Goal: Task Accomplishment & Management: Manage account settings

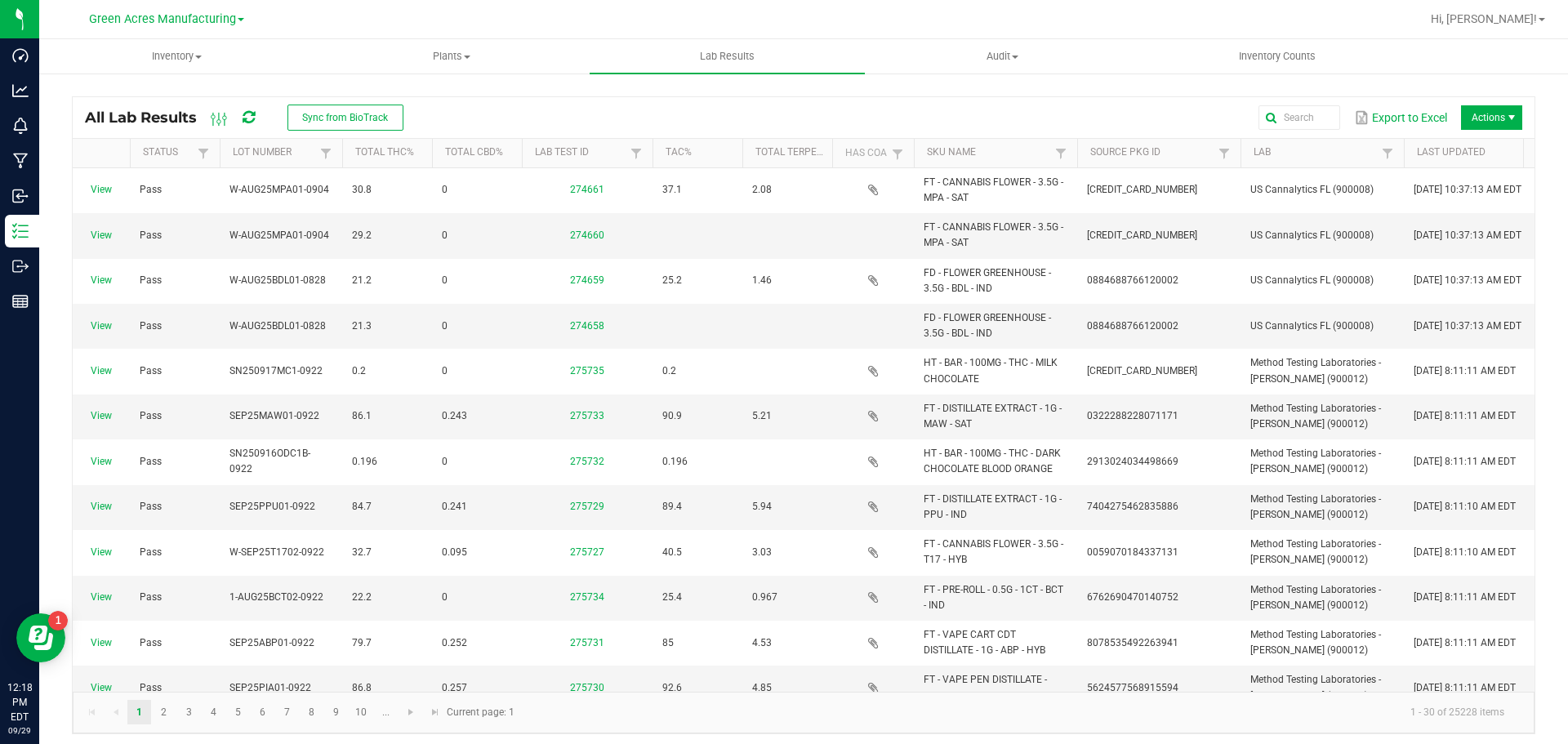
click at [250, 103] on span at bounding box center [249, 117] width 13 height 28
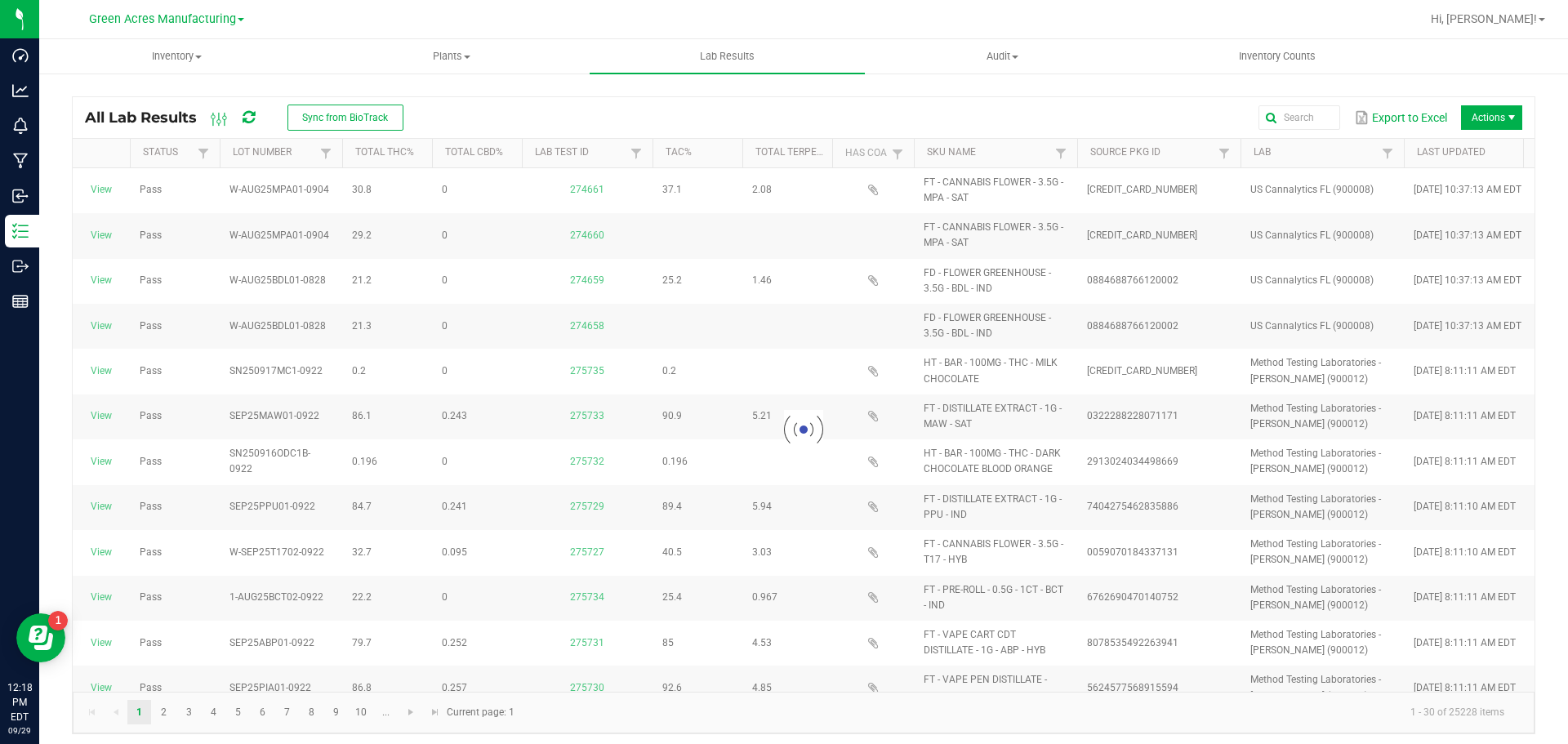
click at [246, 109] on span at bounding box center [249, 117] width 13 height 28
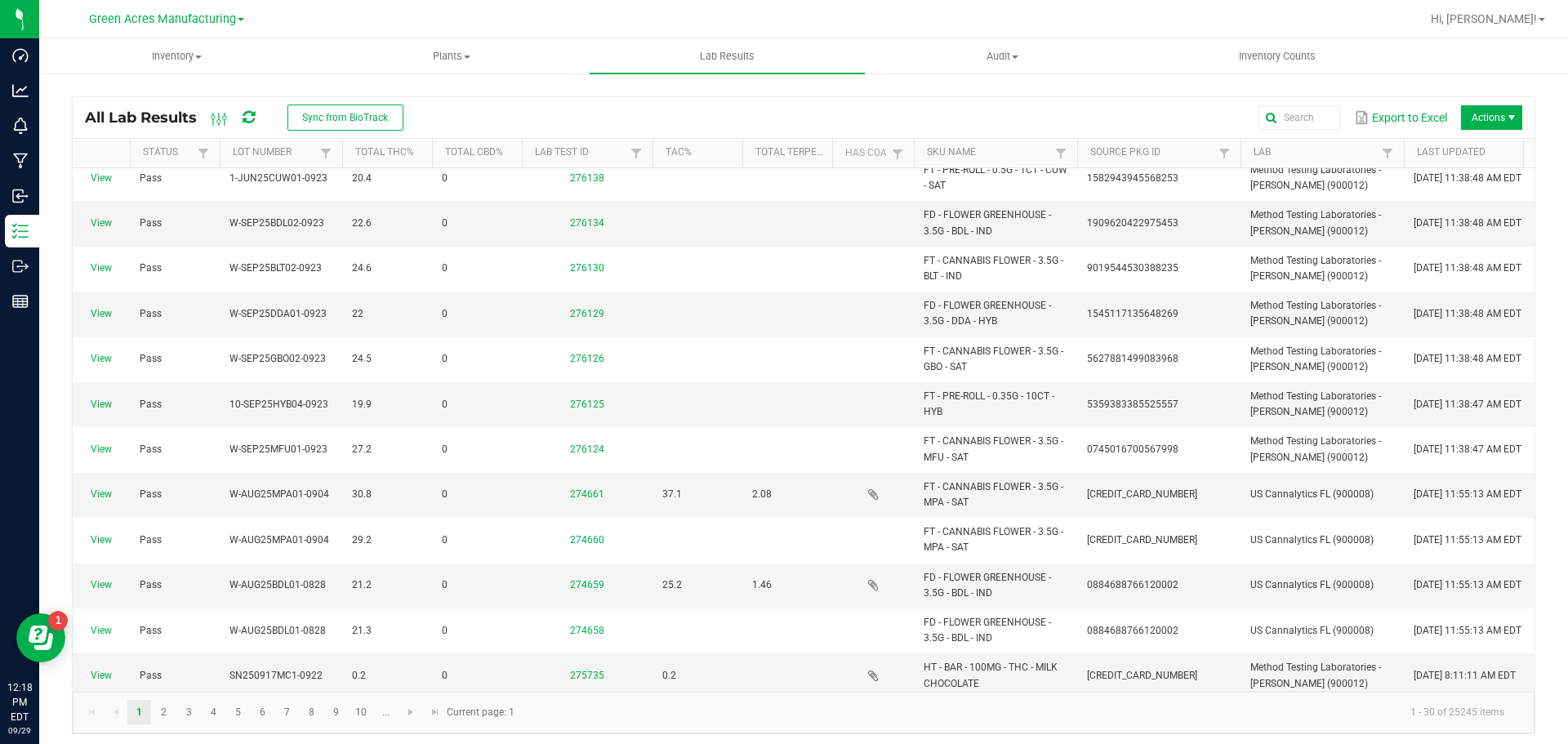
scroll to position [490, 0]
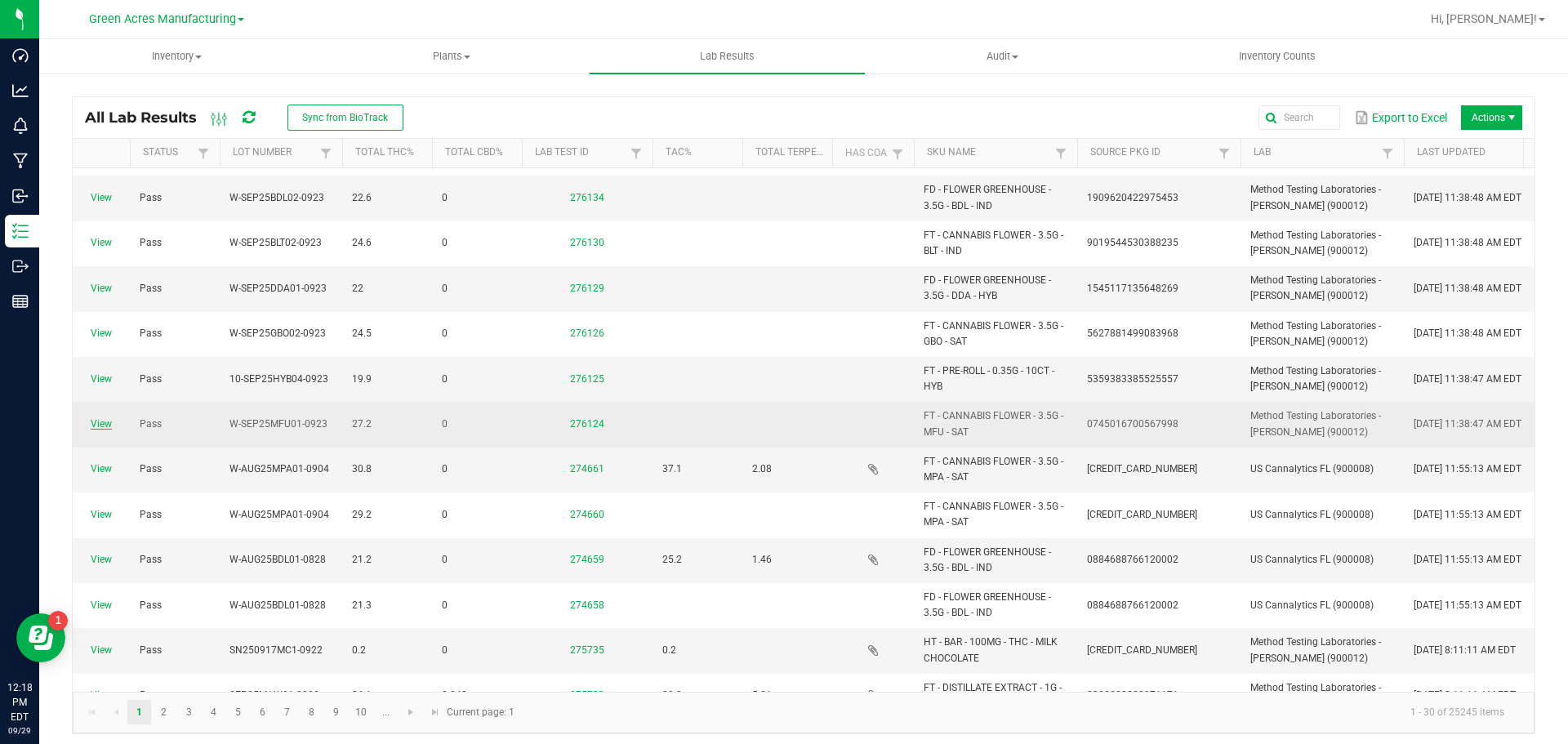
click at [104, 425] on link "View" at bounding box center [102, 424] width 22 height 12
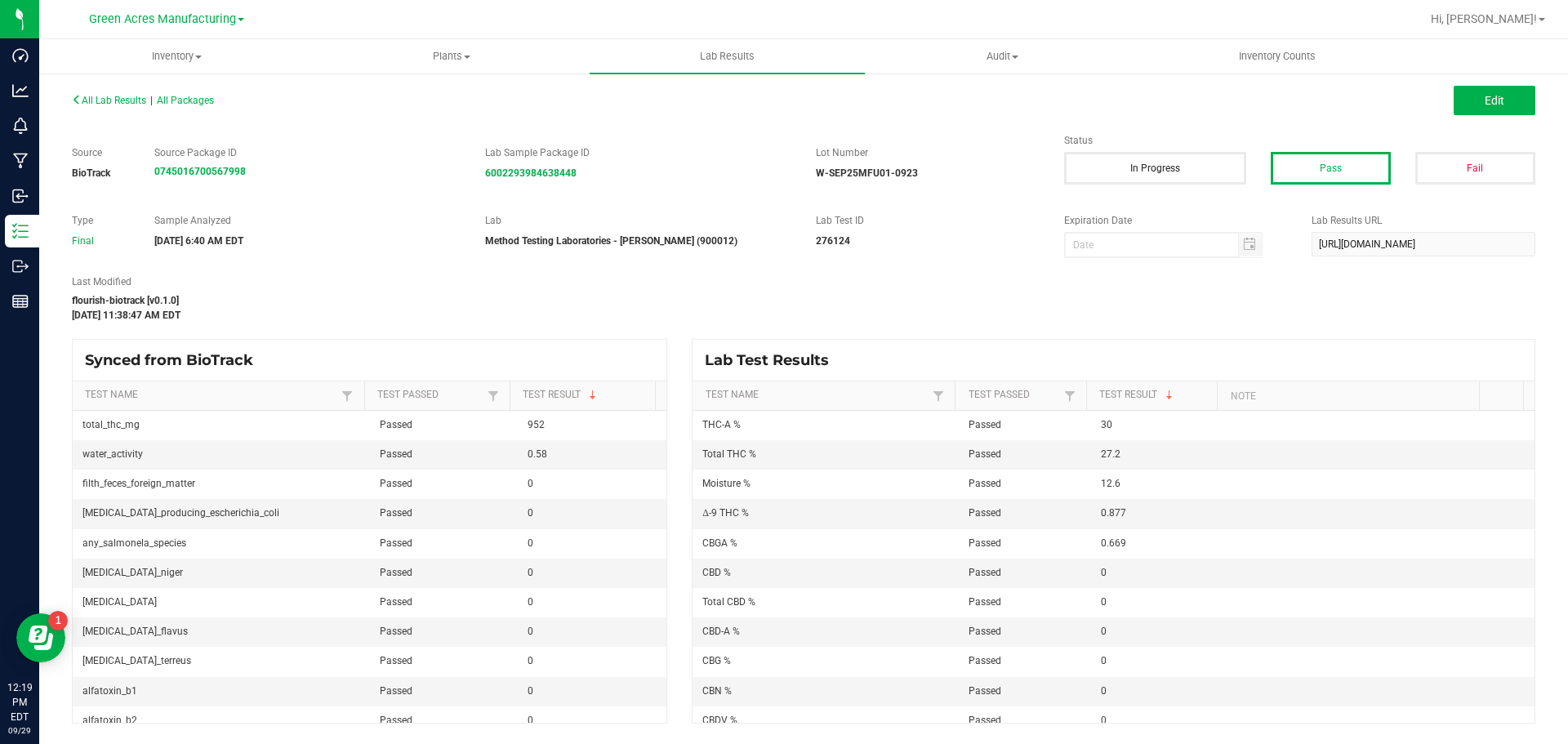
click at [1535, 97] on div "Edit" at bounding box center [1175, 100] width 744 height 30
click at [1526, 97] on button "Edit" at bounding box center [1494, 100] width 82 height 30
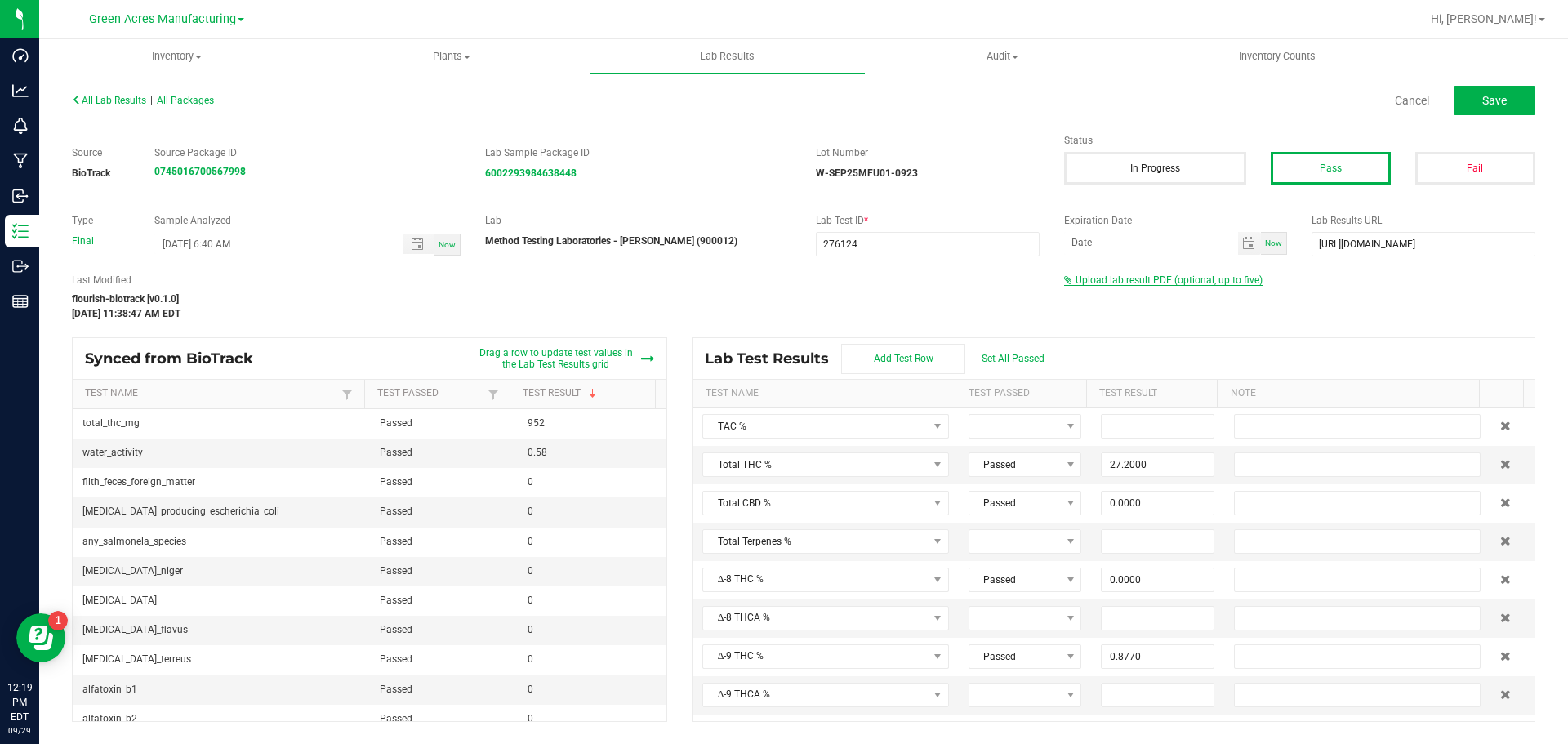
click at [1174, 282] on span "Upload lab result PDF (optional, up to five)" at bounding box center [1169, 280] width 187 height 12
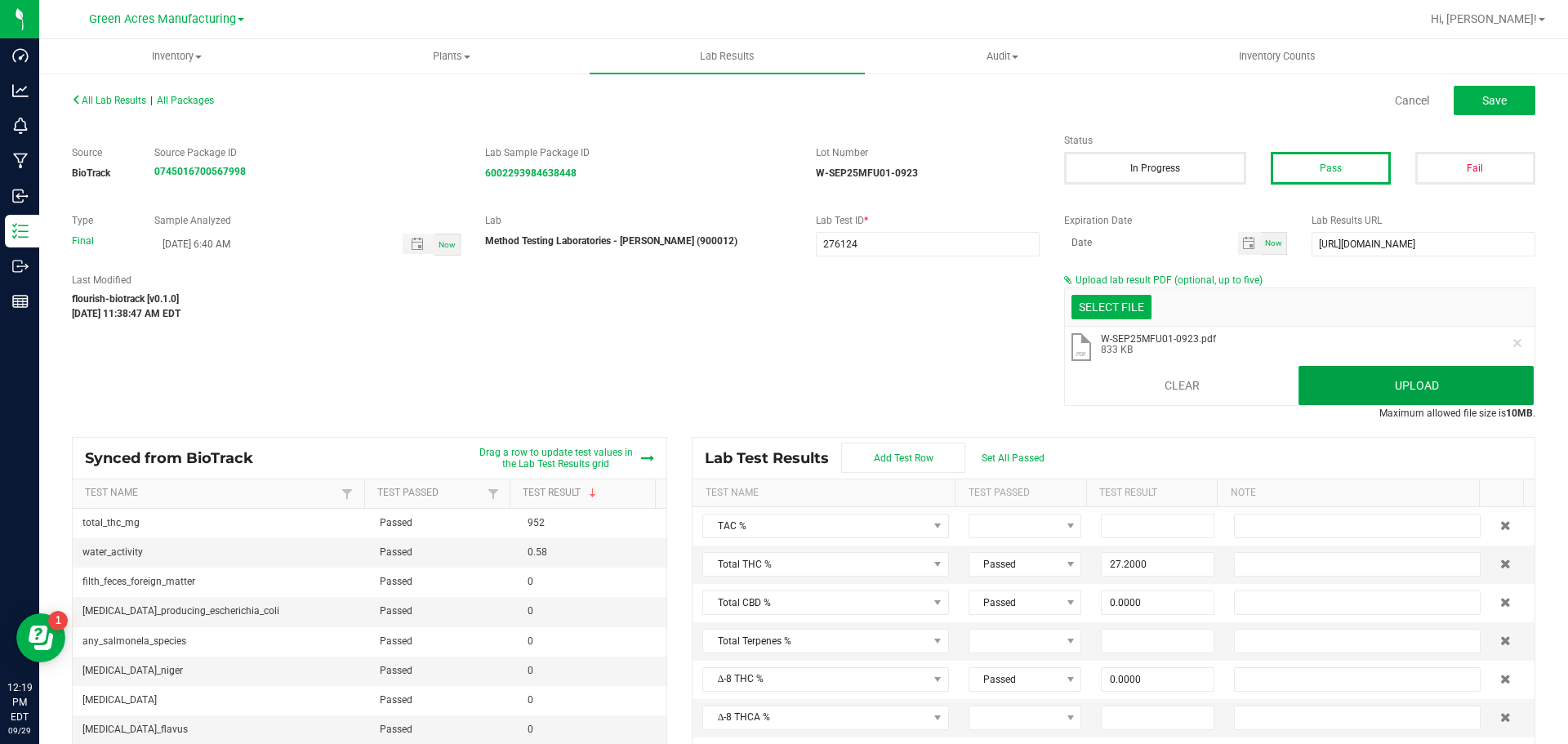
click at [1360, 386] on button "Upload" at bounding box center [1416, 386] width 236 height 40
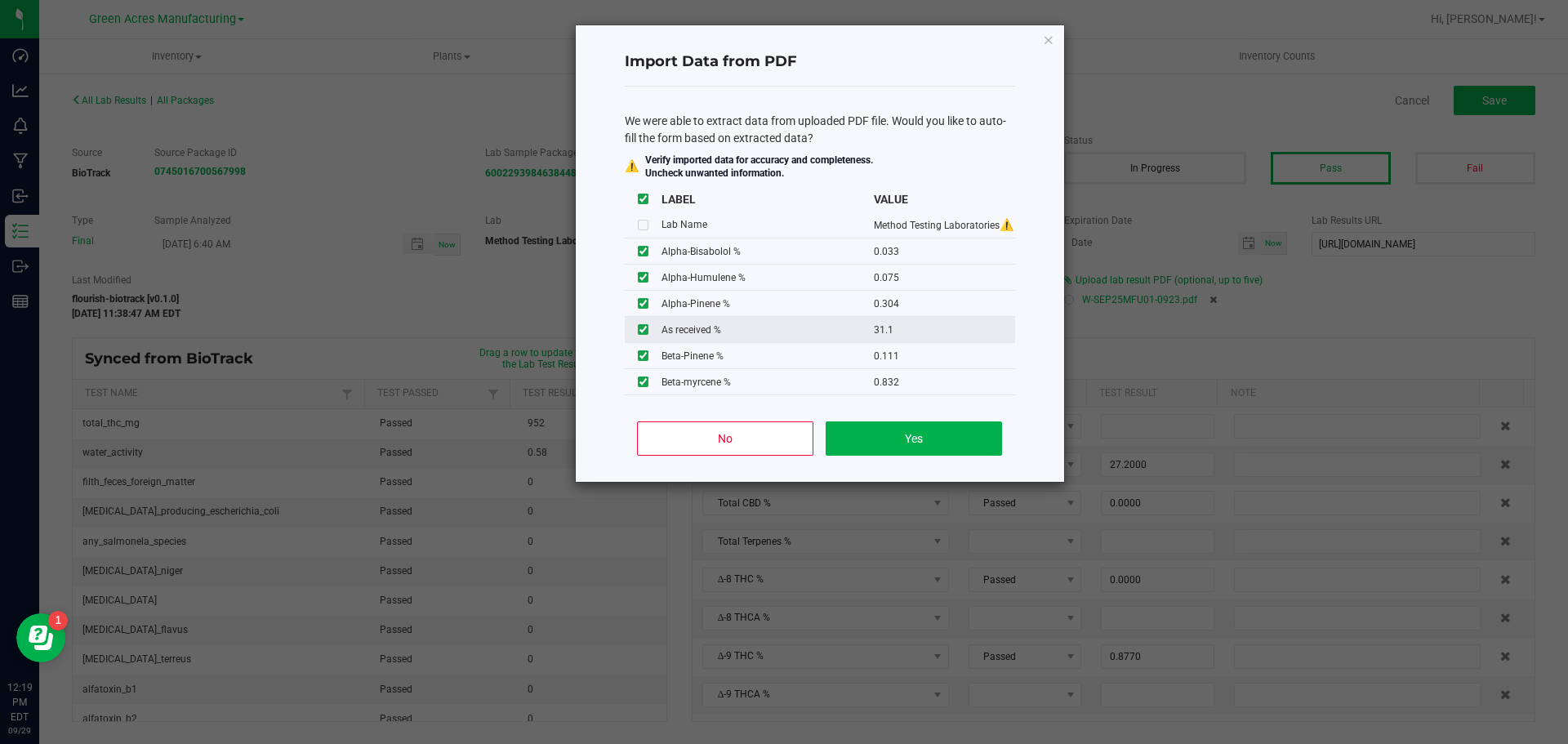
click at [641, 326] on input "checkbox" at bounding box center [643, 330] width 11 height 11
checkbox input "false"
click at [891, 441] on button "Yes" at bounding box center [913, 439] width 175 height 34
type input "0.0330"
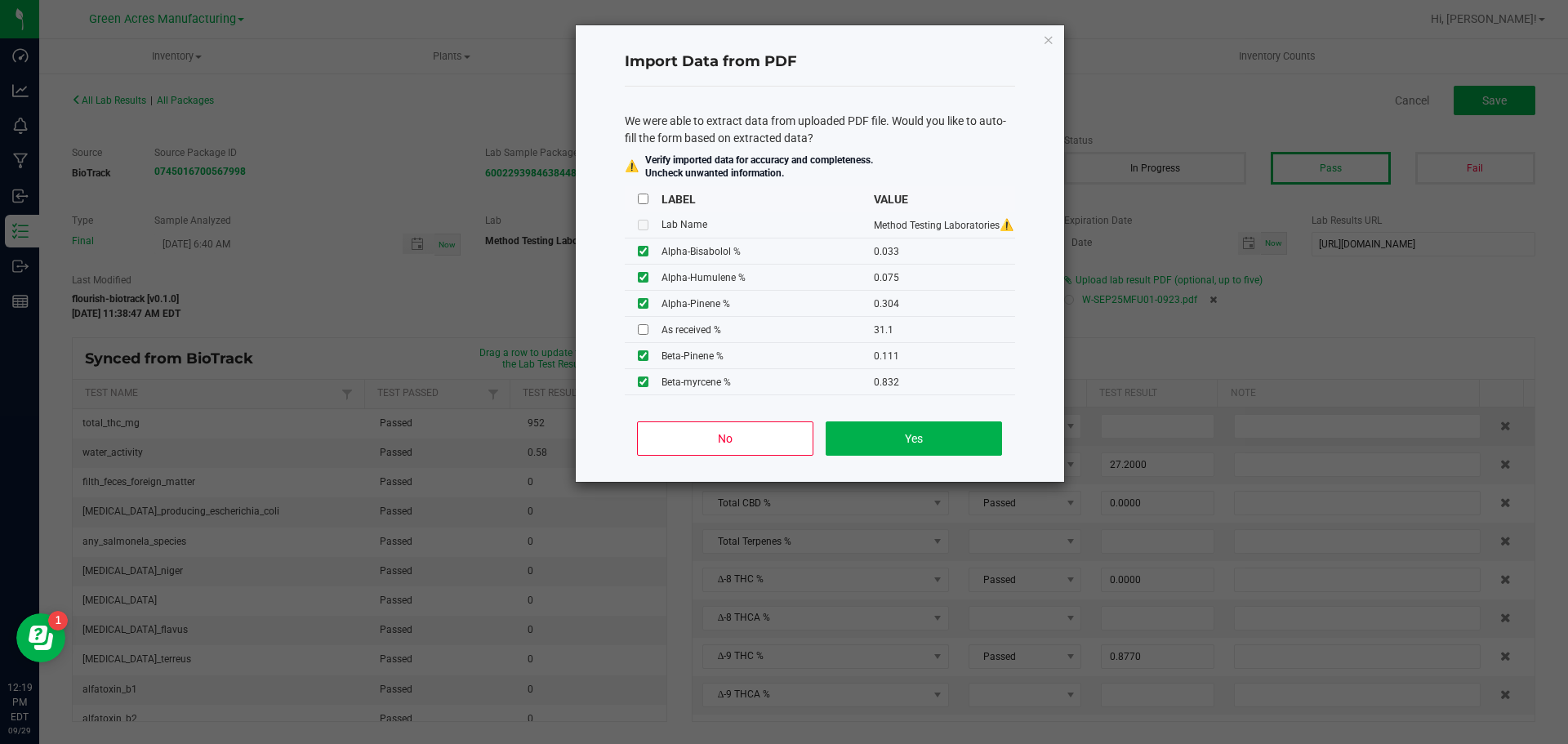
type input "0.0750"
type input "0.3040"
type input "0.1110"
type input "0.0310"
type input "31.5000"
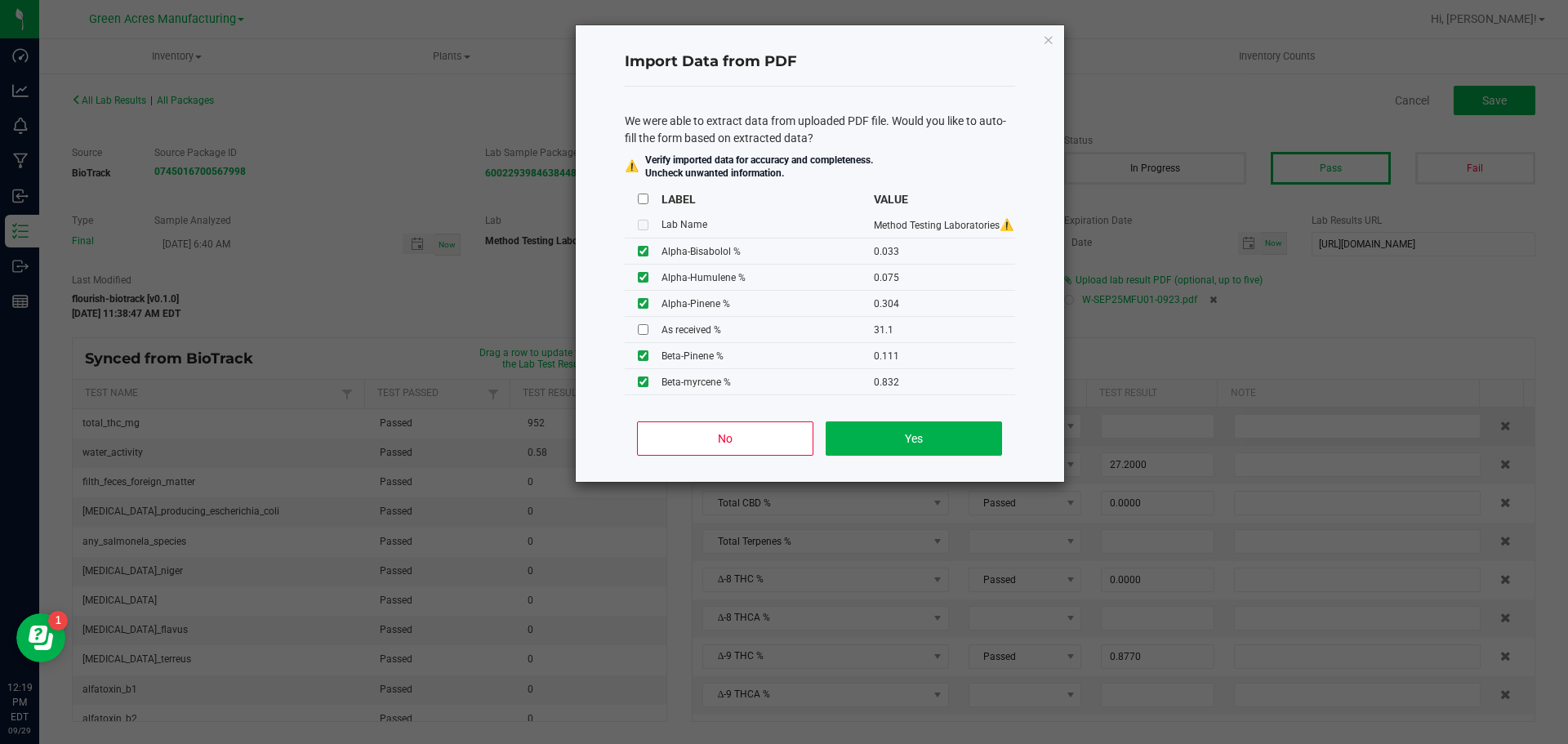
type input "1.8800"
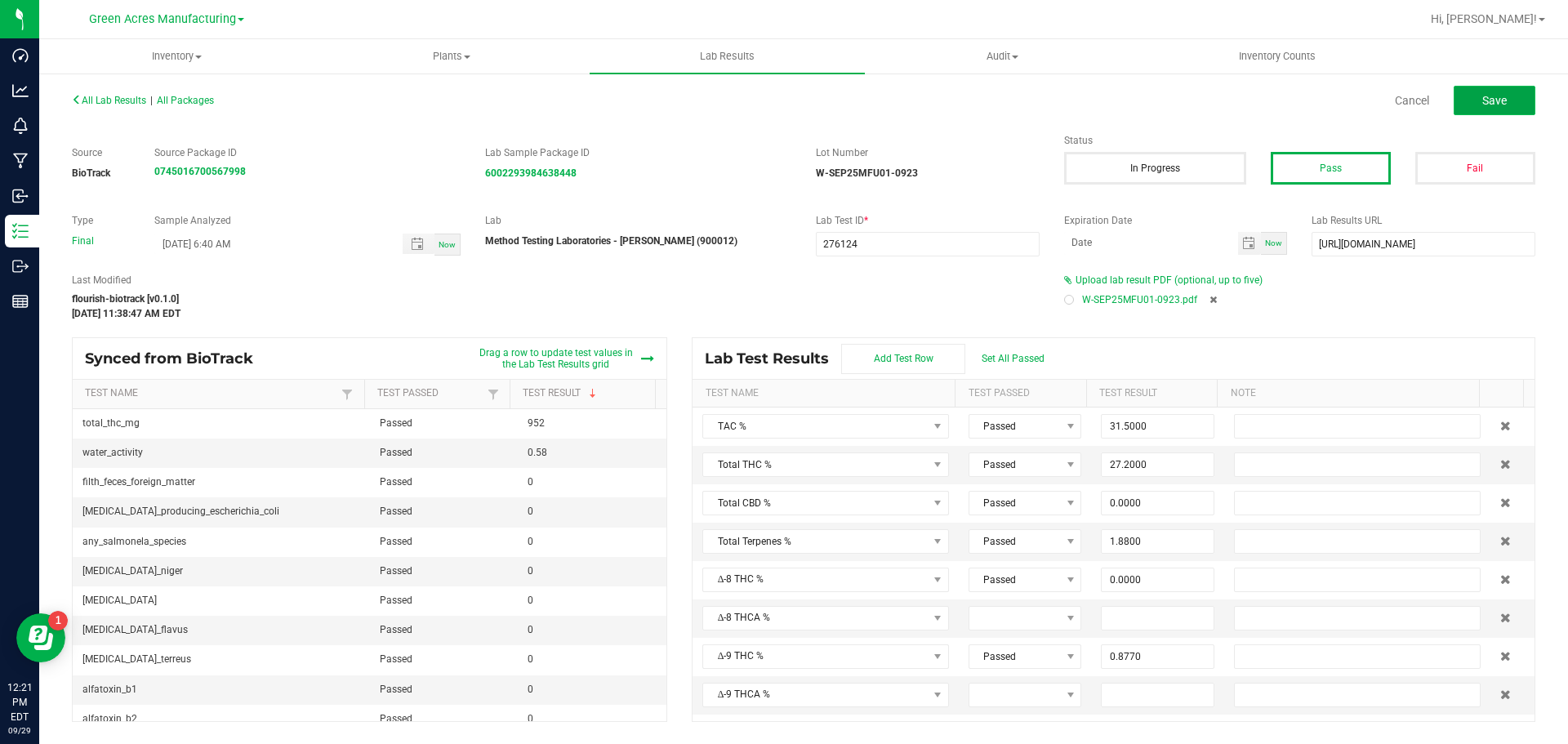
click at [1460, 103] on button "Save" at bounding box center [1494, 100] width 82 height 30
type input "0.0000"
type input "12.6000"
type input "0.0330"
type input "0.0750"
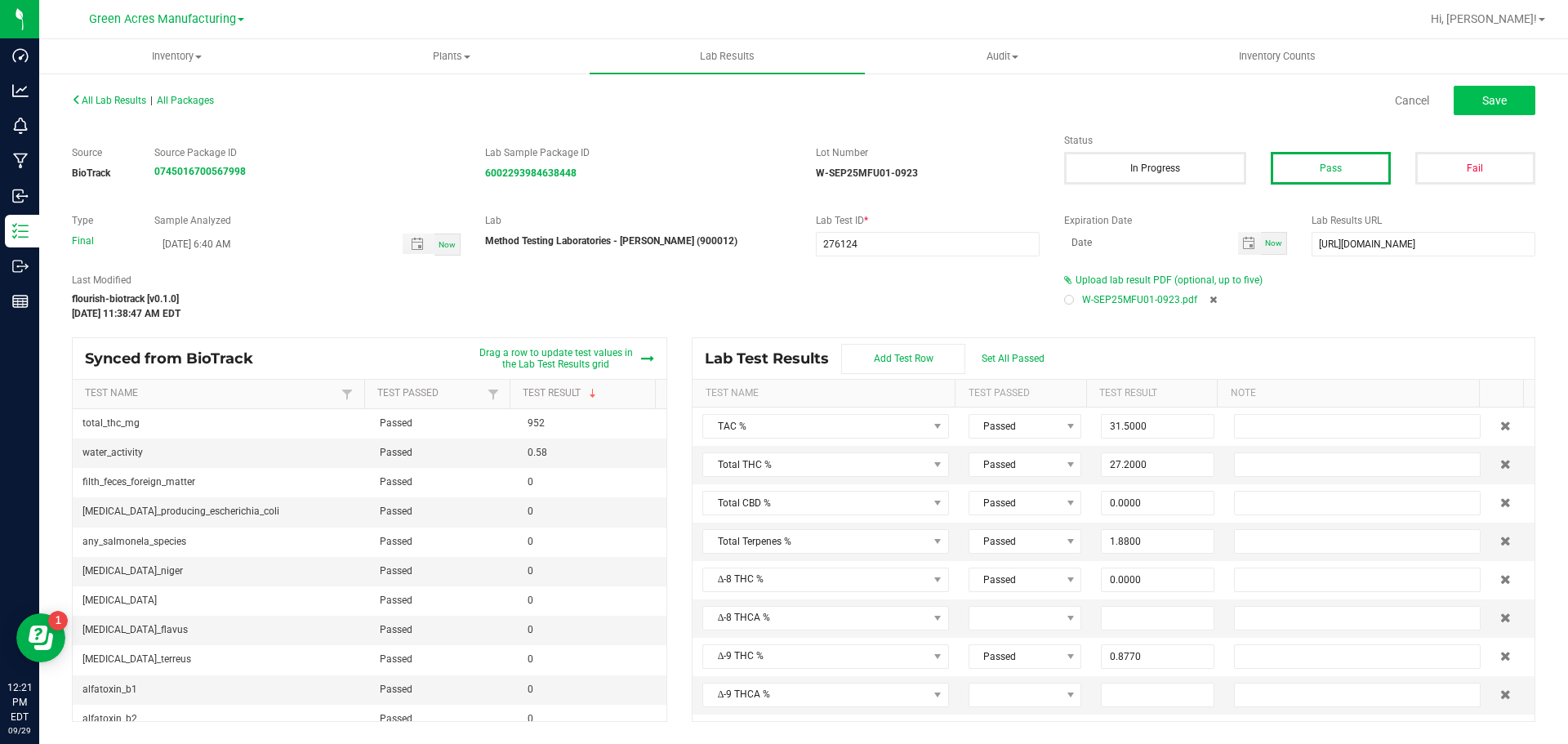
type input "0.3040"
type input "0.1110"
type input "0.0310"
type input "0.0290"
type input "0.1660"
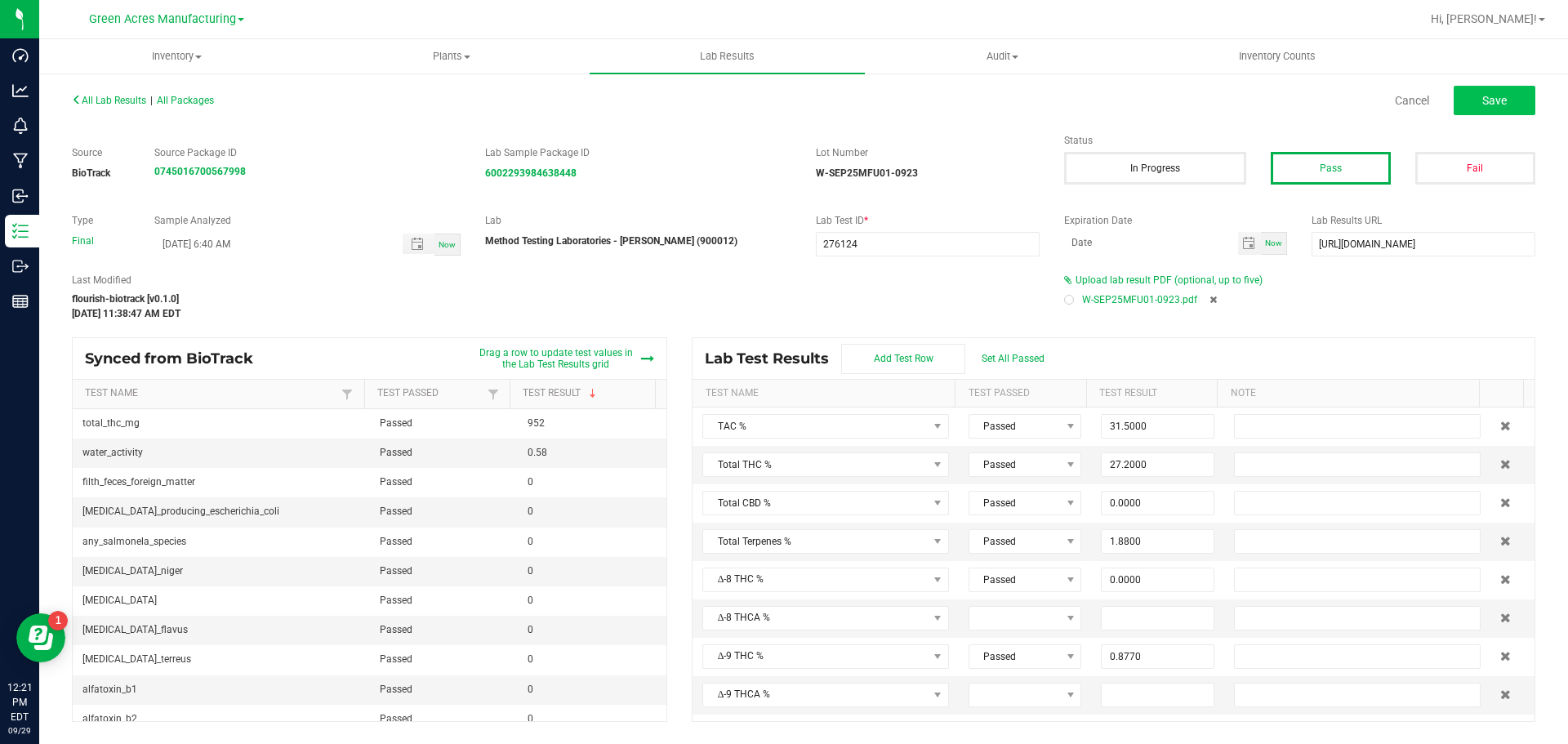
type input "0.2360"
type input "0.8320"
type input "0.0550"
type input "0.8770"
type input "30.0000"
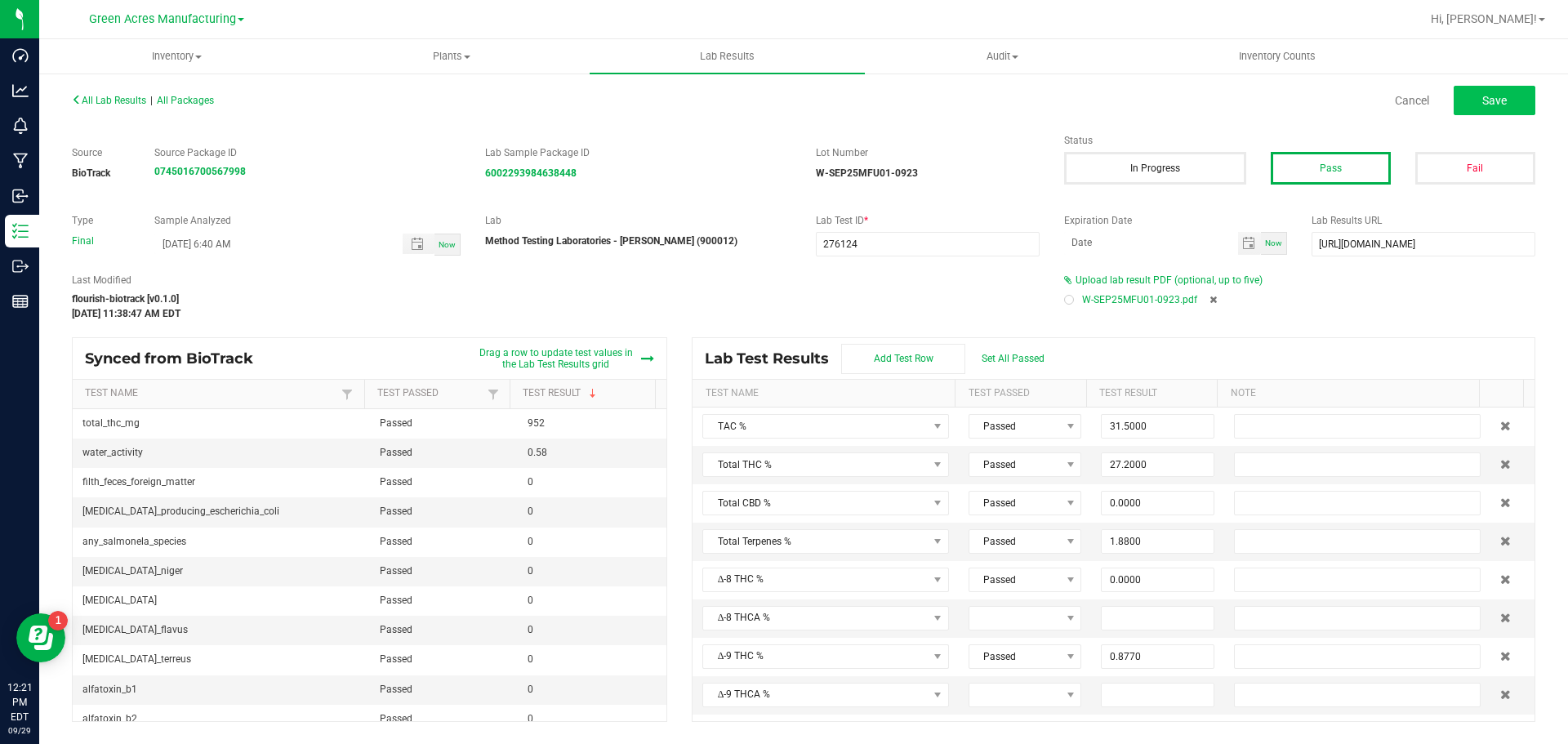
type input "0.0000"
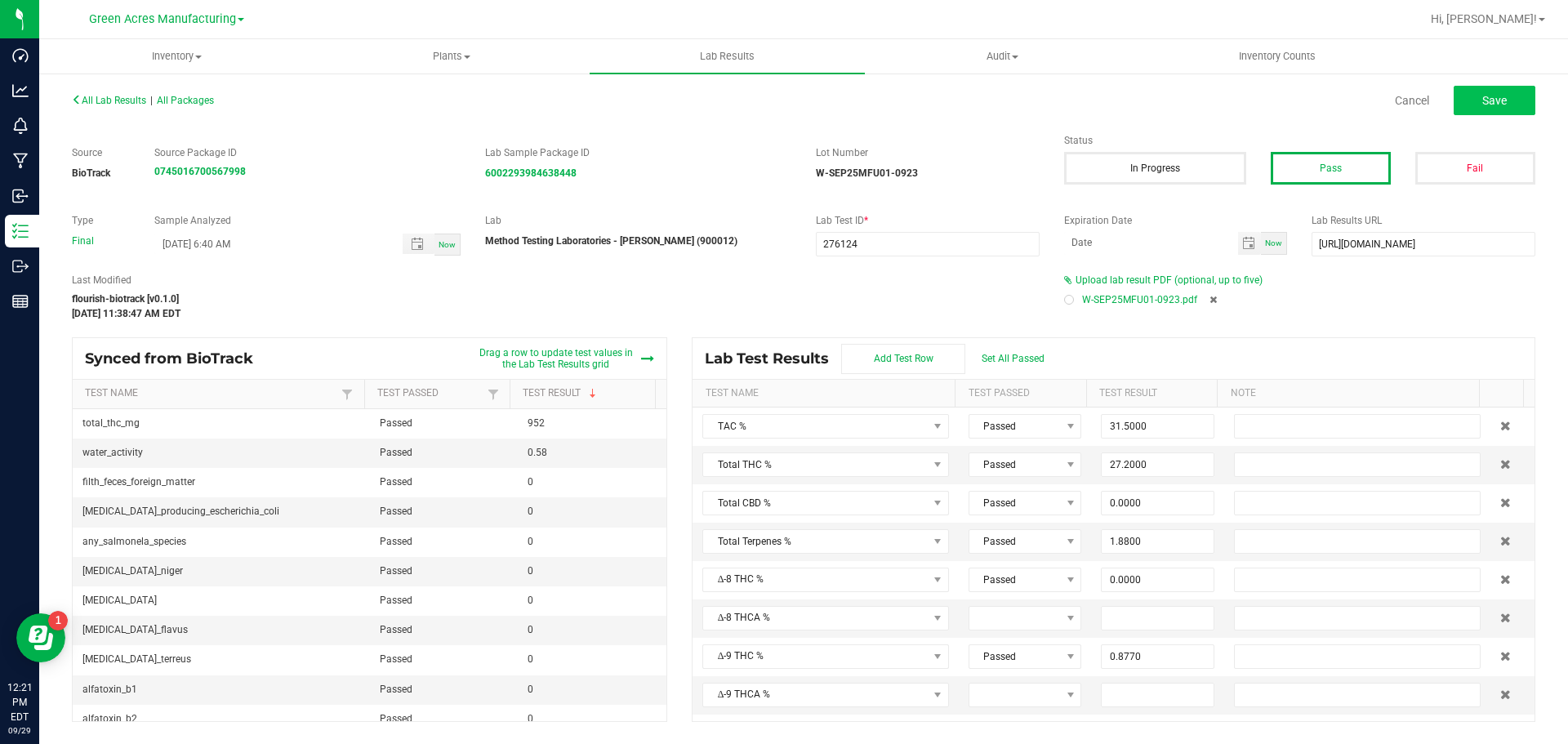
type input "0.0000"
type input "0.6690"
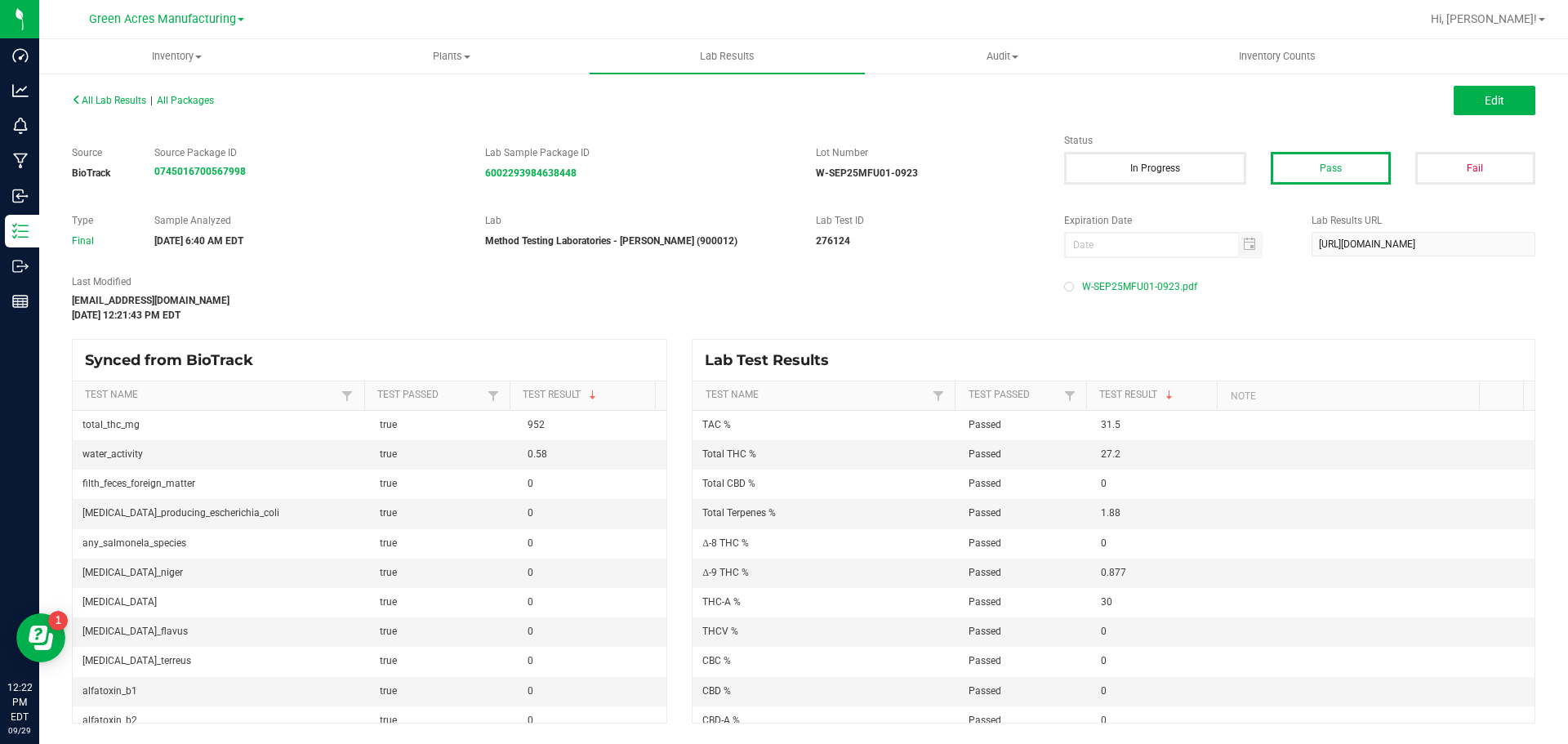
click at [116, 94] on div "All Lab Results | All Packages" at bounding box center [431, 101] width 744 height 14
click at [115, 99] on span "All Lab Results" at bounding box center [109, 100] width 75 height 12
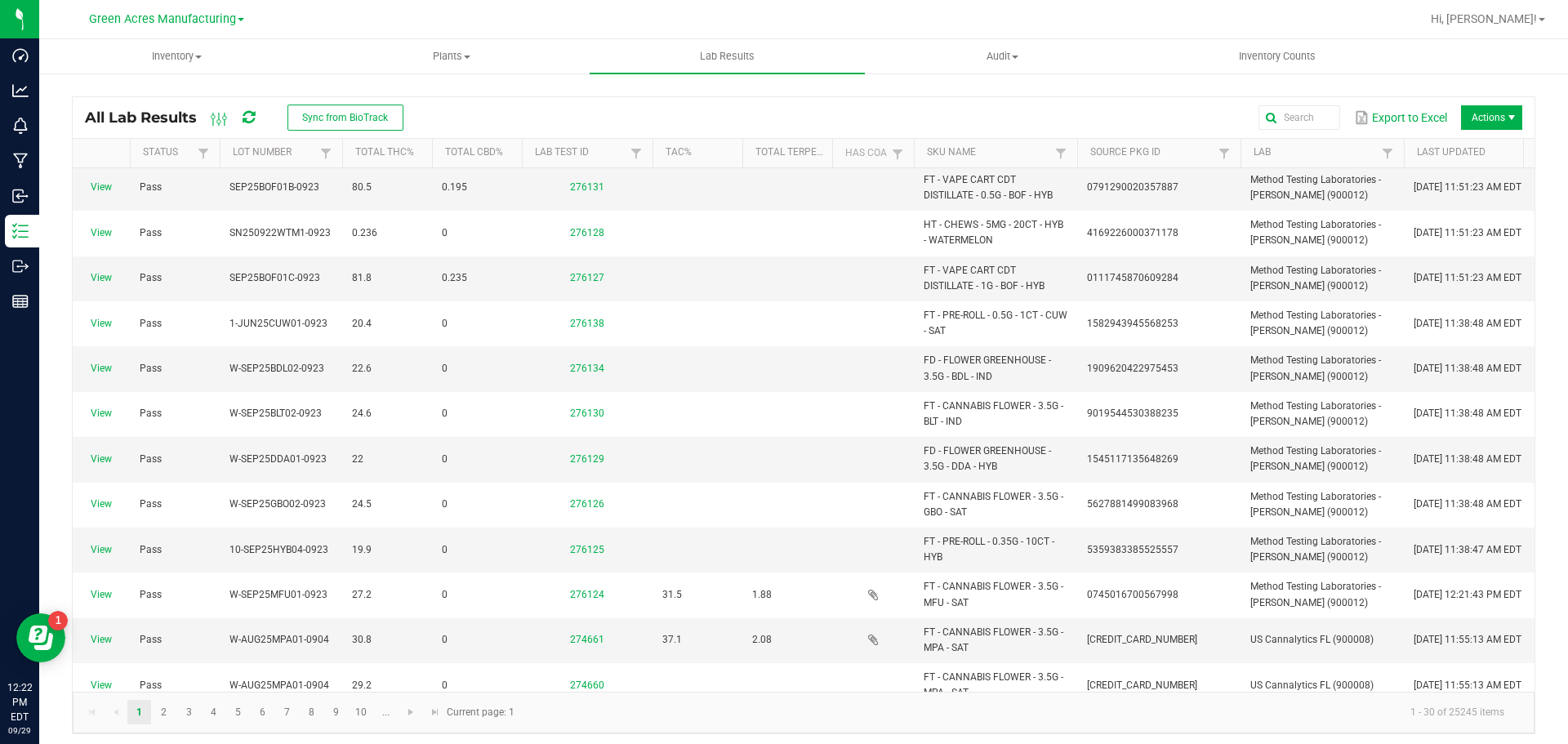
scroll to position [327, 0]
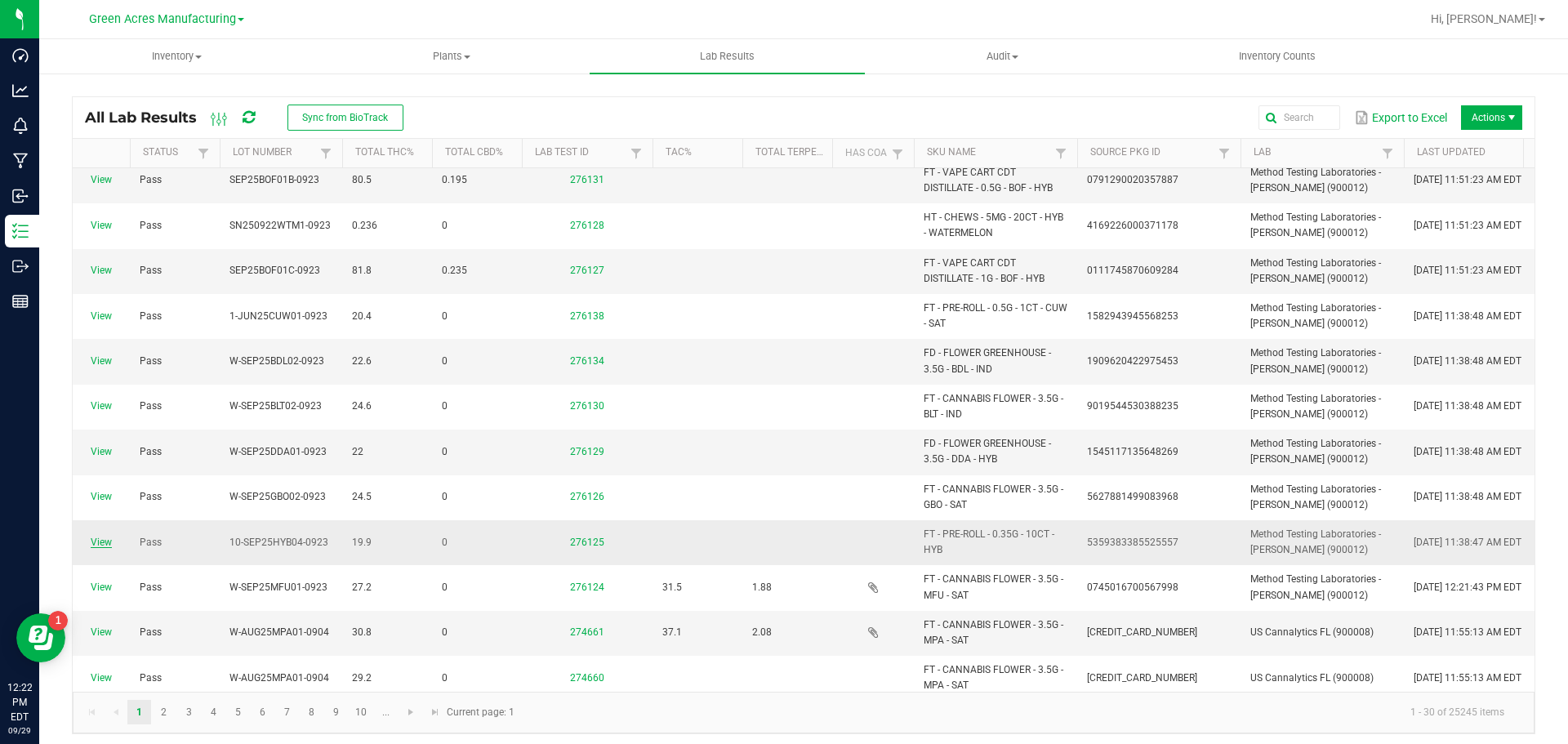
click at [106, 545] on link "View" at bounding box center [102, 542] width 22 height 12
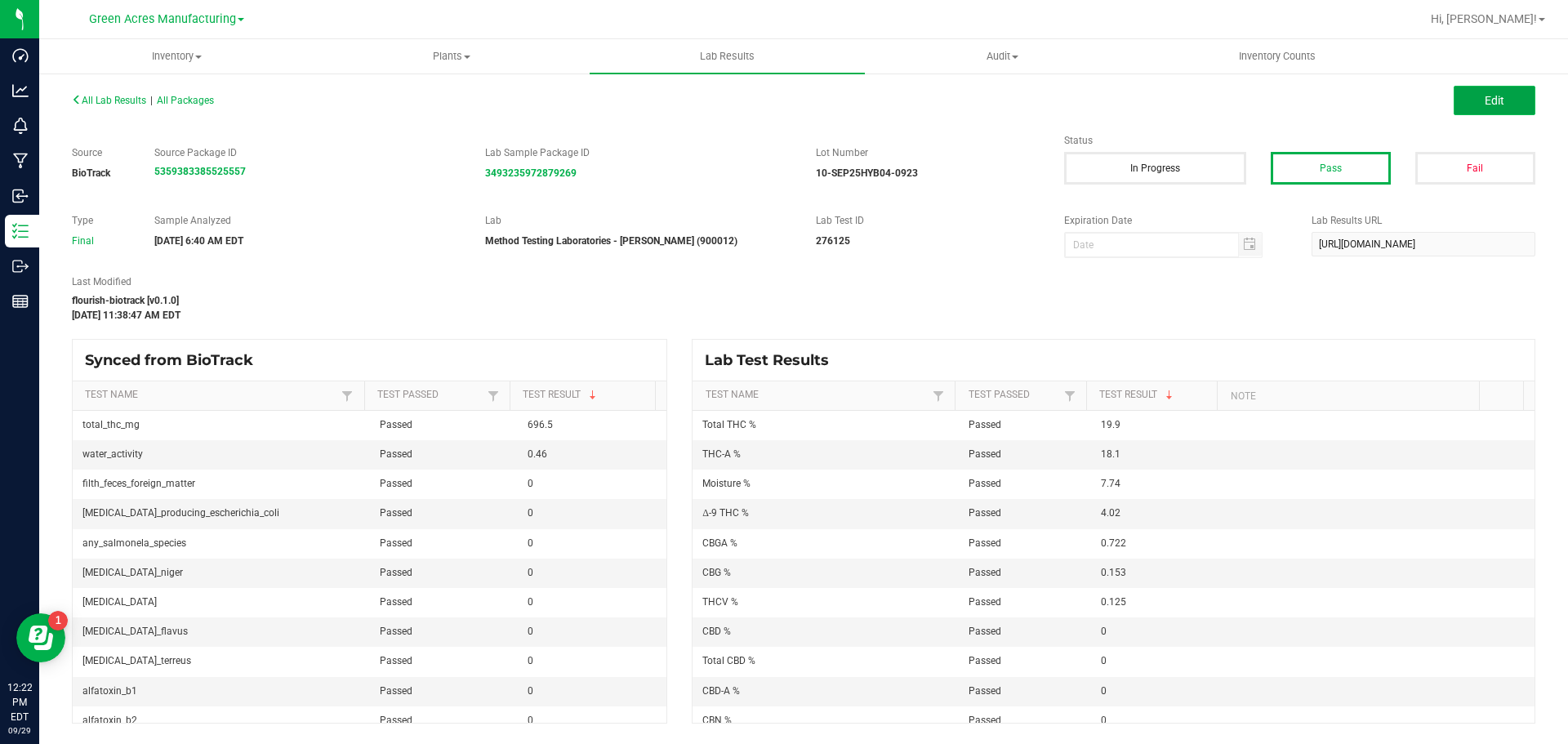
click at [1510, 103] on button "Edit" at bounding box center [1494, 100] width 82 height 30
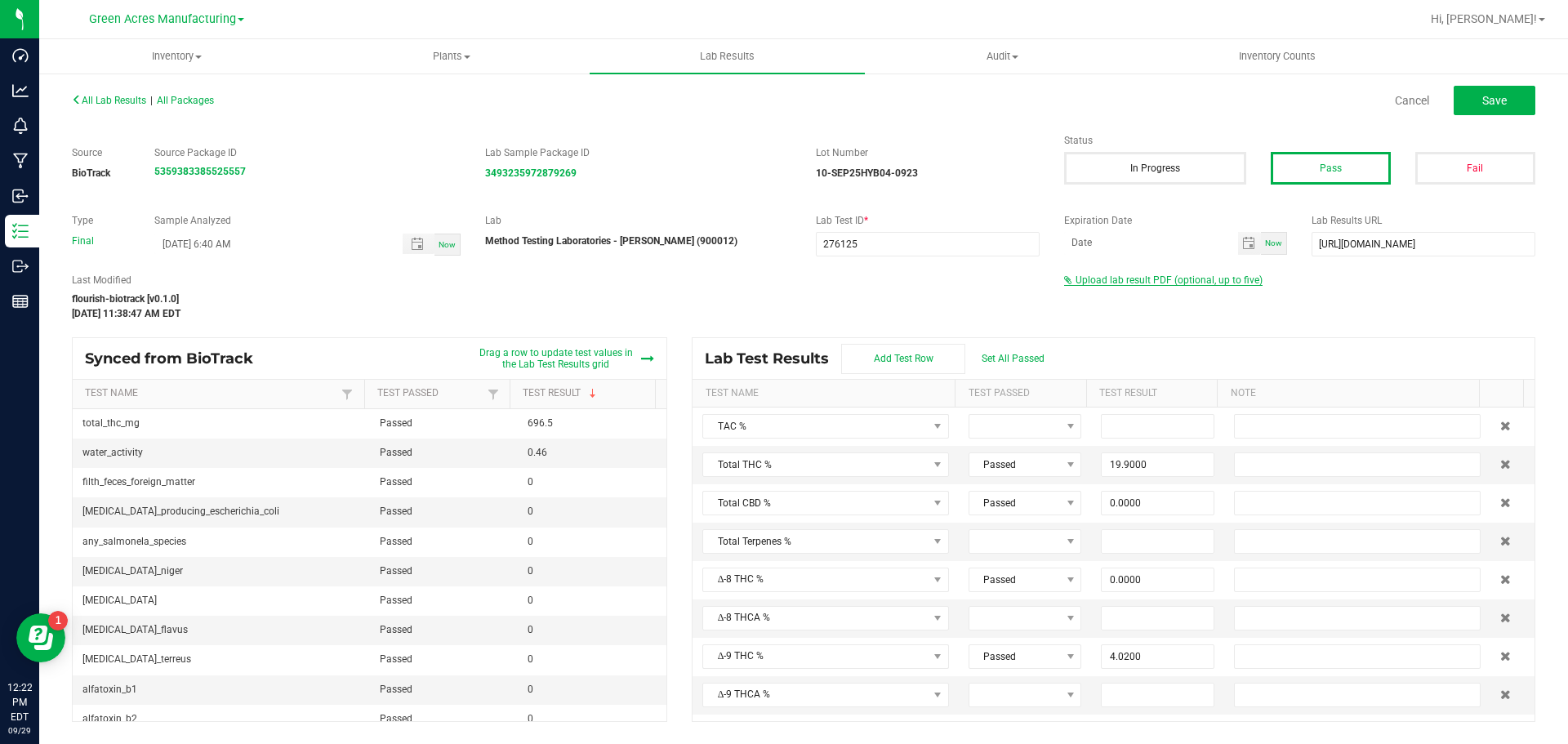
click at [1151, 281] on span "Upload lab result PDF (optional, up to five)" at bounding box center [1169, 280] width 187 height 12
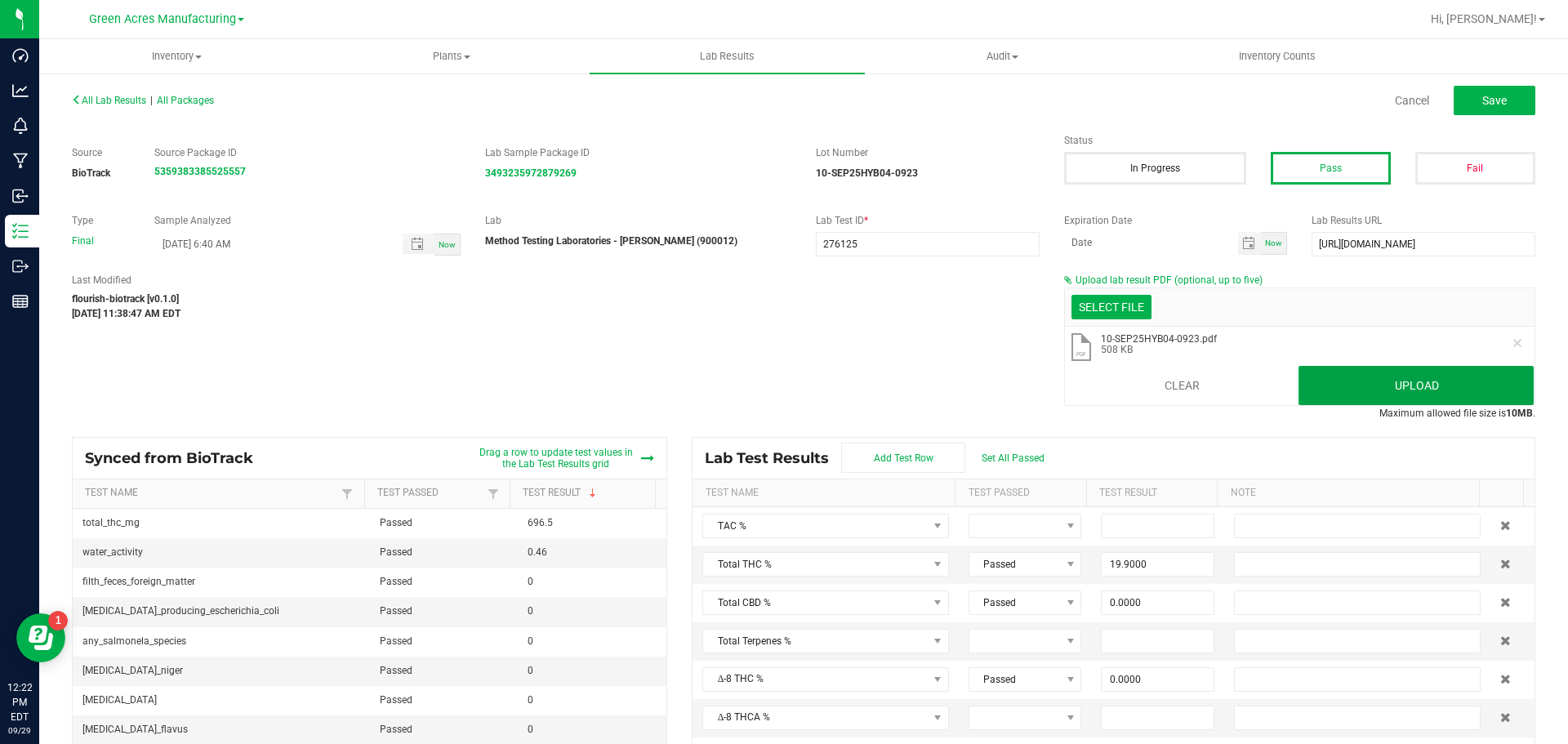
click at [1315, 375] on button "Upload" at bounding box center [1416, 386] width 236 height 40
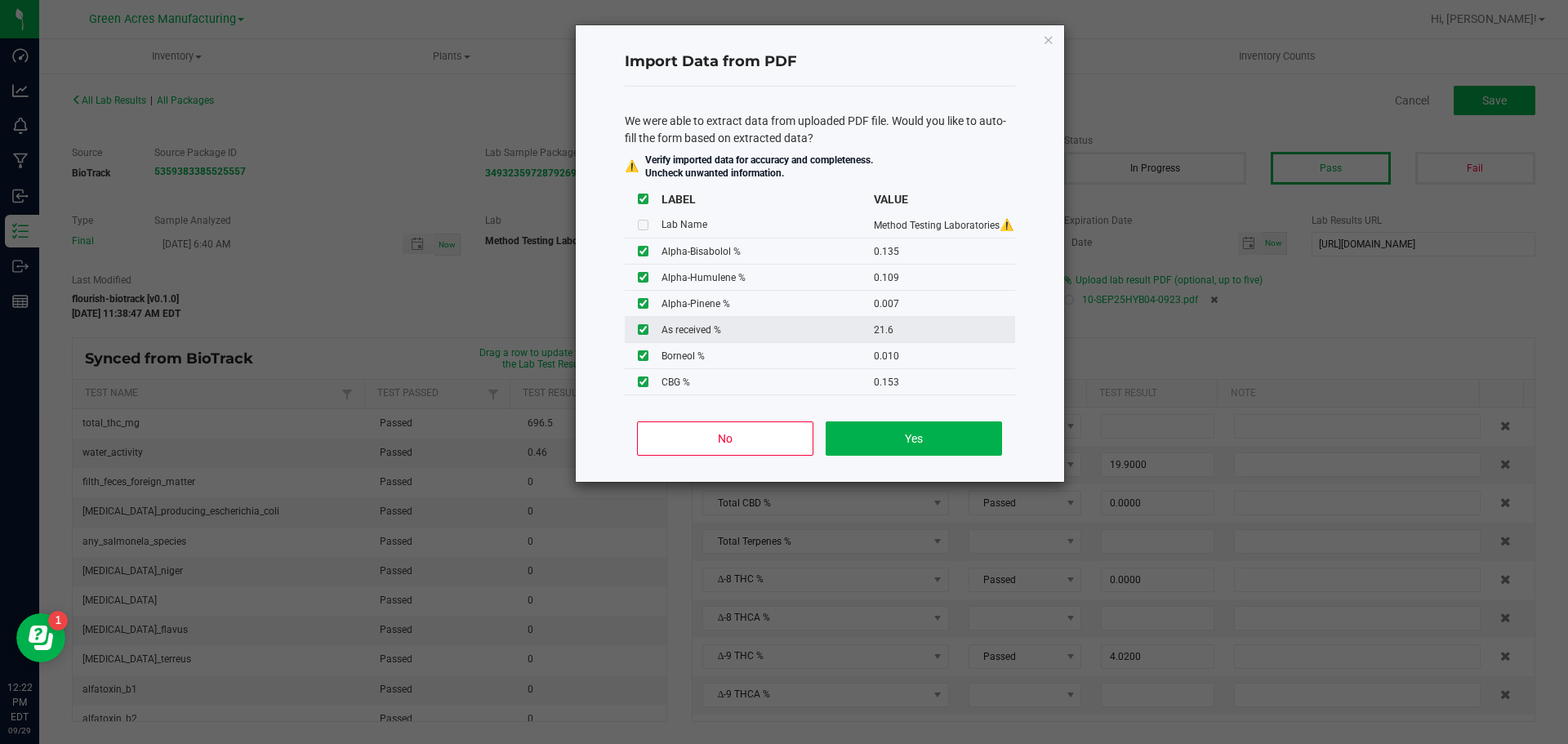
click at [637, 330] on input "checkbox" at bounding box center [643, 330] width 11 height 11
checkbox input "false"
click at [869, 440] on button "Yes" at bounding box center [913, 439] width 175 height 34
type input "0.1350"
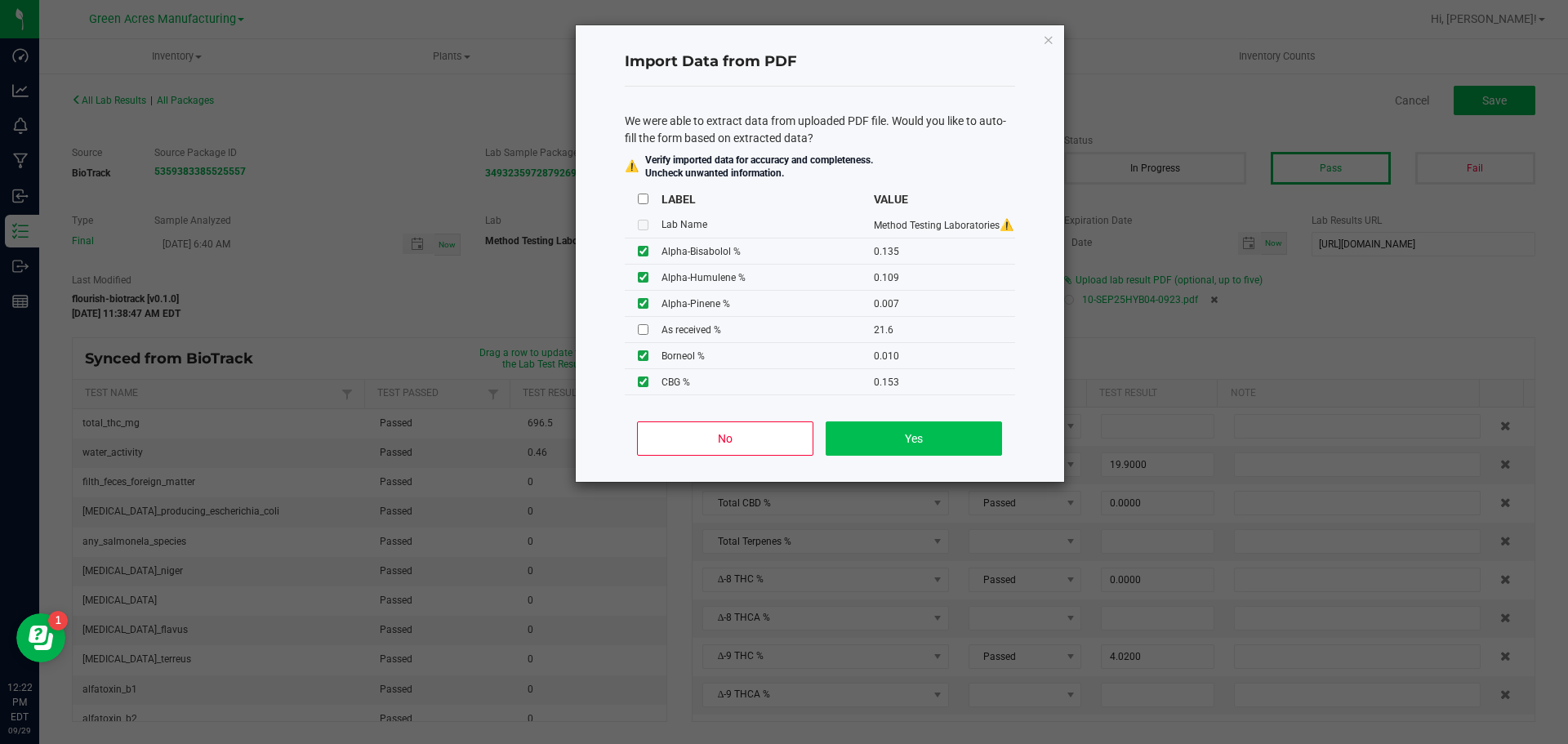
type input "0.1090"
type input "0.0070"
type input "0.0100"
type input "0.1130"
type input "0.0820"
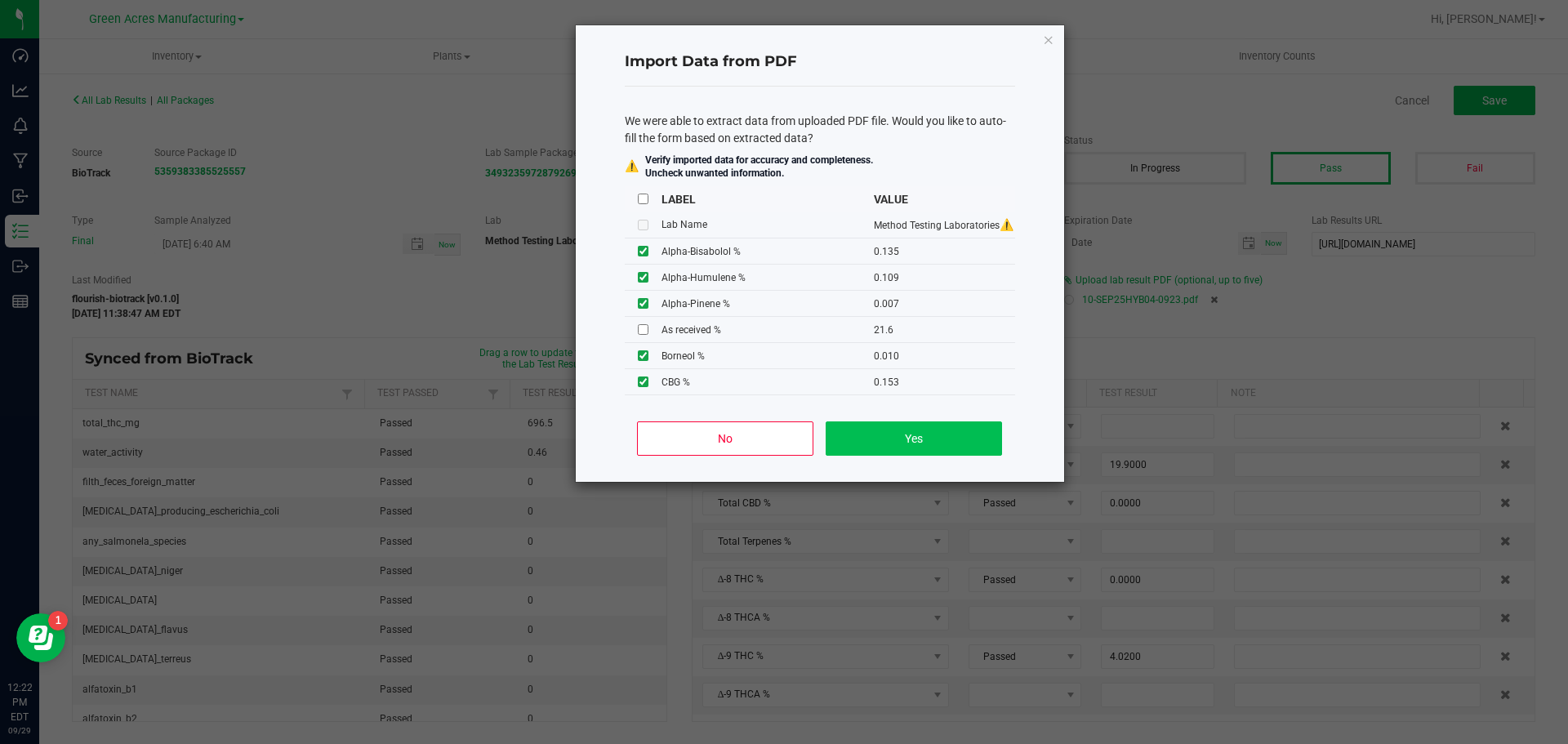
type input "23.1000"
type input "0.9340"
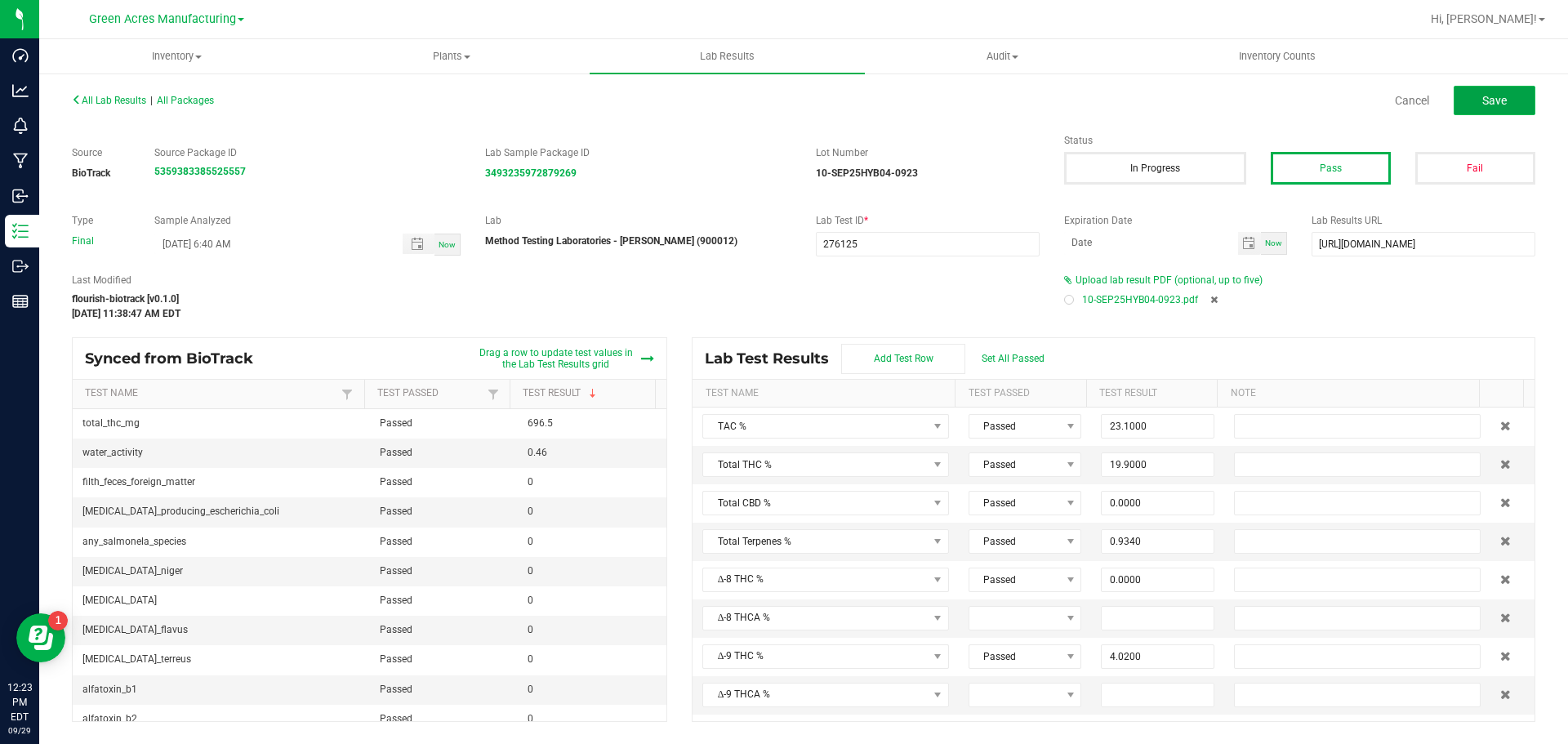
click at [1481, 101] on button "Save" at bounding box center [1494, 100] width 82 height 30
type input "0.0000"
type input "7.7400"
type input "0.1350"
type input "0.1090"
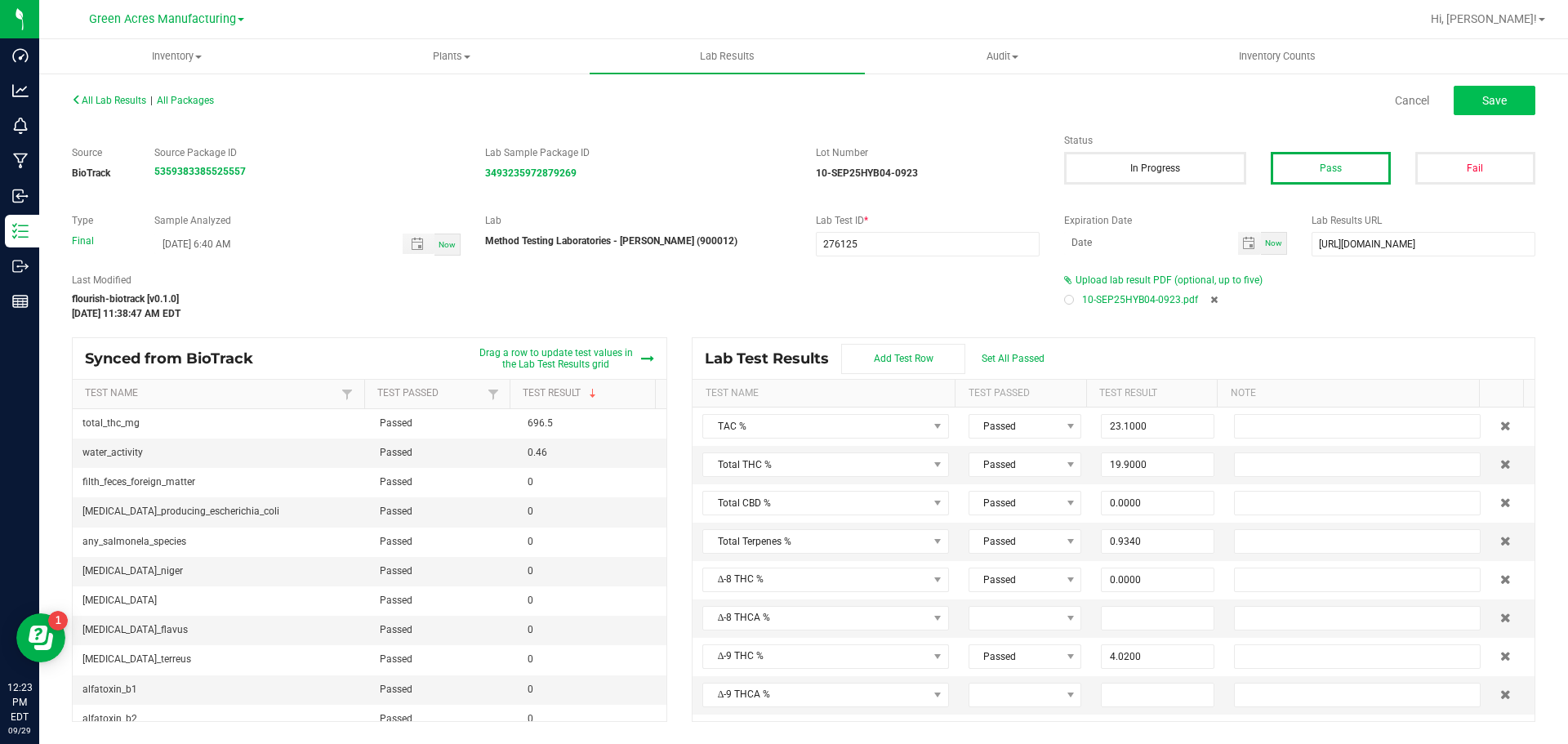
type input "0.0070"
type input "0.0100"
type input "0.1130"
type input "0.0820"
type input "0.0410"
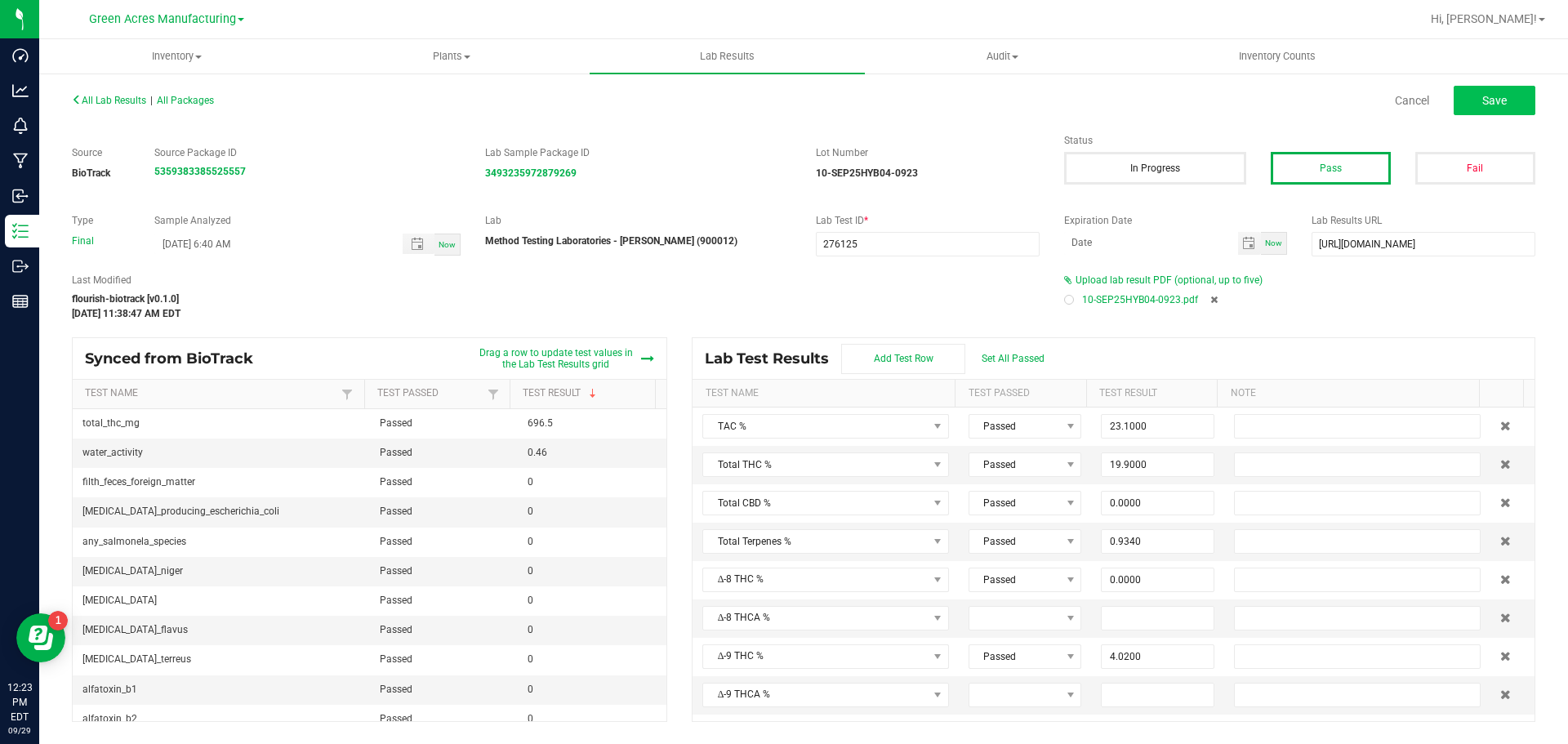
type input "0.3610"
type input "0.0150"
type input "0.0610"
type input "4.0200"
type input "18.1000"
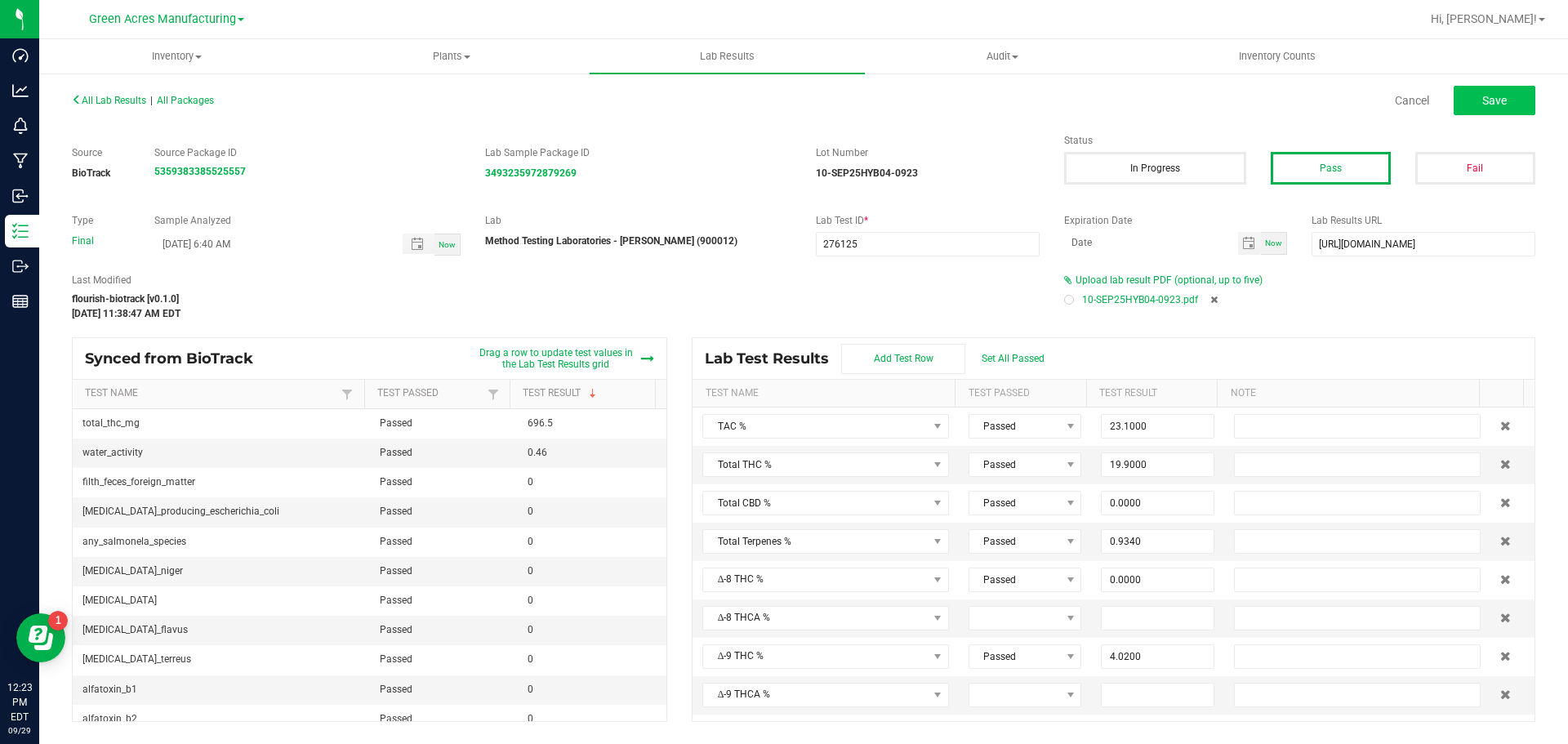
type input "0.1250"
type input "0.0000"
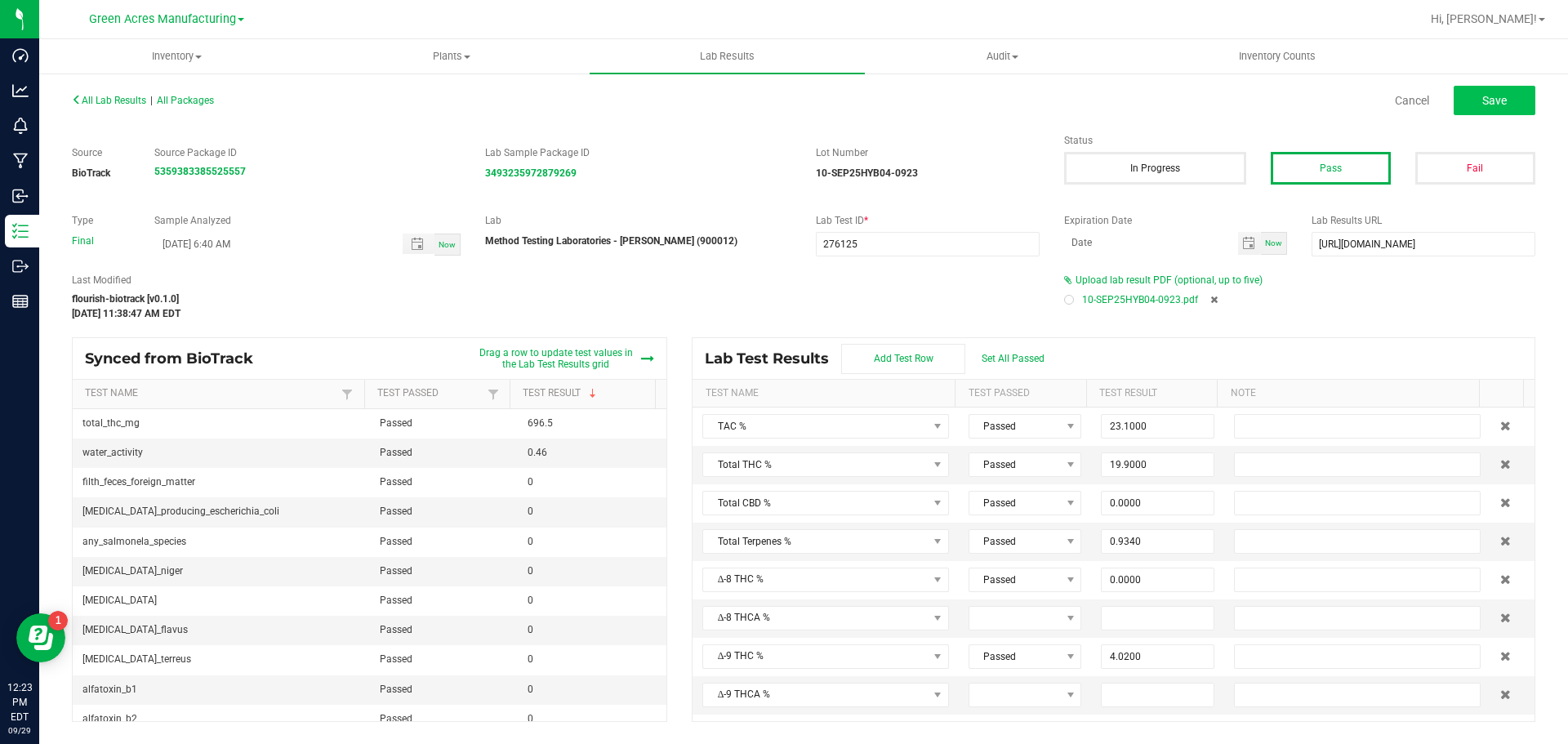
type input "0.1530"
type input "0.7220"
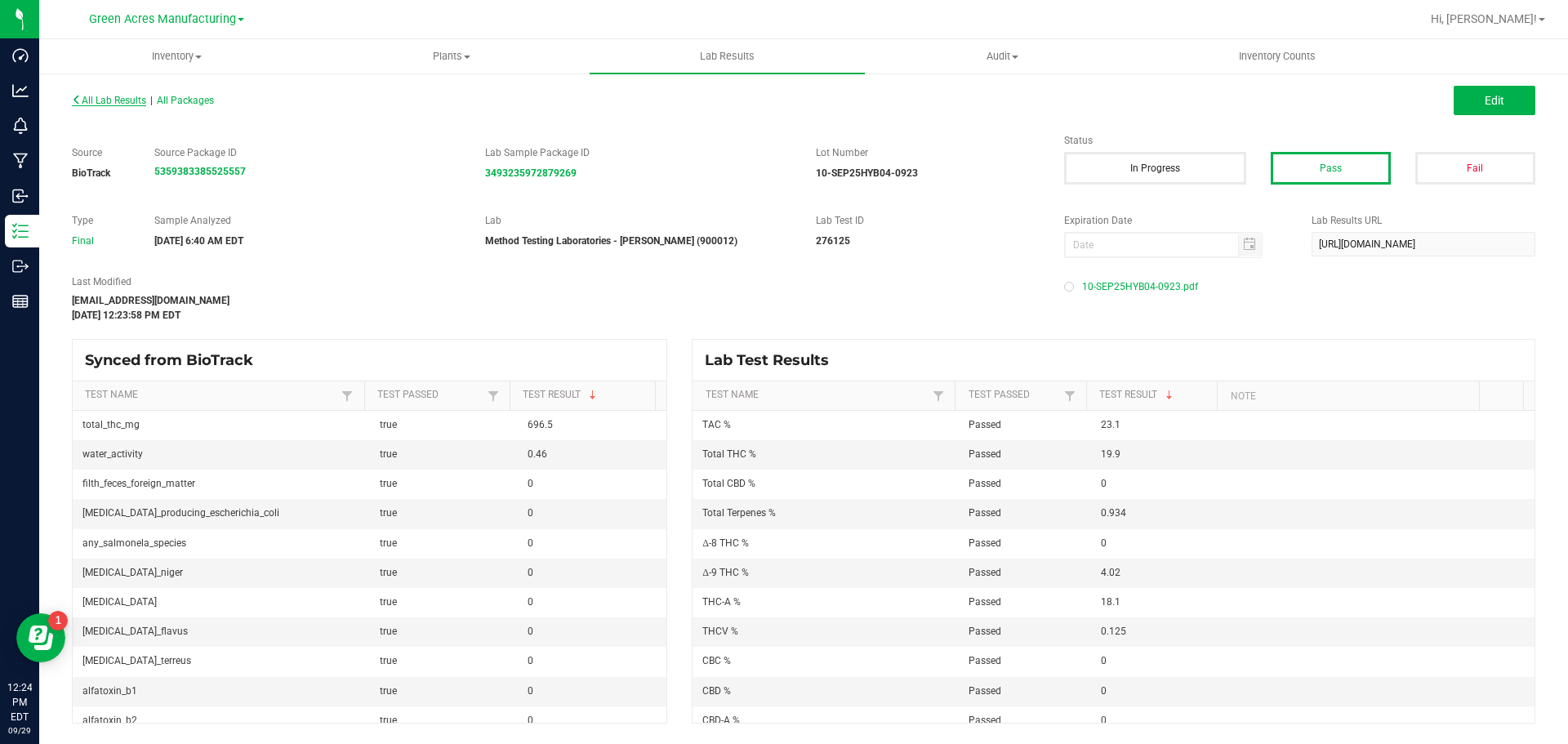
click at [104, 103] on span "All Lab Results" at bounding box center [109, 100] width 75 height 12
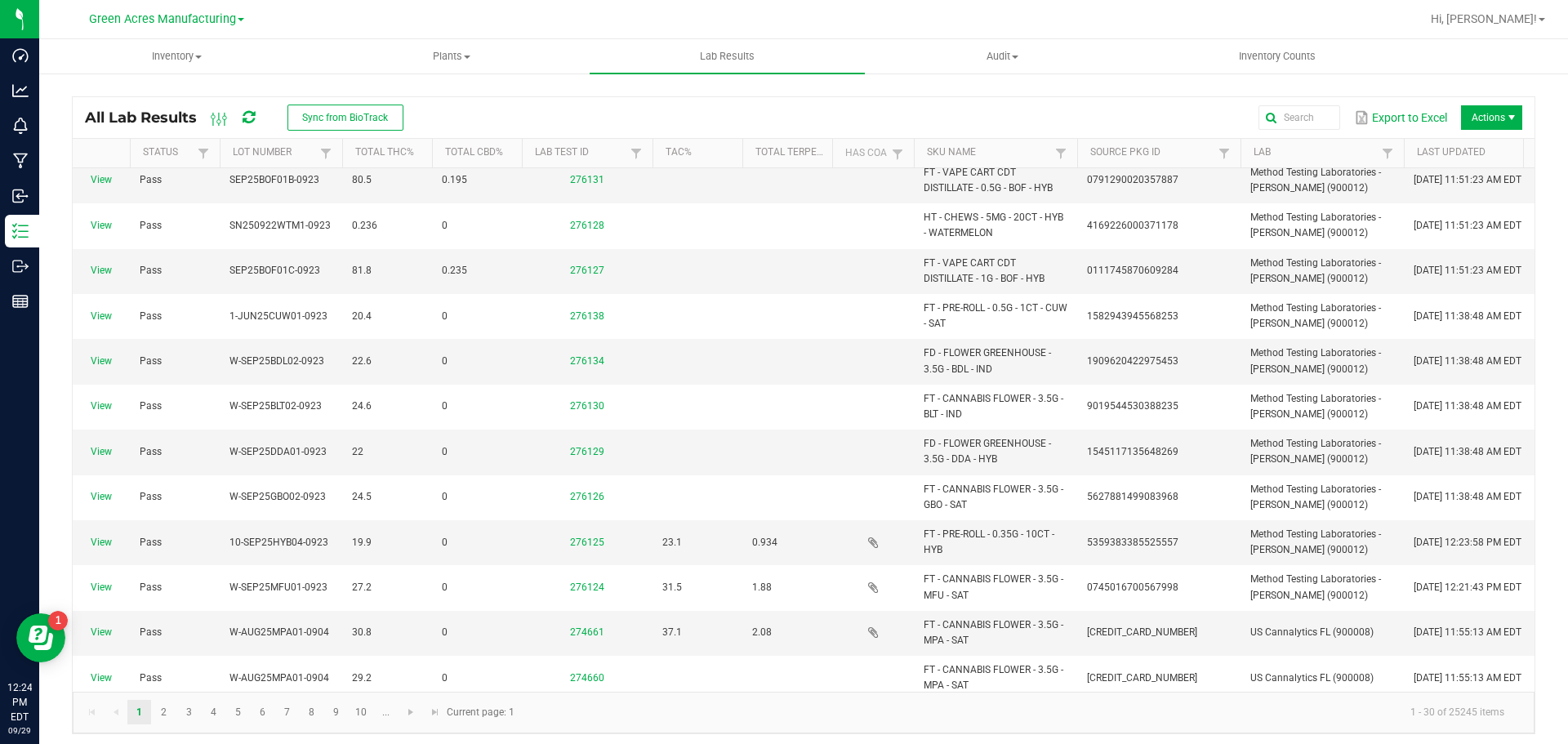
scroll to position [408, 0]
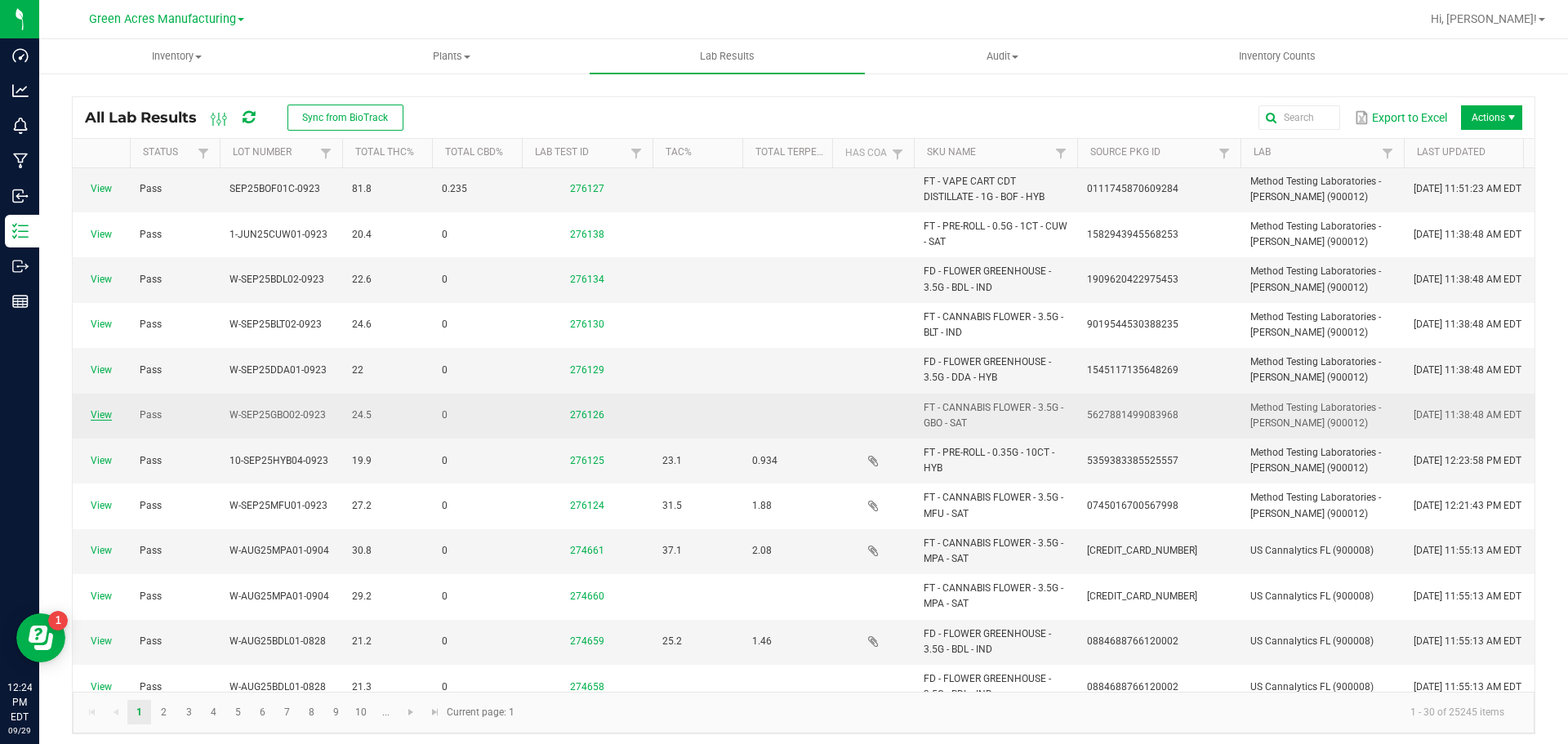
click at [104, 417] on link "View" at bounding box center [102, 415] width 22 height 12
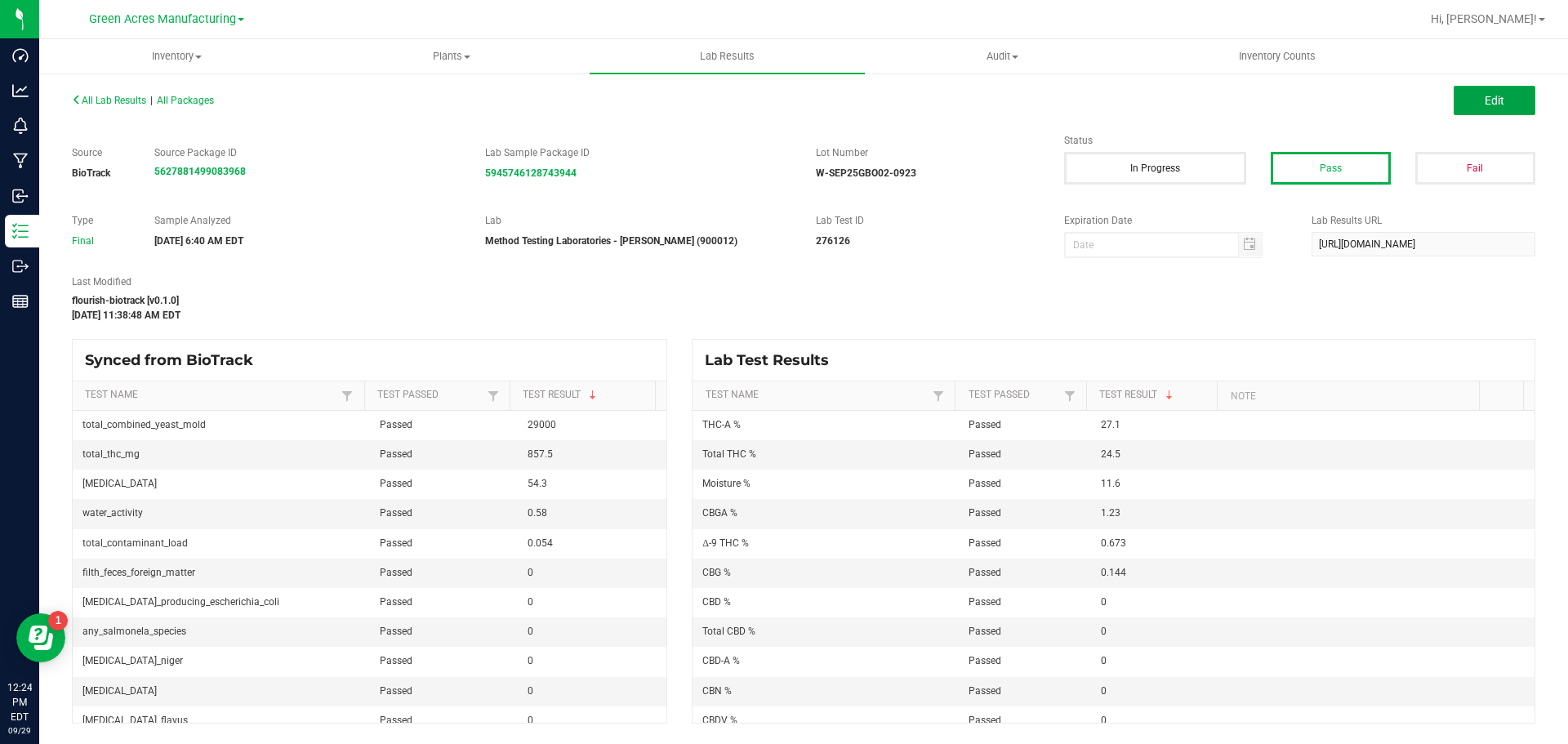
drag, startPoint x: 1479, startPoint y: 106, endPoint x: 1215, endPoint y: 363, distance: 368.4
click at [1479, 106] on button "Edit" at bounding box center [1494, 100] width 82 height 30
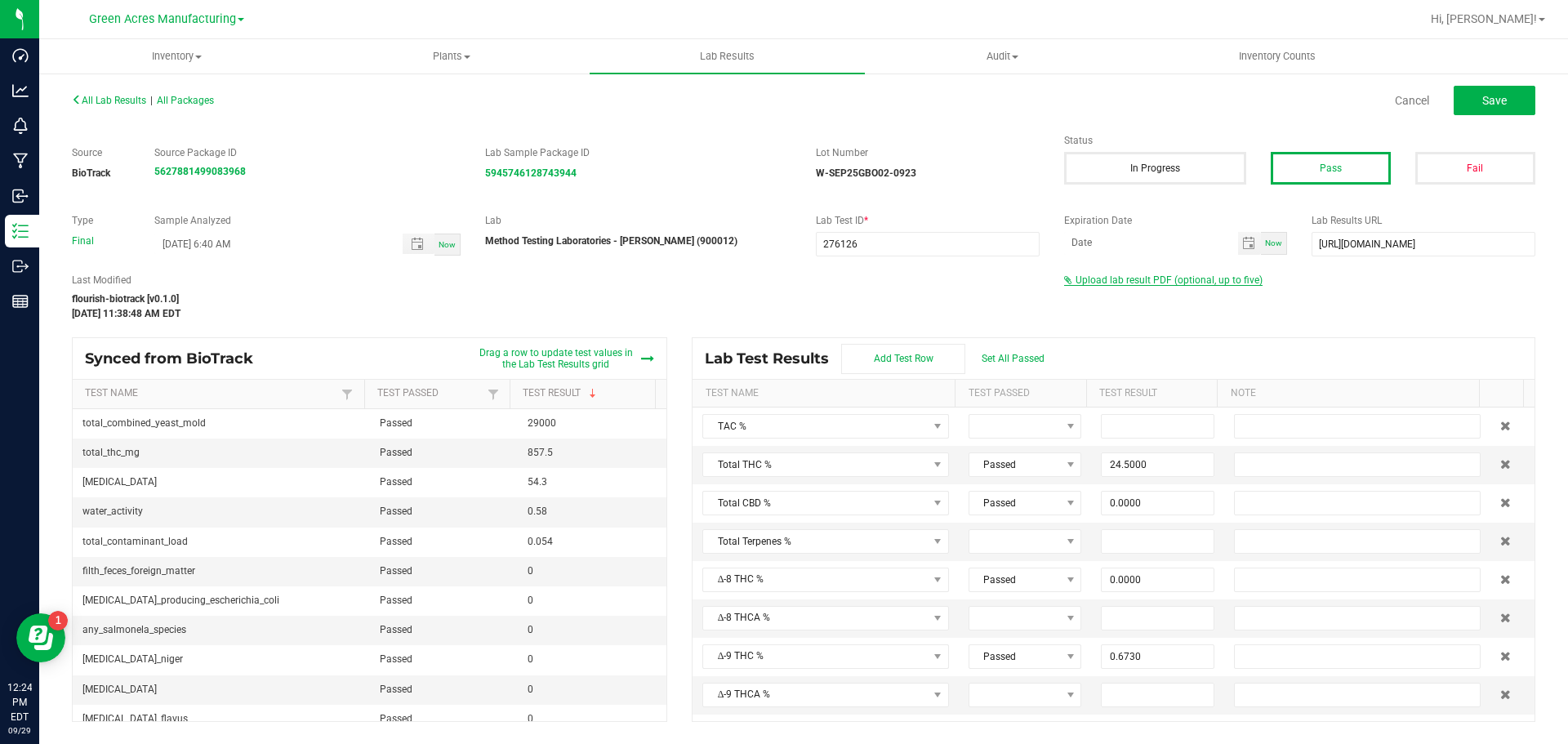
click at [1210, 281] on span "Upload lab result PDF (optional, up to five)" at bounding box center [1169, 280] width 187 height 12
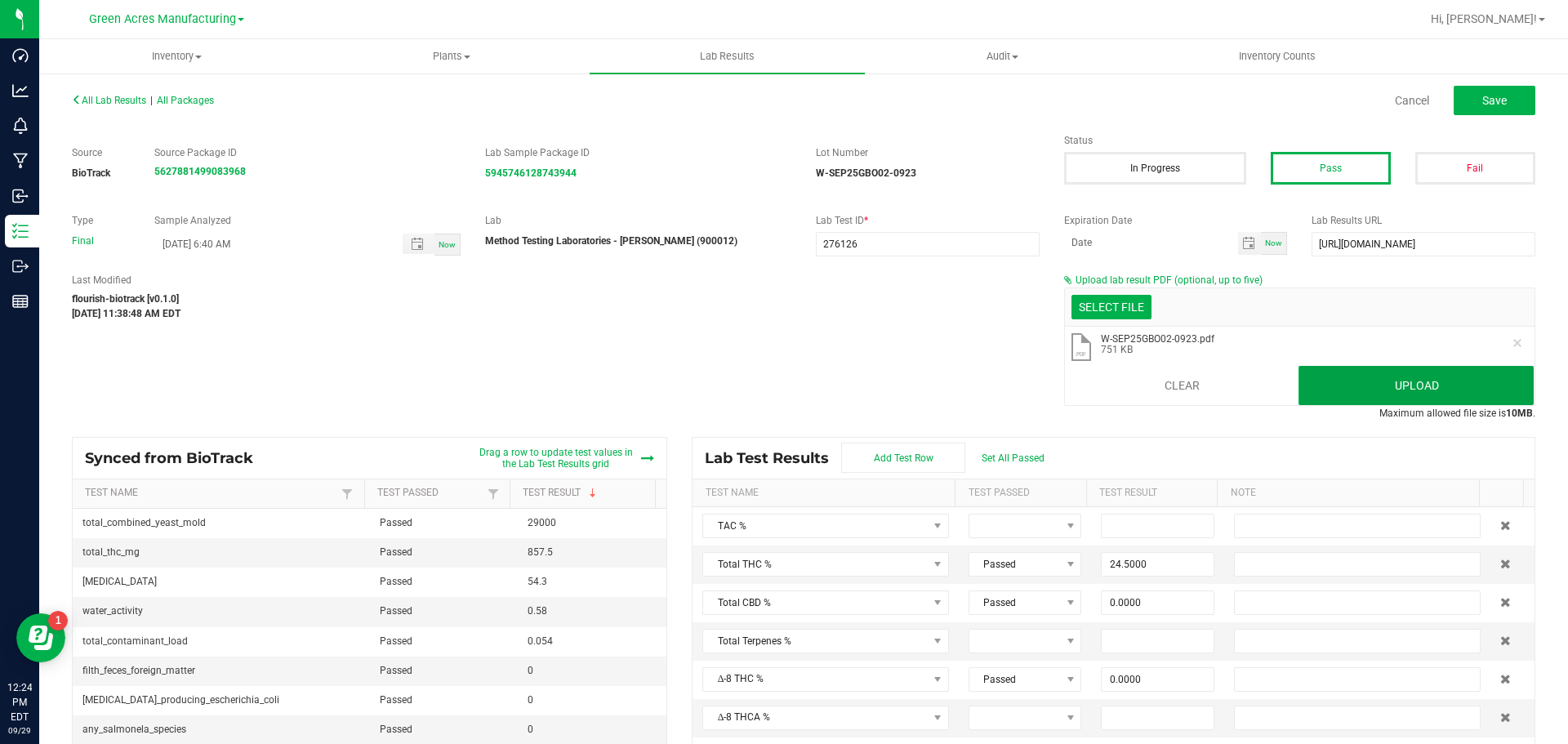
click at [1387, 384] on button "Upload" at bounding box center [1416, 386] width 236 height 40
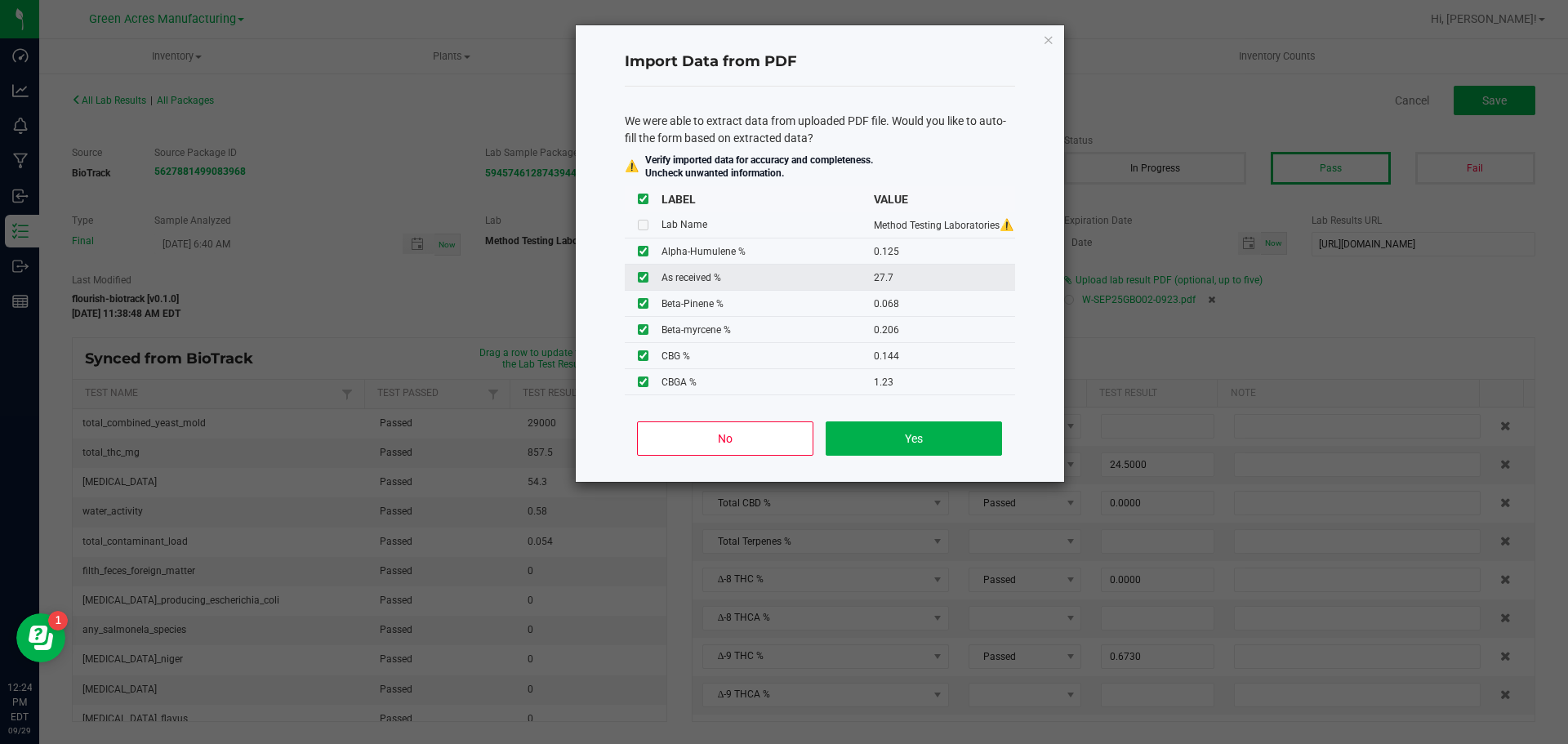
click at [643, 282] on input "checkbox" at bounding box center [643, 277] width 11 height 11
checkbox input "false"
click at [944, 452] on button "Yes" at bounding box center [913, 439] width 175 height 34
type input "0.1250"
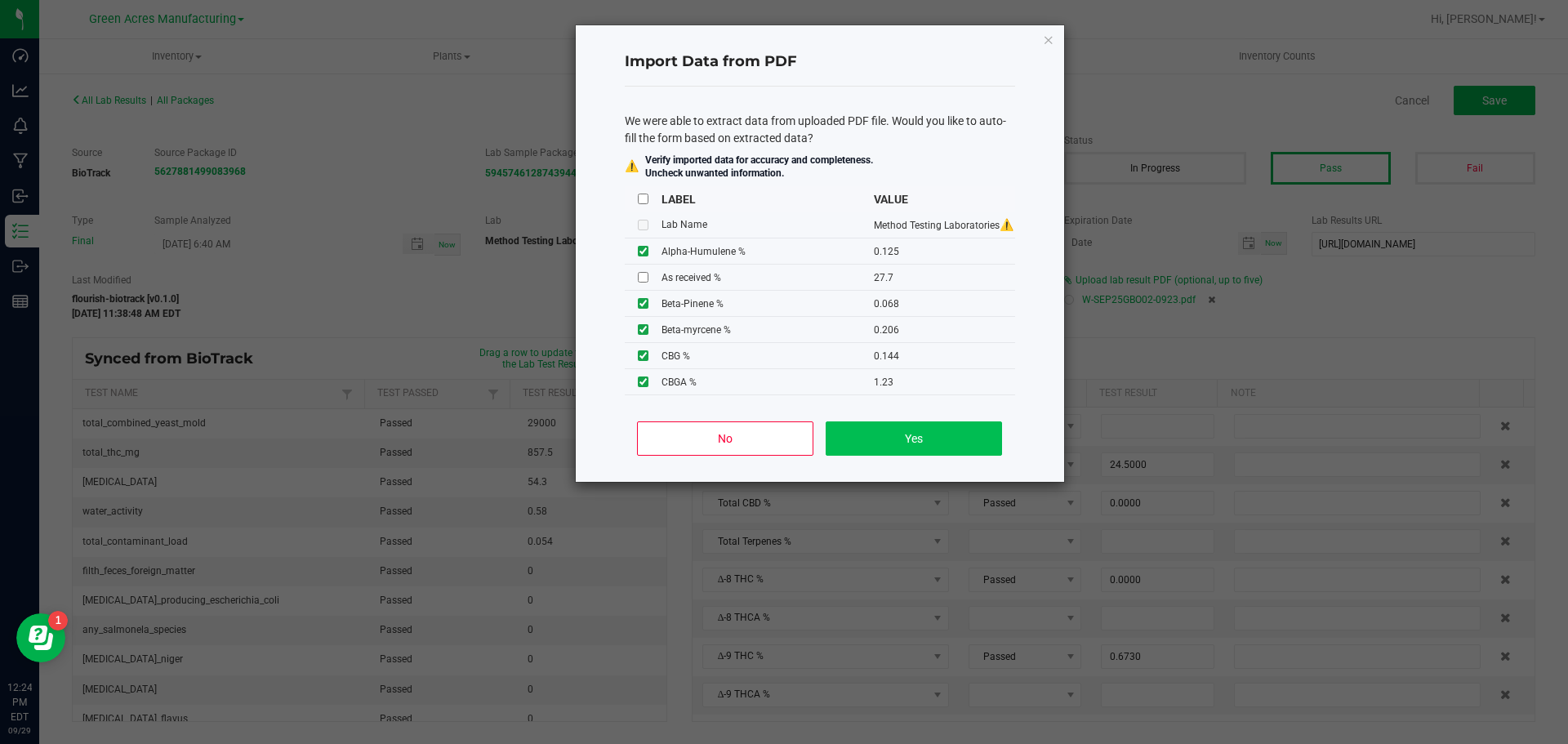
type input "0.0680"
type input "0.0820"
type input "0.3430"
type input "0.0700"
type input "29.1000"
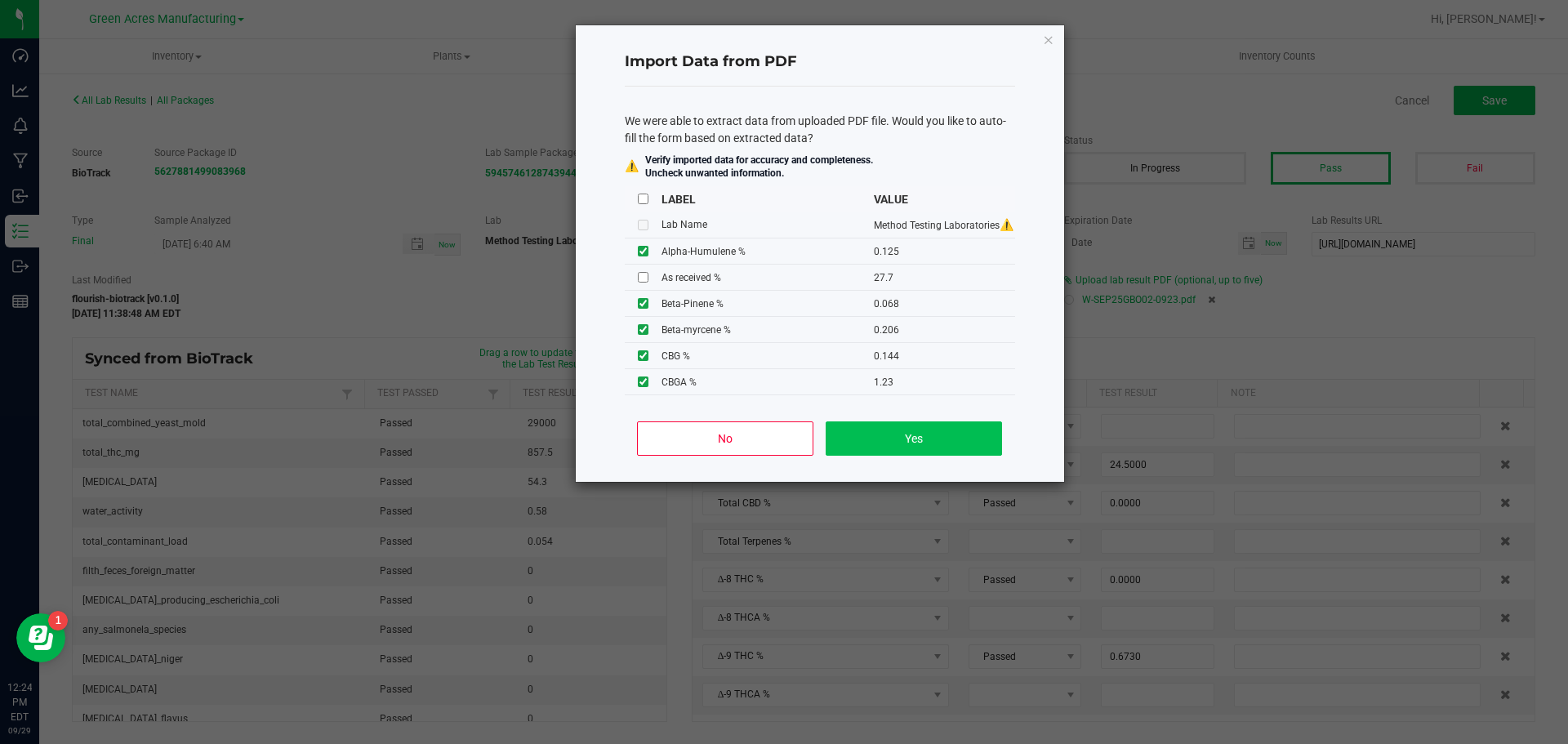
type input "2.4500"
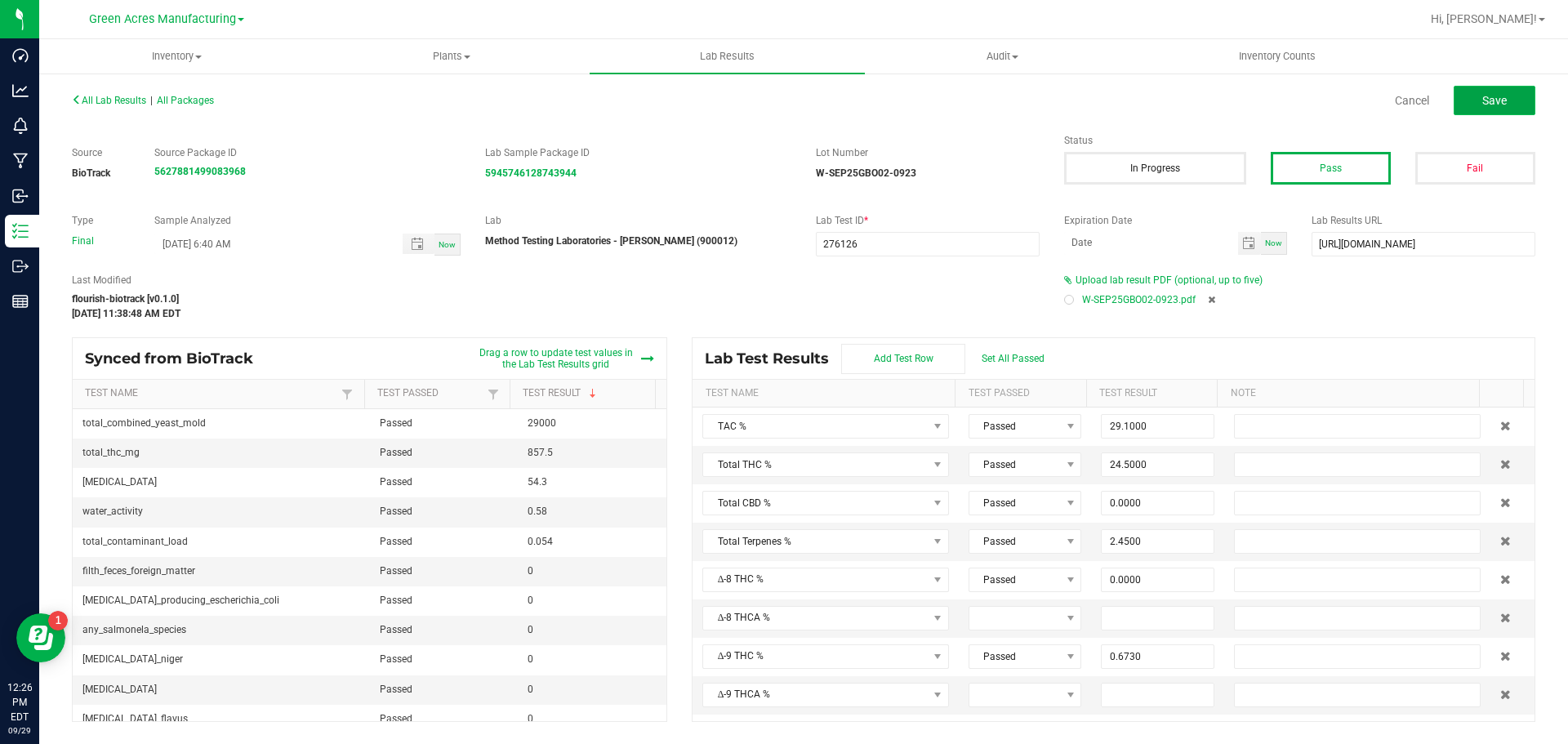
click at [1490, 100] on span "Save" at bounding box center [1493, 100] width 24 height 13
type input "0.0000"
type input "11.6000"
type input "0.1250"
type input "0.0680"
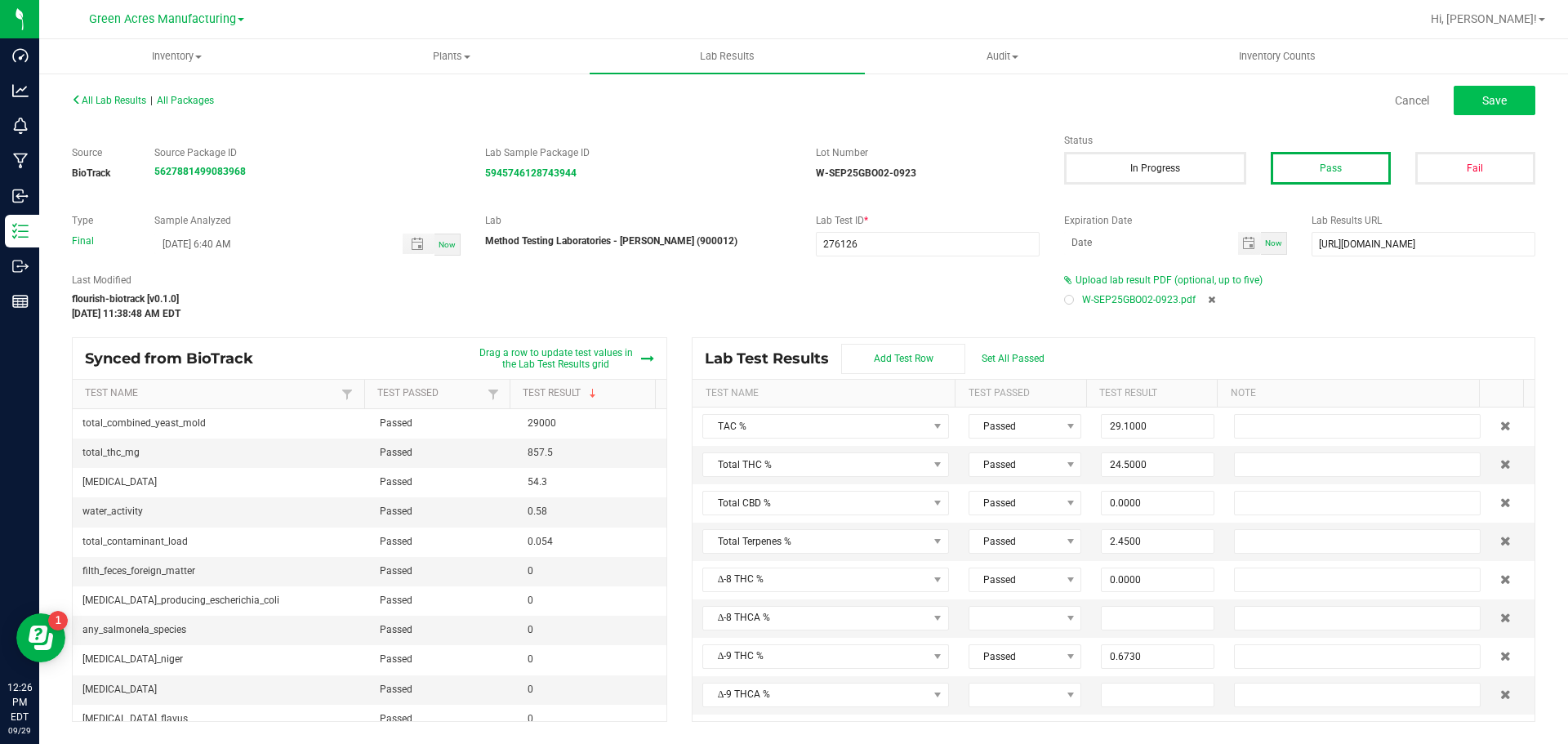
type input "0.0820"
type input "0.3430"
type input "0.0700"
type input "0.2060"
type input "0.6700"
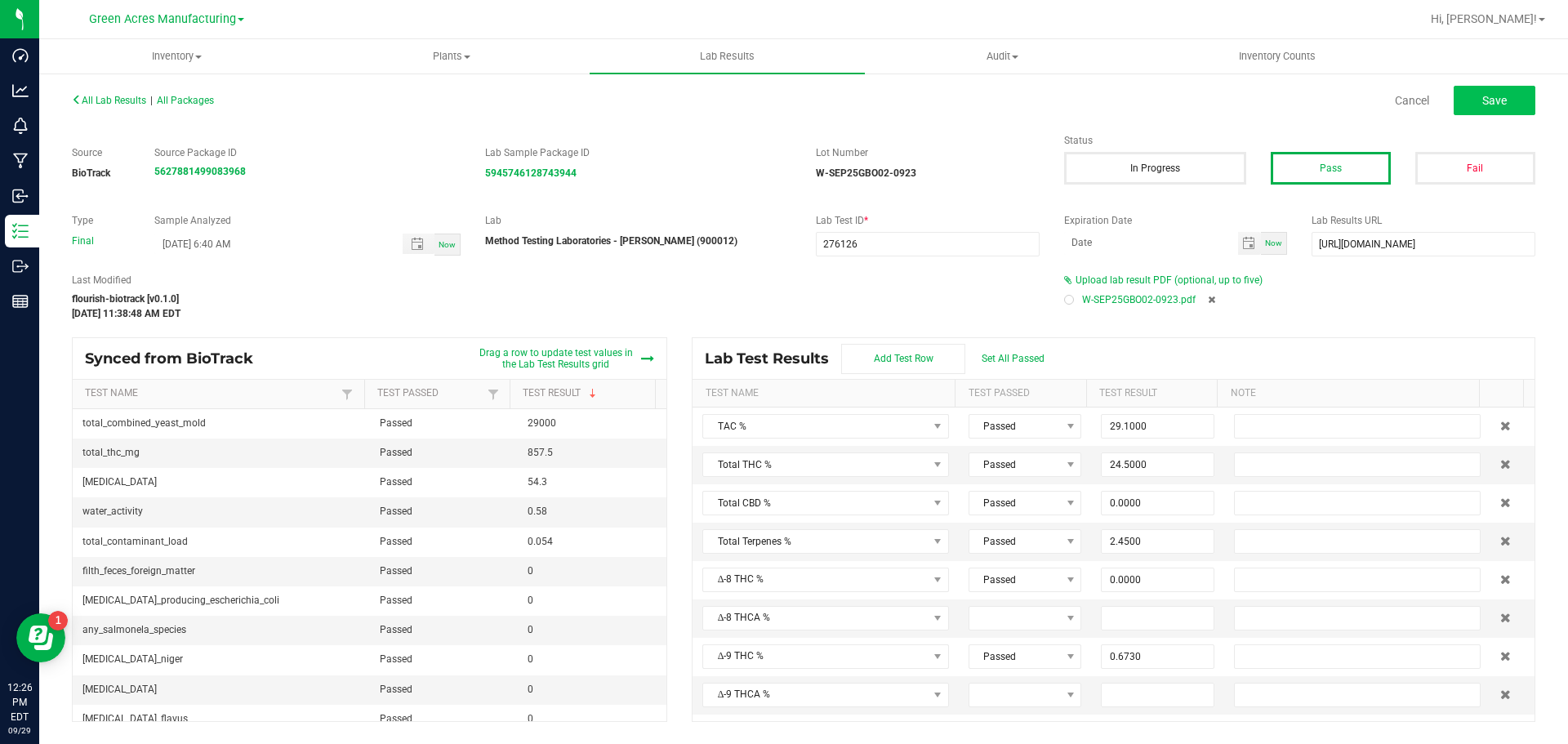
type input "0.0680"
type input "0.5170"
type input "0.2200"
type input "0.6730"
type input "27.1000"
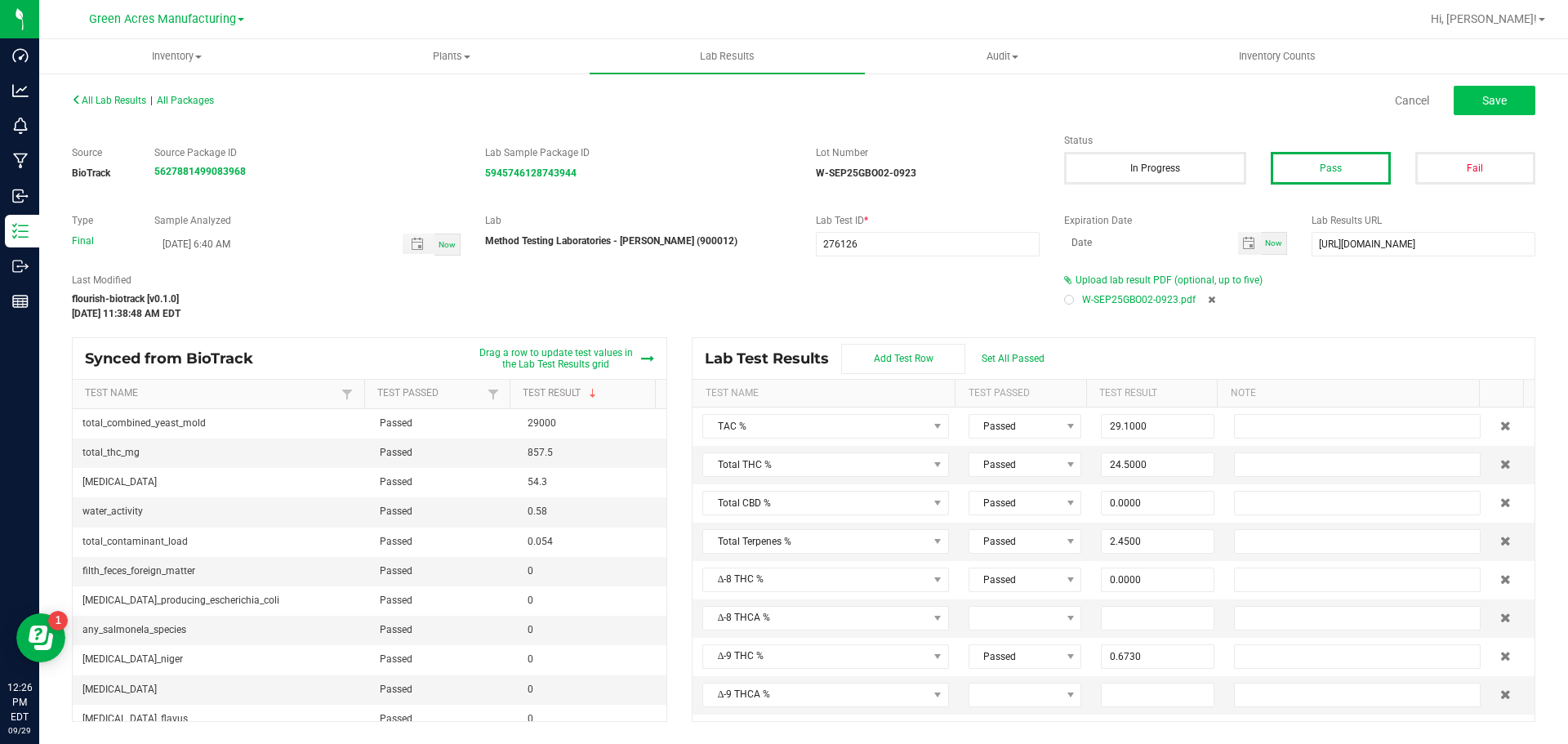
type input "0.0000"
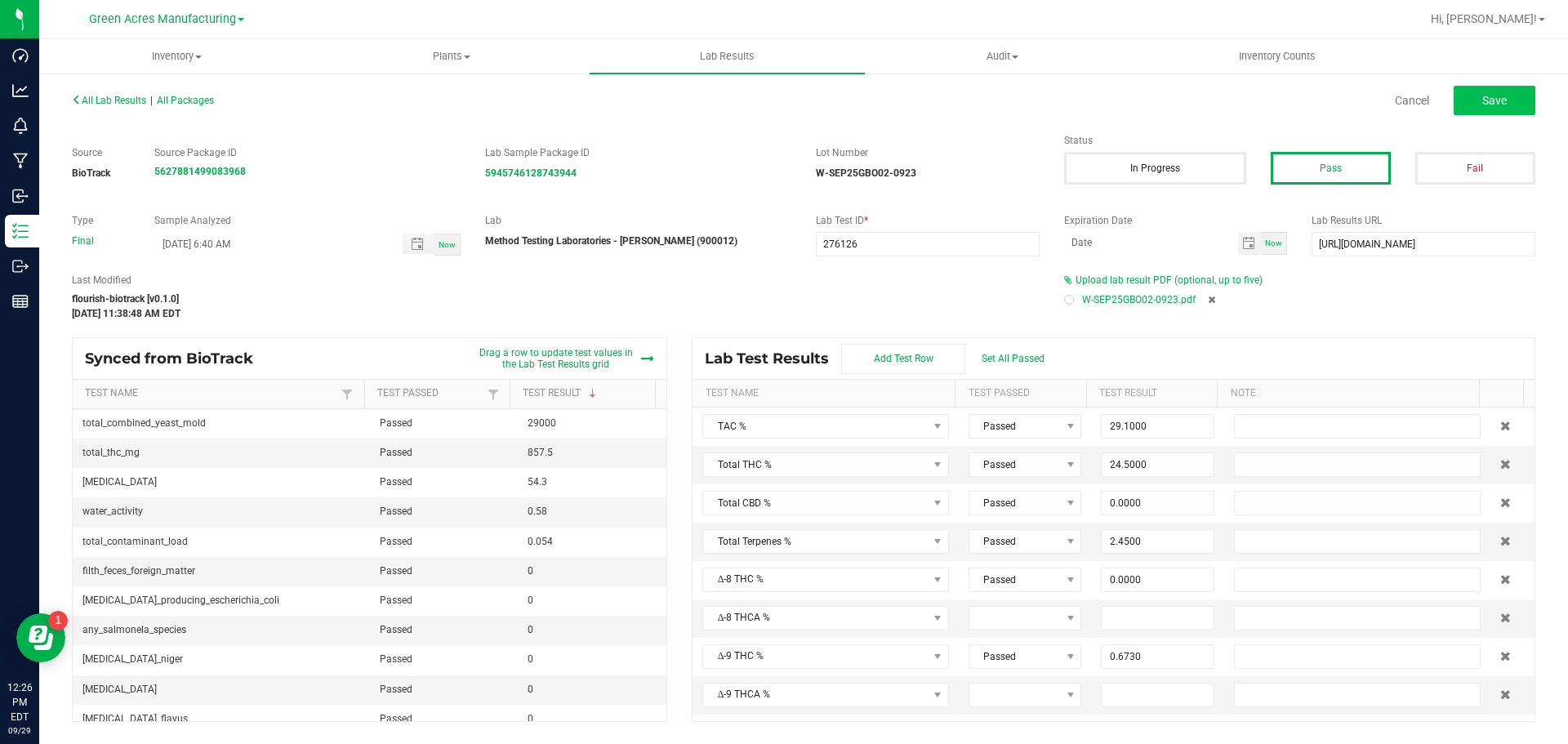
type input "0.1440"
type input "1.2300"
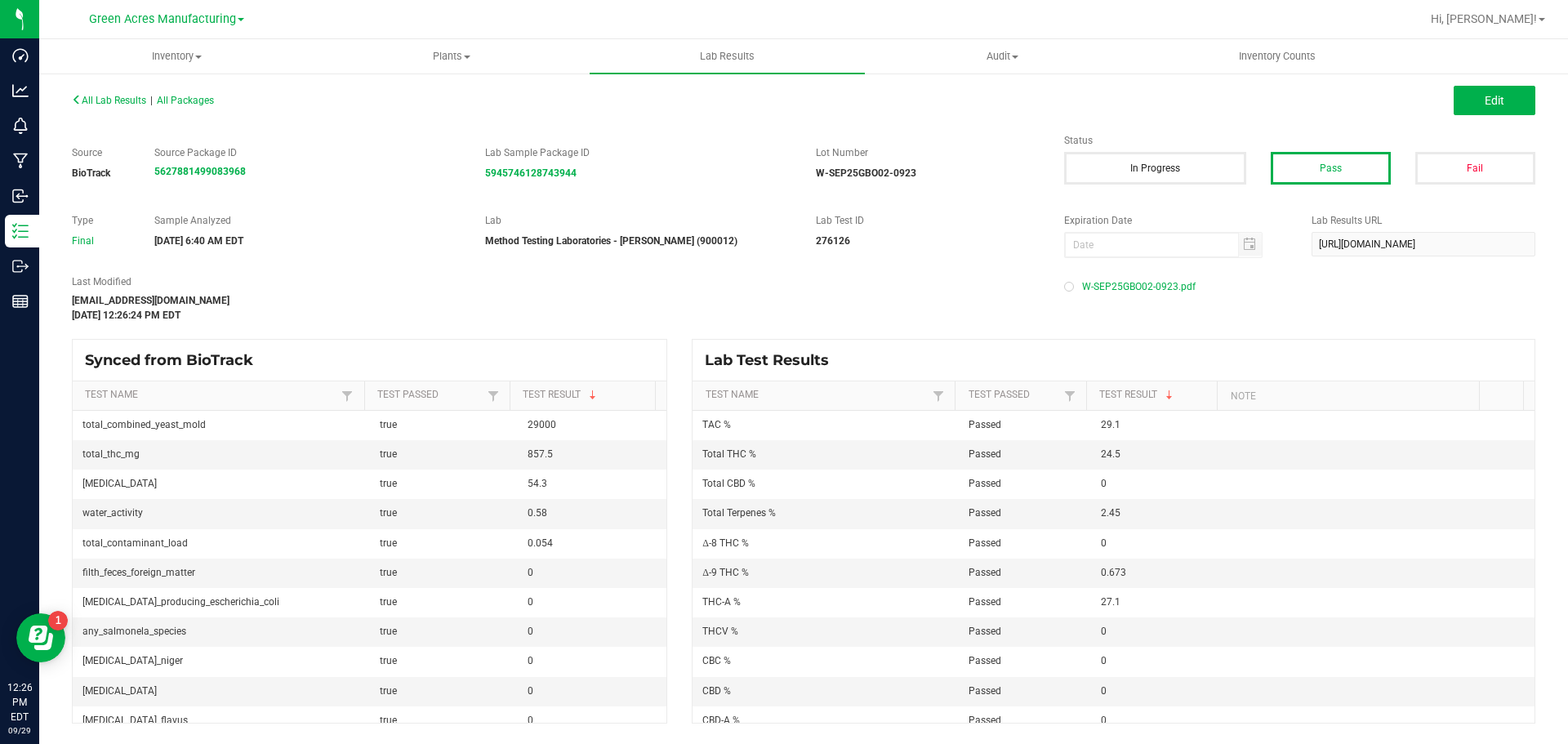
click at [1482, 282] on div "W-SEP25GBO02-0923.pdf" at bounding box center [1299, 286] width 471 height 24
click at [88, 99] on span "All Lab Results" at bounding box center [109, 100] width 75 height 12
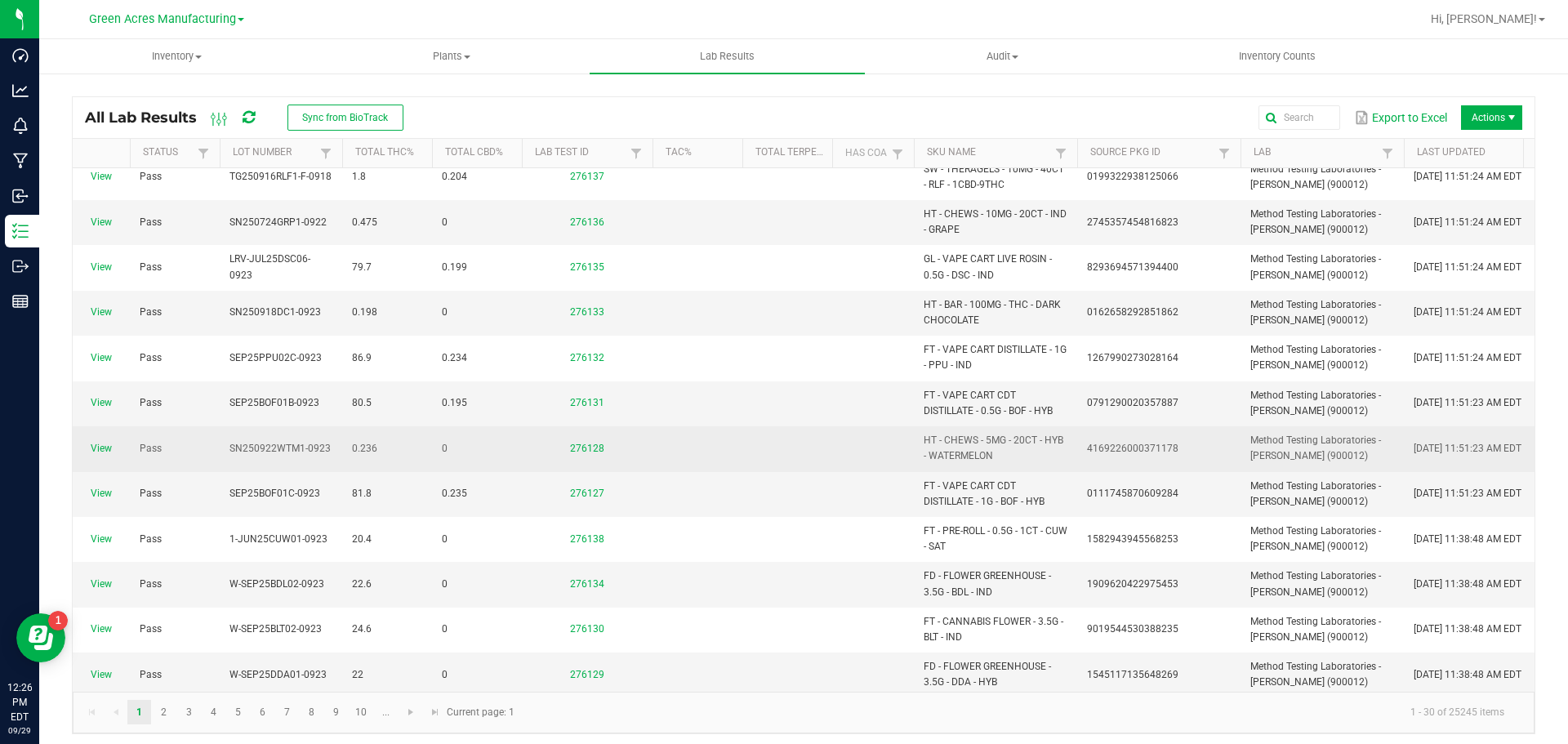
scroll to position [245, 0]
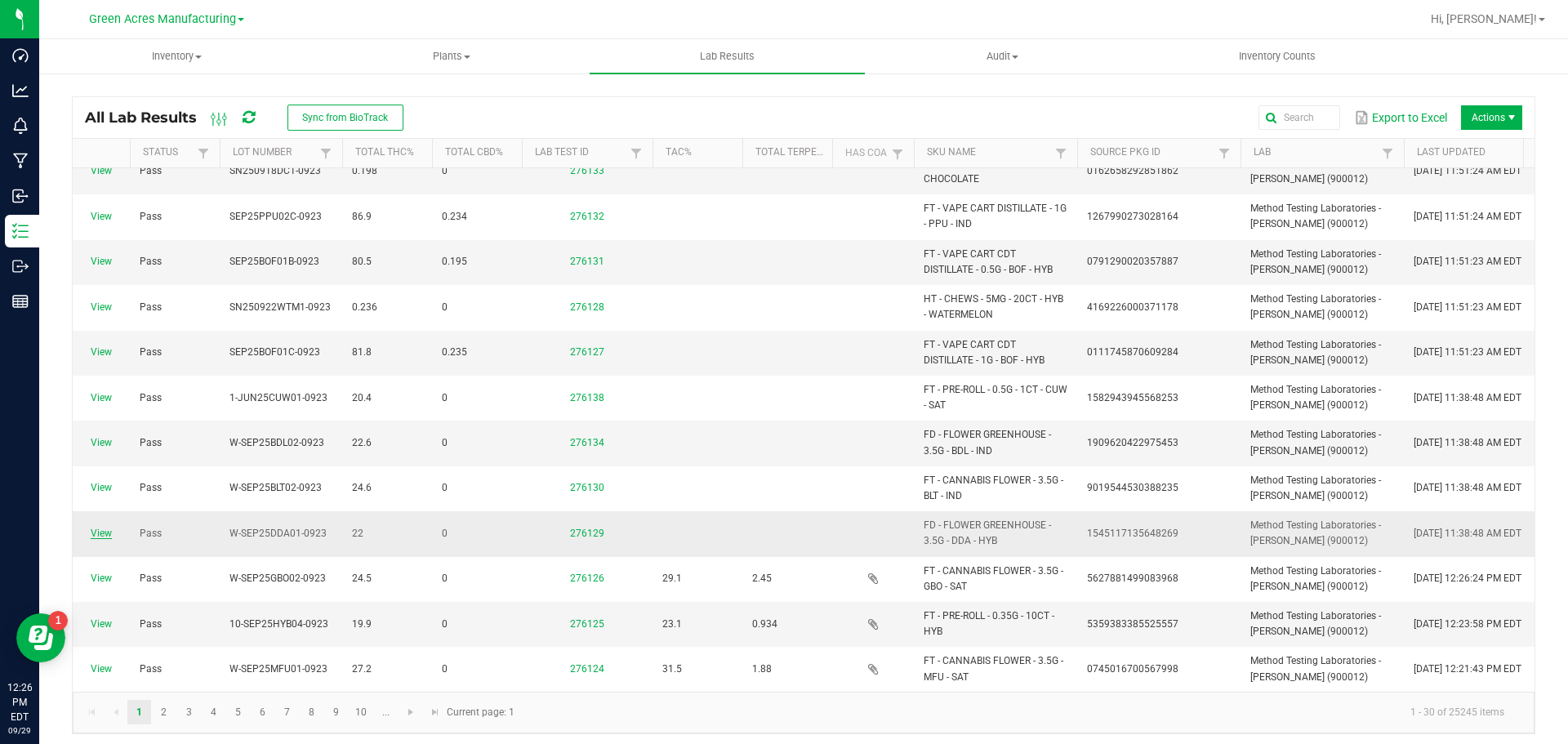
click at [103, 528] on link "View" at bounding box center [102, 533] width 22 height 12
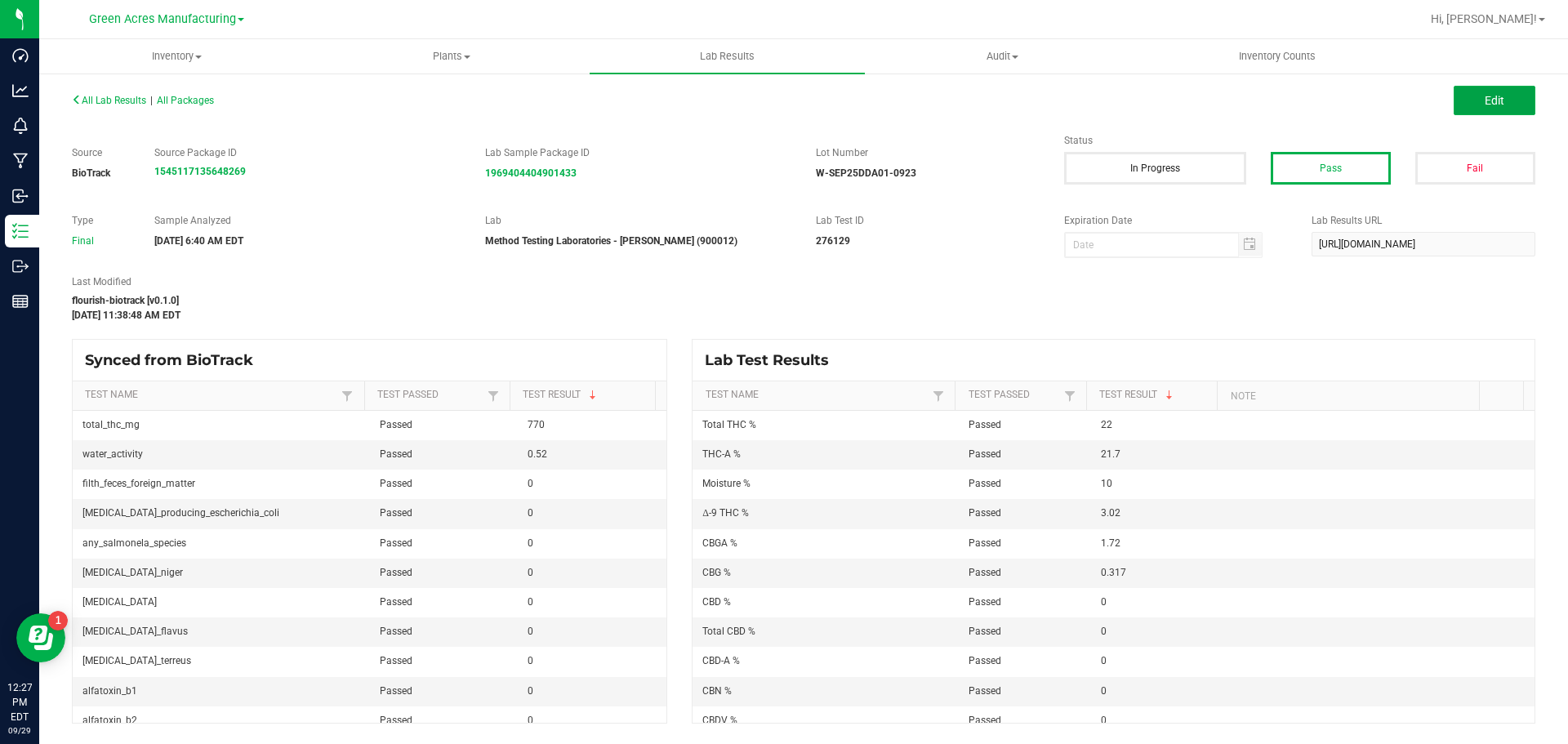
drag, startPoint x: 1504, startPoint y: 108, endPoint x: 1415, endPoint y: 229, distance: 150.2
click at [1502, 107] on button "Edit" at bounding box center [1494, 100] width 82 height 30
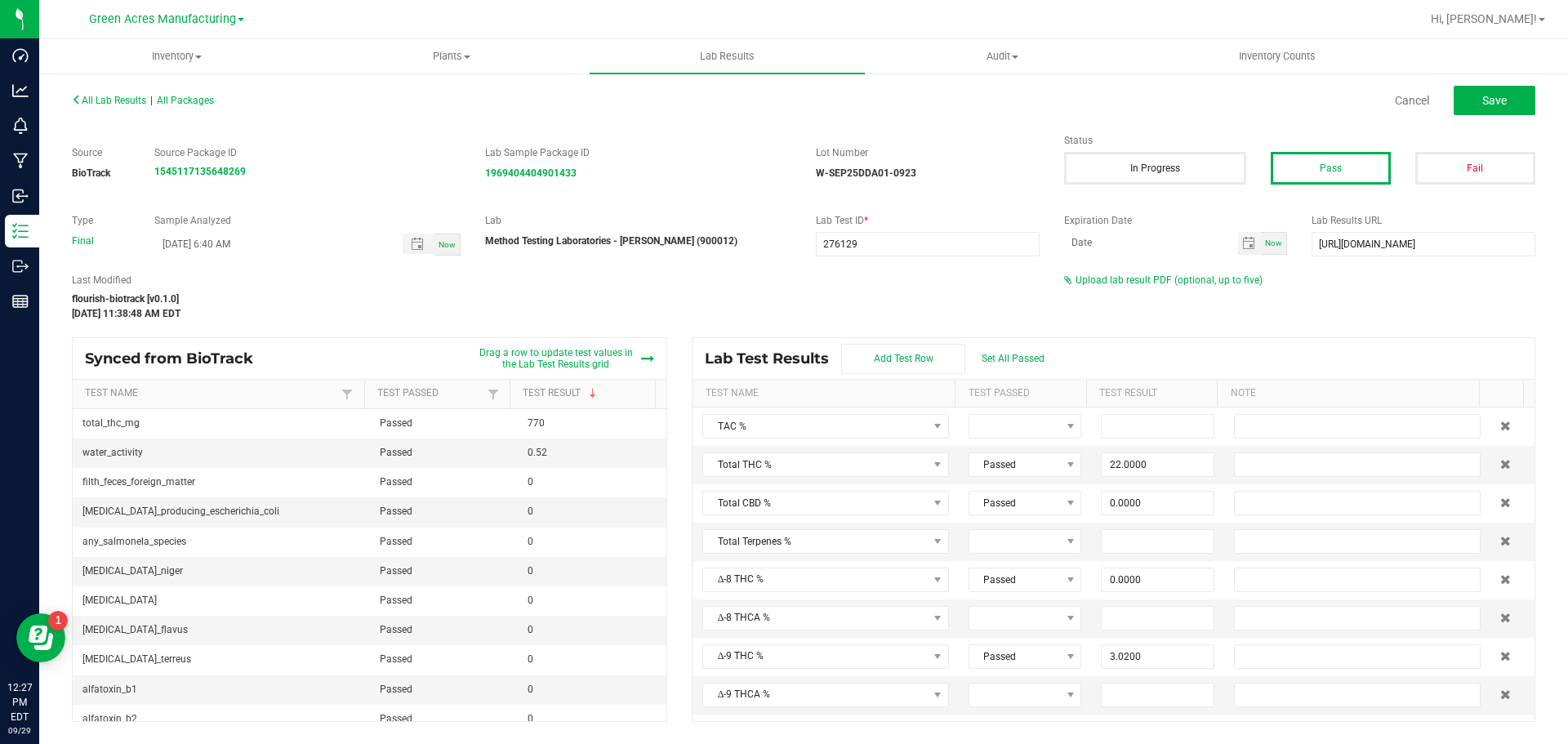
click at [1139, 286] on div "Upload lab result PDF (optional, up to five)" at bounding box center [1299, 280] width 471 height 14
click at [1131, 277] on span "Upload lab result PDF (optional, up to five)" at bounding box center [1169, 280] width 187 height 12
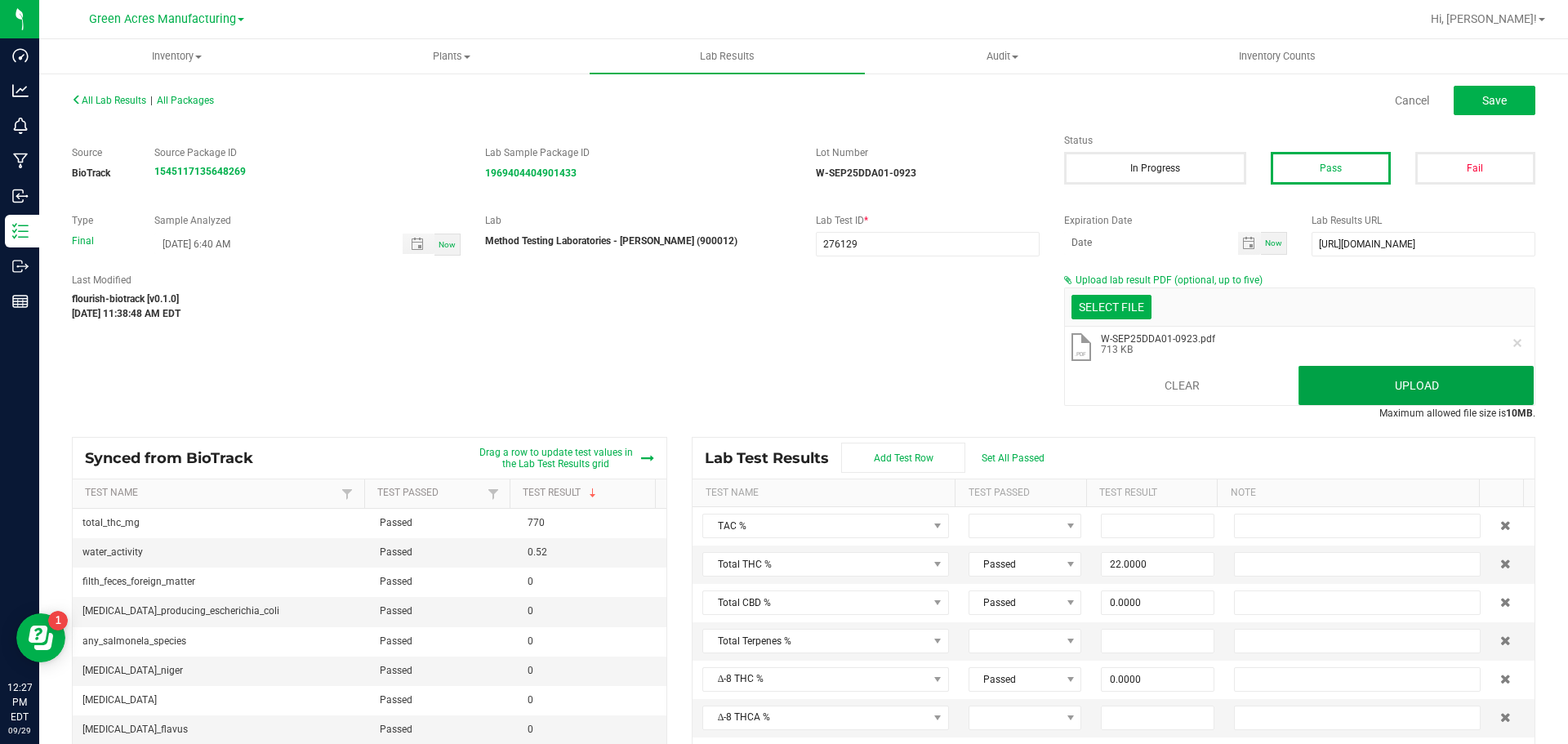
click at [1298, 402] on button "Upload" at bounding box center [1416, 386] width 236 height 40
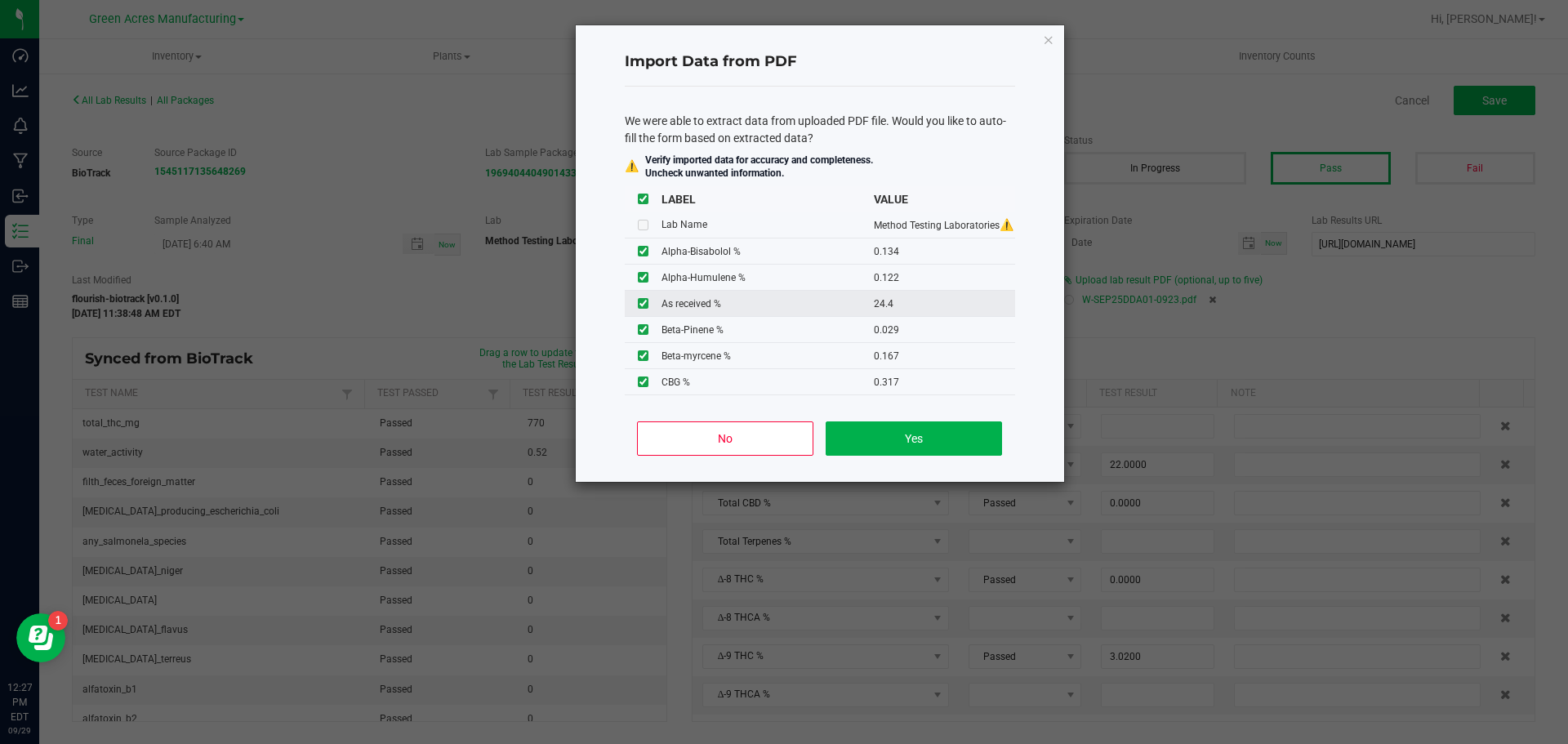
click at [640, 310] on td at bounding box center [643, 303] width 37 height 26
click at [644, 296] on td at bounding box center [643, 303] width 37 height 26
click at [641, 302] on input "checkbox" at bounding box center [643, 303] width 11 height 11
checkbox input "false"
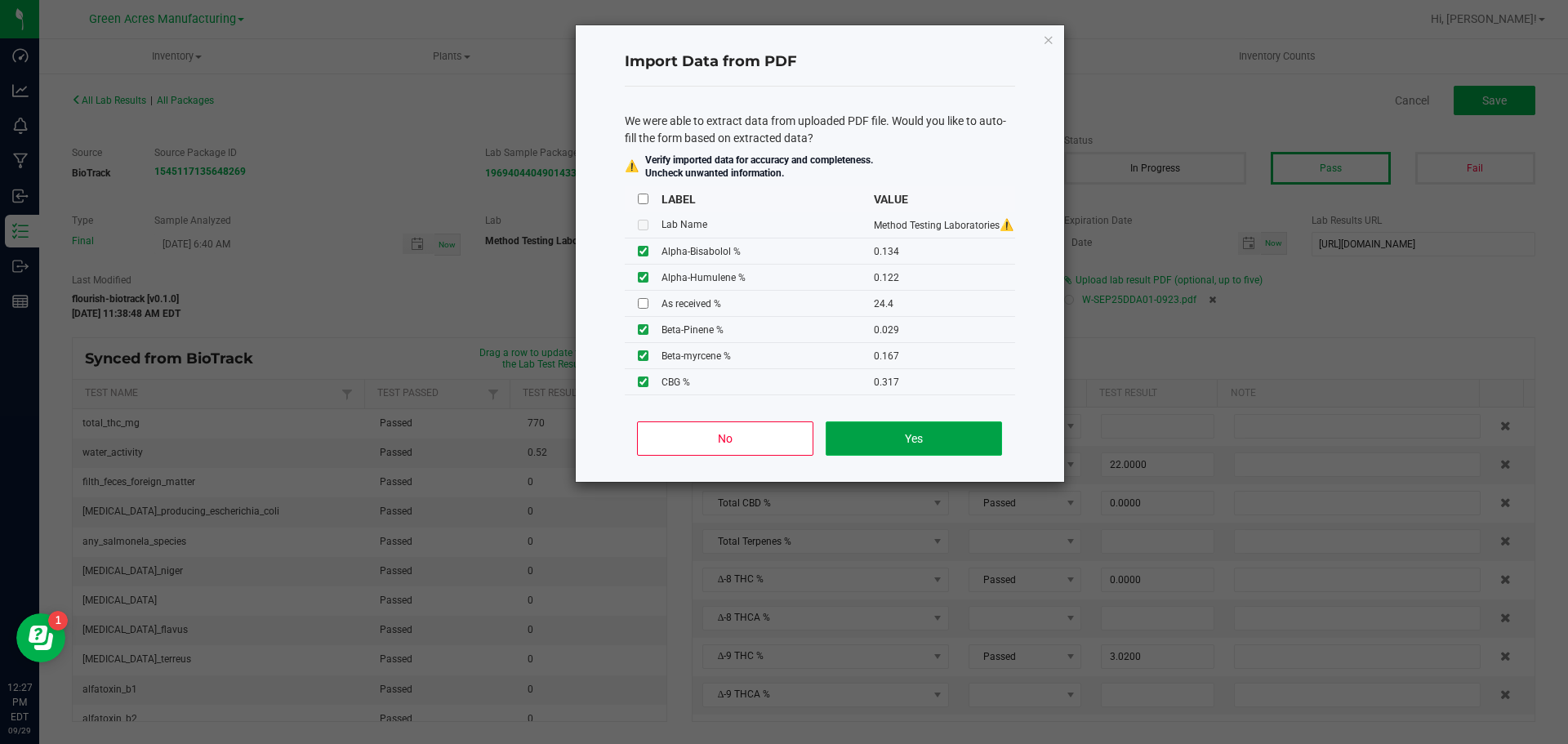
click at [926, 434] on button "Yes" at bounding box center [913, 439] width 175 height 34
type input "0.1340"
type input "0.1220"
type input "0.0290"
type input "0.1180"
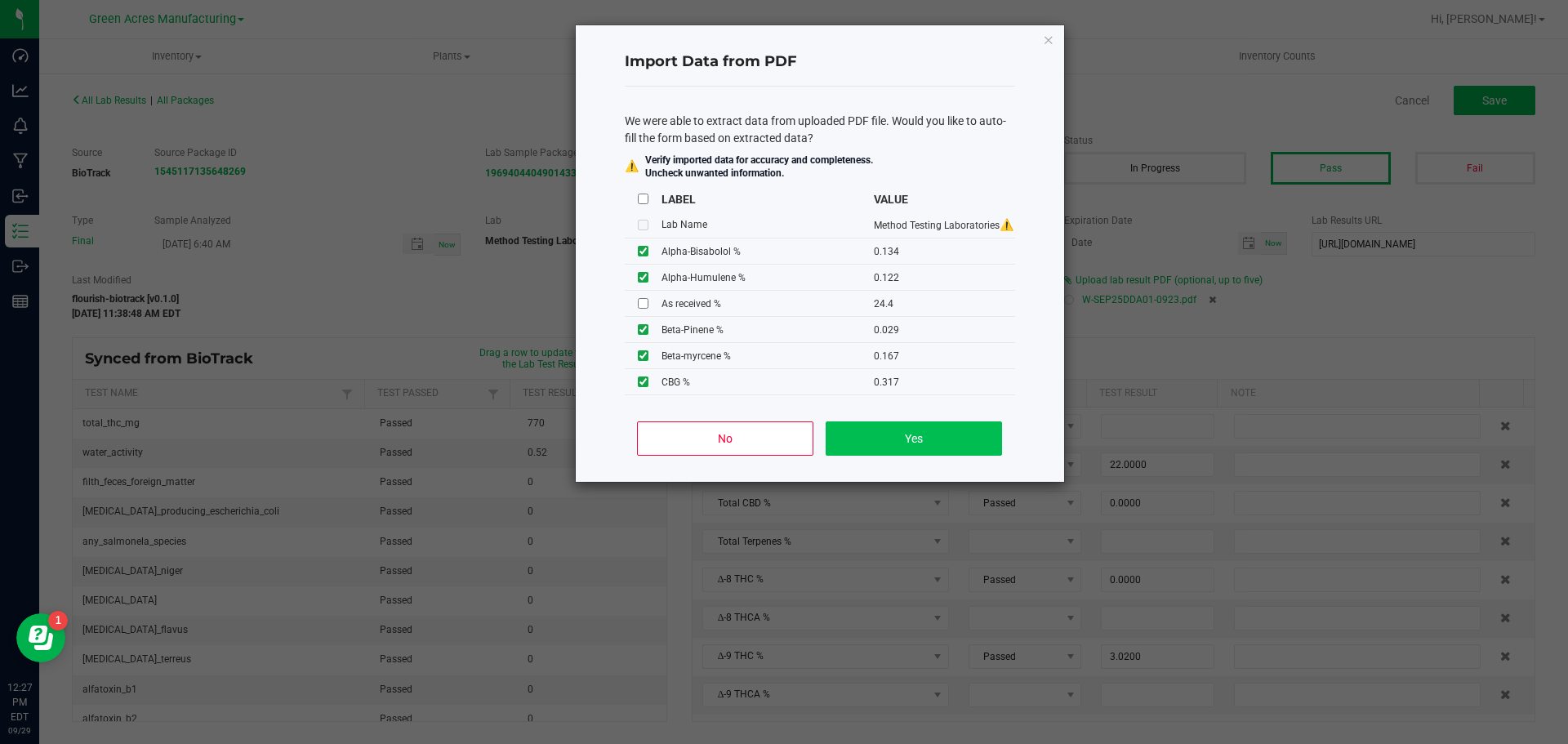
type input "0.0670"
type input "26.8000"
type input "1.6800"
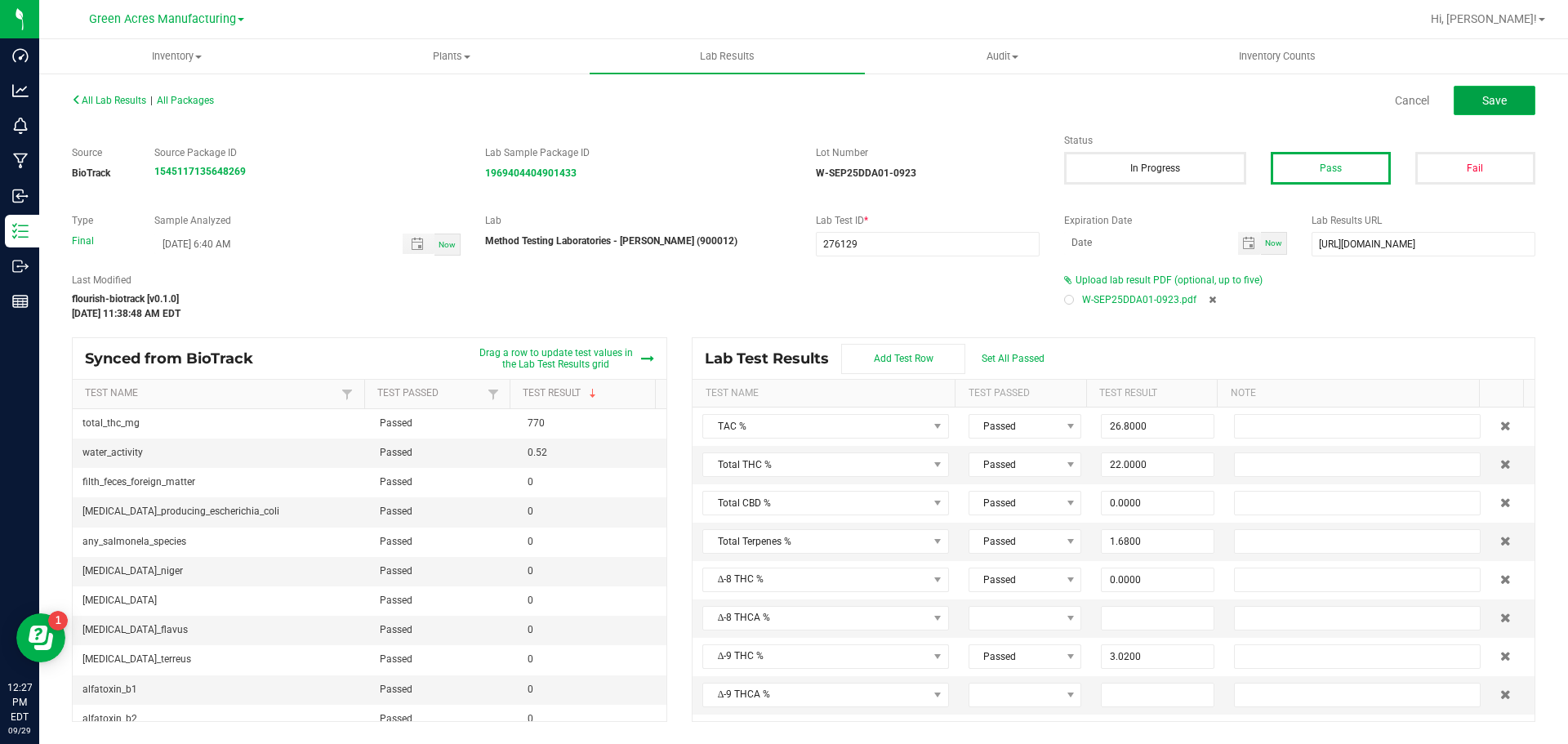
click at [1471, 94] on button "Save" at bounding box center [1494, 100] width 82 height 30
type input "0.0000"
type input "10.0000"
type input "0.1340"
type input "0.1220"
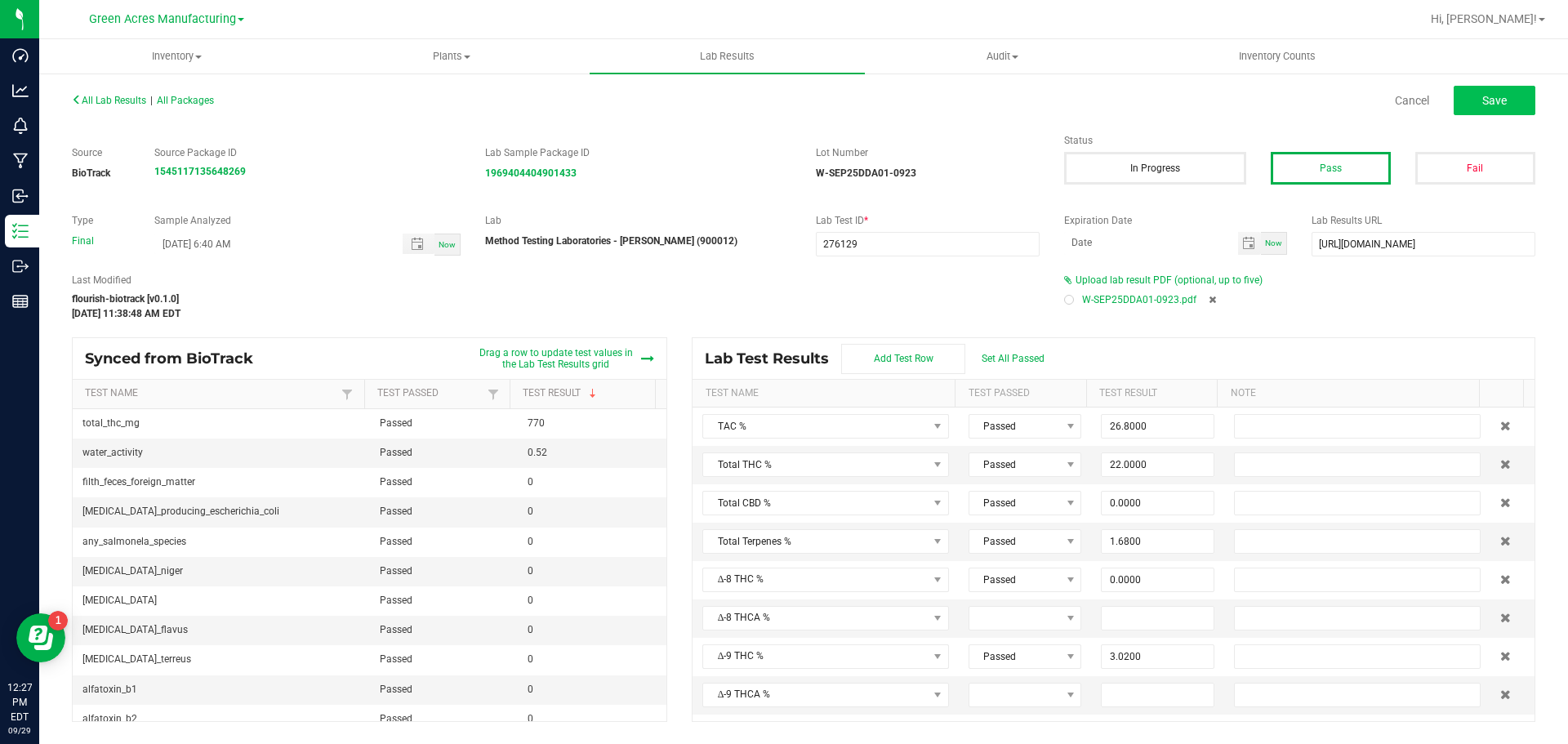
type input "0.0290"
type input "0.1180"
type input "0.0670"
type input "0.0650"
type input "0.5290"
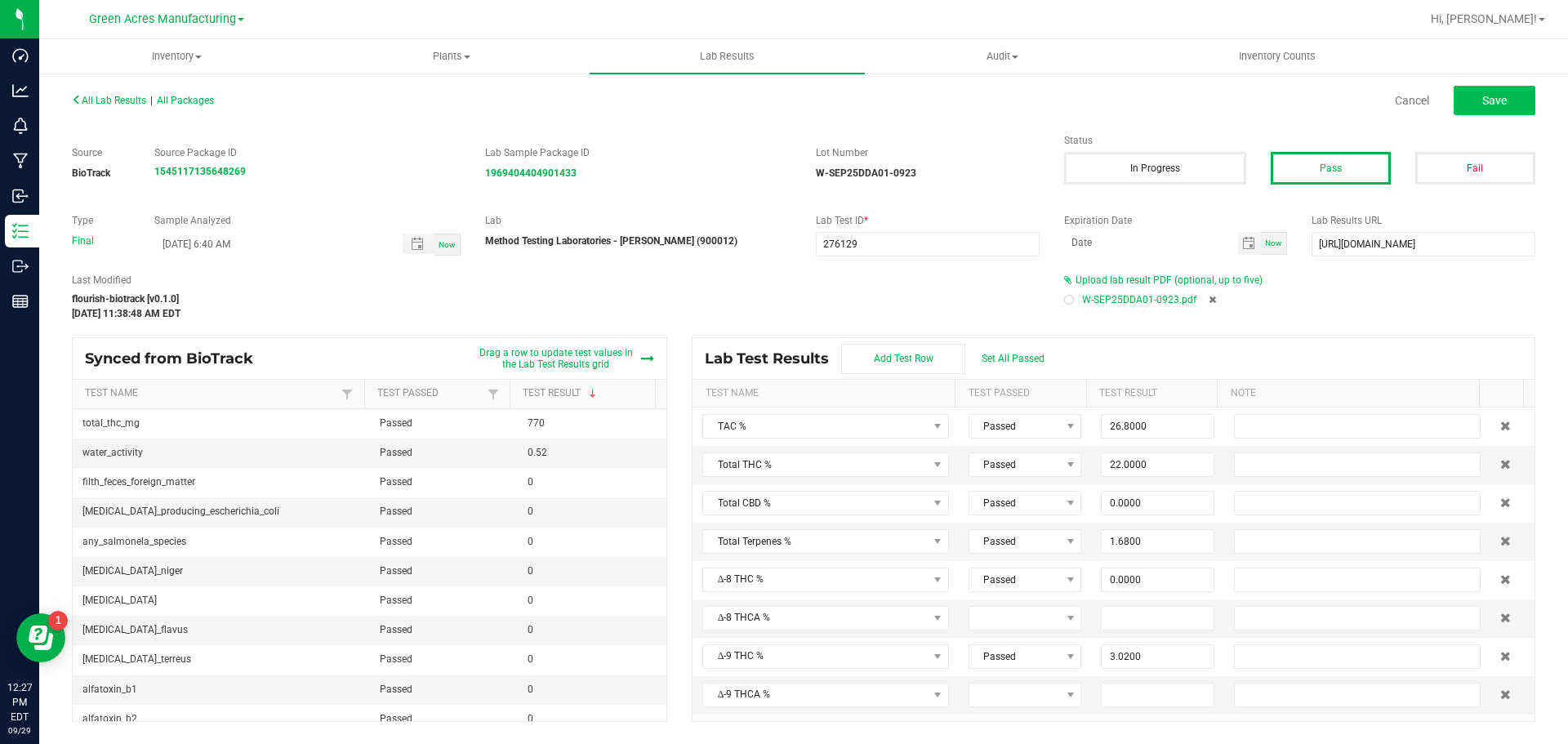
type input "0.3040"
type input "0.1010"
type input "0.1670"
type input "3.0200"
type input "21.7000"
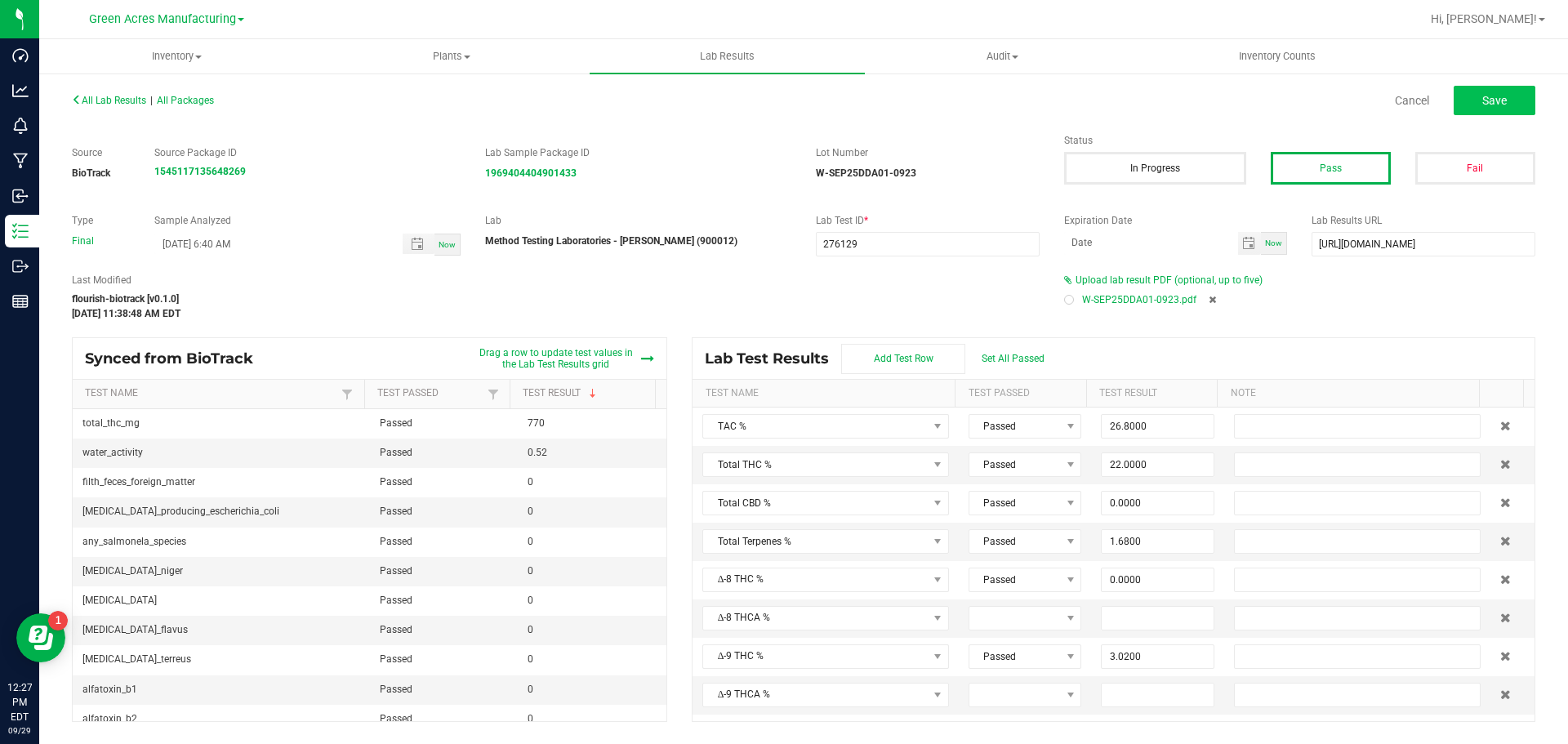
type input "0.0000"
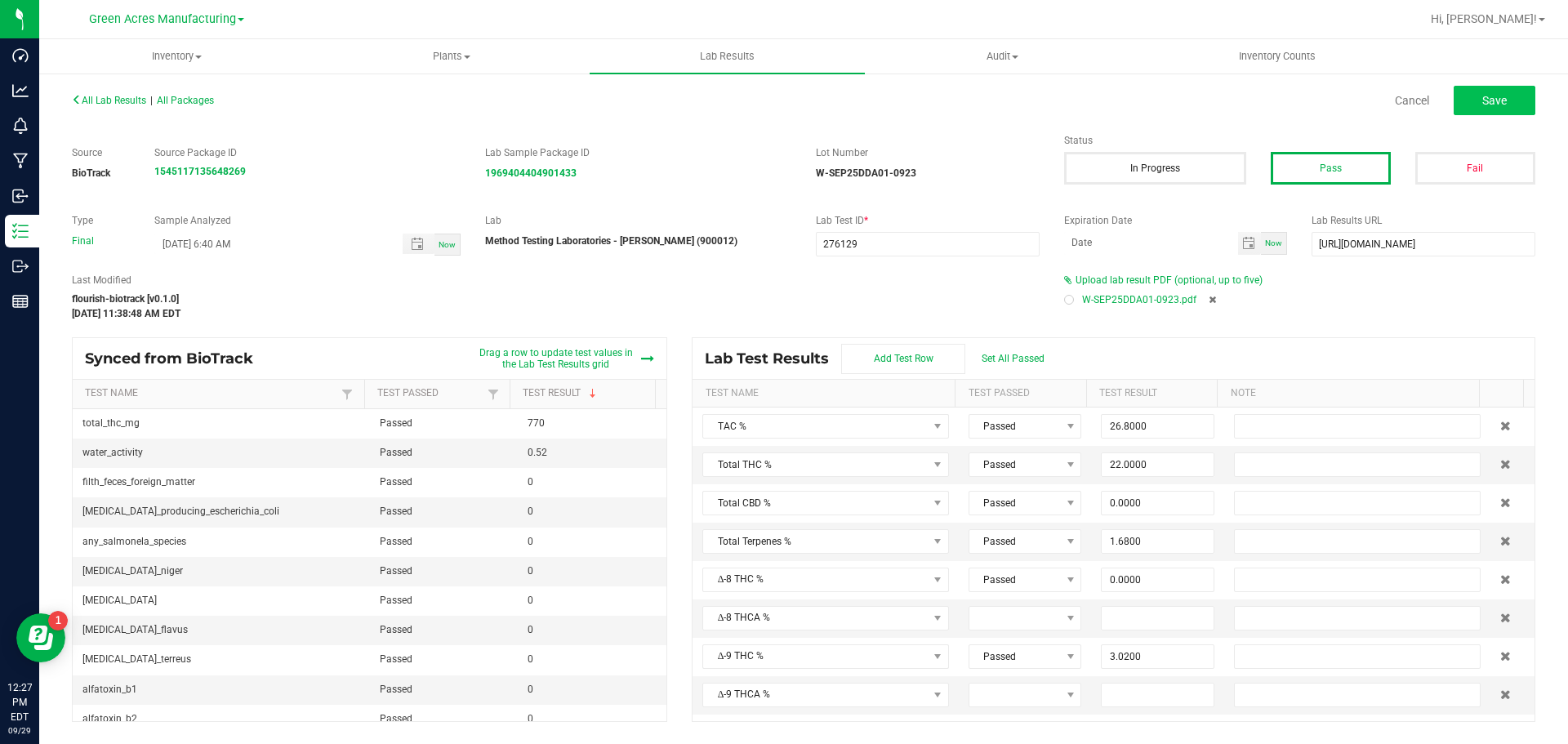
type input "0.3170"
type input "1.7200"
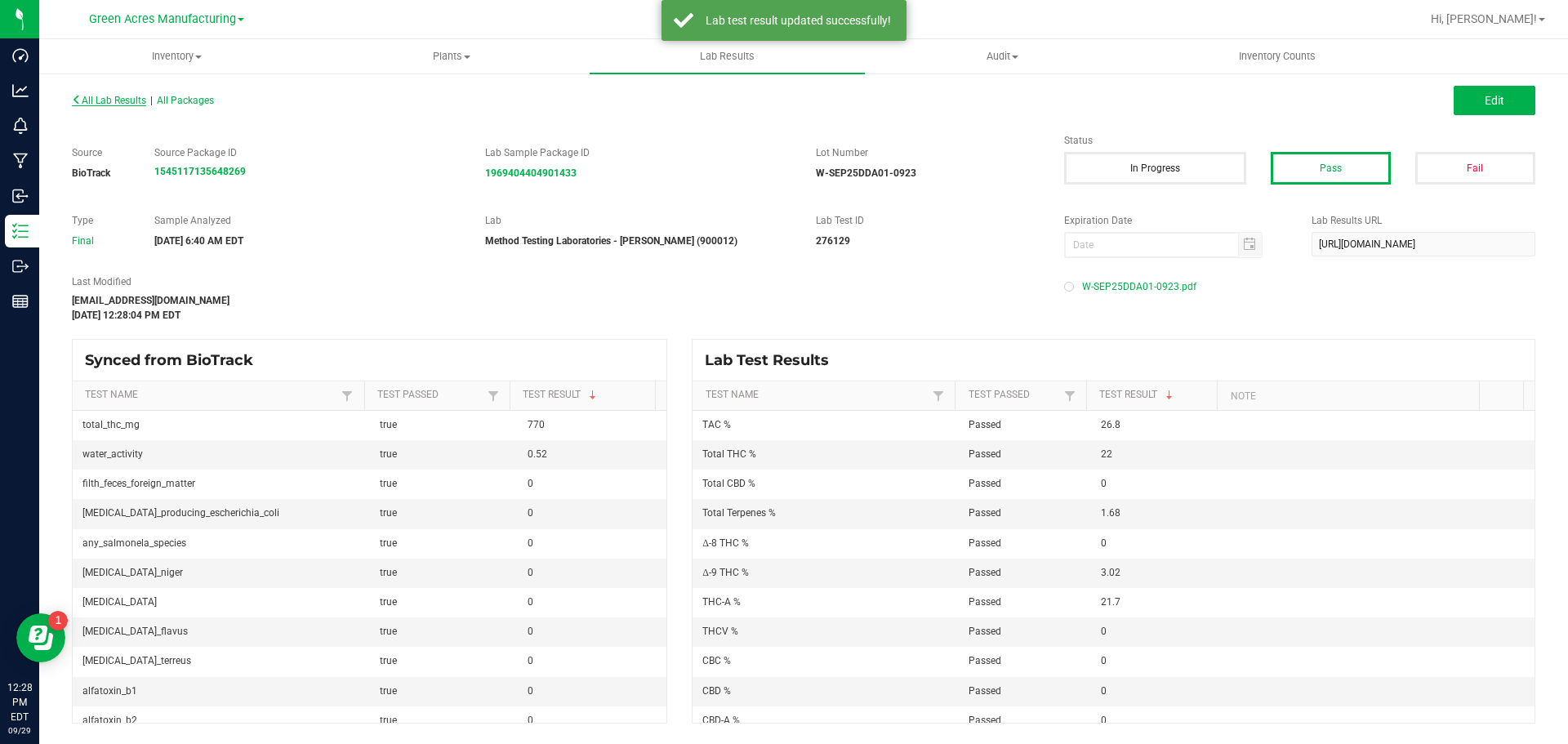
click at [135, 104] on span "All Lab Results" at bounding box center [109, 100] width 75 height 12
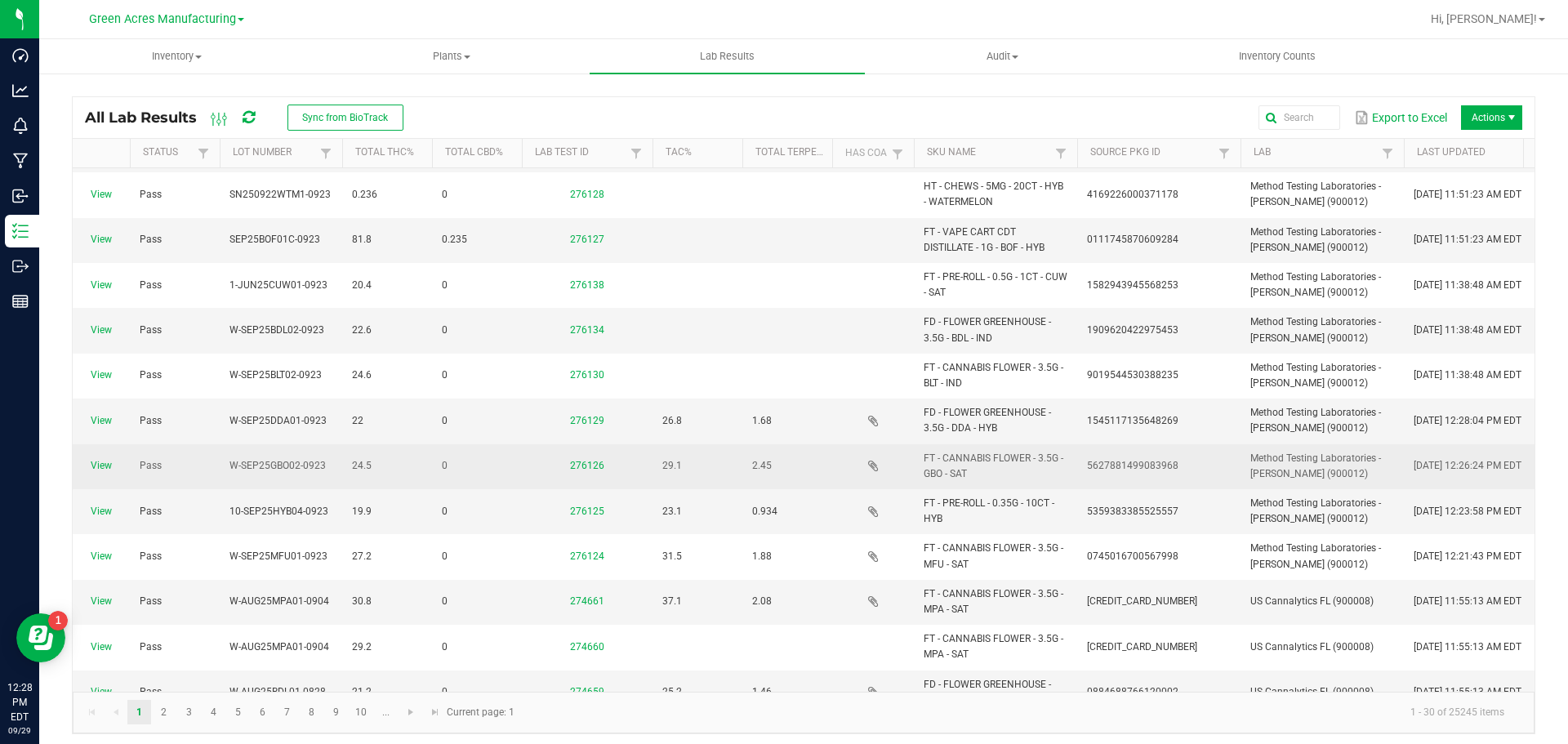
scroll to position [355, 0]
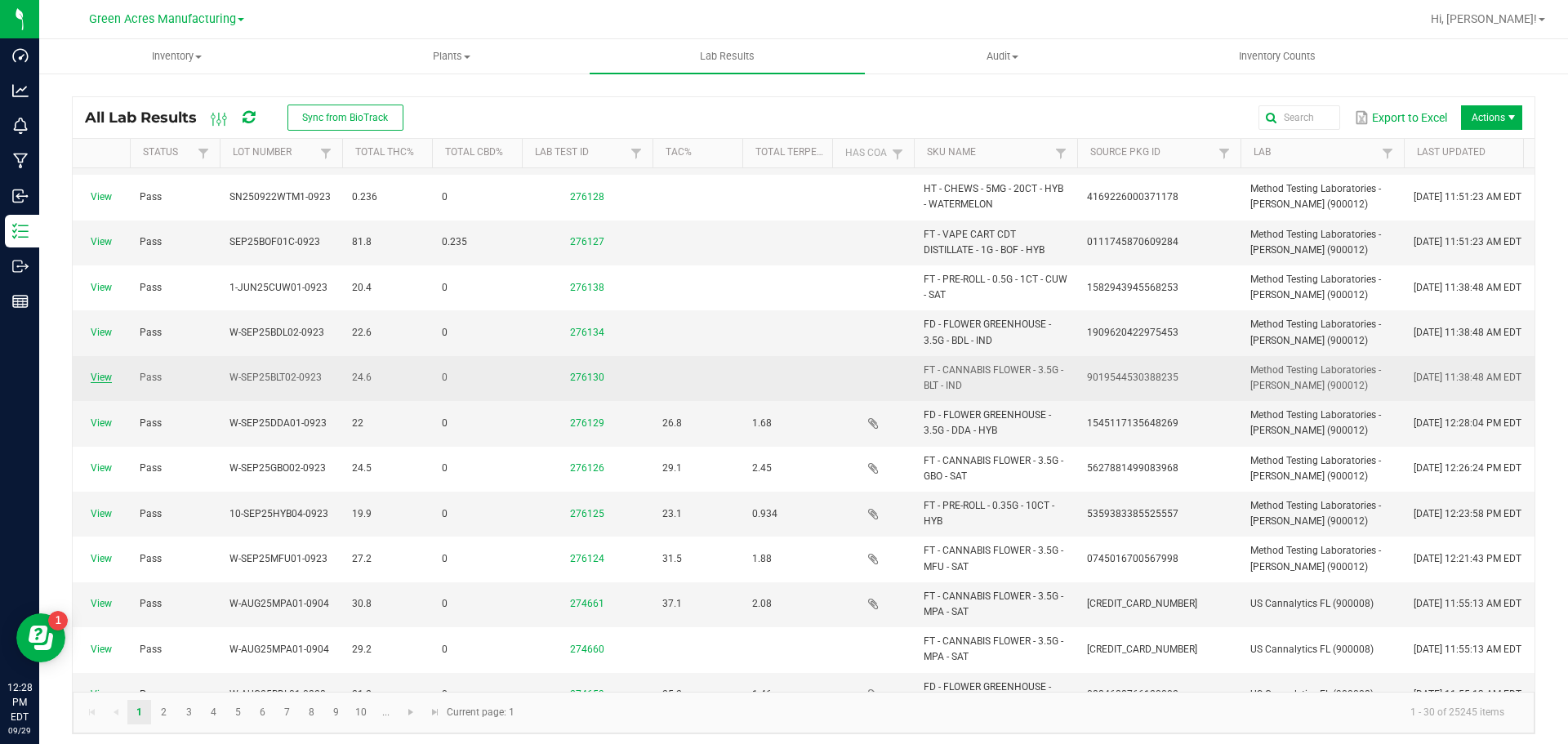
click at [98, 379] on link "View" at bounding box center [102, 377] width 22 height 12
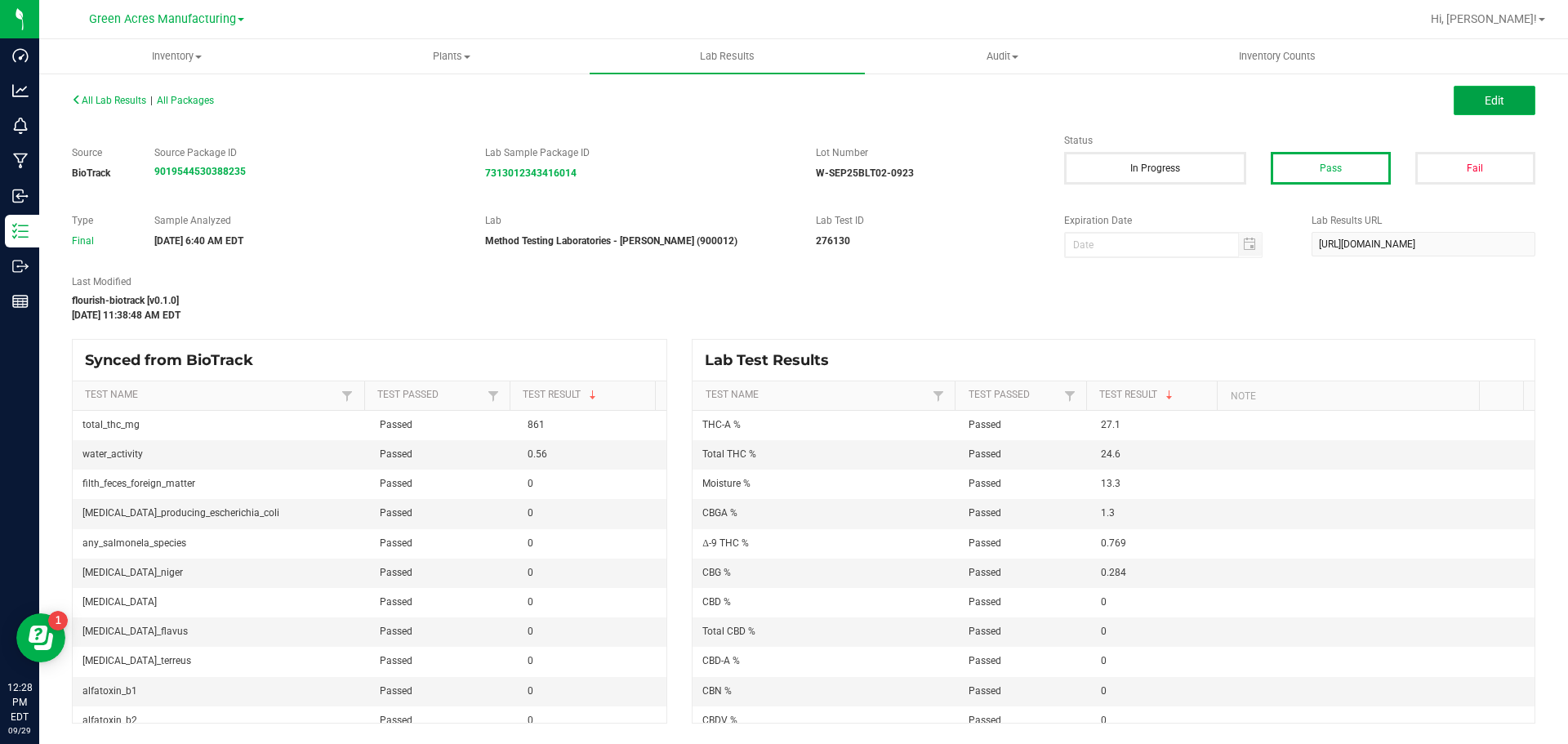
click at [1477, 96] on button "Edit" at bounding box center [1494, 100] width 82 height 30
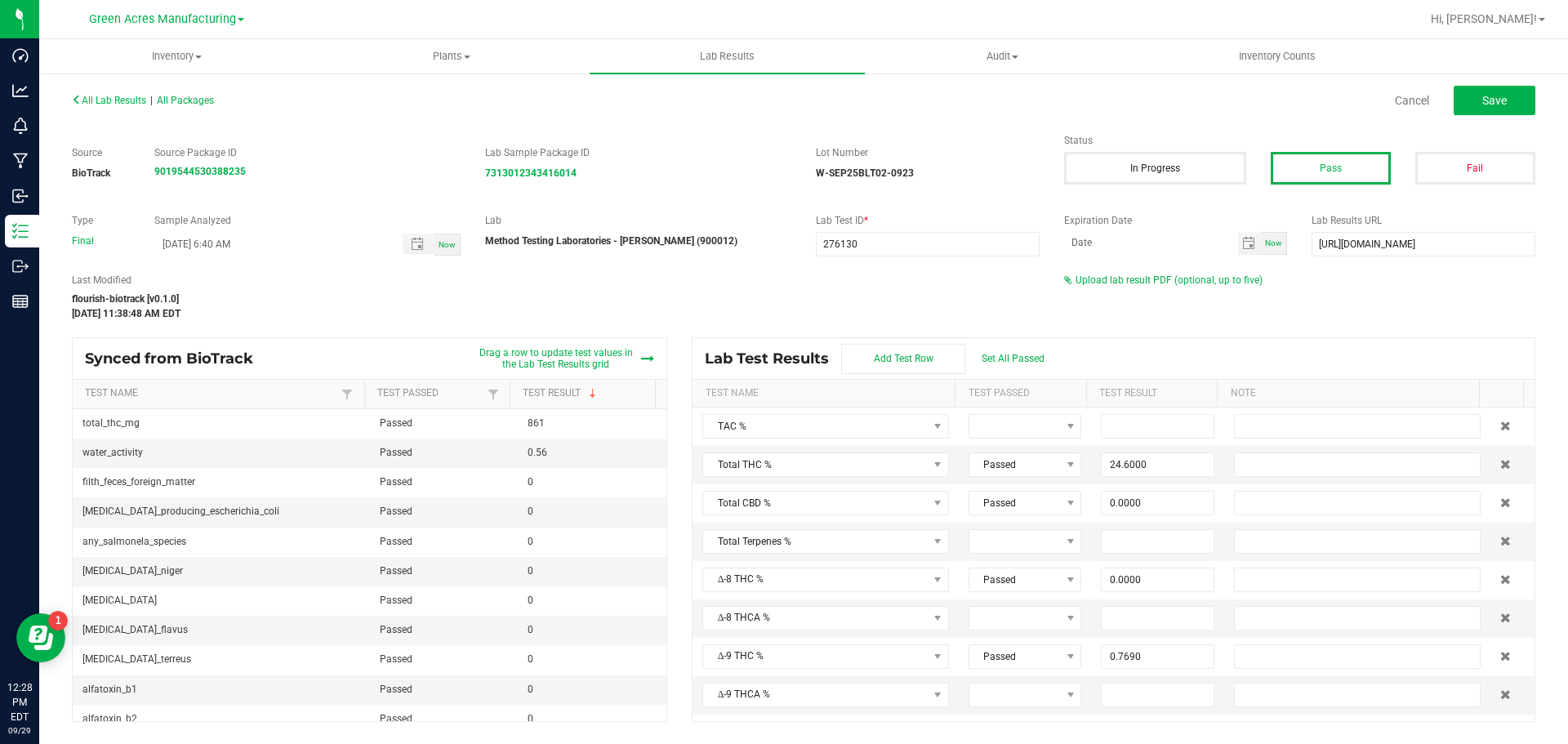
click at [1136, 286] on div "Upload lab result PDF (optional, up to five)" at bounding box center [1299, 280] width 471 height 14
click at [1125, 282] on span "Upload lab result PDF (optional, up to five)" at bounding box center [1169, 280] width 187 height 12
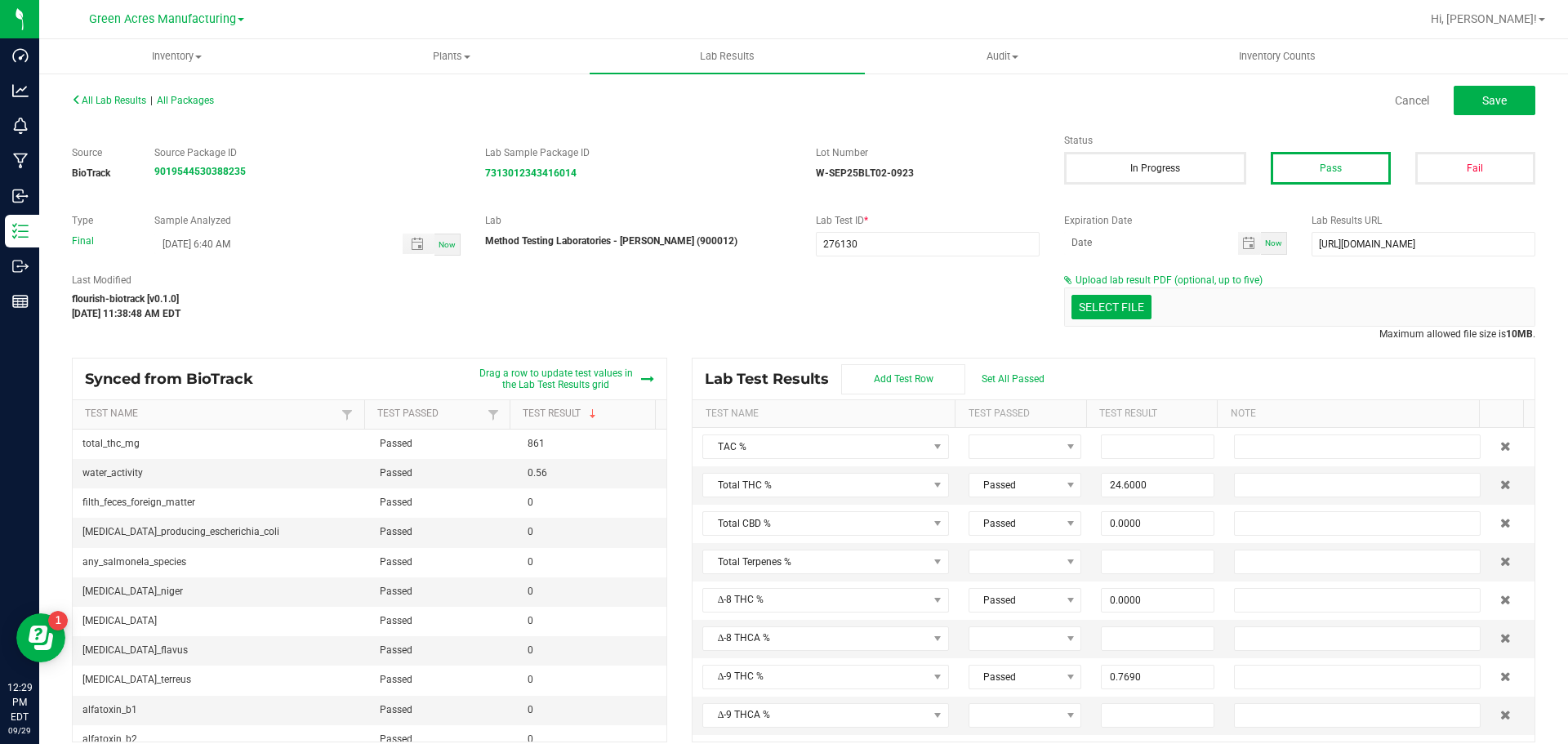
click at [875, 318] on div "[DATE] 11:38:48 AM EDT" at bounding box center [556, 314] width 967 height 14
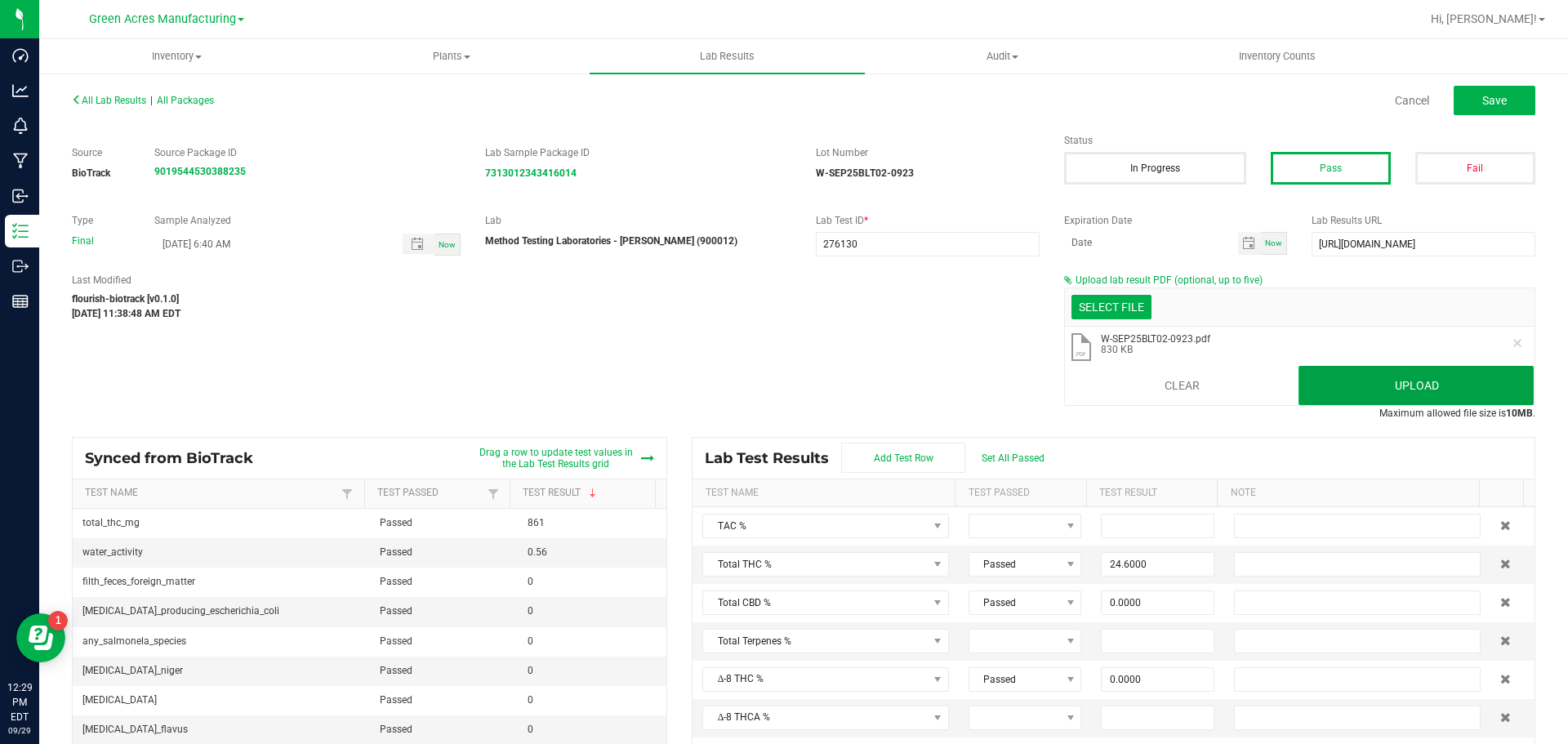
click at [1394, 390] on button "Upload" at bounding box center [1416, 386] width 236 height 40
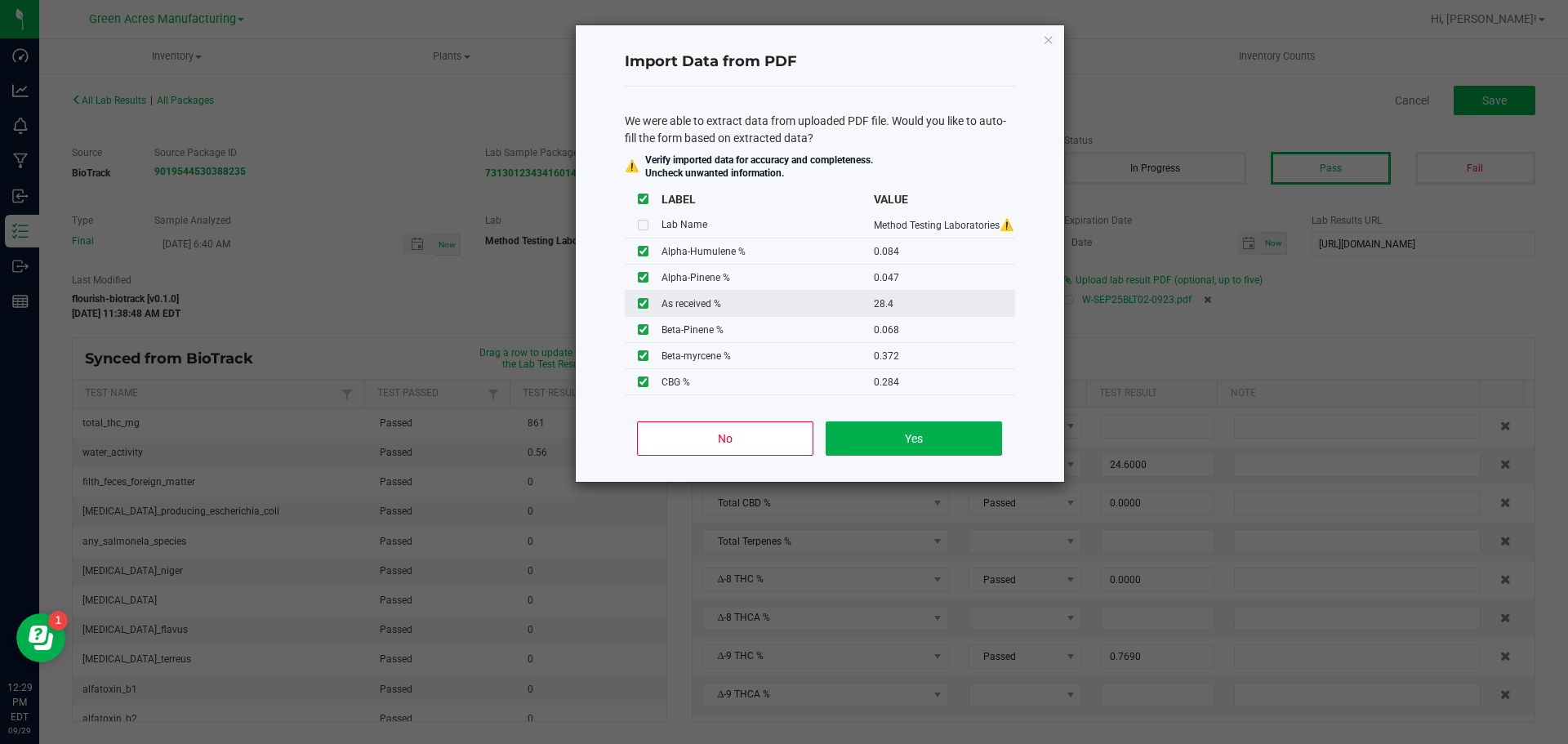
click at [639, 301] on input "checkbox" at bounding box center [643, 303] width 11 height 11
checkbox input "false"
click at [948, 455] on button "Yes" at bounding box center [913, 439] width 175 height 34
type input "0.0840"
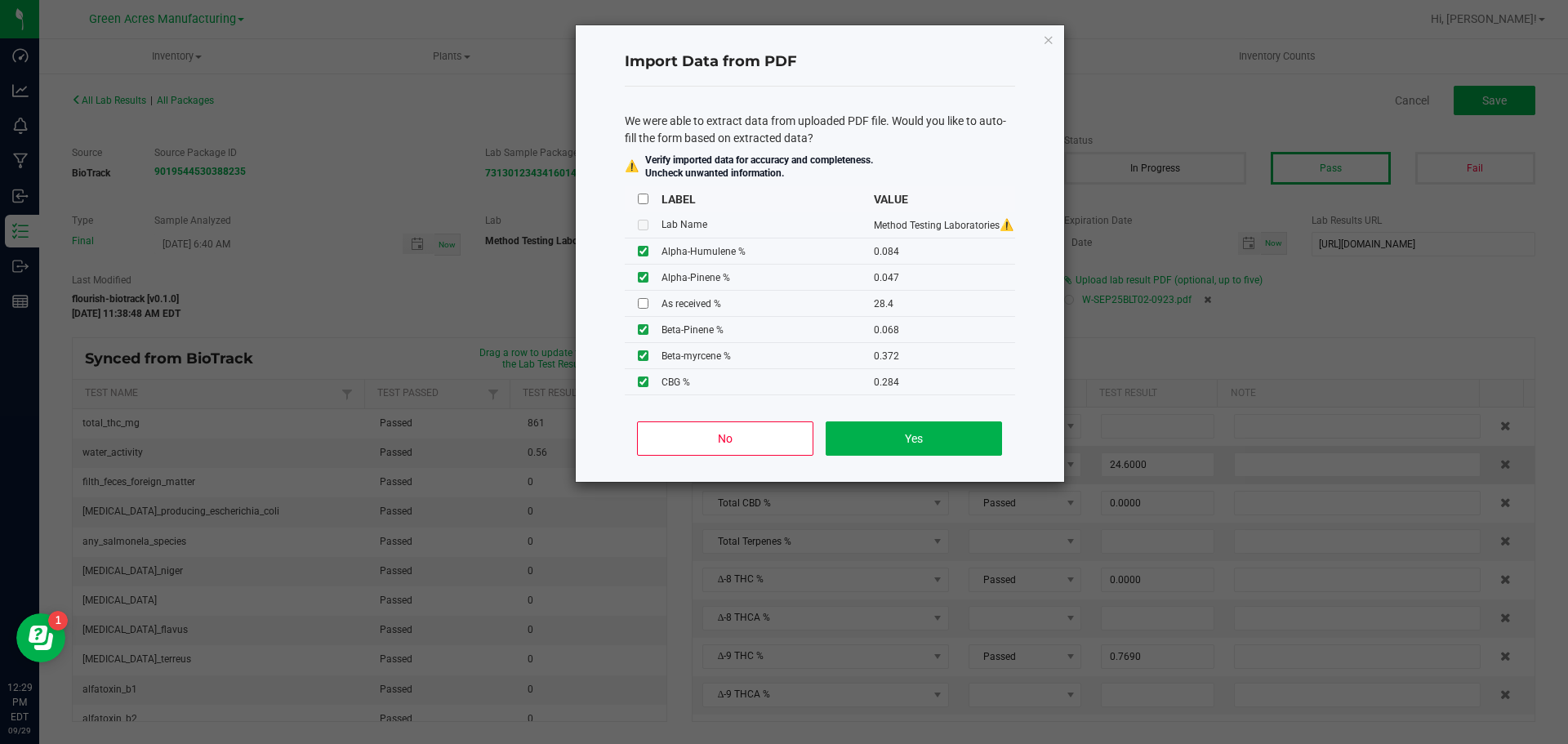
type input "0.0470"
type input "0.0680"
type input "0.3380"
type input "0.0710"
type input "29.5000"
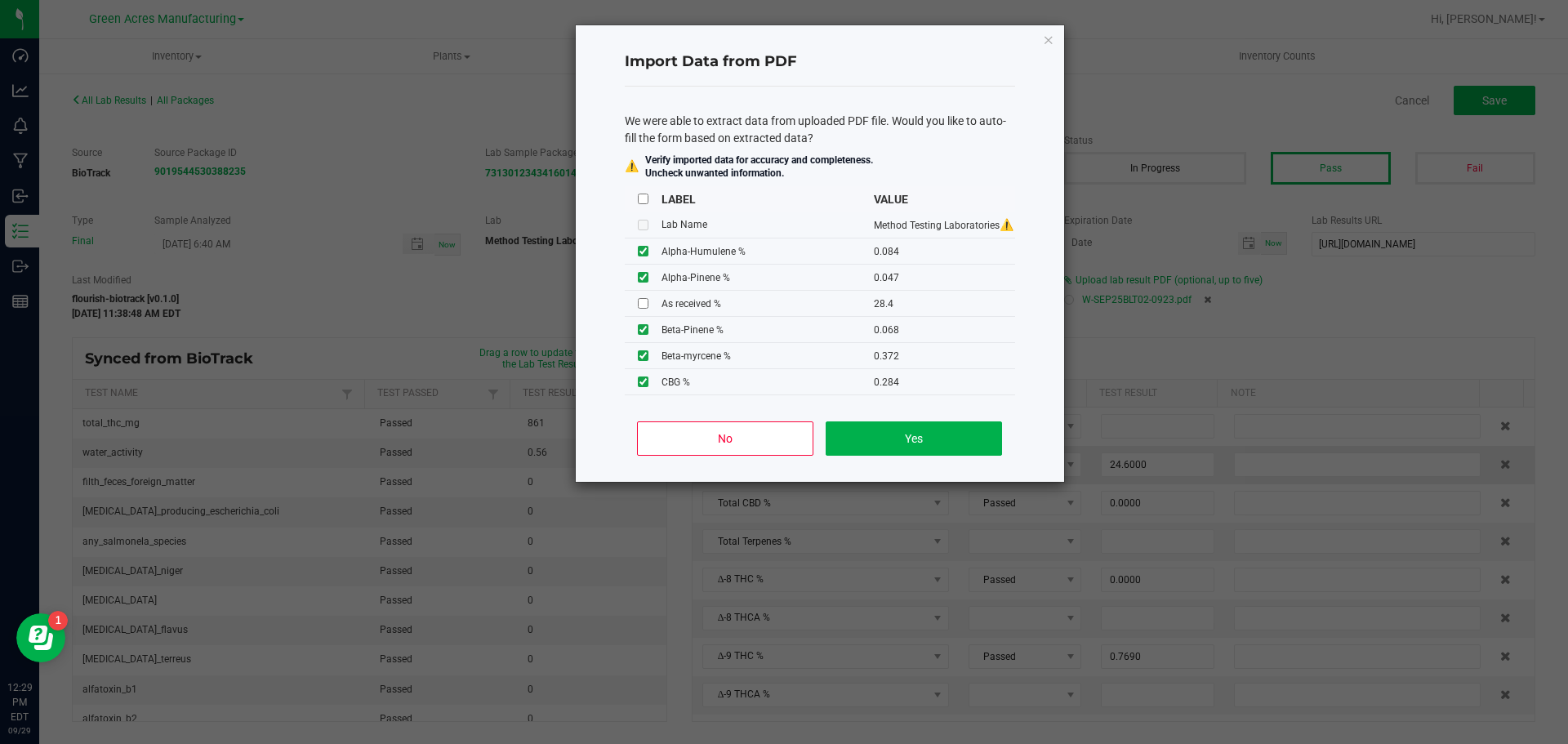
type input "2.1800"
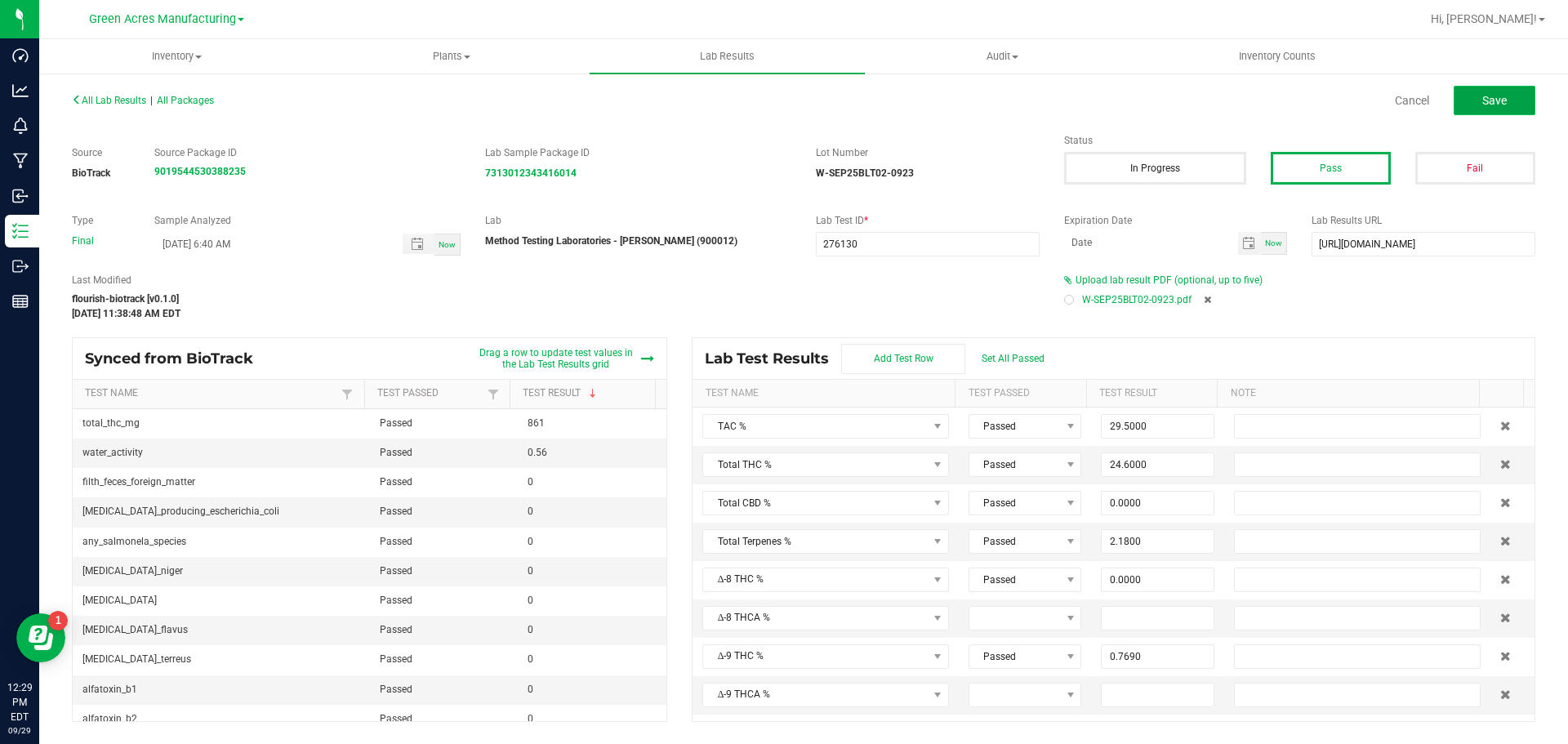
click at [1503, 112] on button "Save" at bounding box center [1494, 100] width 82 height 30
type input "0.0000"
type input "13.3000"
type input "0.0840"
type input "0.0470"
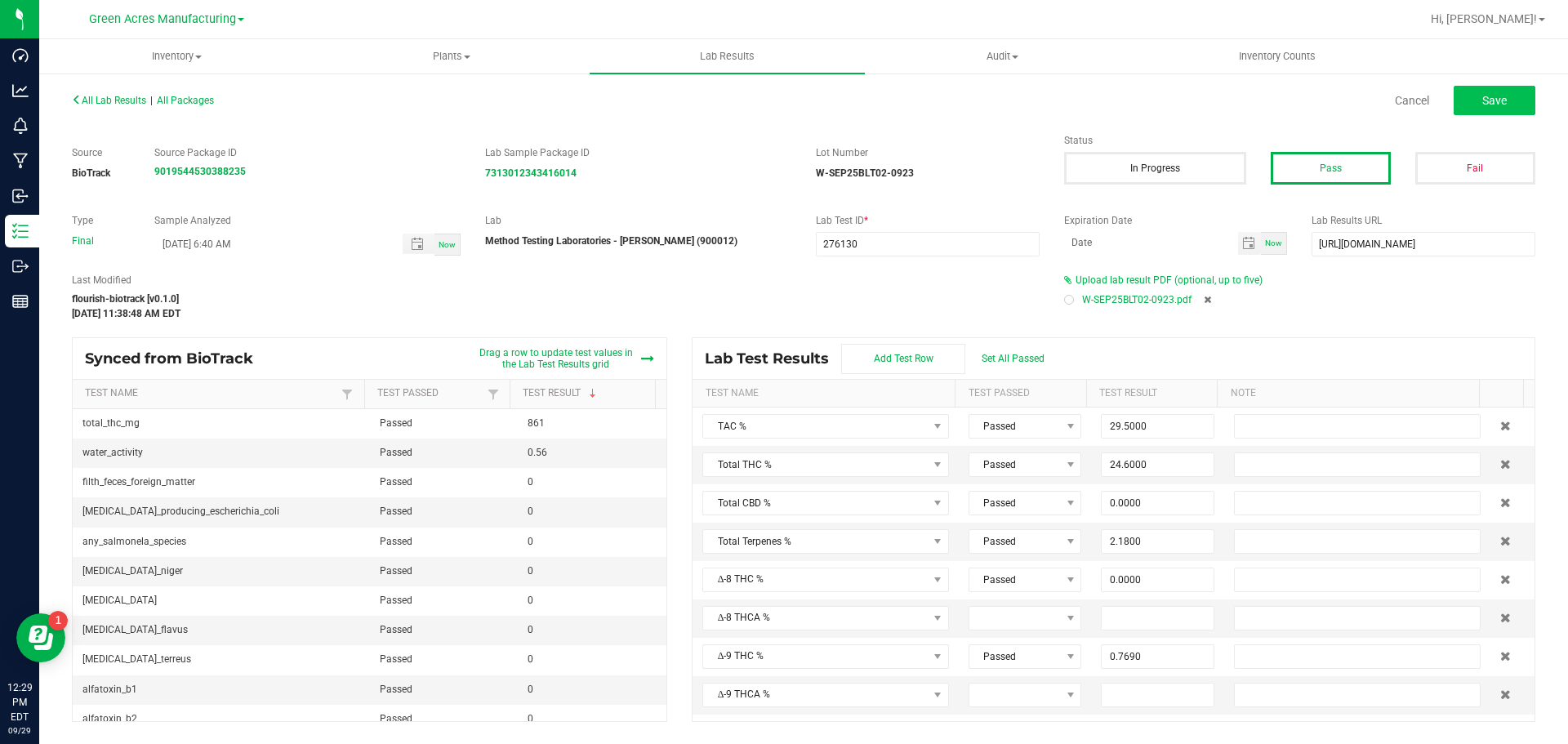
type input "0.0680"
type input "0.3380"
type input "0.0710"
type input "0.1910"
type input "0.3720"
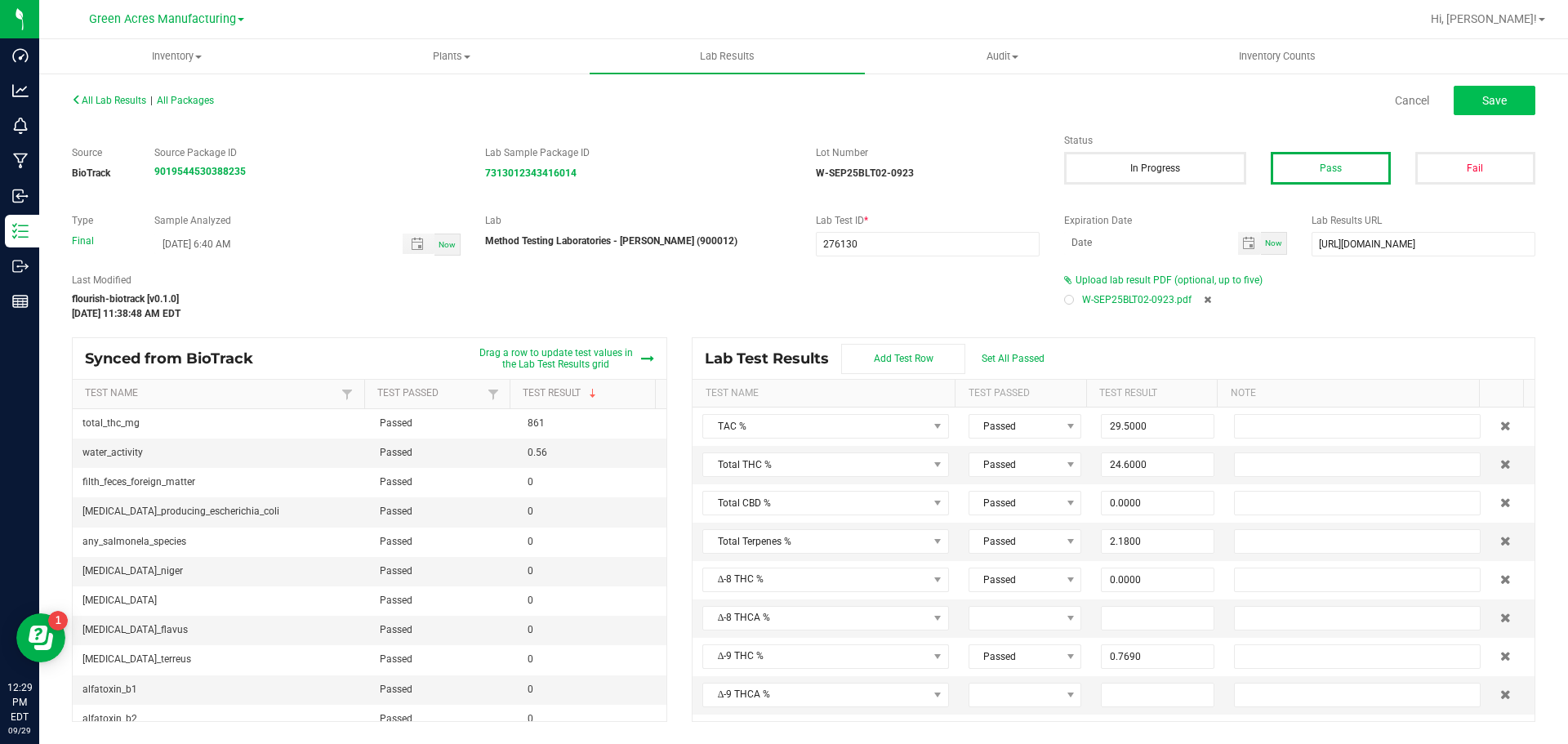
type input "0.2980"
type input "0.0700"
type input "0.5830"
type input "0.7690"
type input "27.1000"
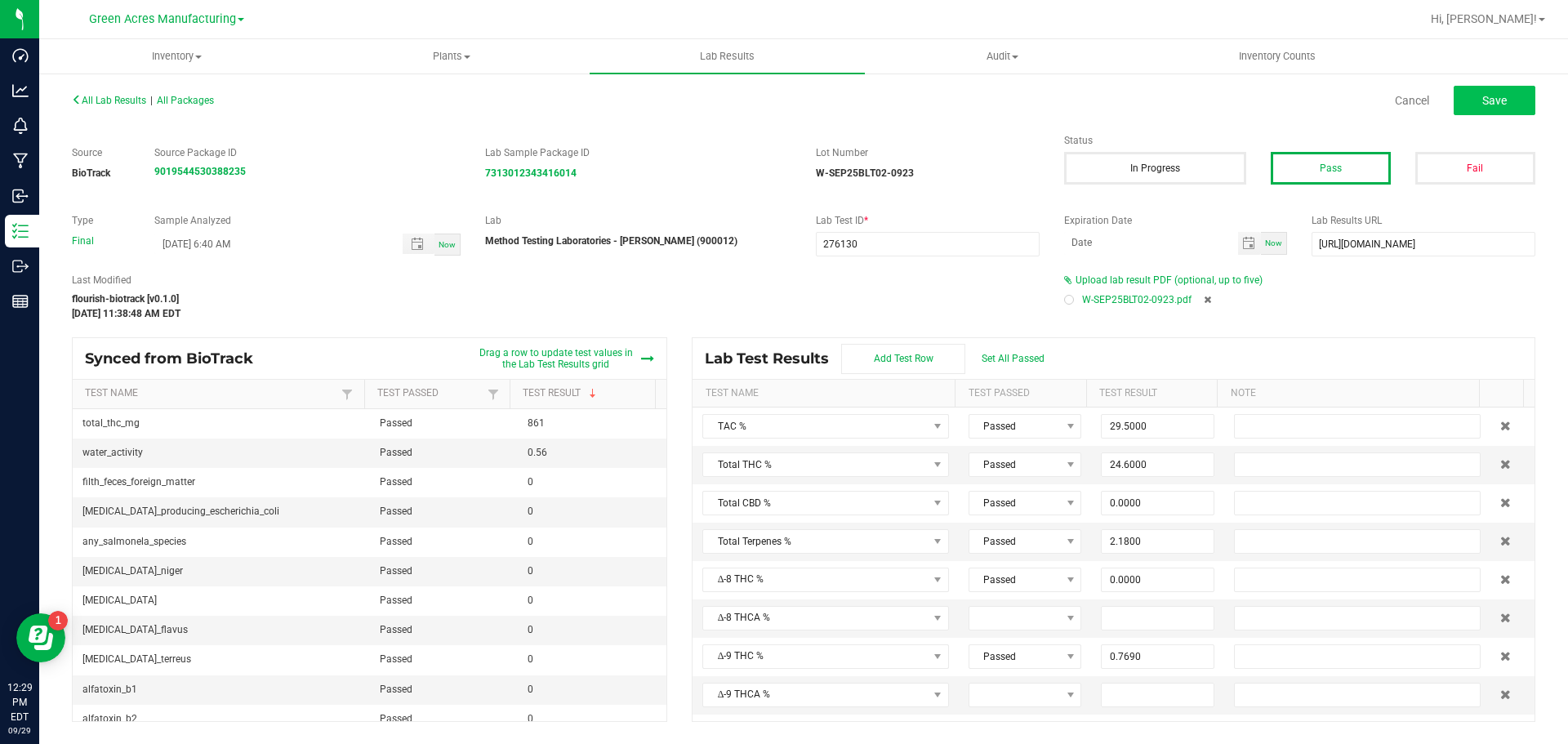
type input "0.0000"
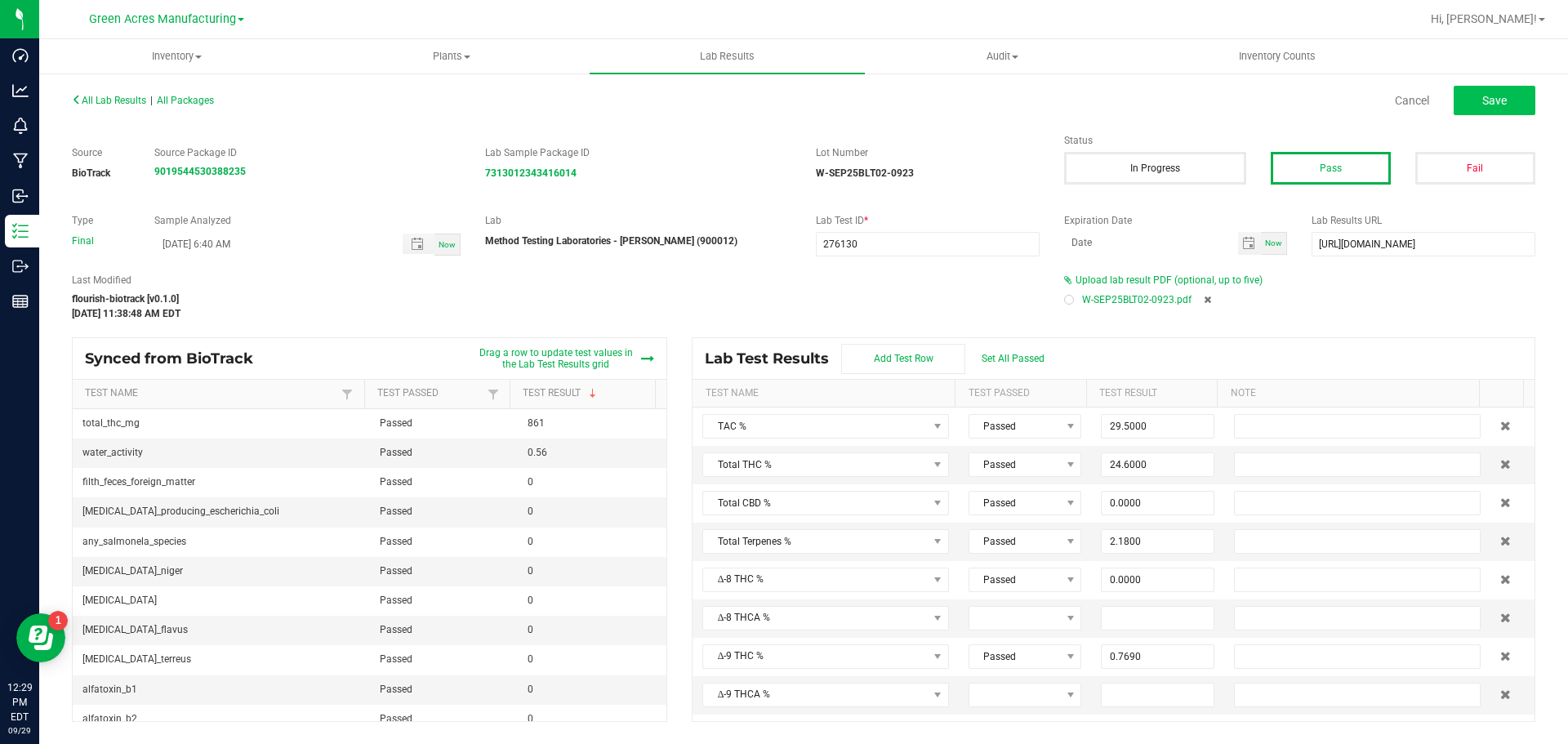
type input "0.2840"
type input "1.3000"
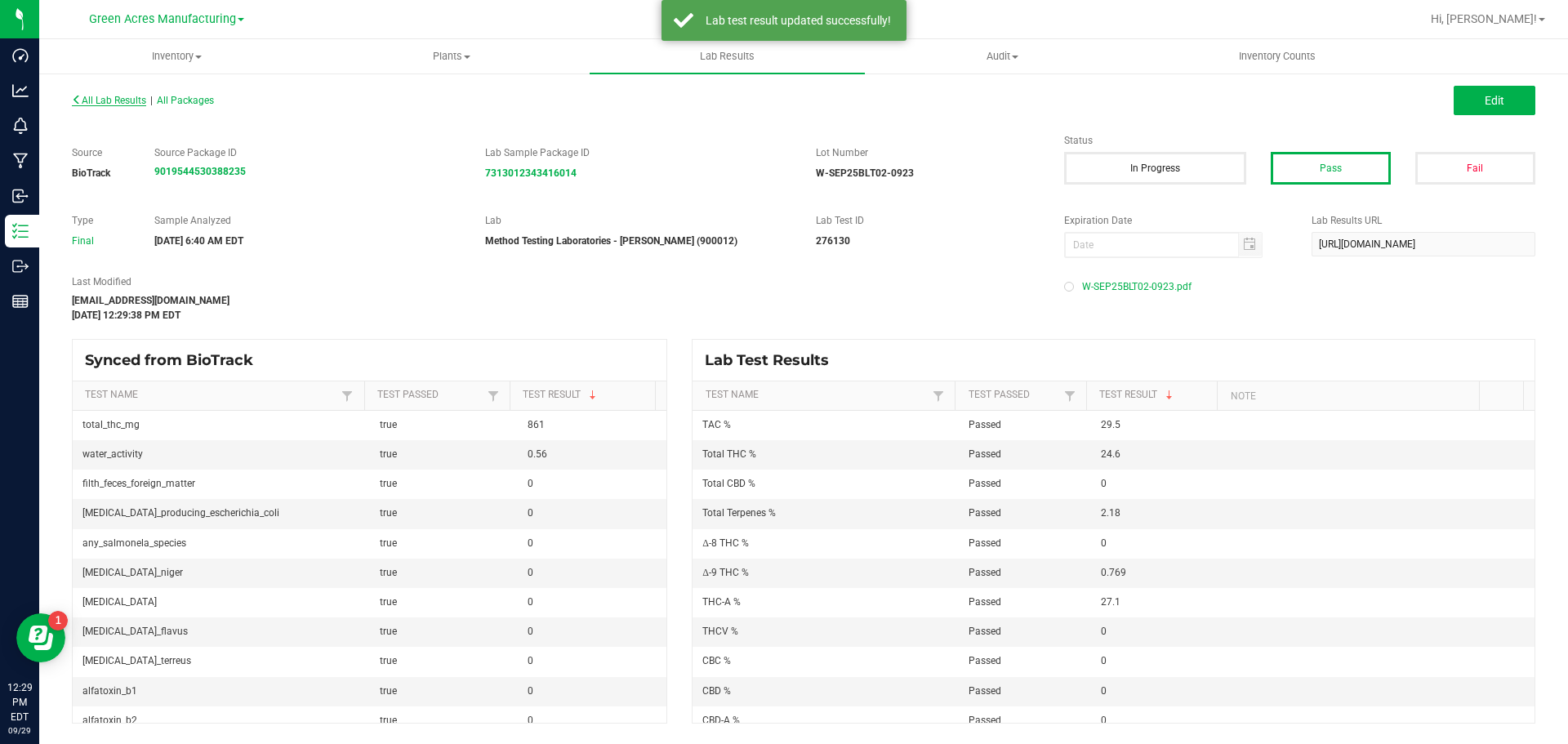
click at [138, 96] on span "All Lab Results" at bounding box center [109, 100] width 75 height 12
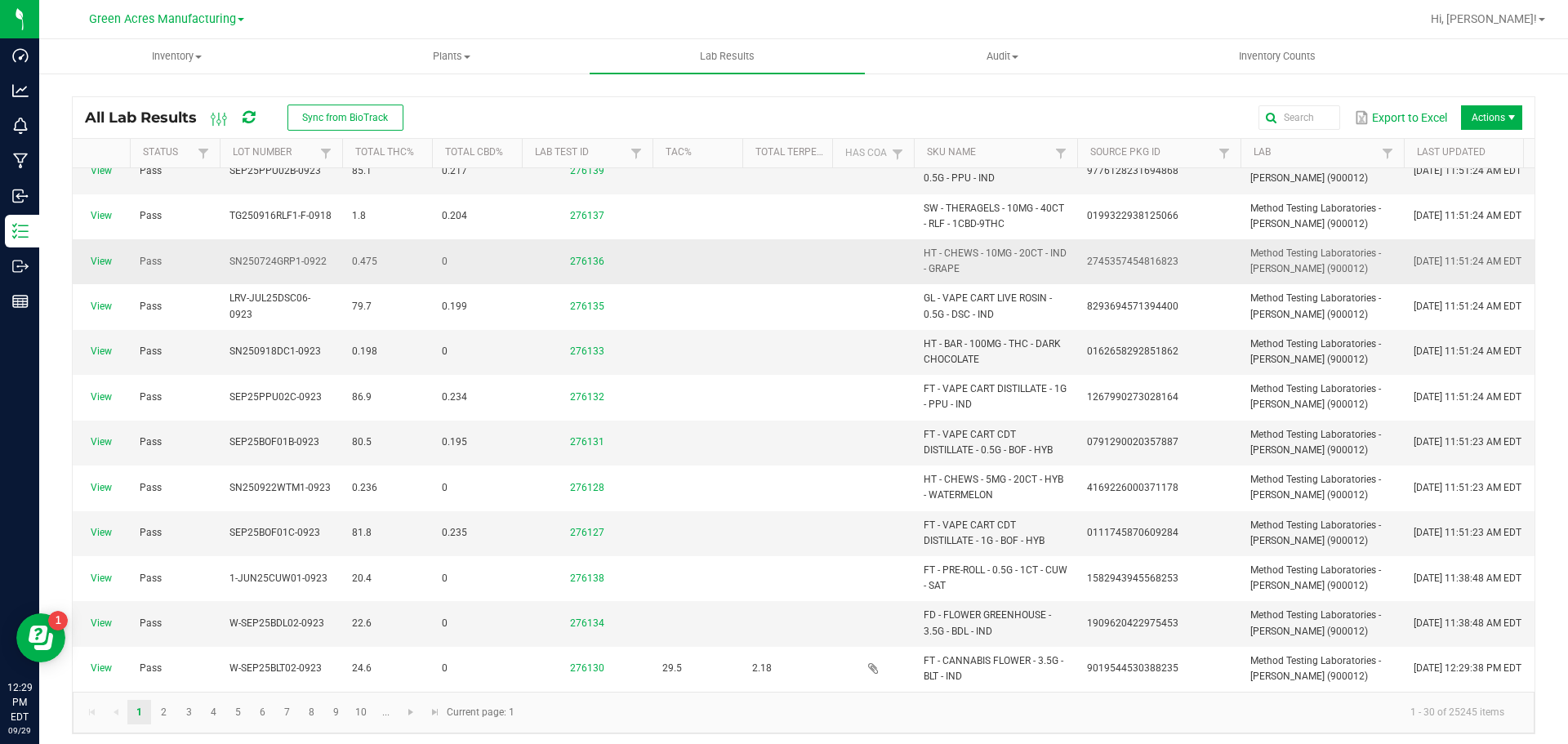
scroll to position [245, 0]
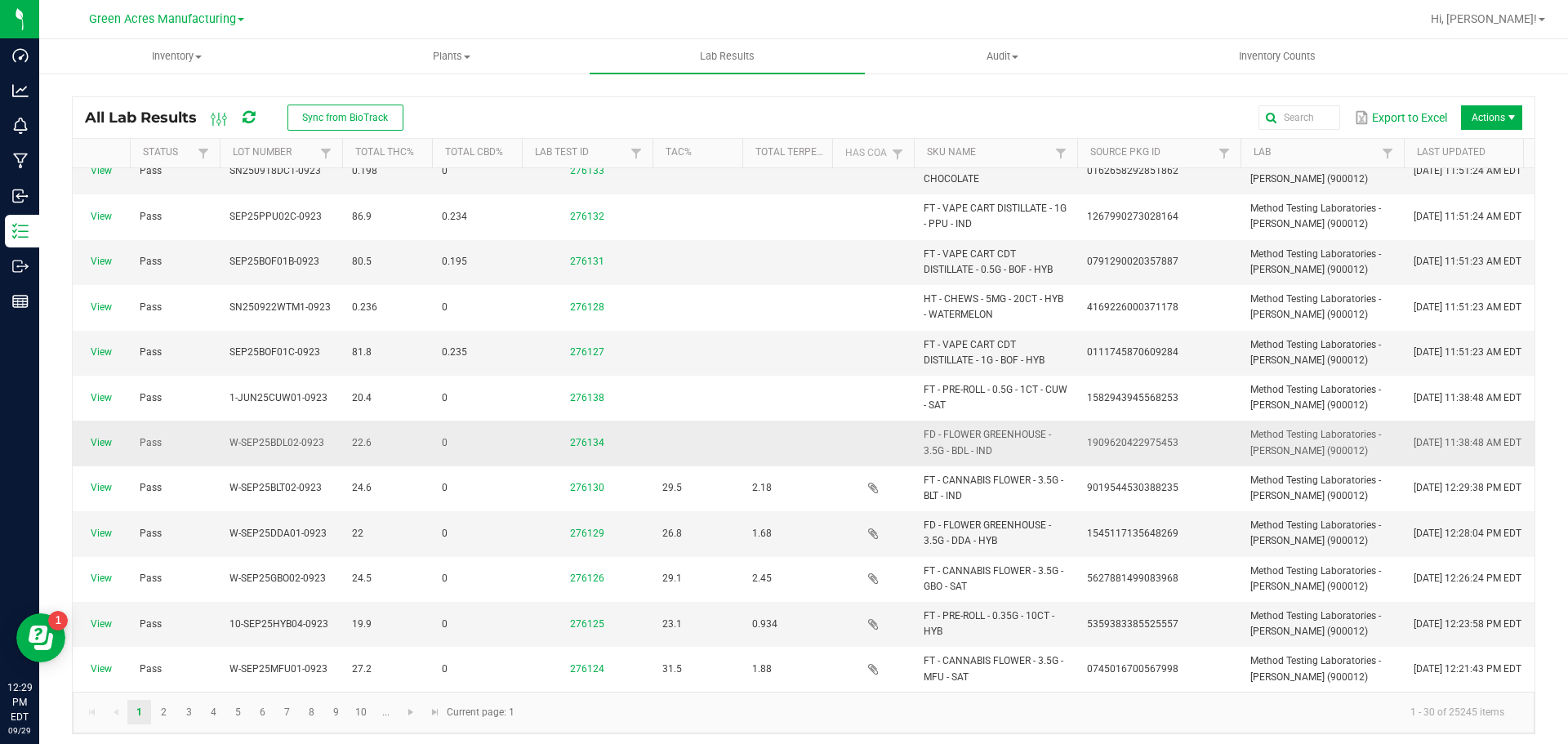
click at [102, 450] on span "View" at bounding box center [102, 443] width 38 height 15
click at [102, 446] on link "View" at bounding box center [102, 443] width 22 height 12
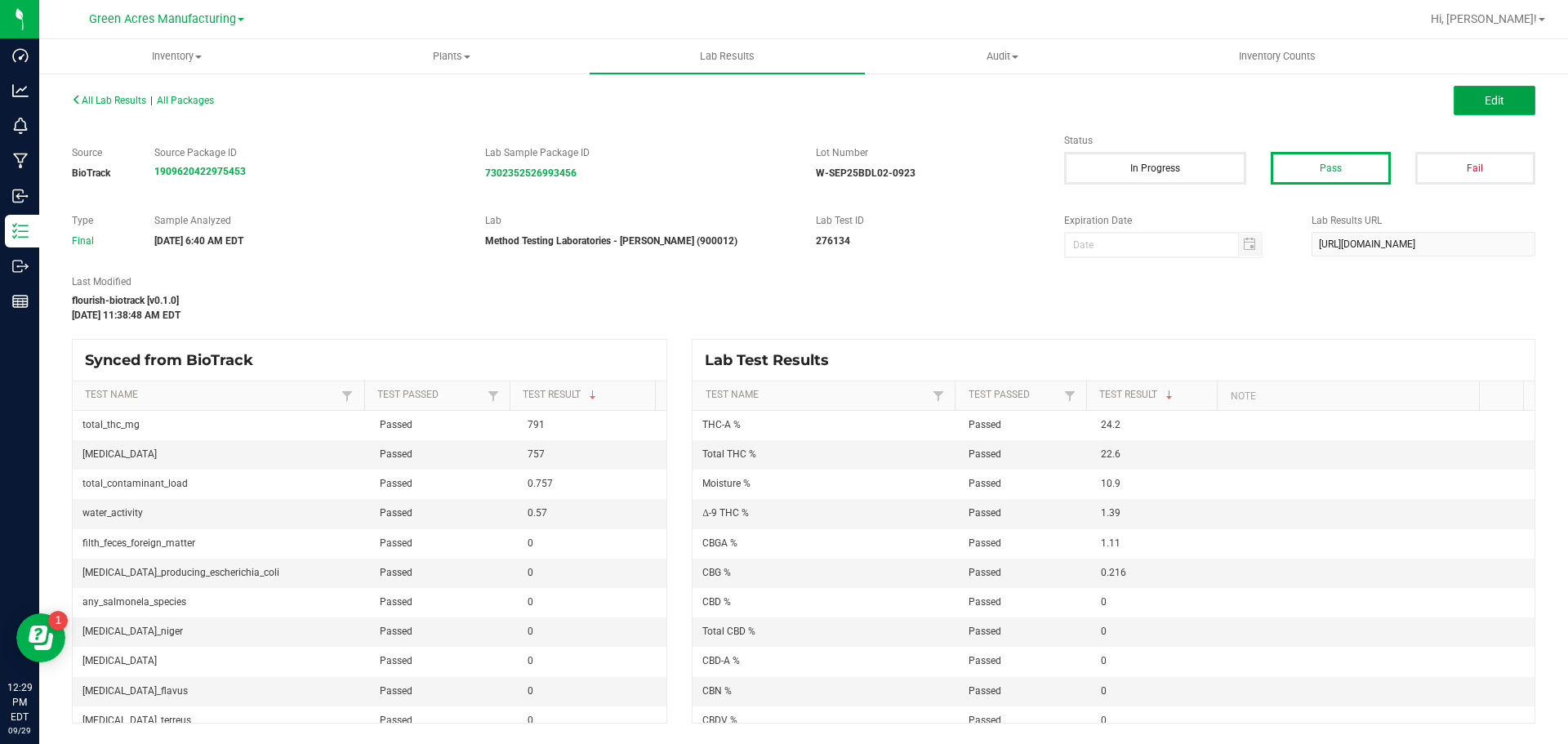
click at [1471, 110] on button "Edit" at bounding box center [1494, 100] width 82 height 30
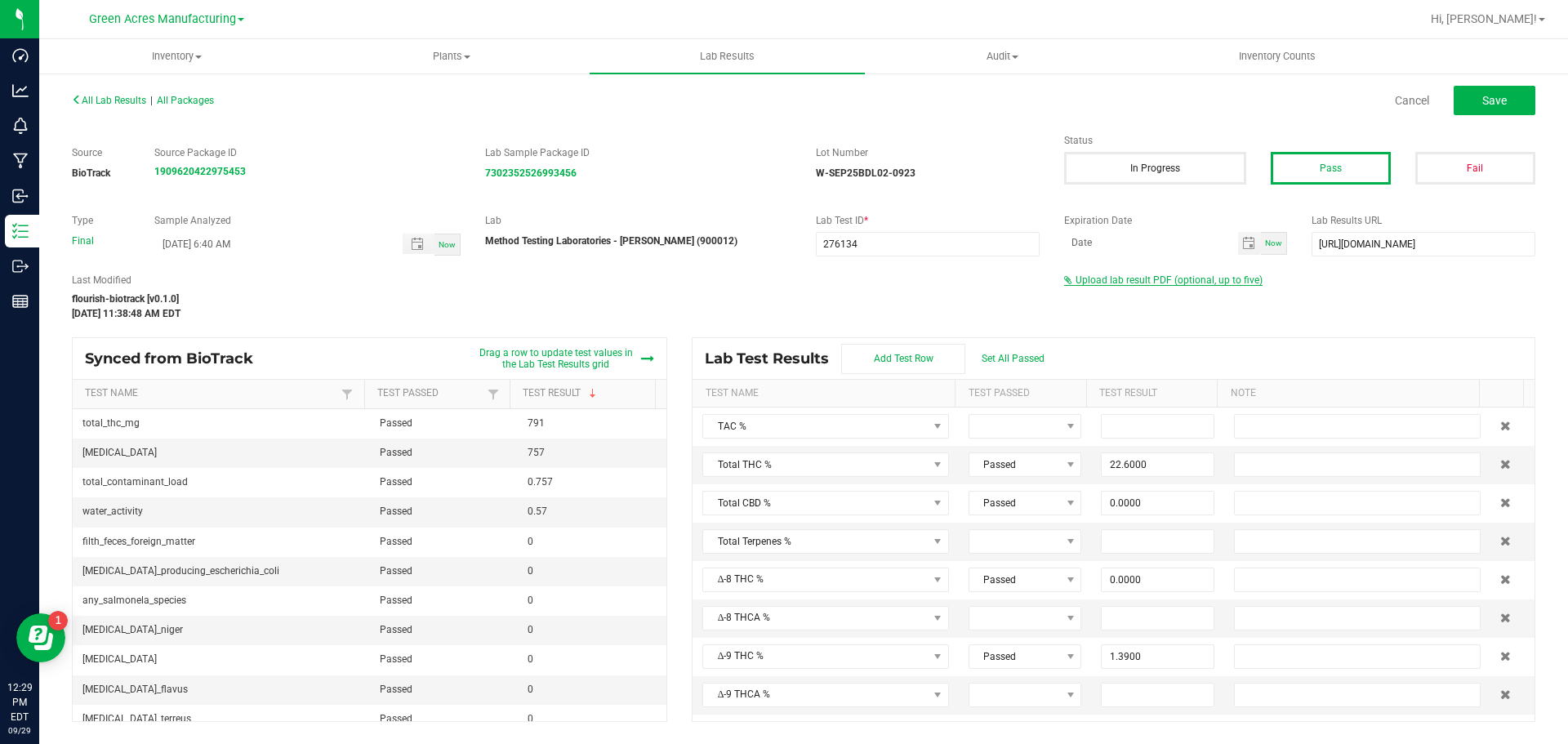
click at [1126, 284] on span "Upload lab result PDF (optional, up to five)" at bounding box center [1169, 280] width 187 height 12
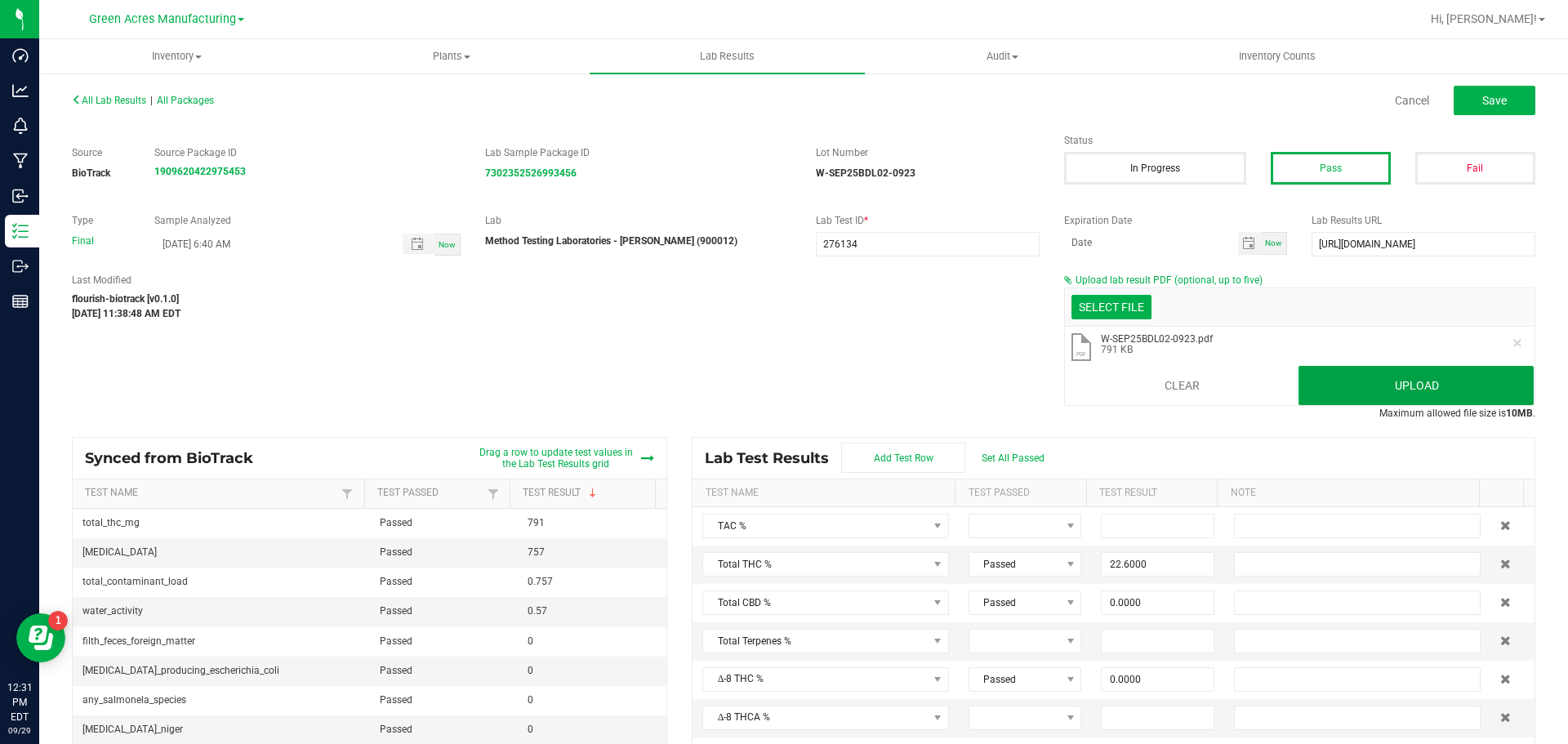
click at [1473, 394] on button "Upload" at bounding box center [1416, 386] width 236 height 40
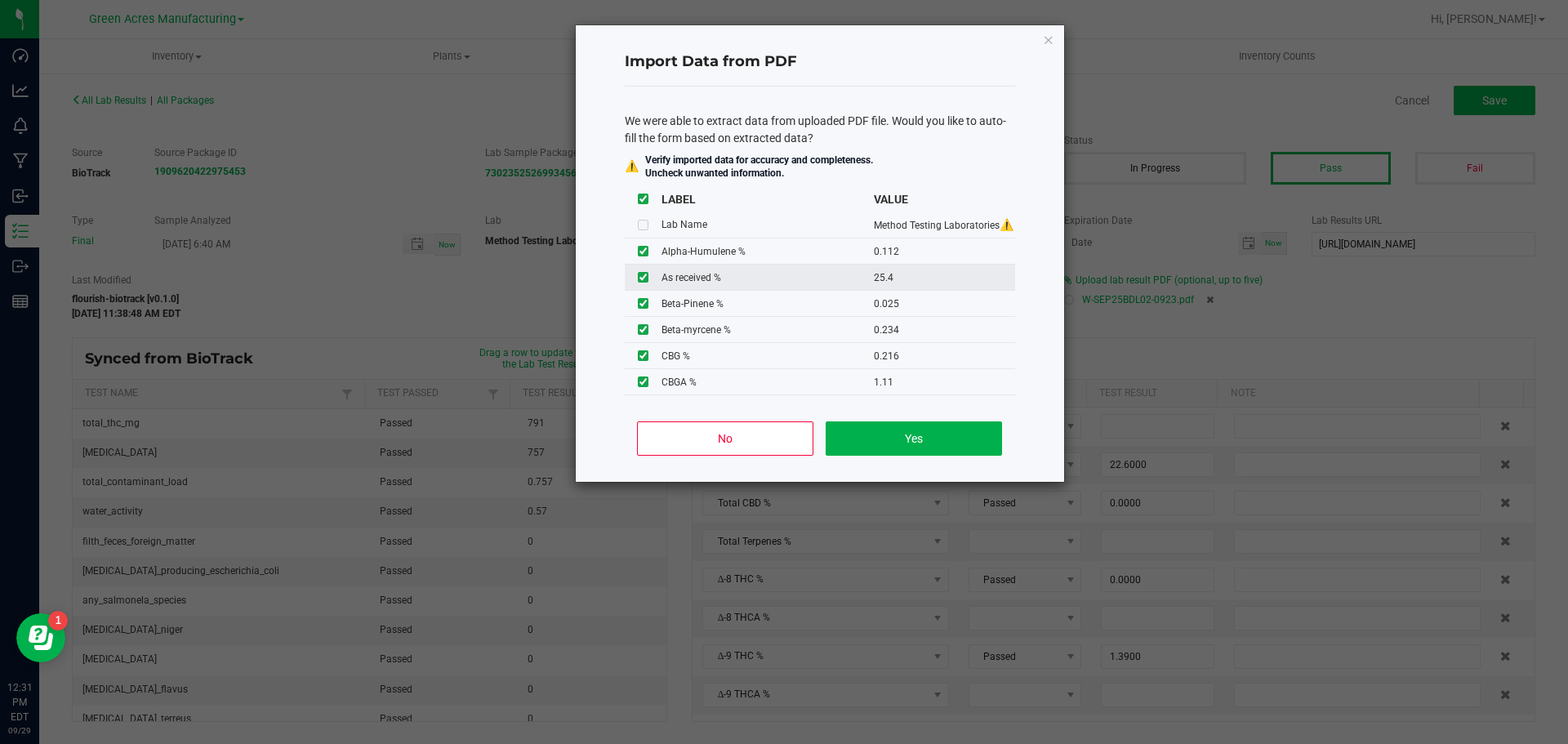
click at [643, 276] on input "checkbox" at bounding box center [643, 277] width 11 height 11
checkbox input "false"
click at [875, 452] on button "Yes" at bounding box center [913, 439] width 175 height 34
type input "0.1120"
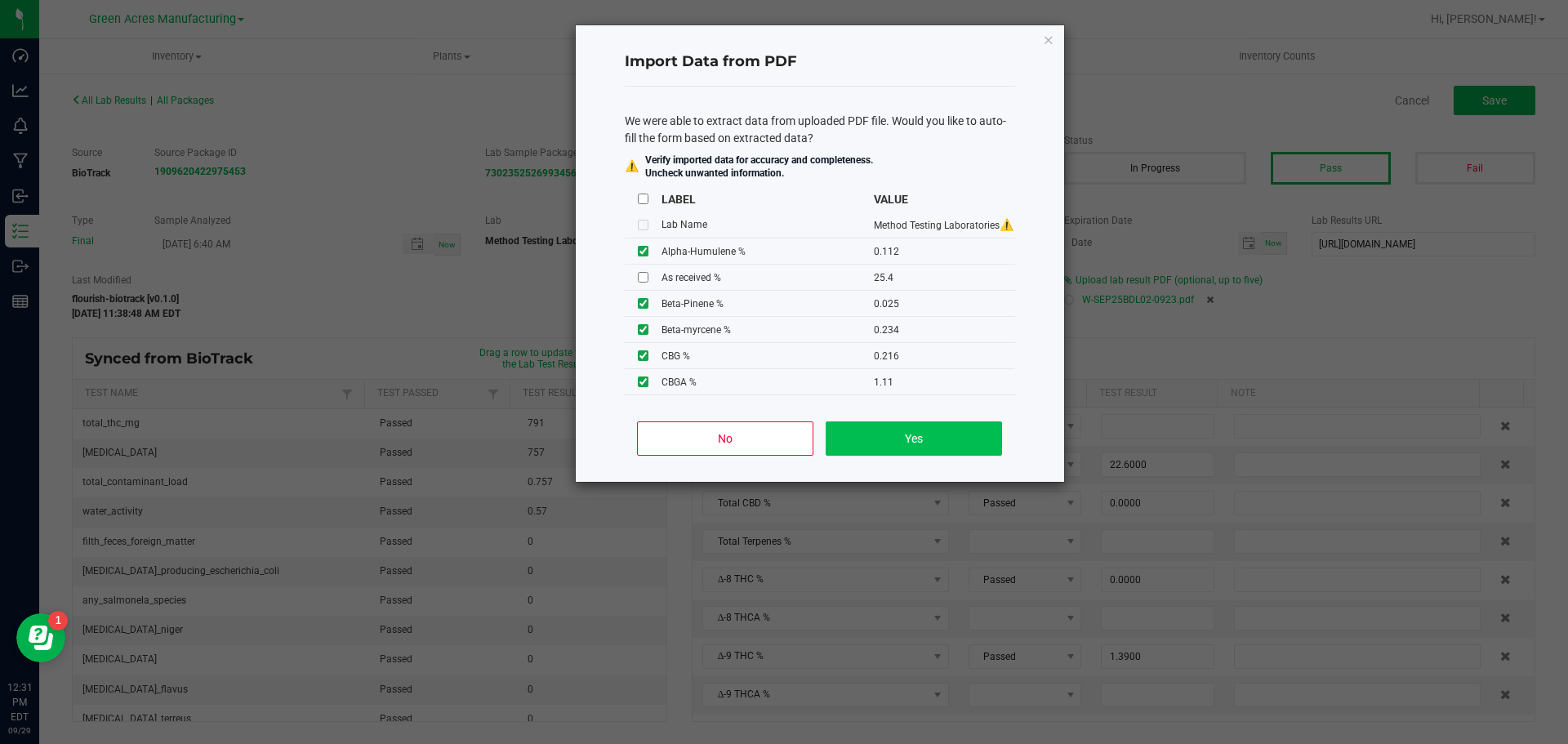
type input "0.0250"
type input "0.0700"
type input "0.0850"
type input "0.0360"
type input "26.9000"
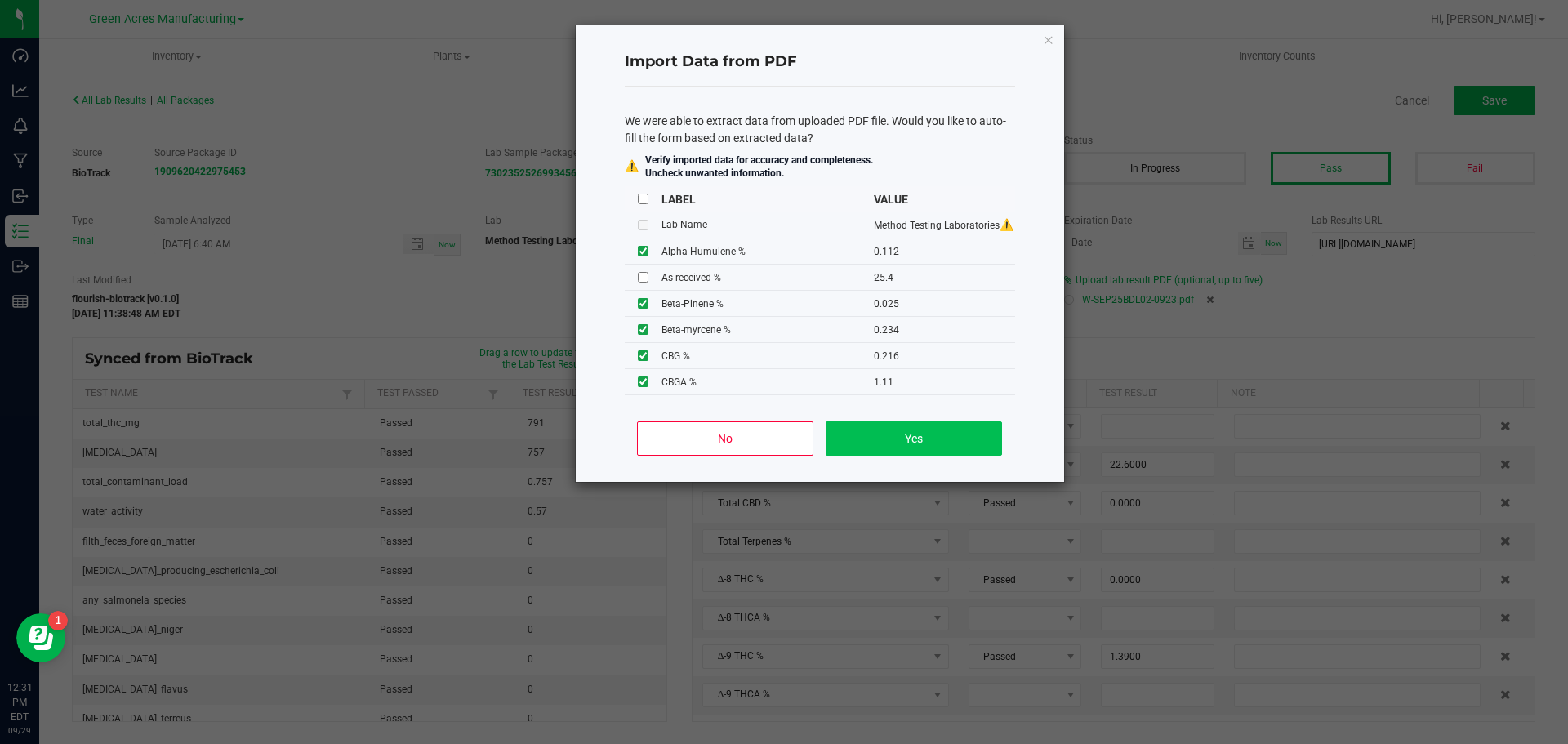
type input "1.2600"
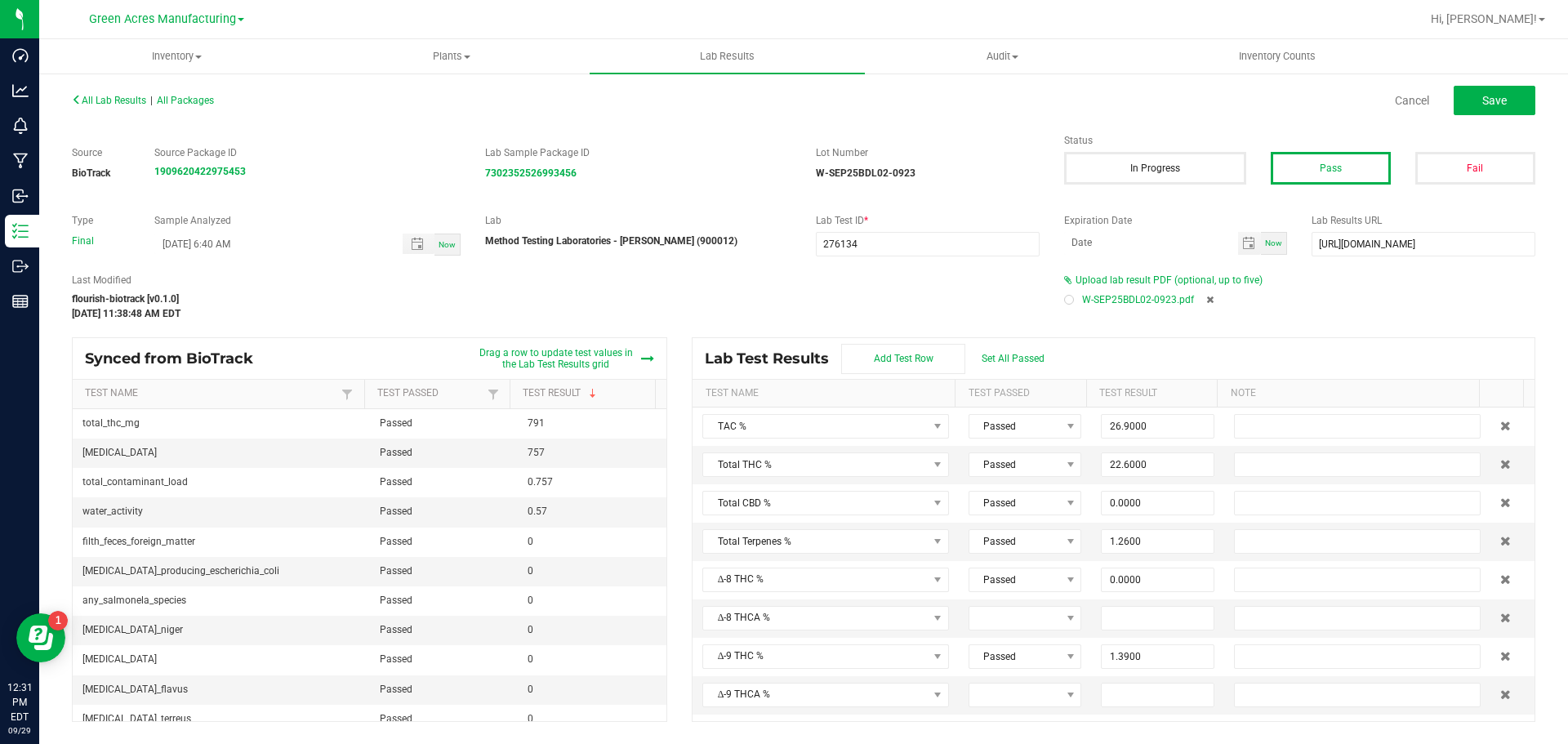
click at [1480, 116] on div "All Lab Results | All Packages Cancel Save" at bounding box center [803, 100] width 1488 height 40
click at [1480, 110] on button "Save" at bounding box center [1494, 100] width 82 height 30
type input "0.0000"
type input "10.9000"
type input "0.1120"
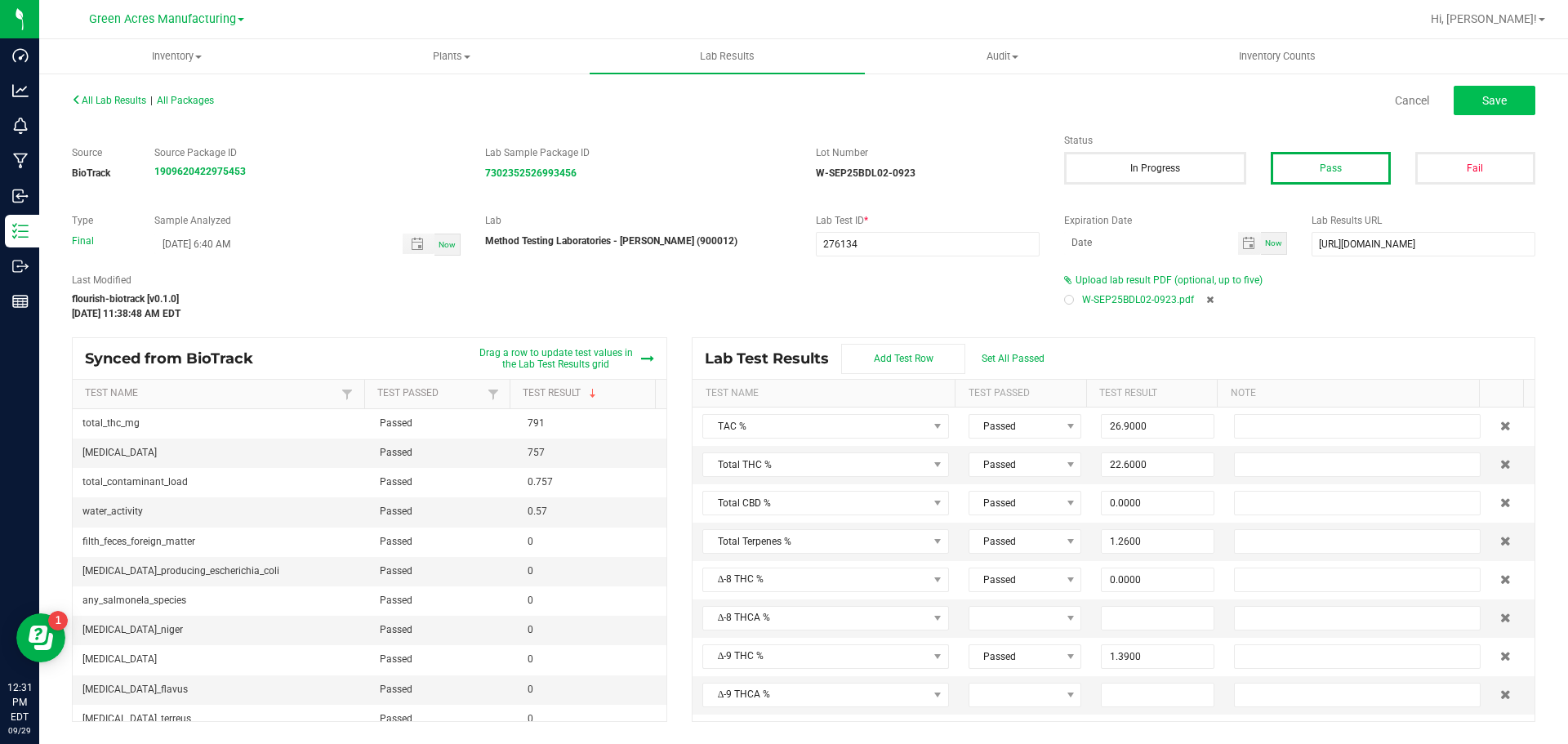
type input "0.0250"
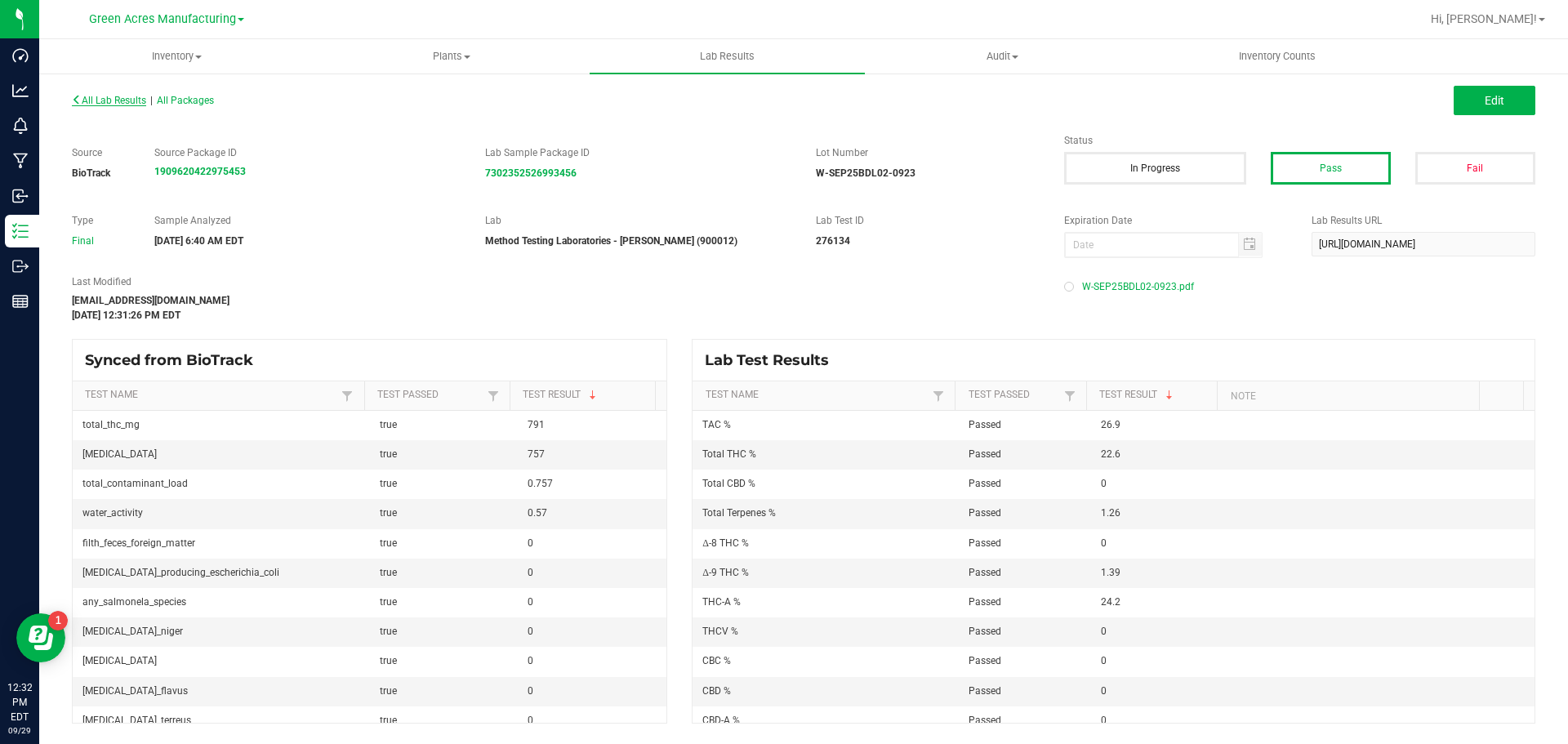
click at [117, 96] on span "All Lab Results" at bounding box center [109, 100] width 75 height 12
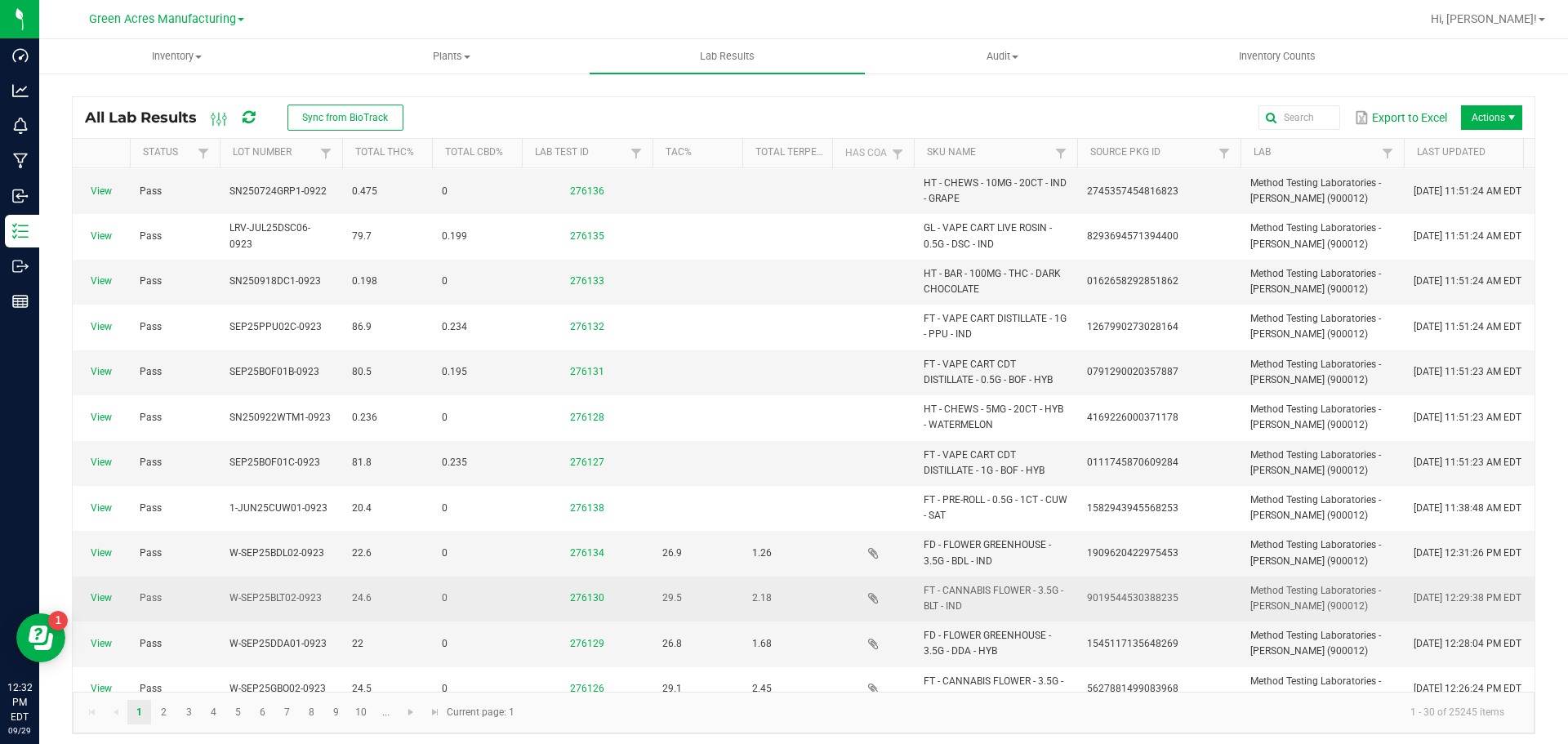
scroll to position [164, 0]
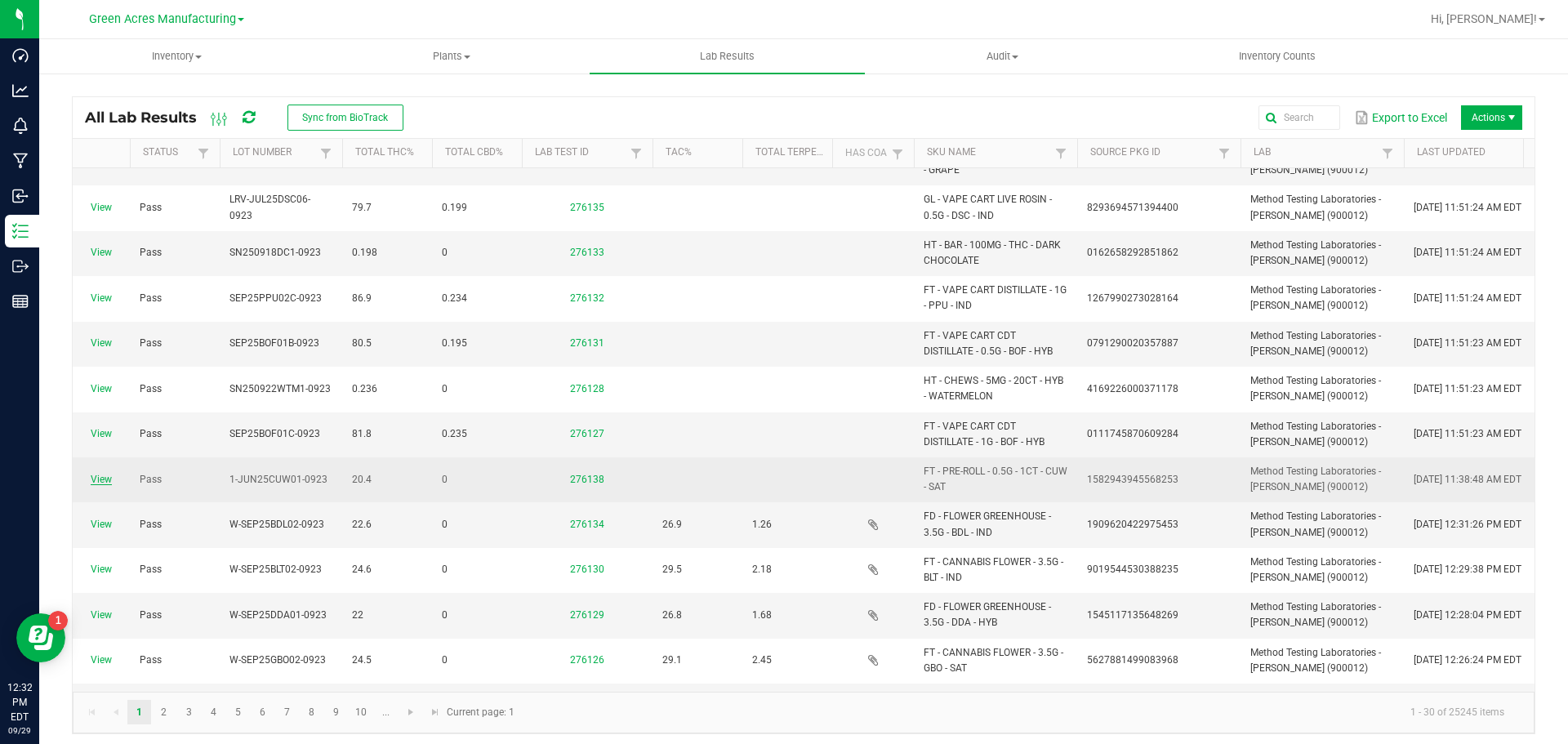
click at [102, 480] on link "View" at bounding box center [102, 480] width 22 height 12
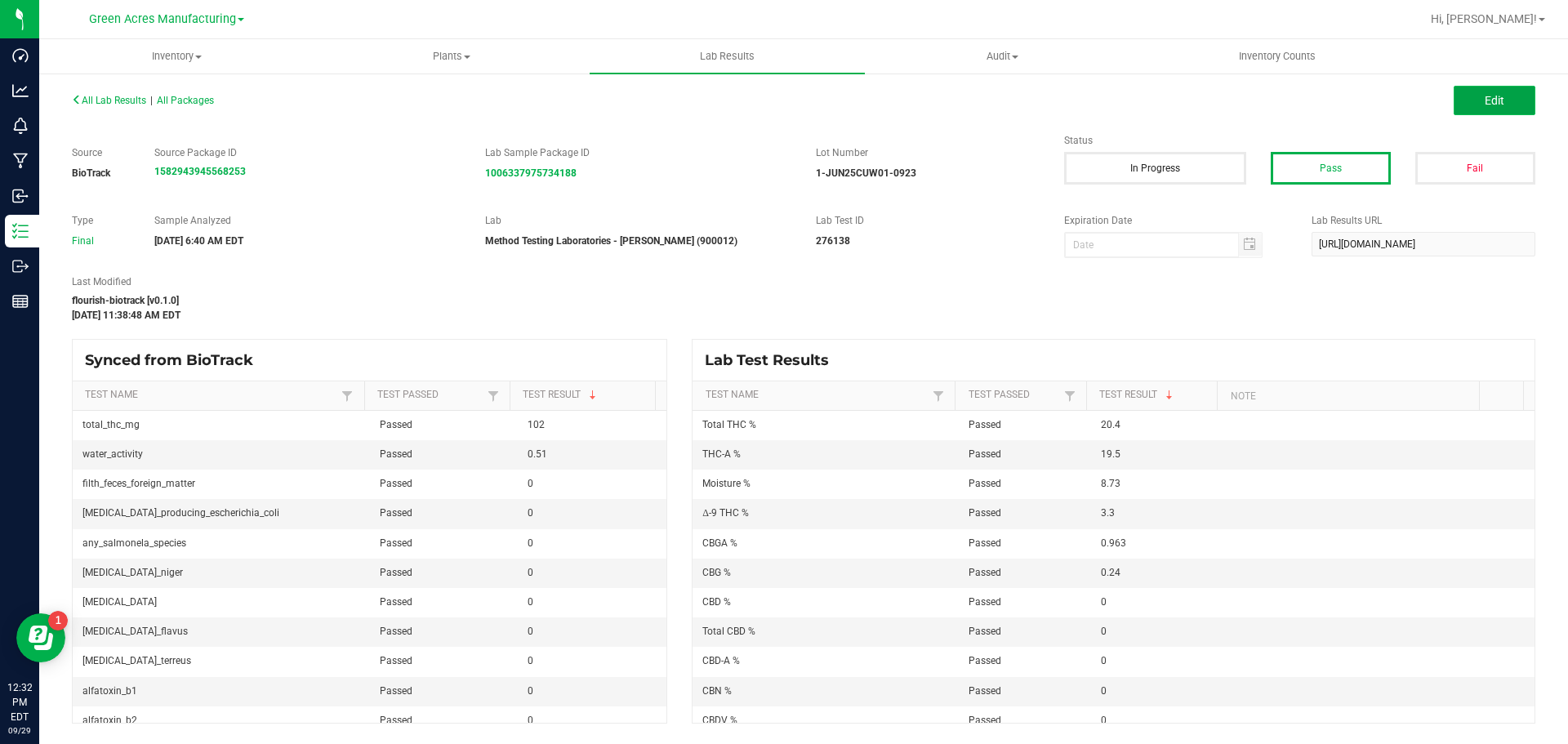
click at [1508, 88] on button "Edit" at bounding box center [1494, 100] width 82 height 30
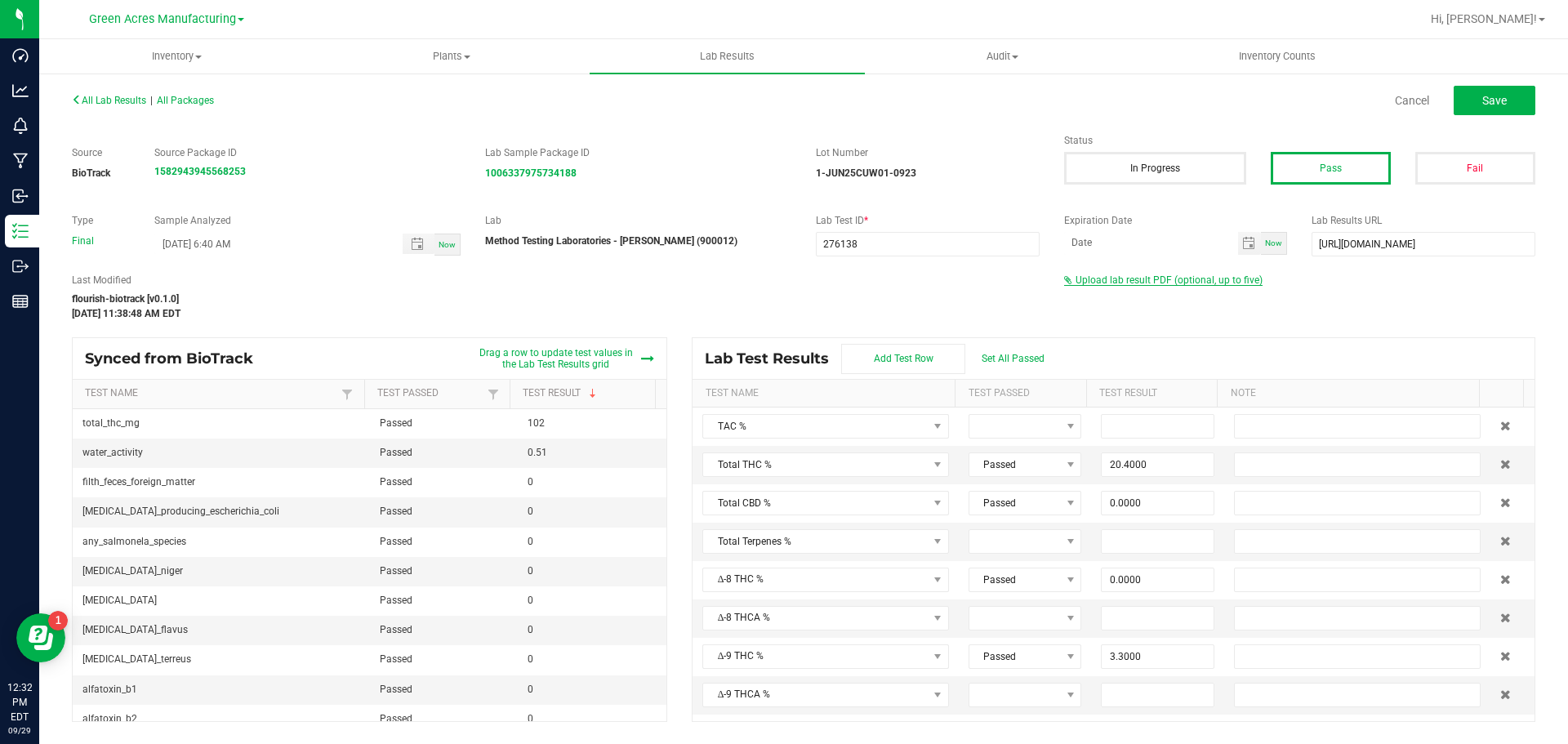
click at [1124, 284] on span "Upload lab result PDF (optional, up to five)" at bounding box center [1169, 280] width 187 height 12
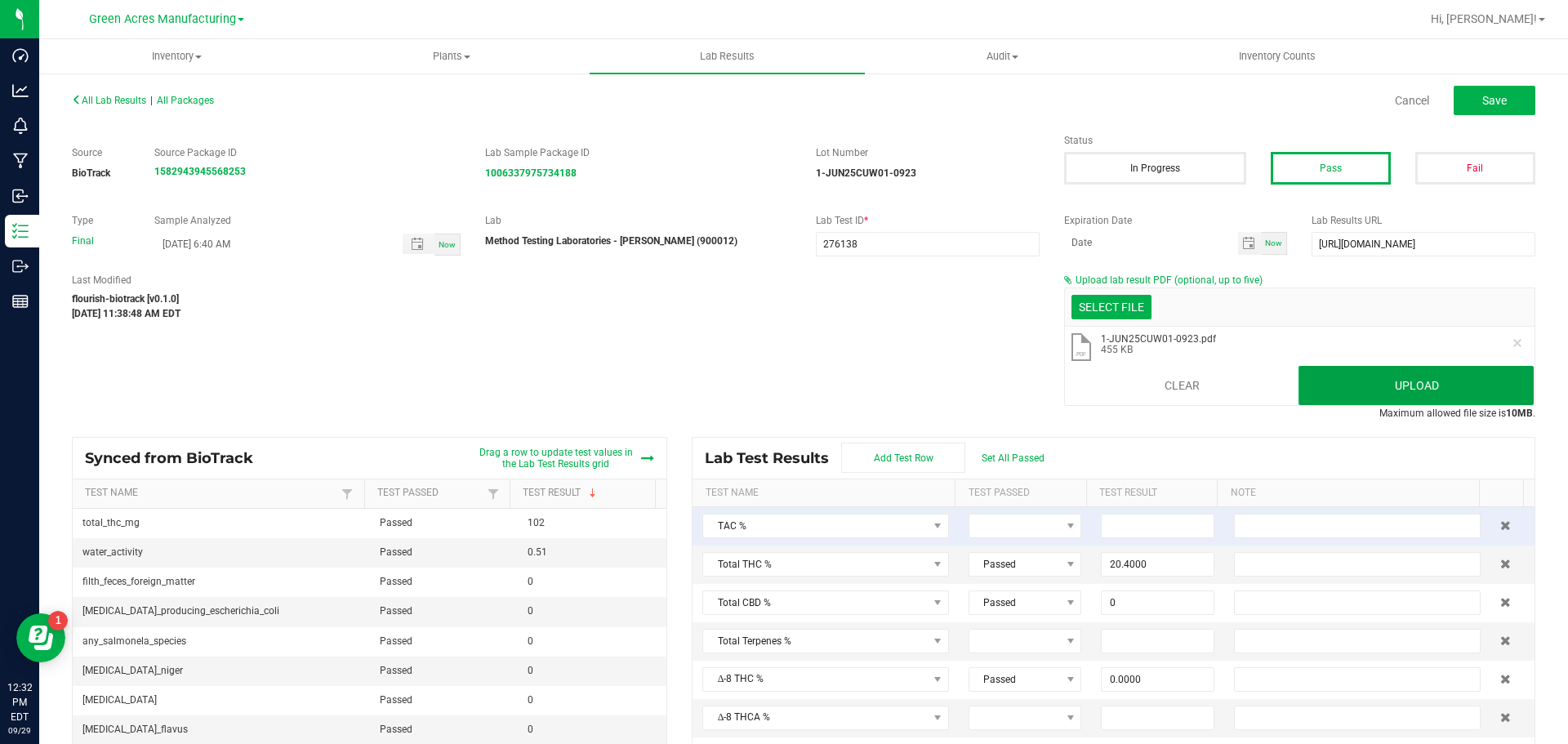
click at [1367, 392] on button "Upload" at bounding box center [1416, 386] width 236 height 40
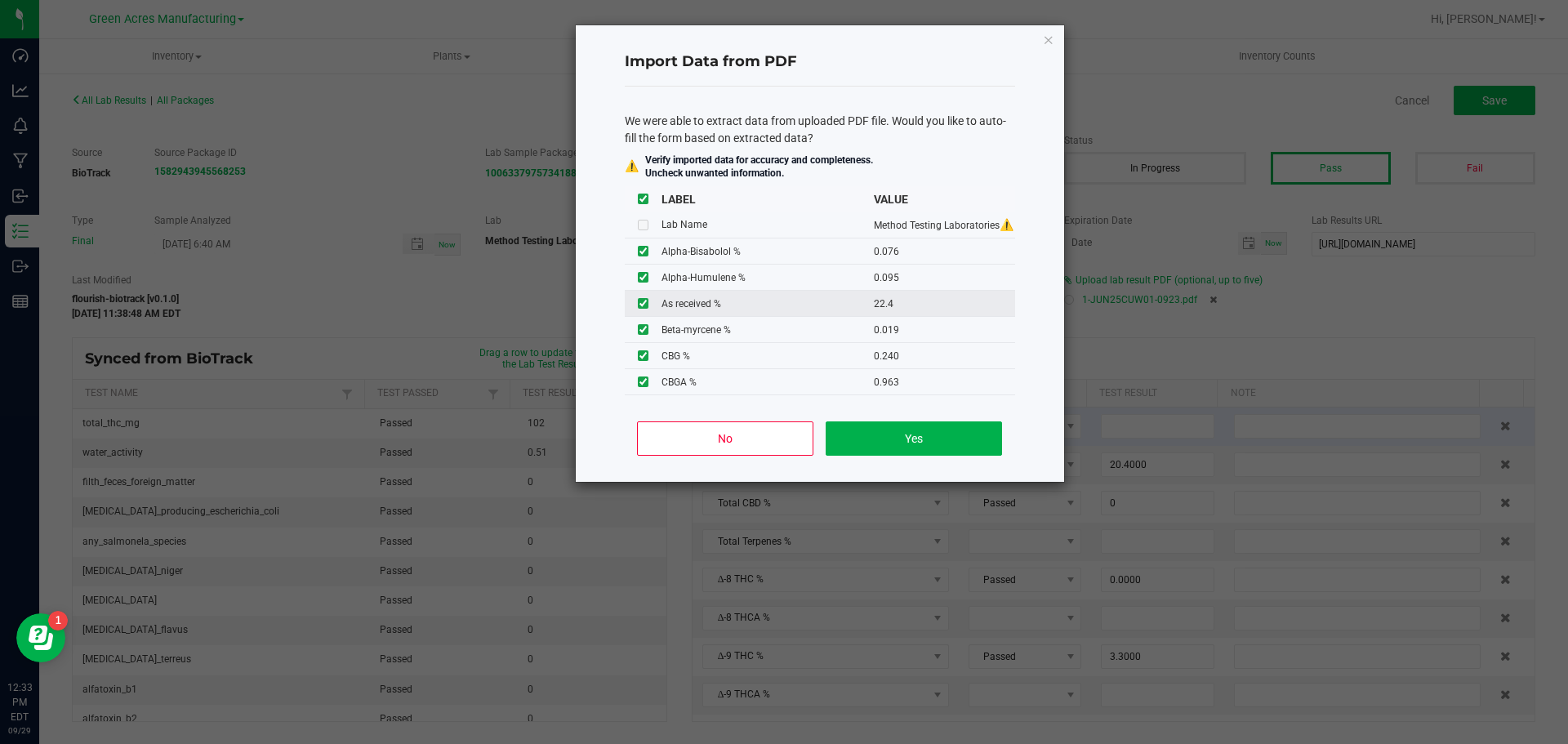
click at [644, 307] on input "checkbox" at bounding box center [643, 303] width 11 height 11
click at [938, 446] on button "Yes" at bounding box center [913, 439] width 175 height 34
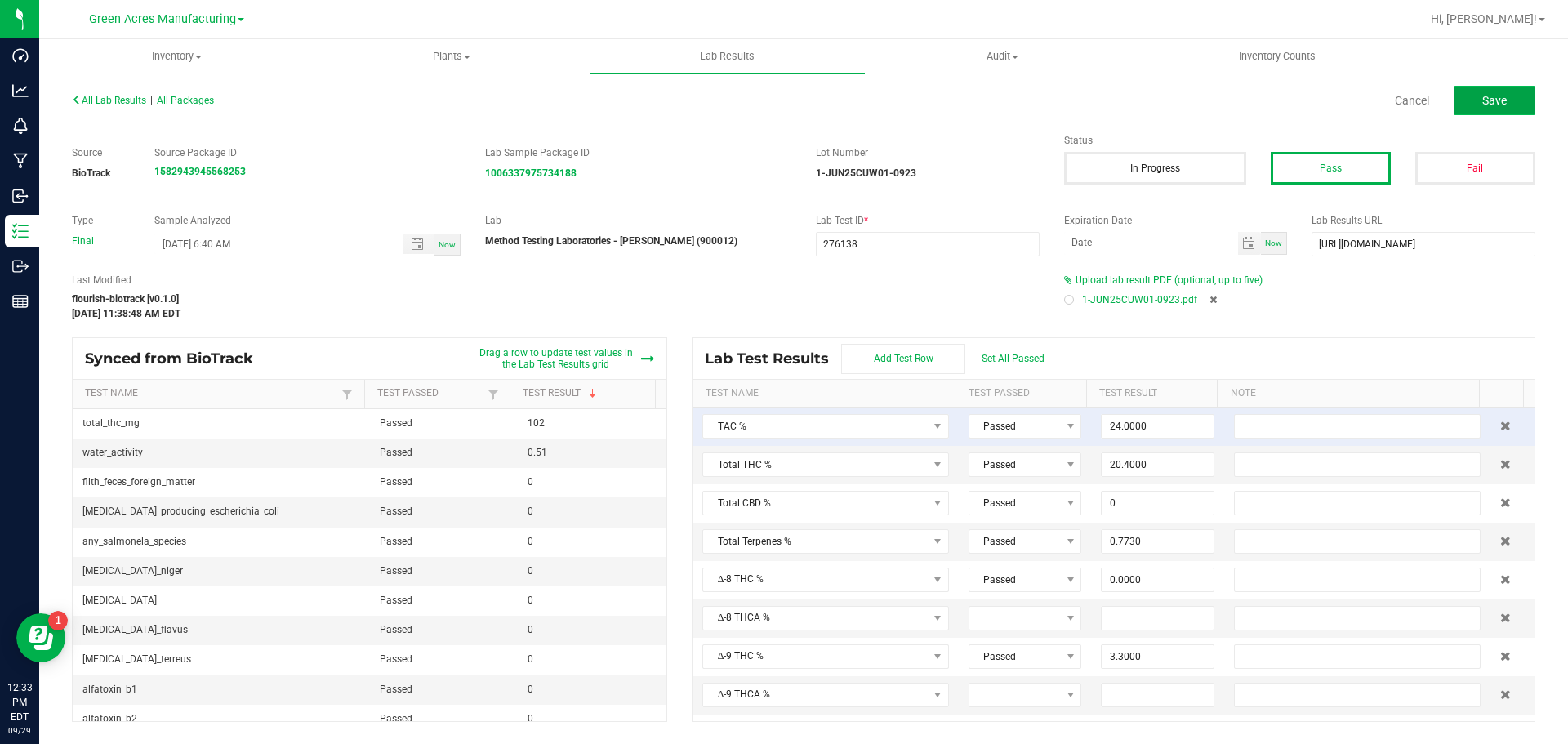
click at [1501, 112] on button "Save" at bounding box center [1494, 100] width 82 height 30
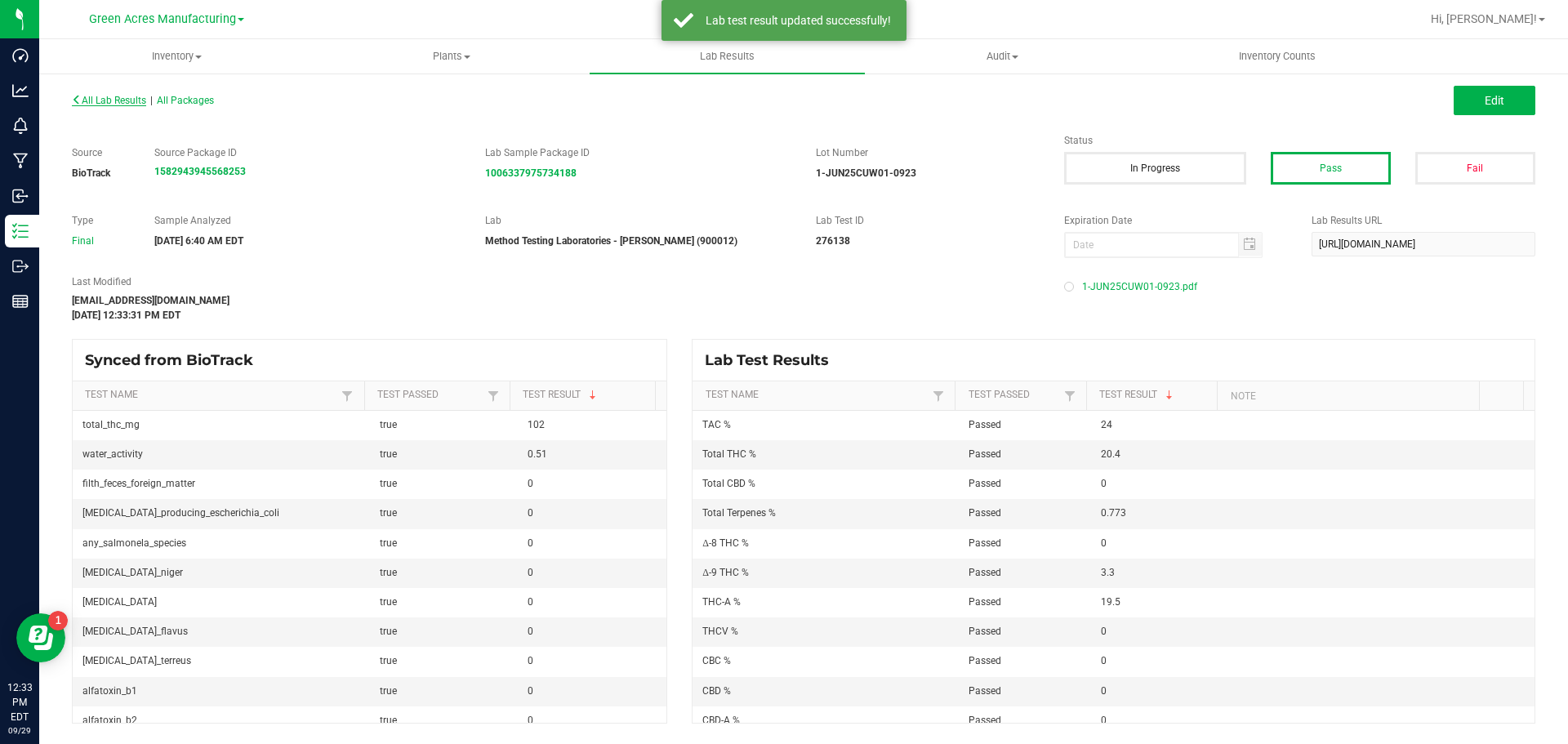
click at [140, 100] on span "All Lab Results" at bounding box center [109, 100] width 75 height 12
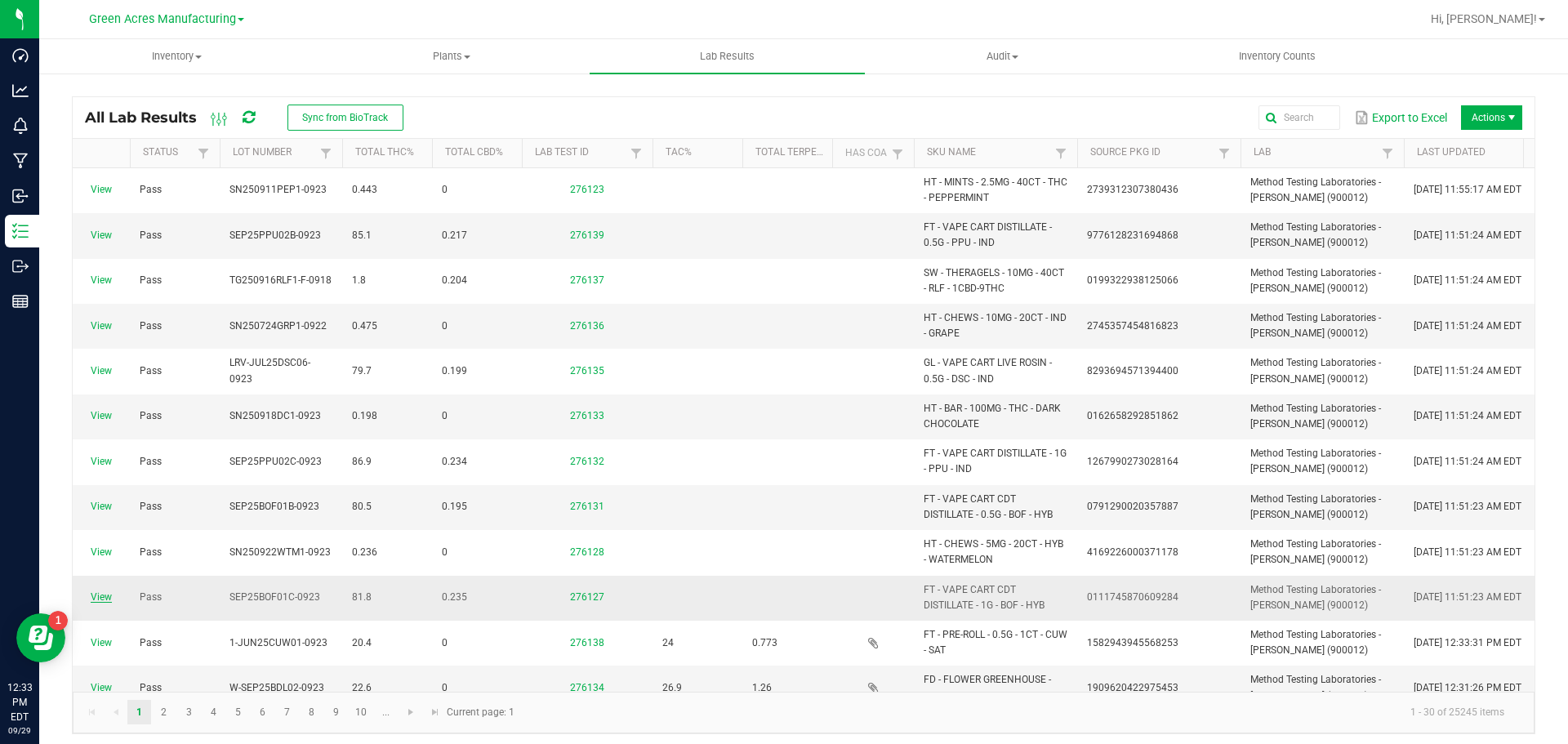
click at [99, 597] on link "View" at bounding box center [102, 597] width 22 height 12
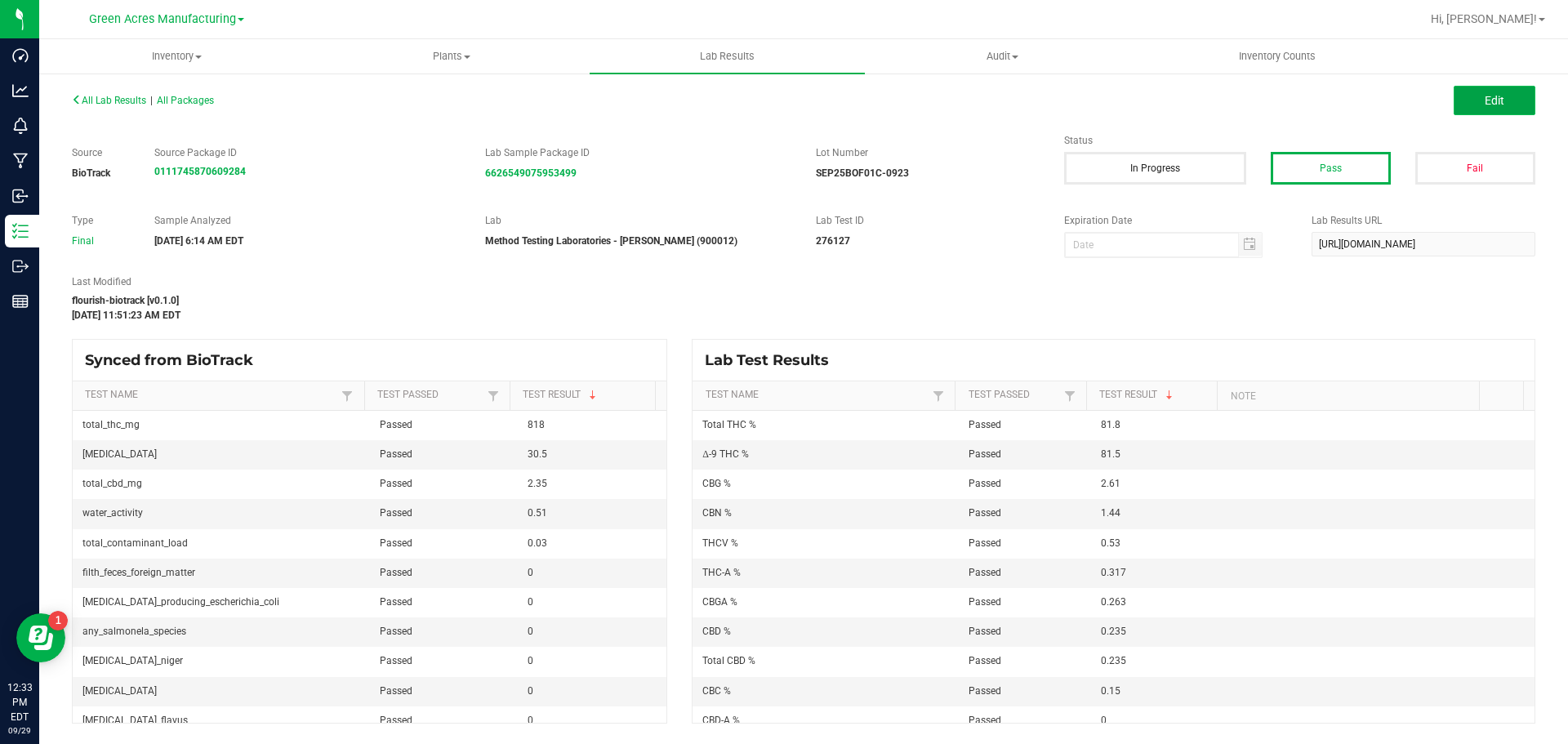
click at [1517, 103] on button "Edit" at bounding box center [1494, 100] width 82 height 30
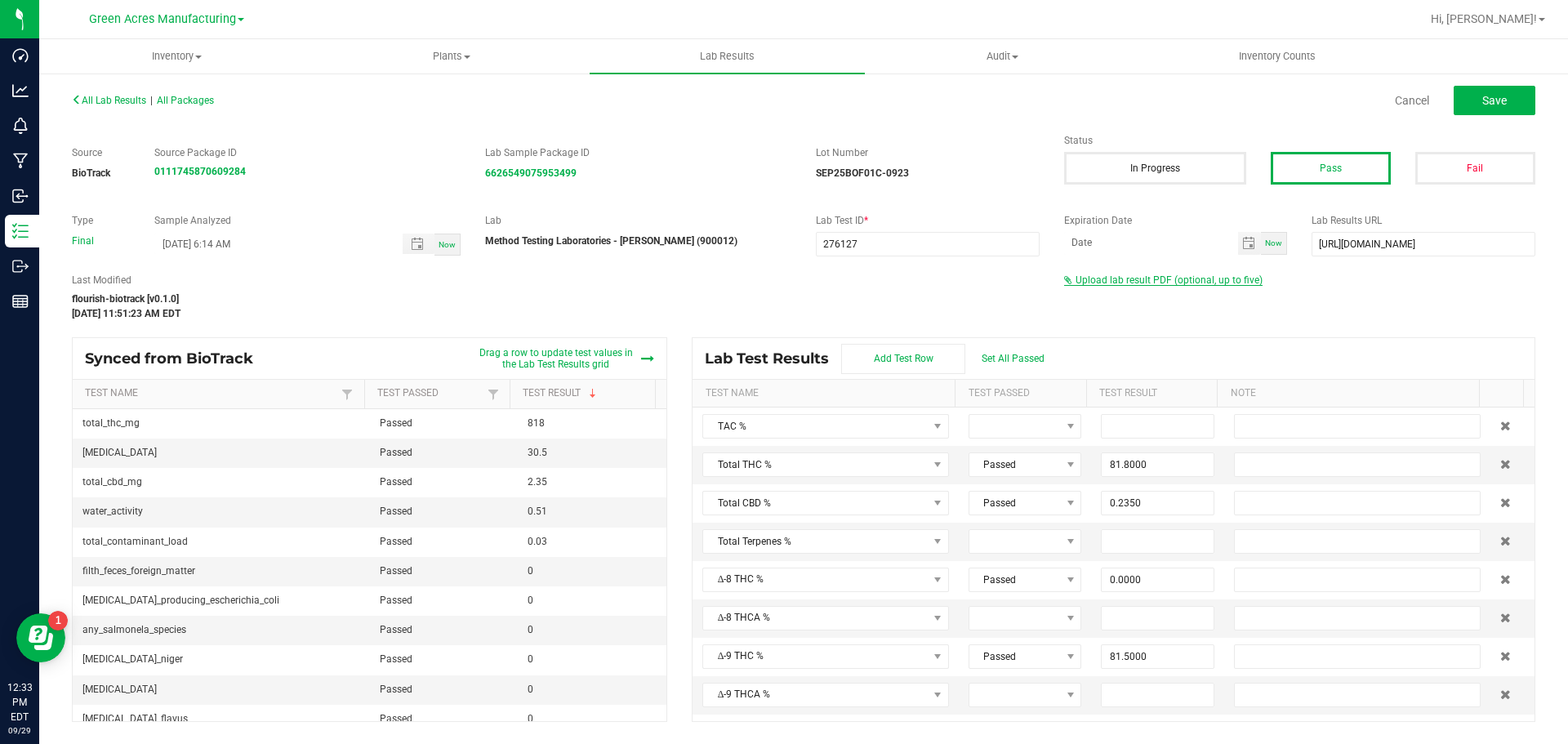
click at [1180, 282] on span "Upload lab result PDF (optional, up to five)" at bounding box center [1169, 280] width 187 height 12
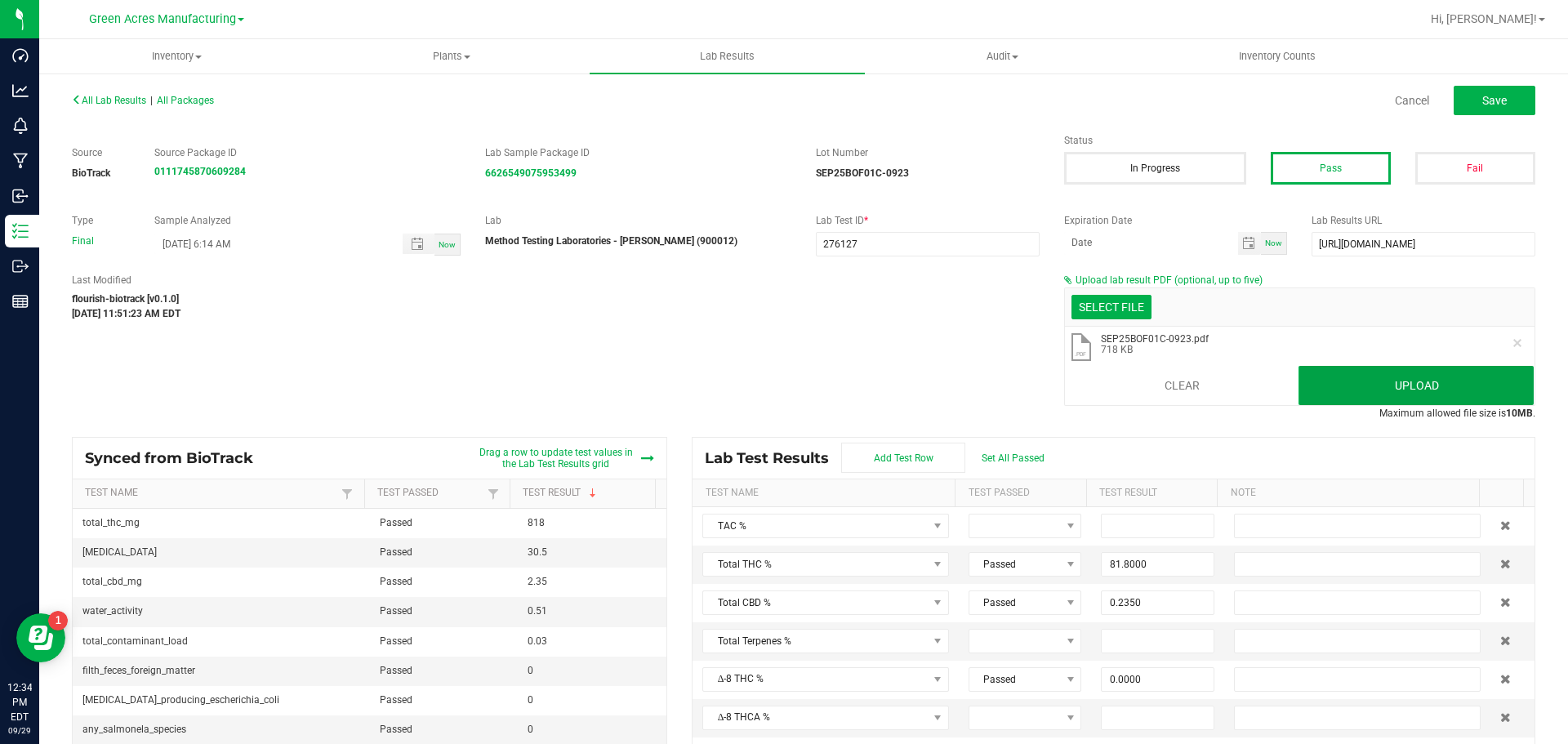
click at [1376, 388] on button "Upload" at bounding box center [1416, 386] width 236 height 40
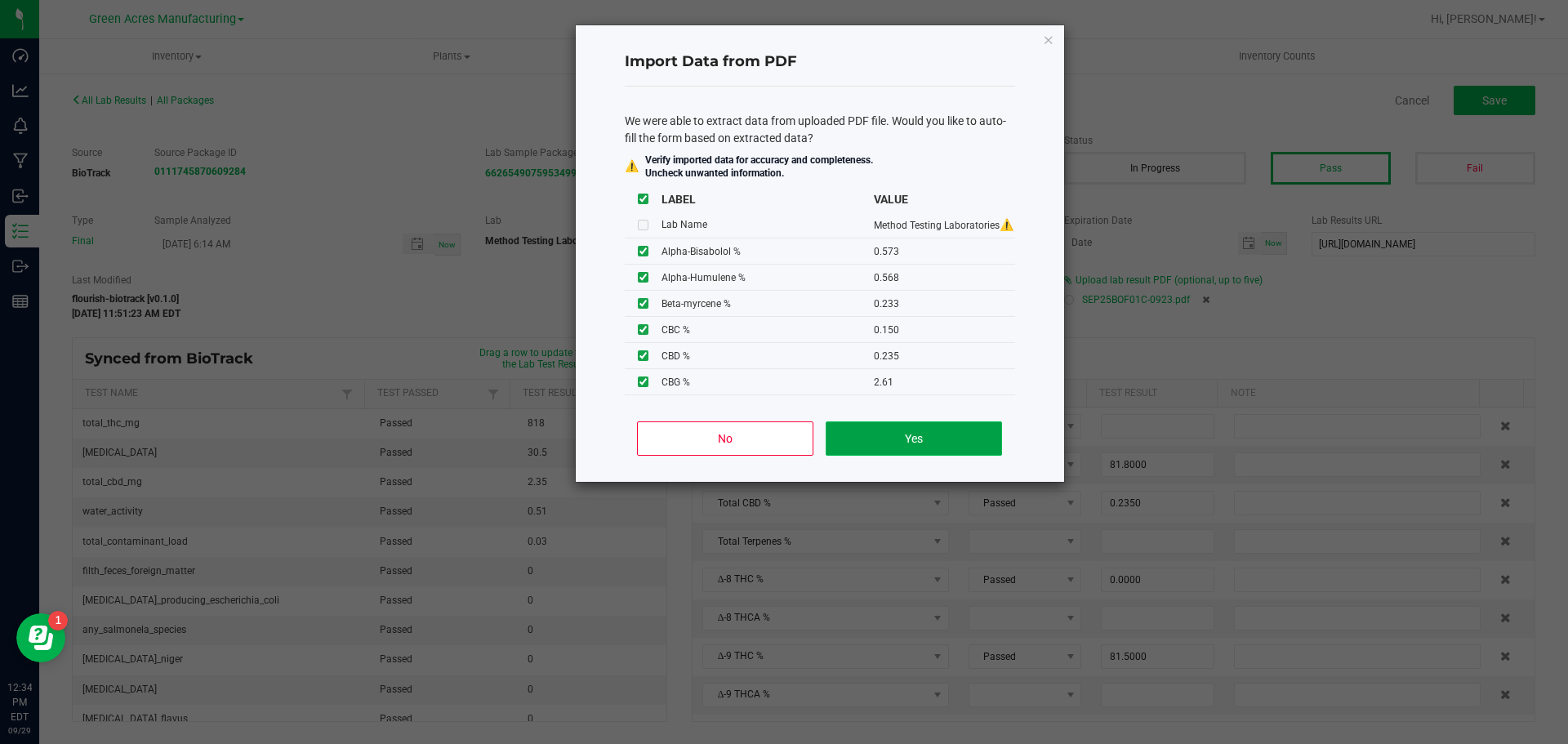
click at [1001, 424] on button "Yes" at bounding box center [913, 439] width 175 height 34
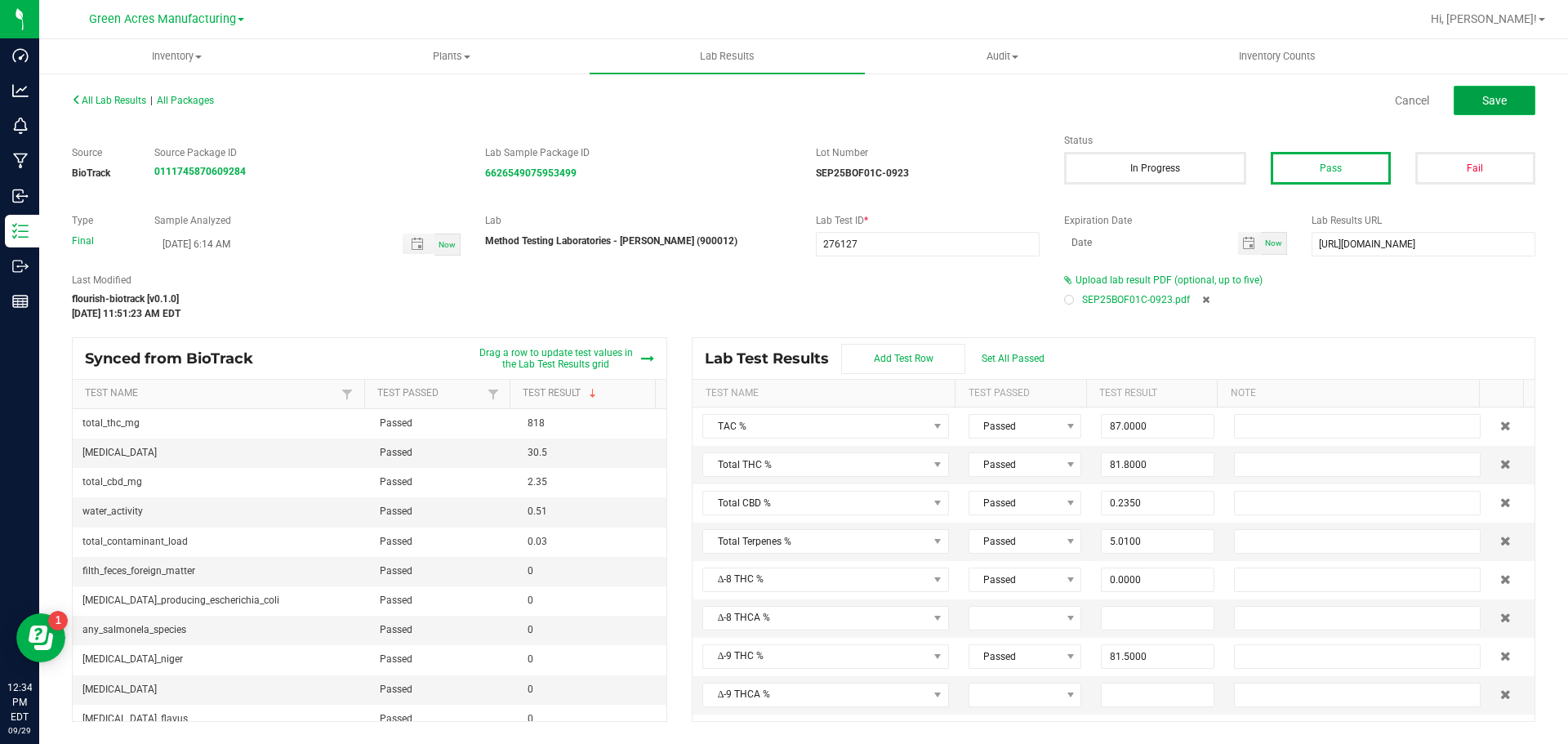
click at [1524, 109] on button "Save" at bounding box center [1494, 100] width 82 height 30
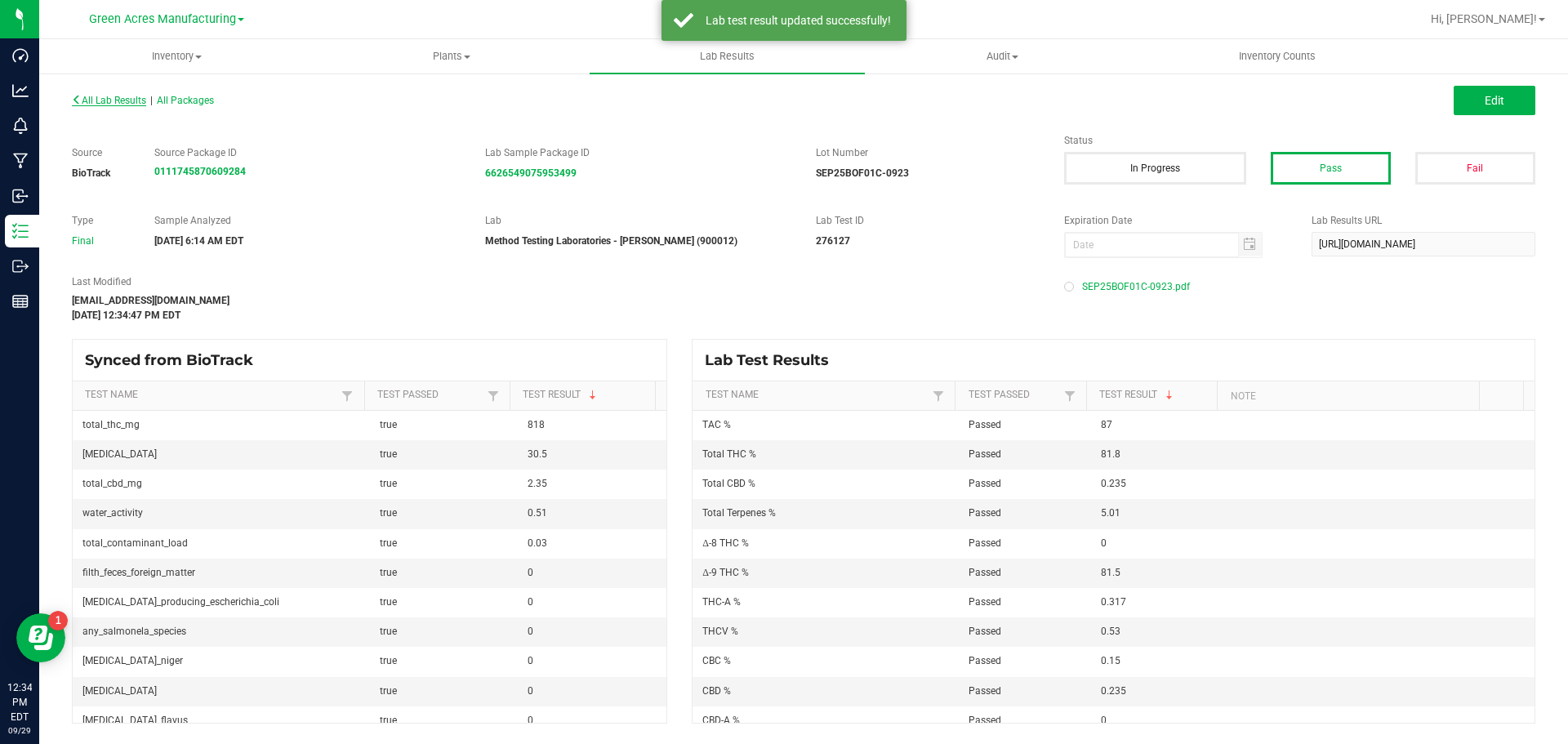
click at [123, 100] on span "All Lab Results" at bounding box center [109, 100] width 75 height 12
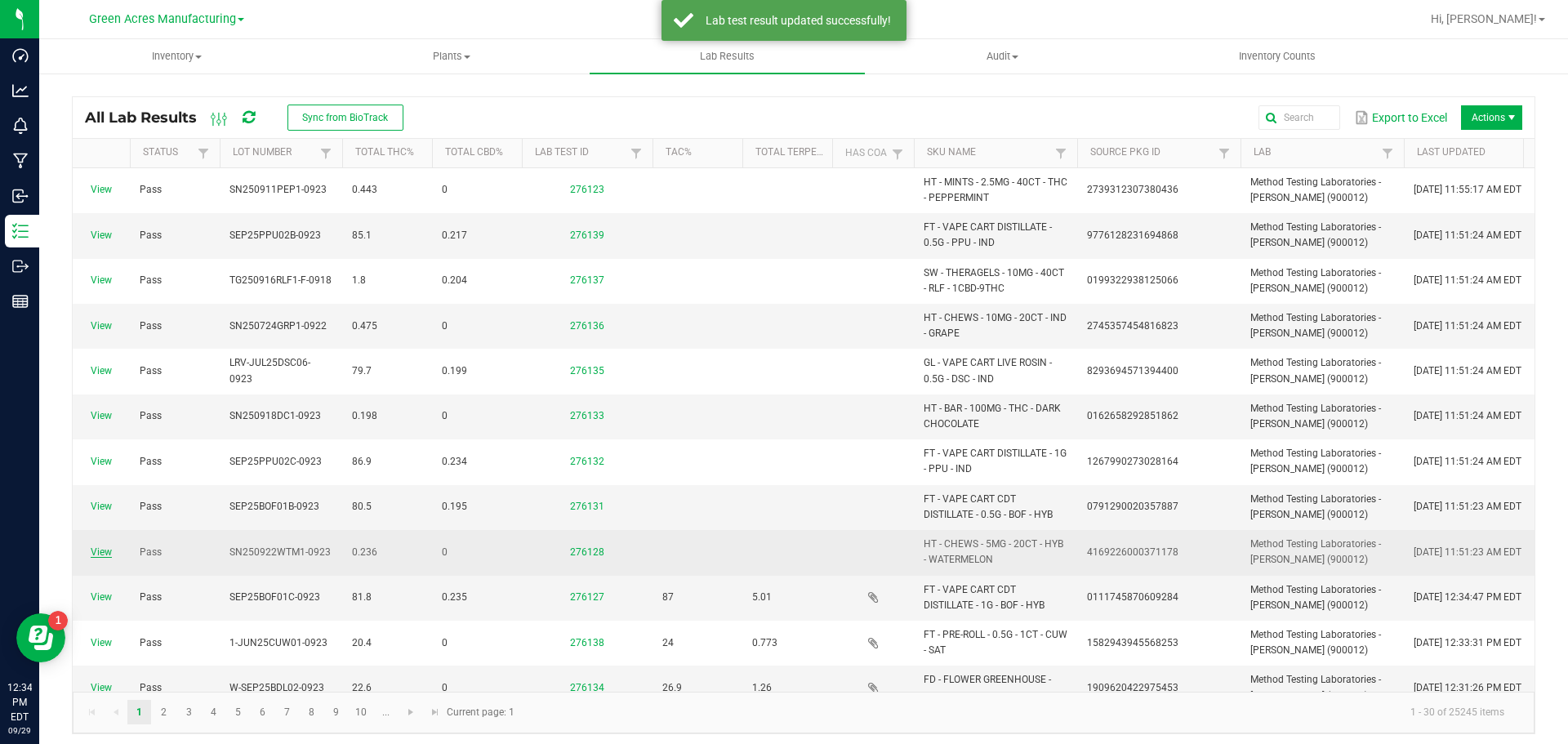
click at [101, 551] on link "View" at bounding box center [102, 552] width 22 height 12
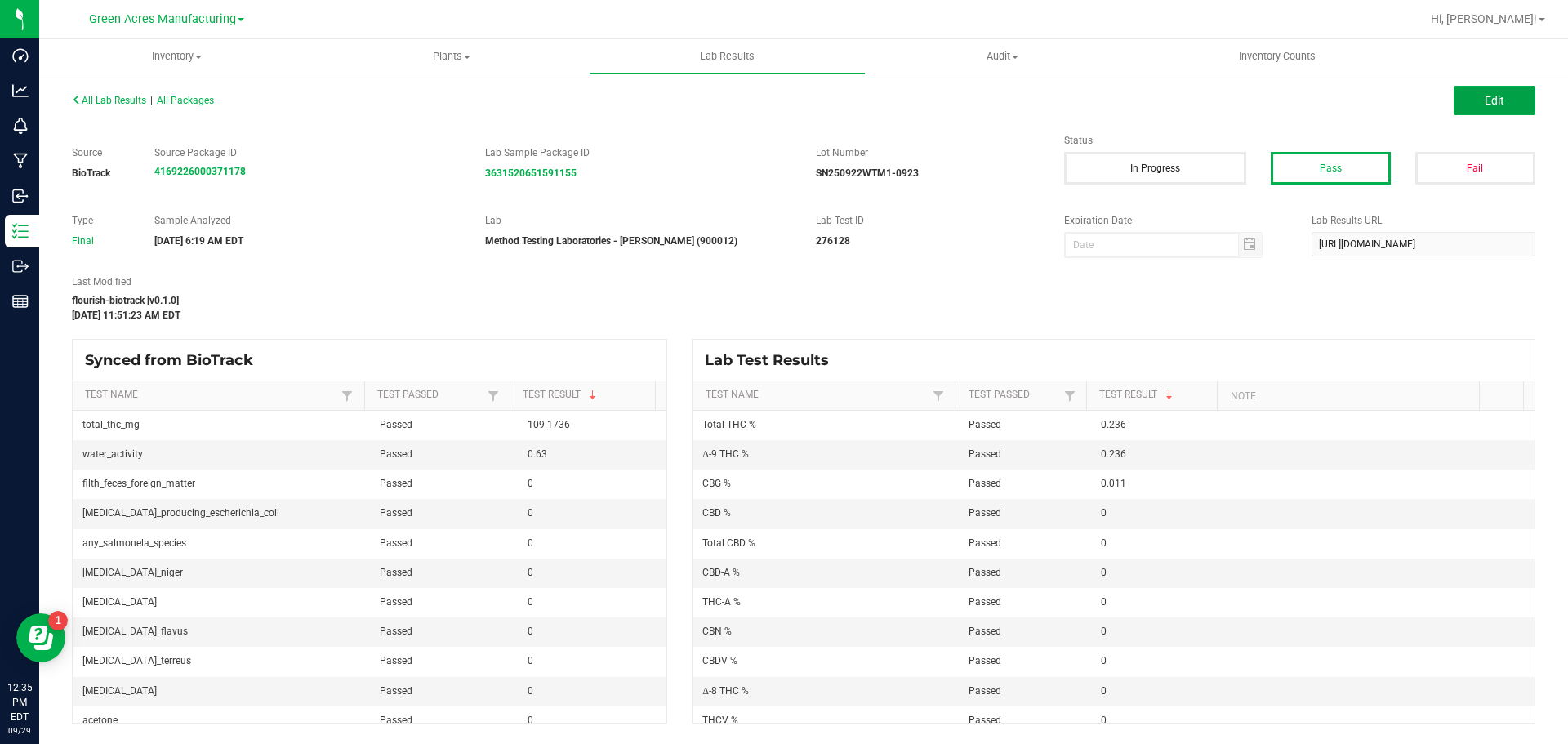
click at [1495, 103] on span "Edit" at bounding box center [1494, 100] width 20 height 13
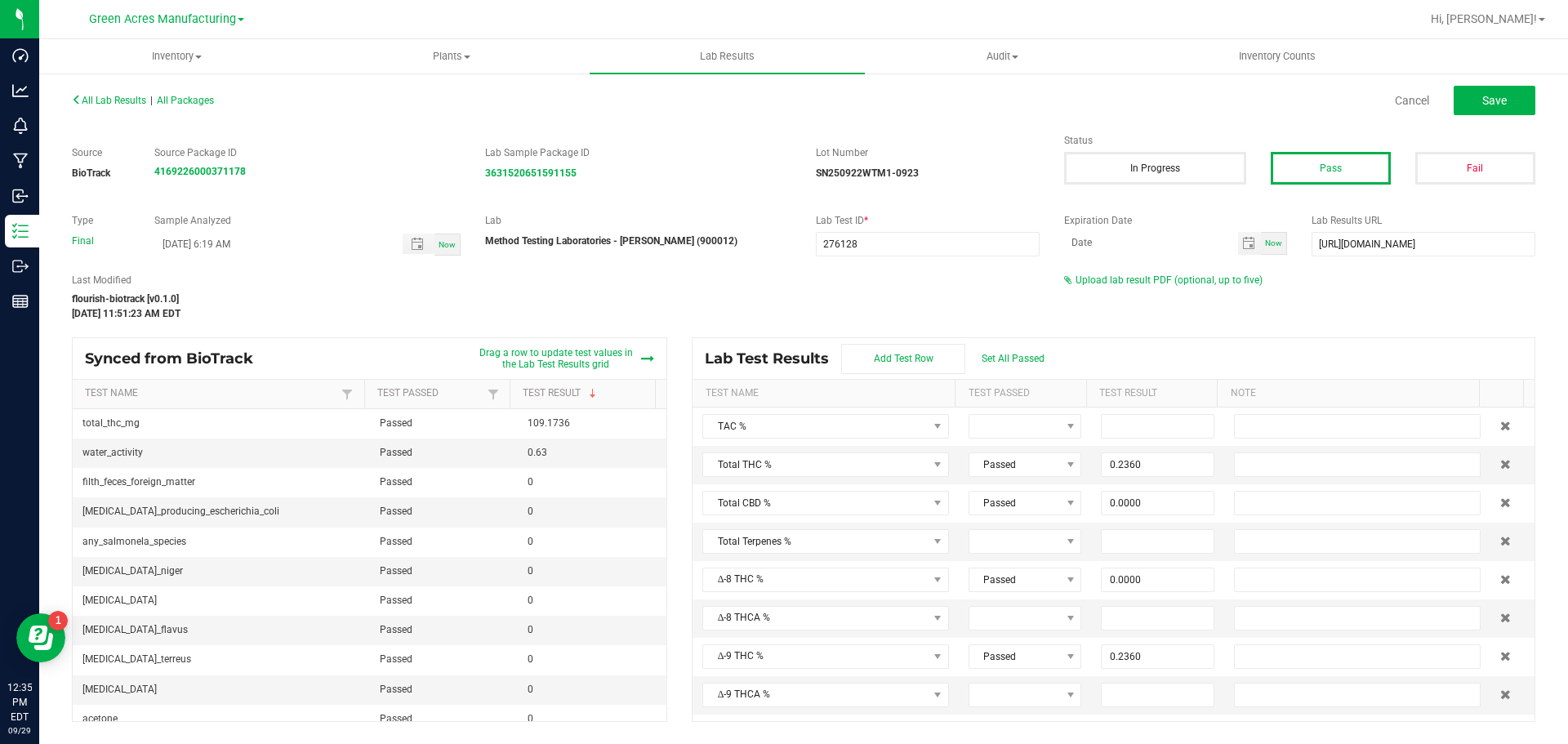
click at [1239, 271] on div "All Lab Results | All Packages Cancel Save Source BioTrack Source Package ID 41…" at bounding box center [804, 405] width 1464 height 634
click at [1236, 272] on div "All Lab Results | All Packages Cancel Save Source BioTrack Source Package ID 41…" at bounding box center [804, 405] width 1464 height 634
click at [1219, 278] on span "Upload lab result PDF (optional, up to five)" at bounding box center [1169, 280] width 187 height 12
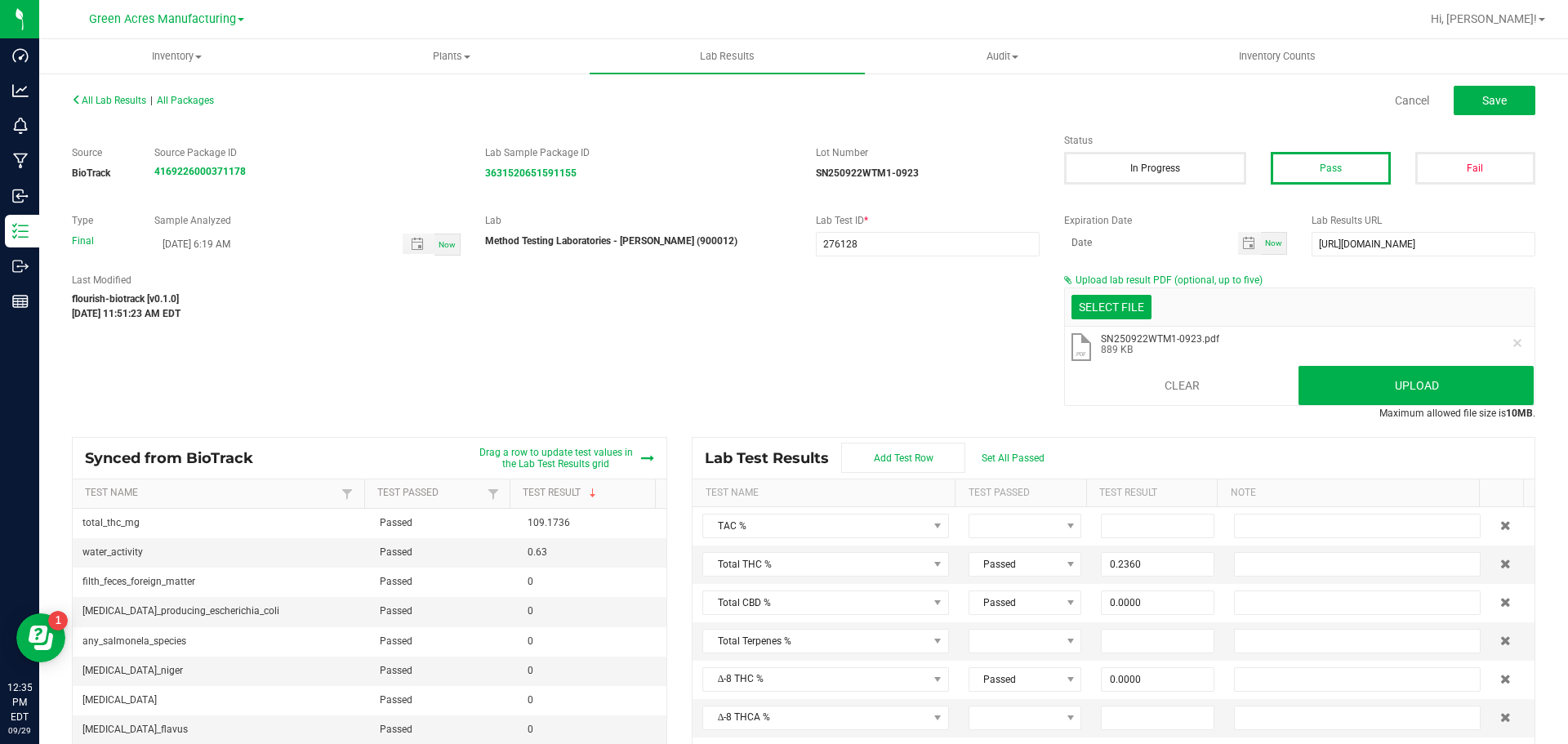
click at [1419, 408] on span "Maximum allowed file size is 10MB ." at bounding box center [1457, 413] width 156 height 12
click at [1412, 398] on button "Upload" at bounding box center [1416, 386] width 236 height 40
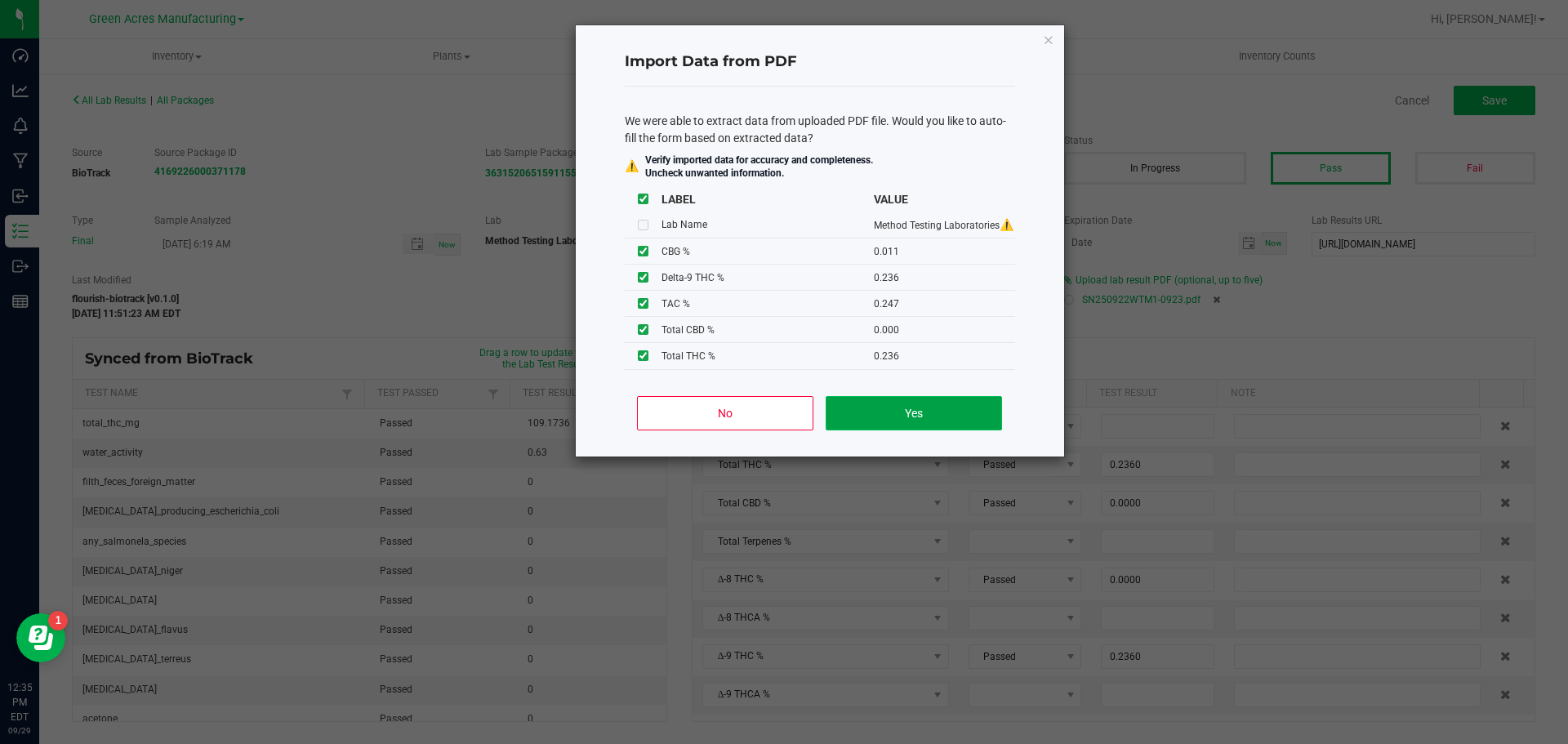
click at [973, 396] on button "Yes" at bounding box center [913, 413] width 175 height 34
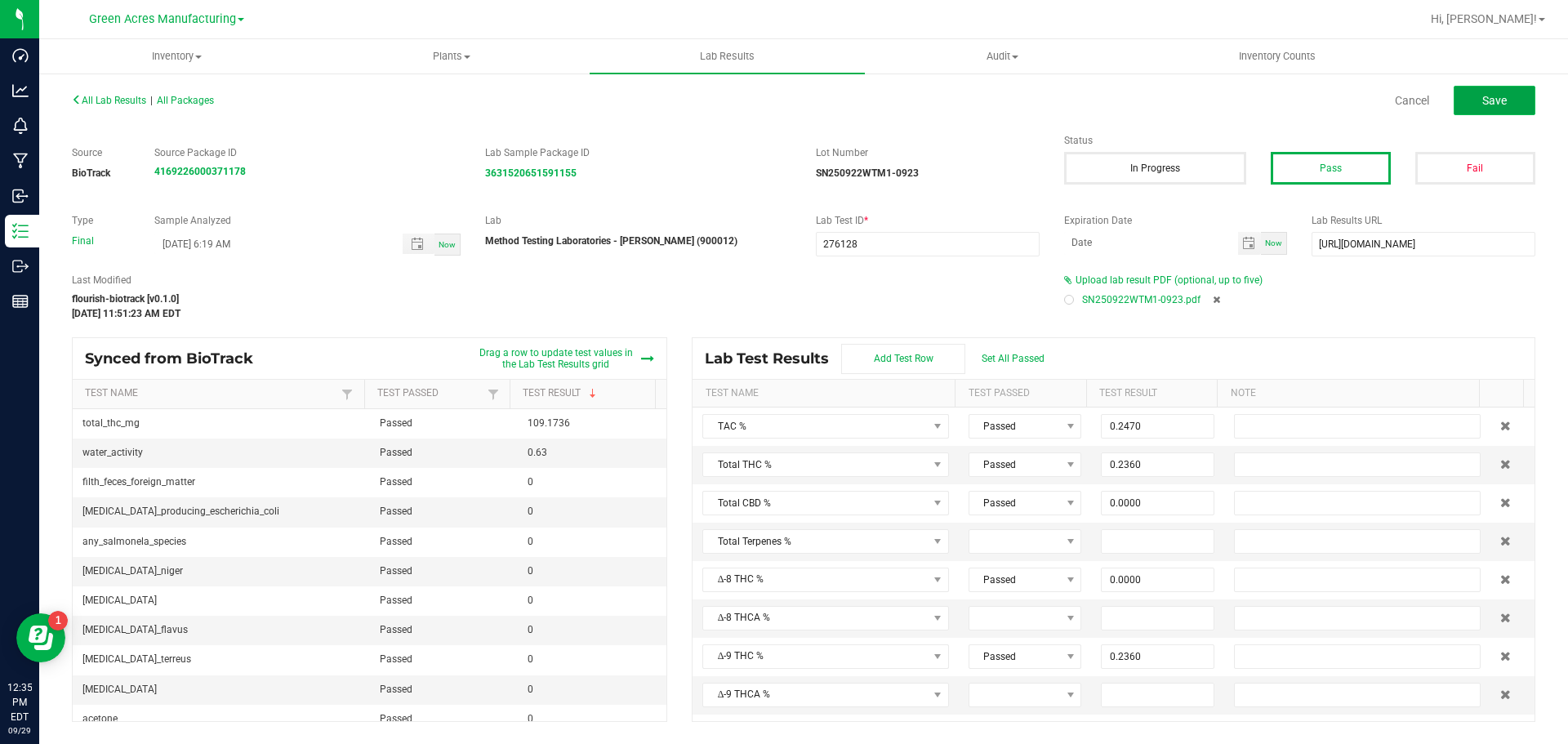
click at [1508, 96] on button "Save" at bounding box center [1494, 100] width 82 height 30
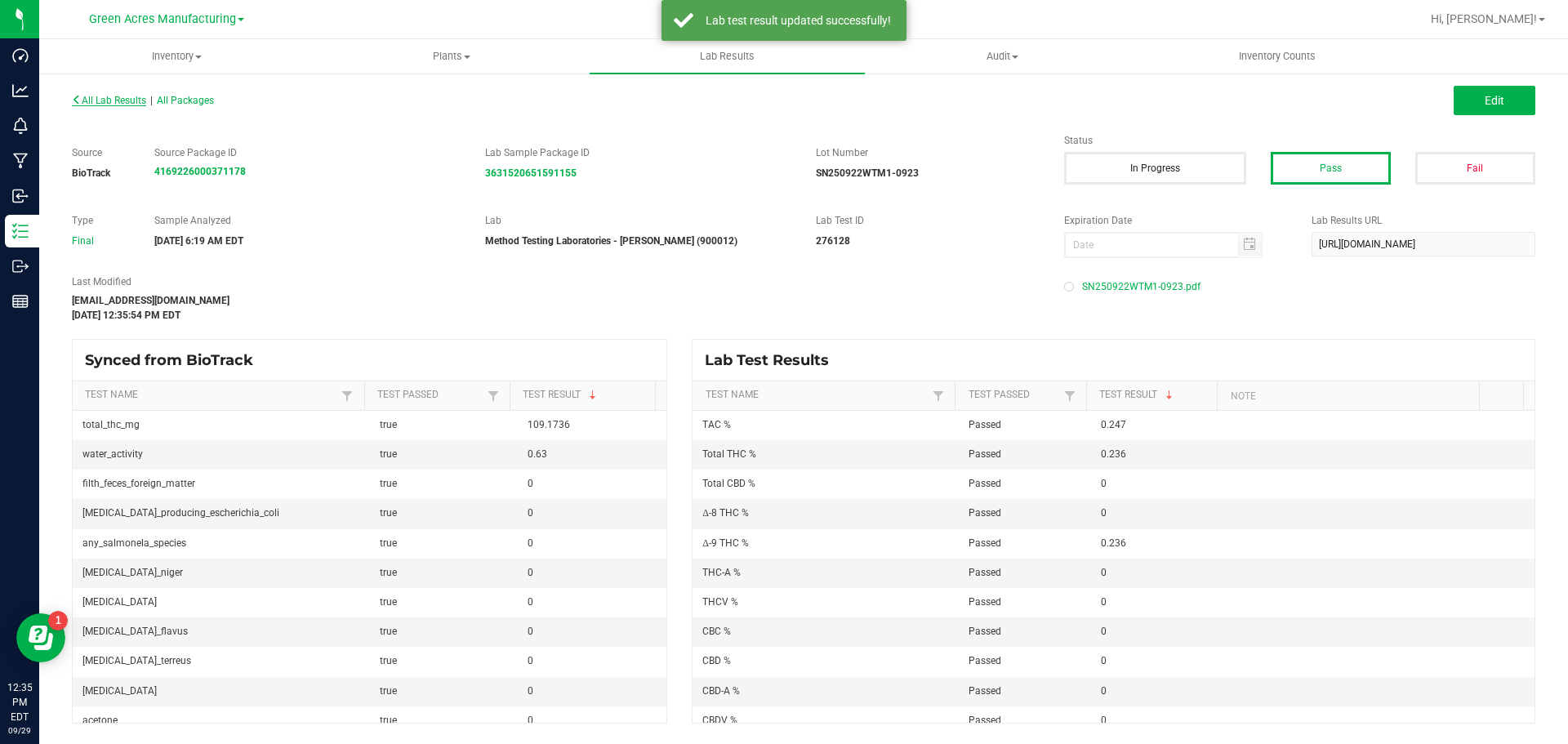
click at [129, 99] on span "All Lab Results" at bounding box center [109, 100] width 75 height 12
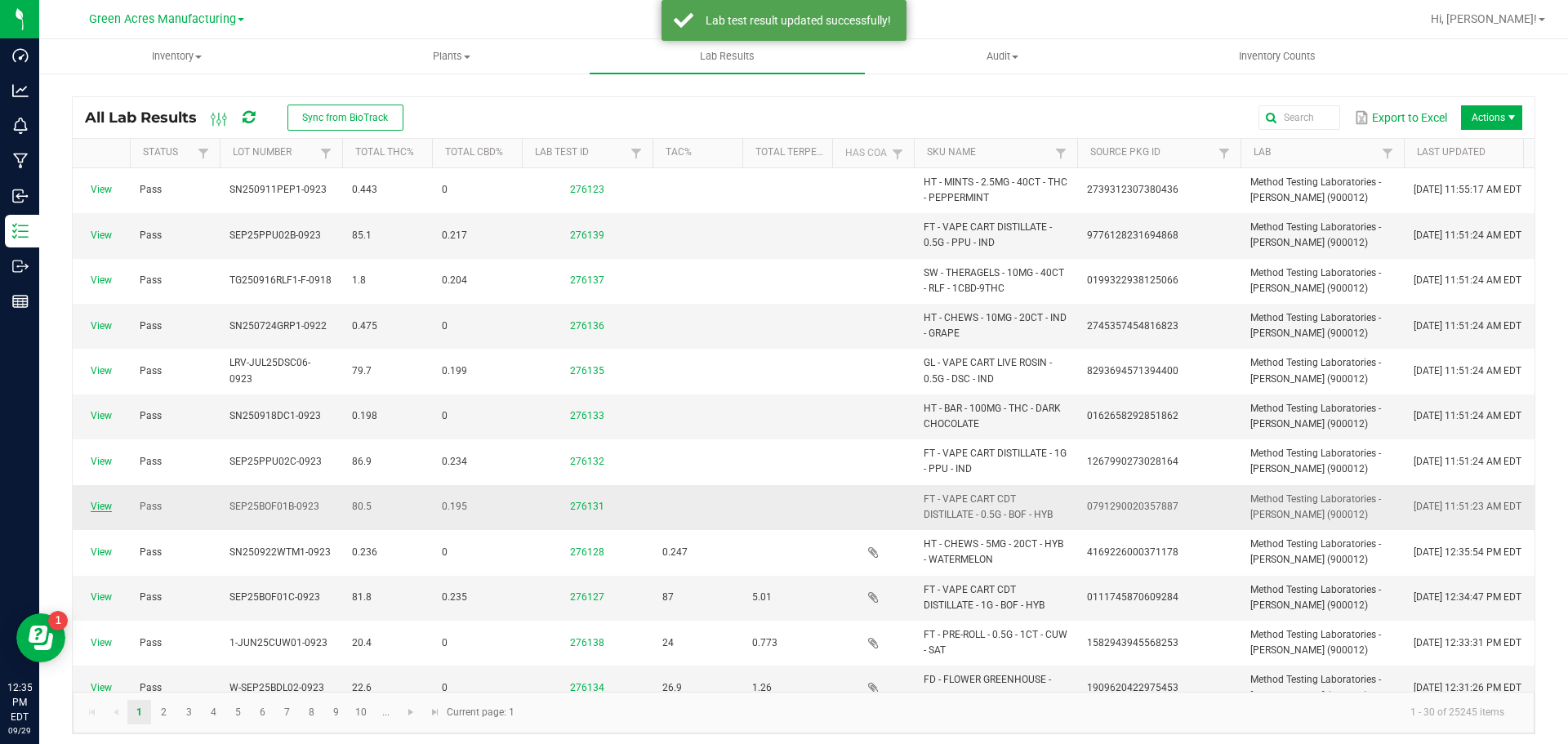
click at [102, 506] on link "View" at bounding box center [102, 506] width 22 height 12
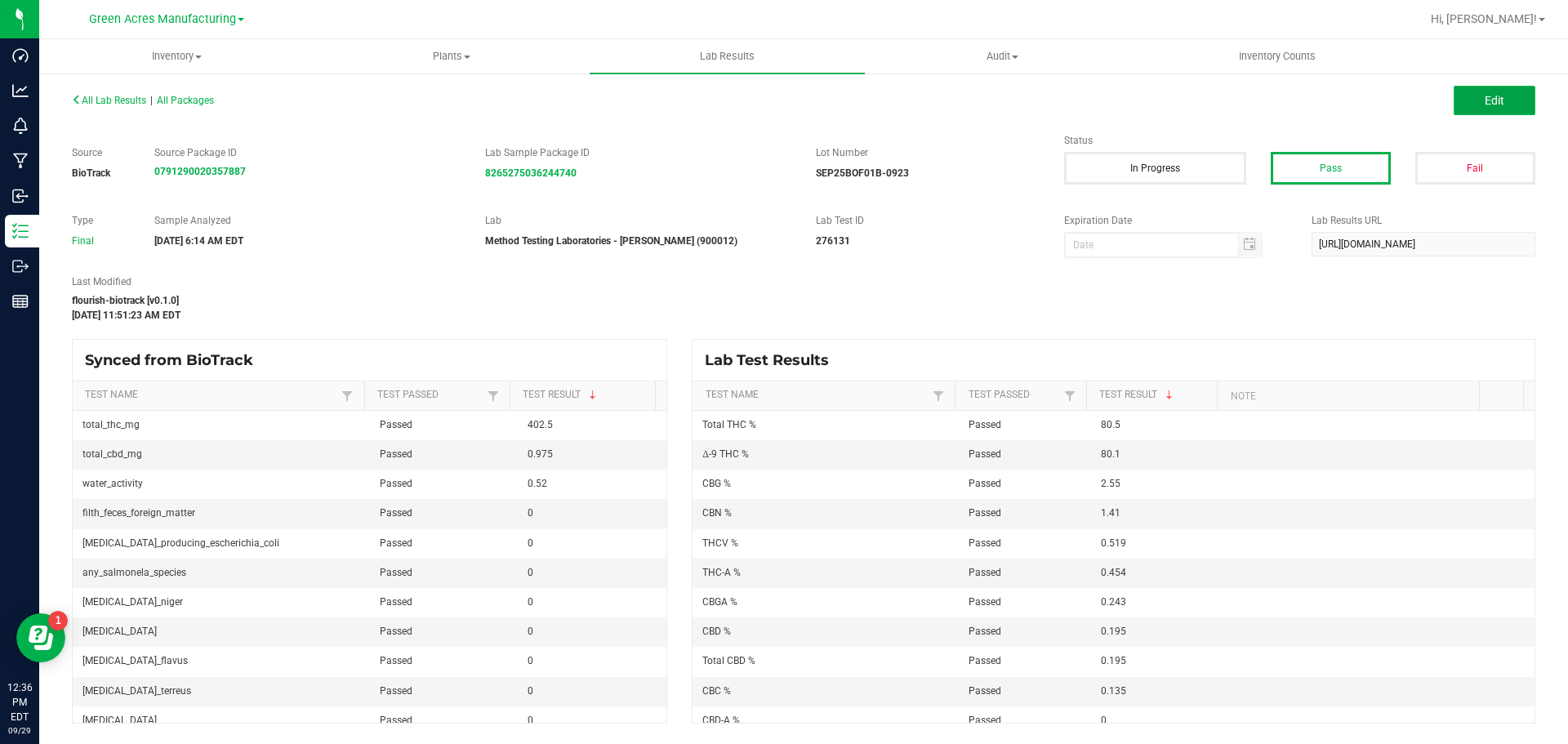
click at [1519, 102] on button "Edit" at bounding box center [1494, 100] width 82 height 30
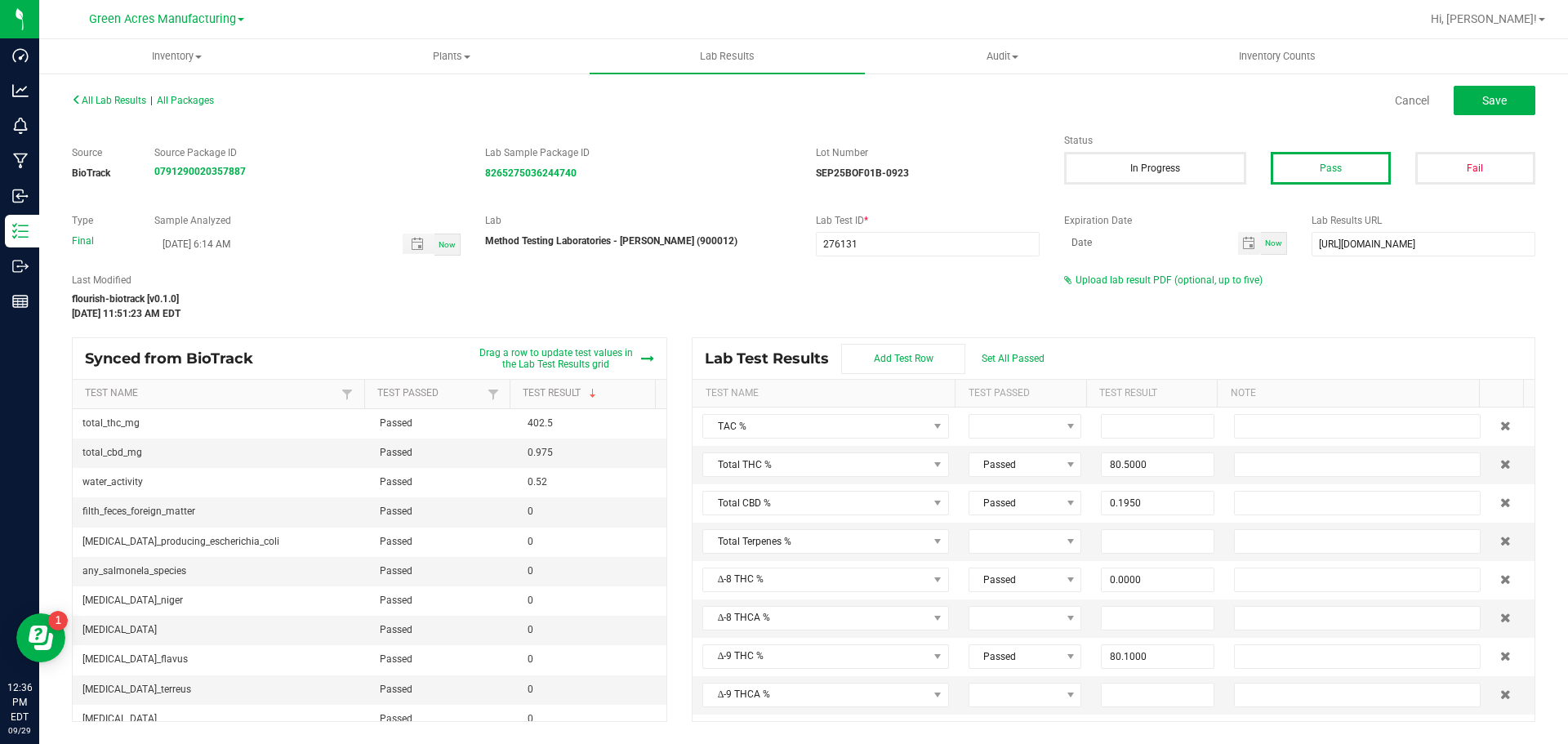
click at [1096, 286] on div "Upload lab result PDF (optional, up to five)" at bounding box center [1299, 280] width 471 height 14
click at [1091, 281] on span "Upload lab result PDF (optional, up to five)" at bounding box center [1169, 280] width 187 height 12
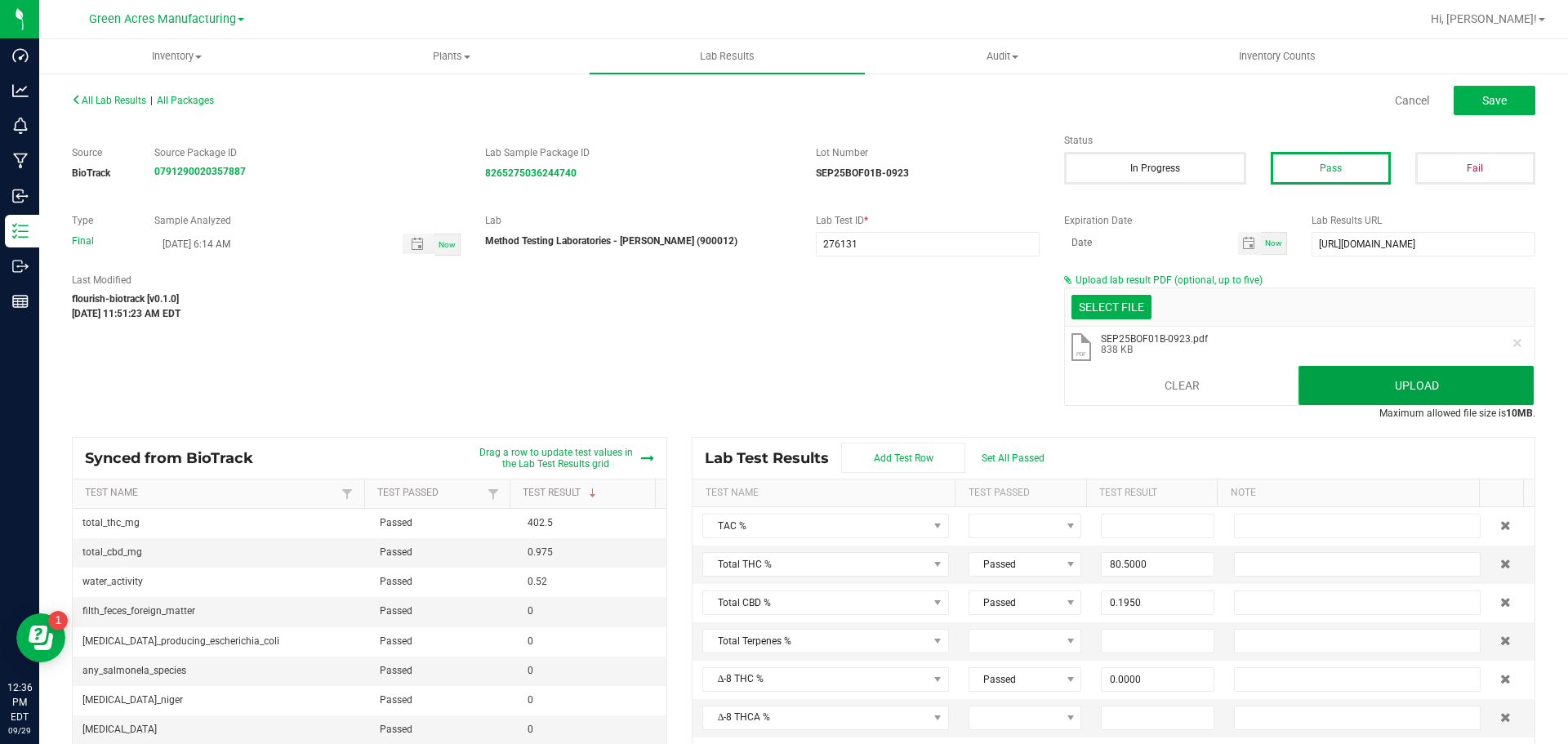
click at [1343, 388] on button "Upload" at bounding box center [1416, 386] width 236 height 40
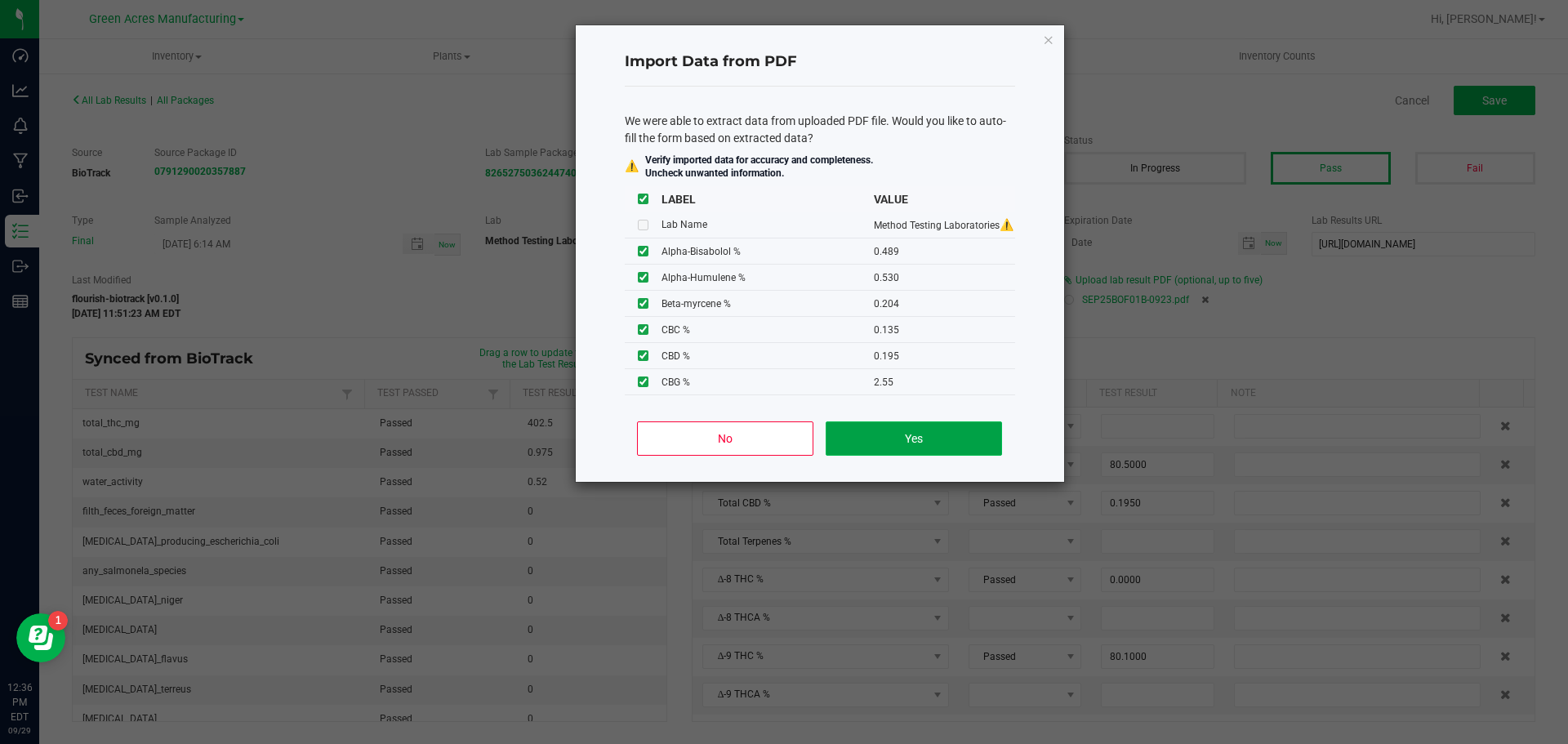
click at [911, 426] on button "Yes" at bounding box center [913, 439] width 175 height 34
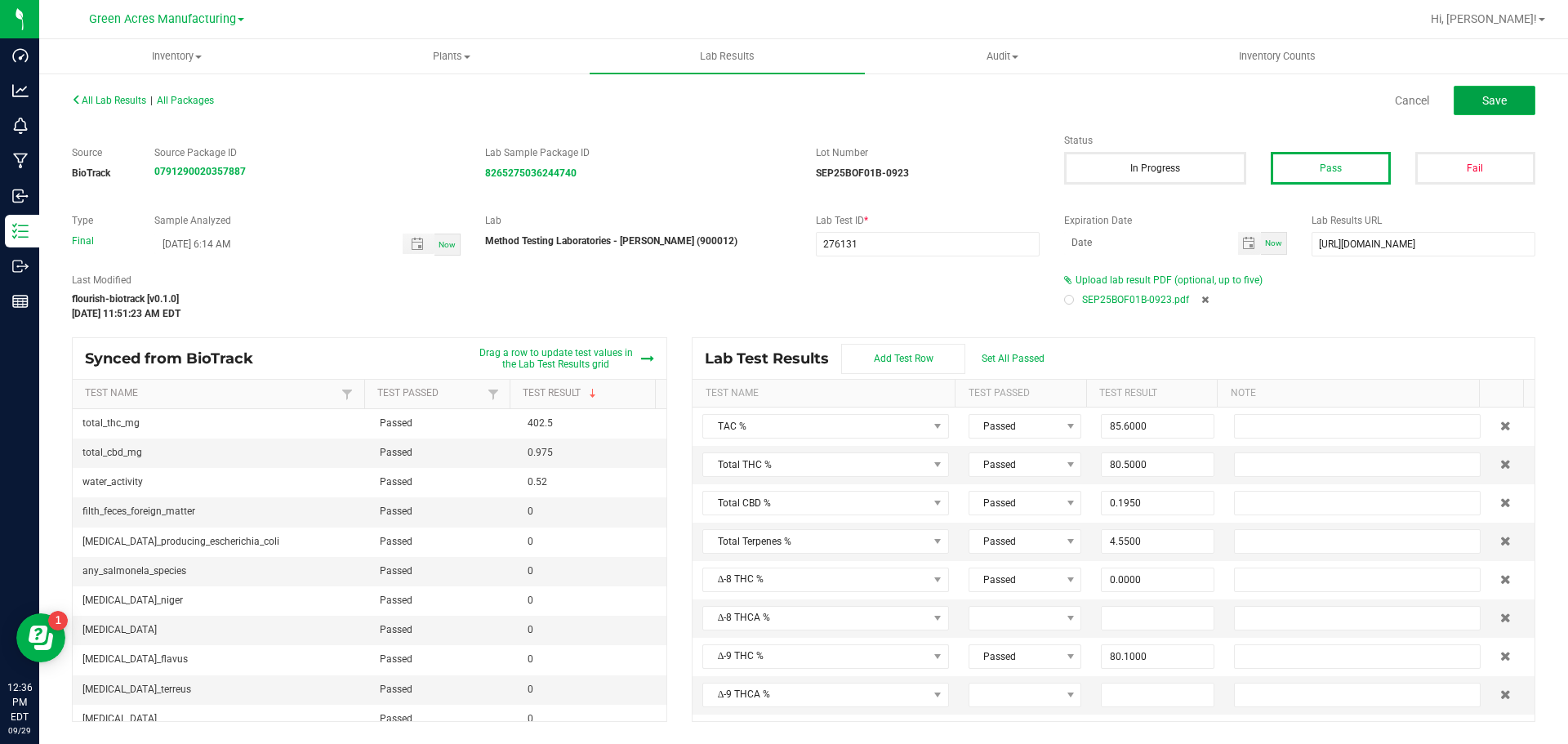
click at [1469, 113] on button "Save" at bounding box center [1494, 100] width 82 height 30
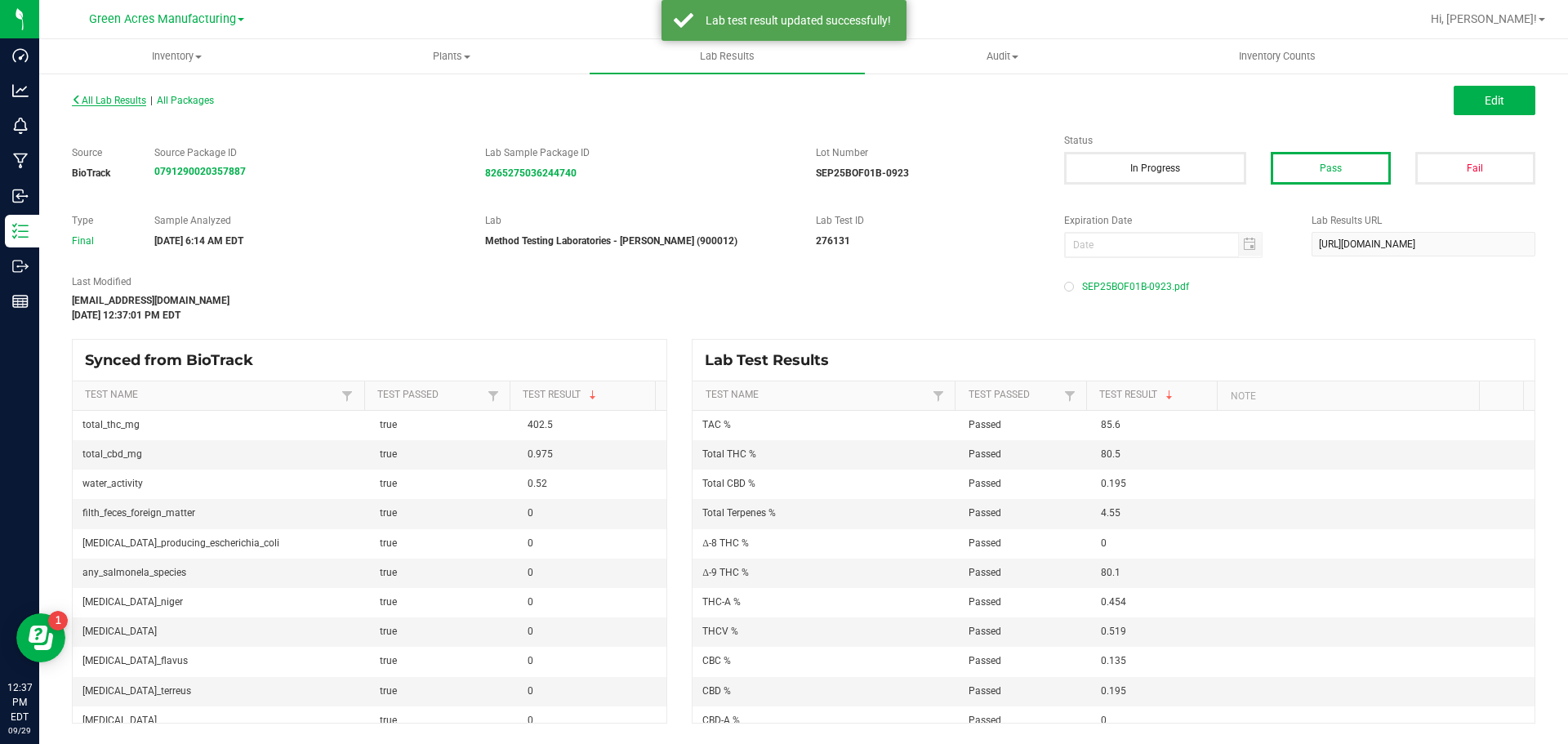
click at [89, 104] on span "All Lab Results" at bounding box center [109, 100] width 75 height 12
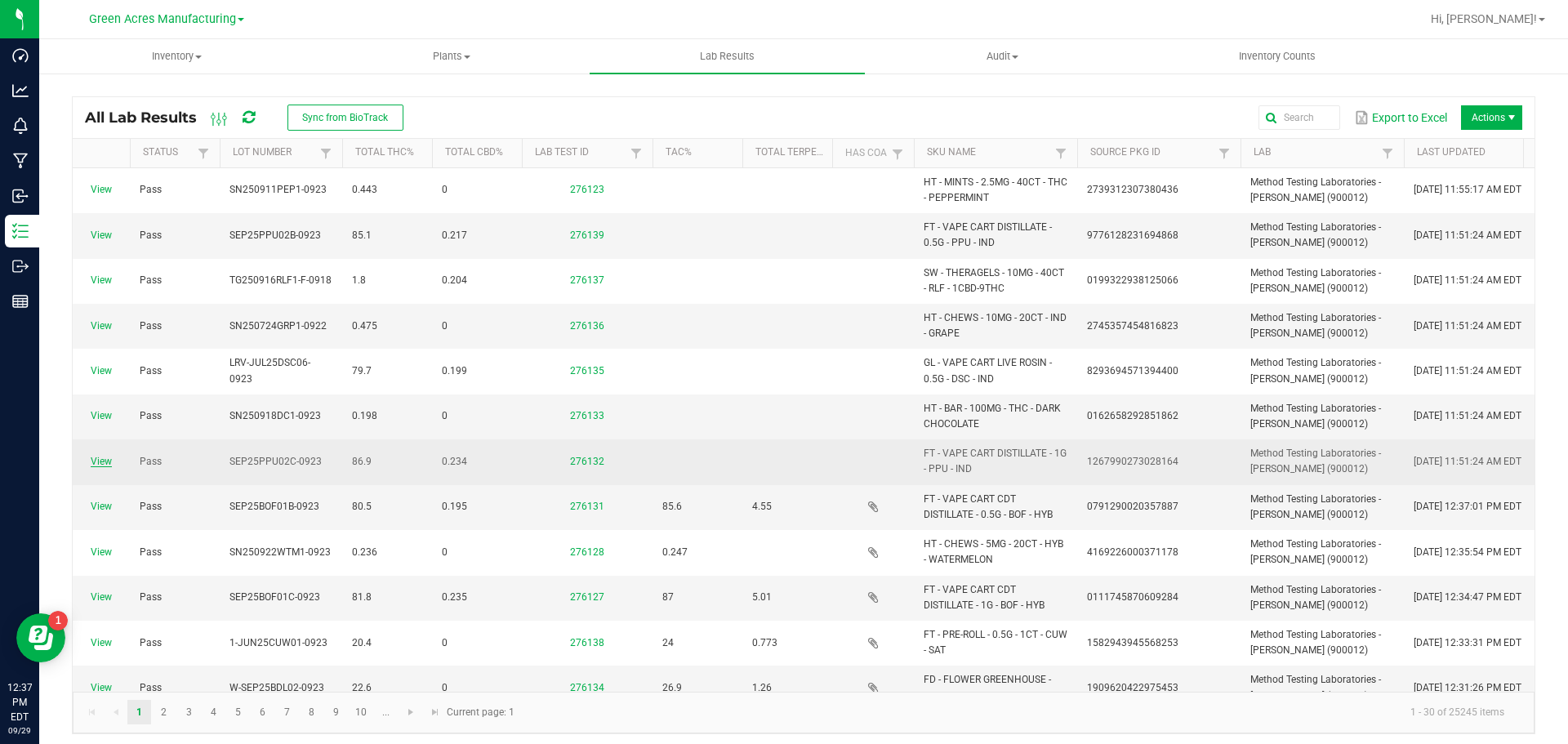
click at [101, 458] on link "View" at bounding box center [102, 462] width 22 height 12
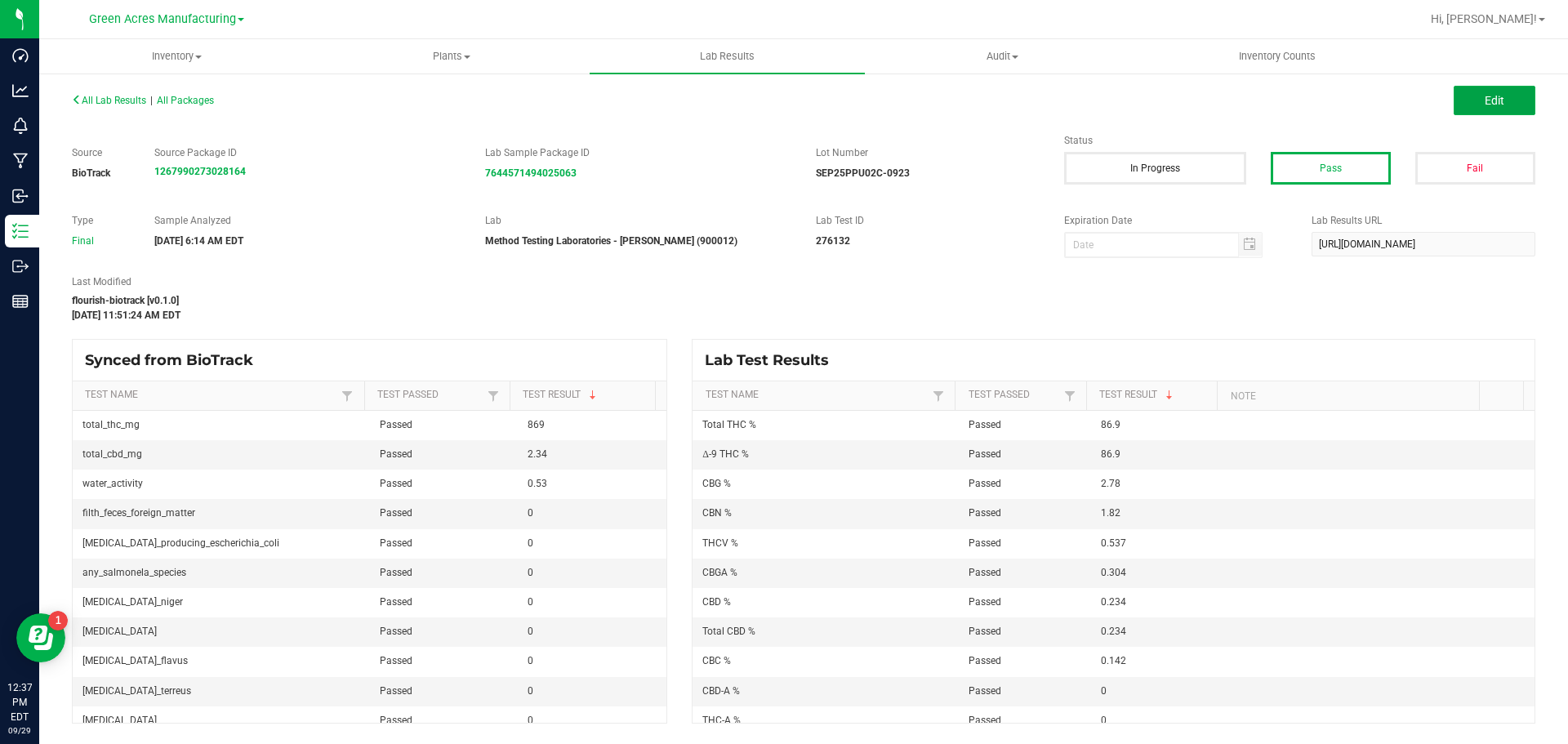
drag, startPoint x: 1497, startPoint y: 106, endPoint x: 1126, endPoint y: 299, distance: 418.2
click at [1497, 106] on span "Edit" at bounding box center [1494, 100] width 20 height 13
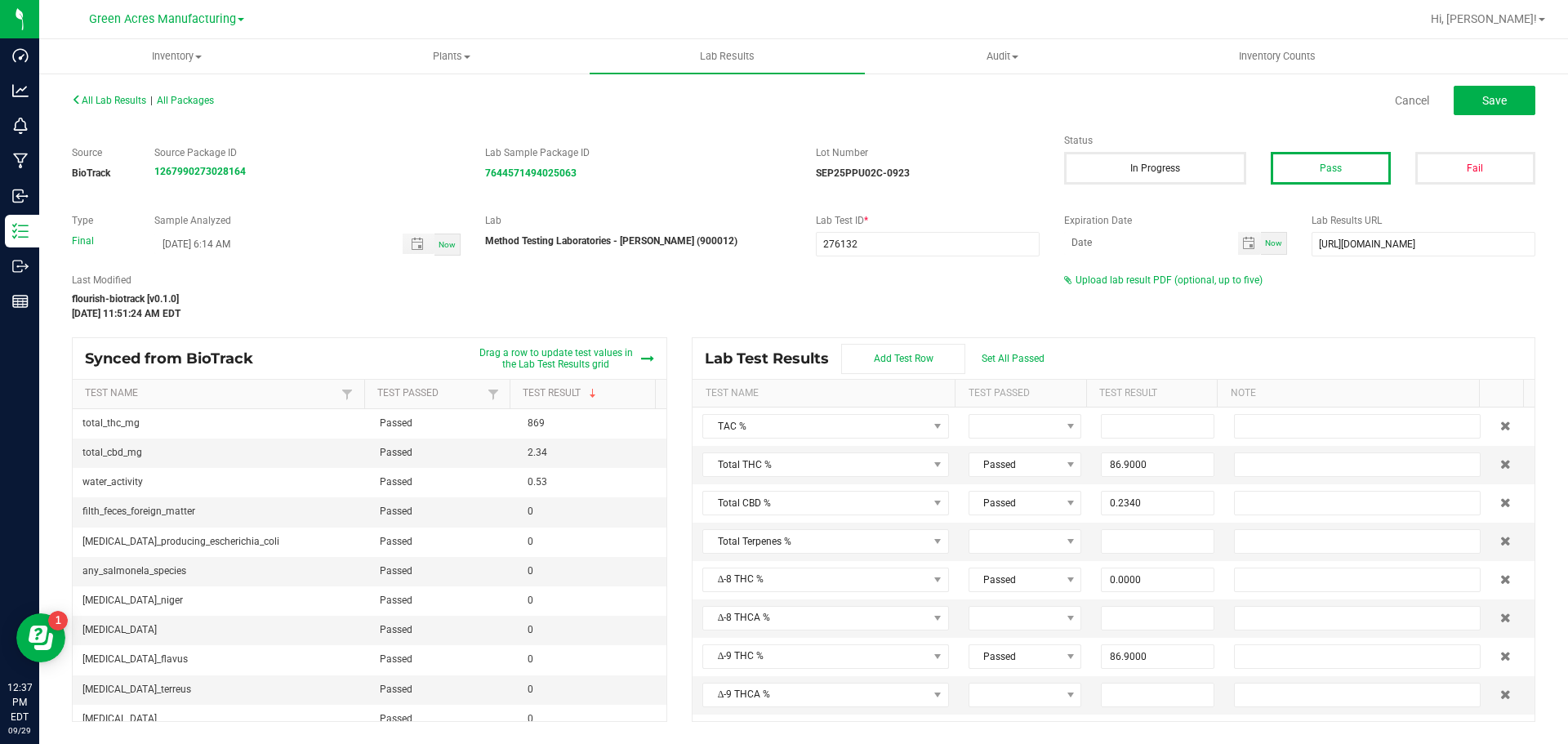
click at [1115, 289] on div "Last Modified flourish-biotrack [v0.1.0] [DATE] 11:51:24 AM EDT Upload lab resu…" at bounding box center [803, 297] width 1488 height 49
click at [1113, 282] on span "Upload lab result PDF (optional, up to five)" at bounding box center [1169, 280] width 187 height 12
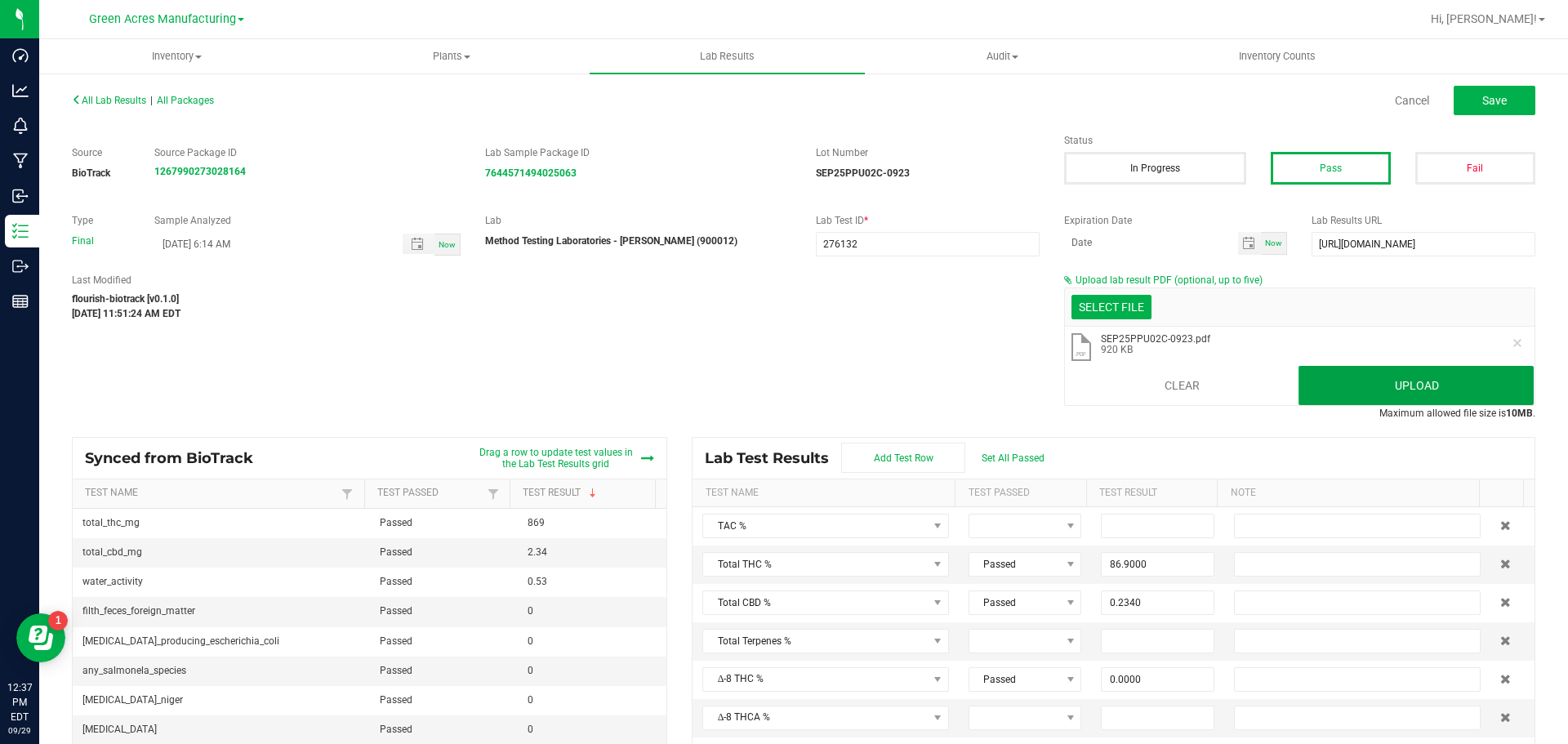
click at [1367, 384] on button "Upload" at bounding box center [1416, 386] width 236 height 40
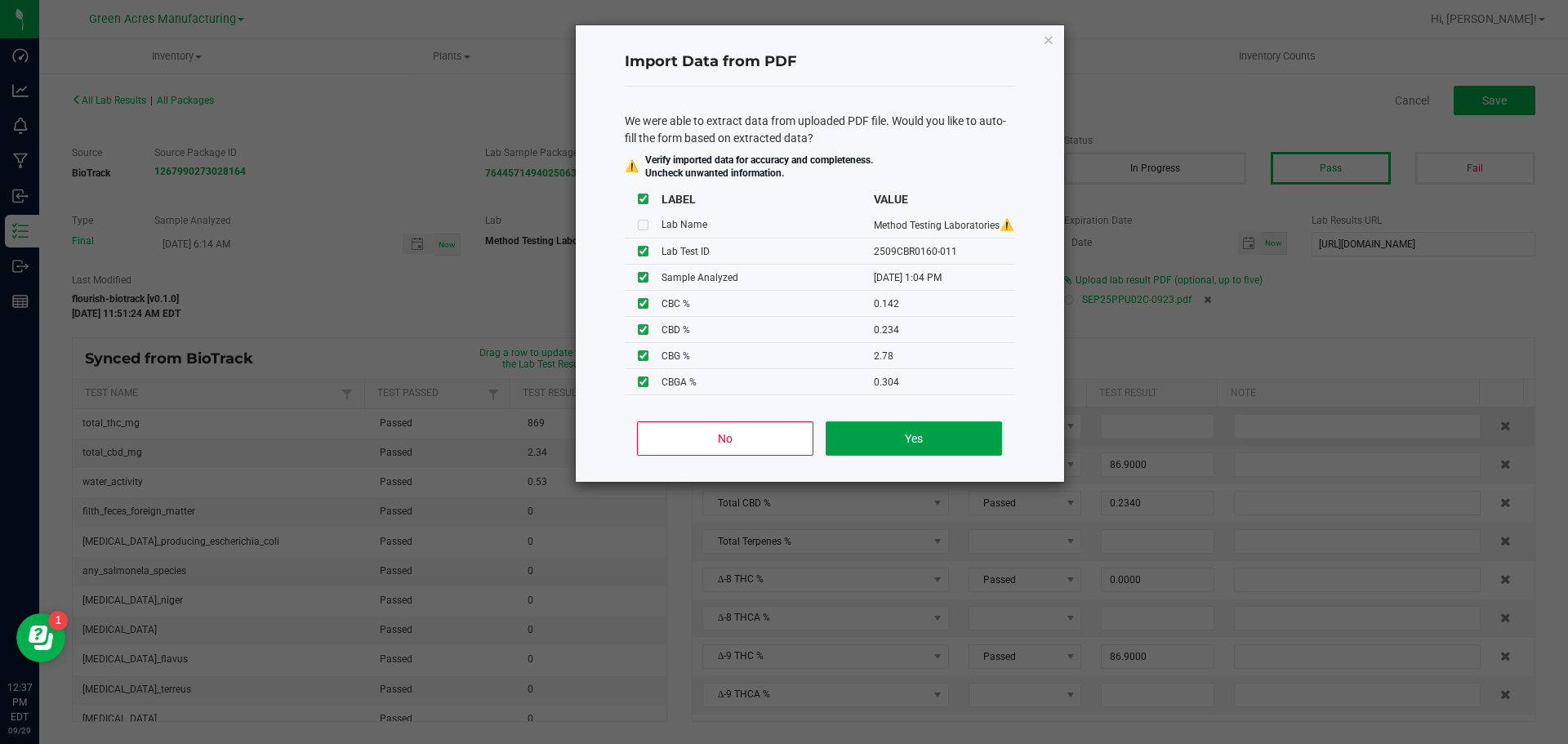
drag, startPoint x: 890, startPoint y: 434, endPoint x: 854, endPoint y: 417, distance: 39.8
click at [890, 434] on button "Yes" at bounding box center [913, 439] width 175 height 34
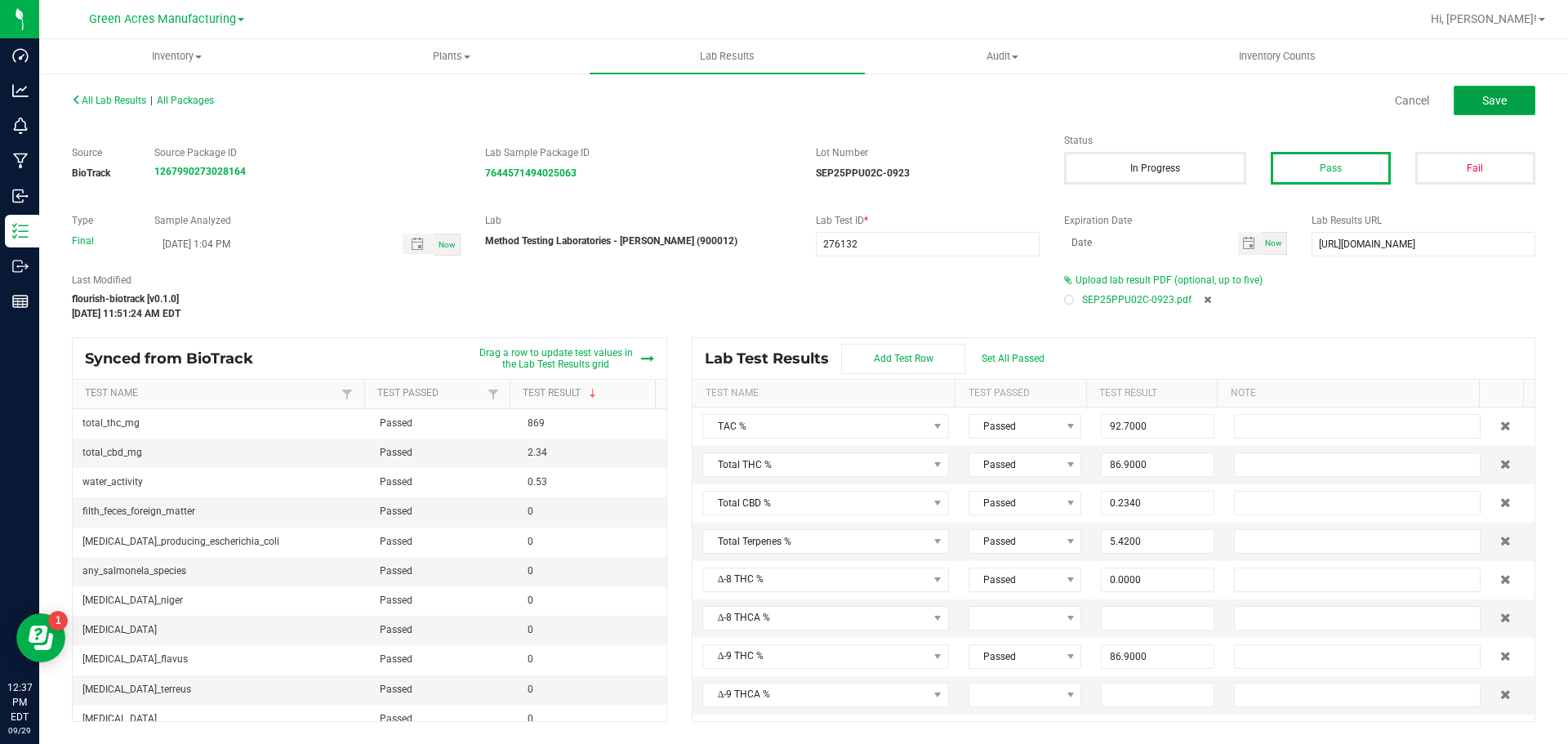
click at [1483, 102] on span "Save" at bounding box center [1493, 100] width 24 height 13
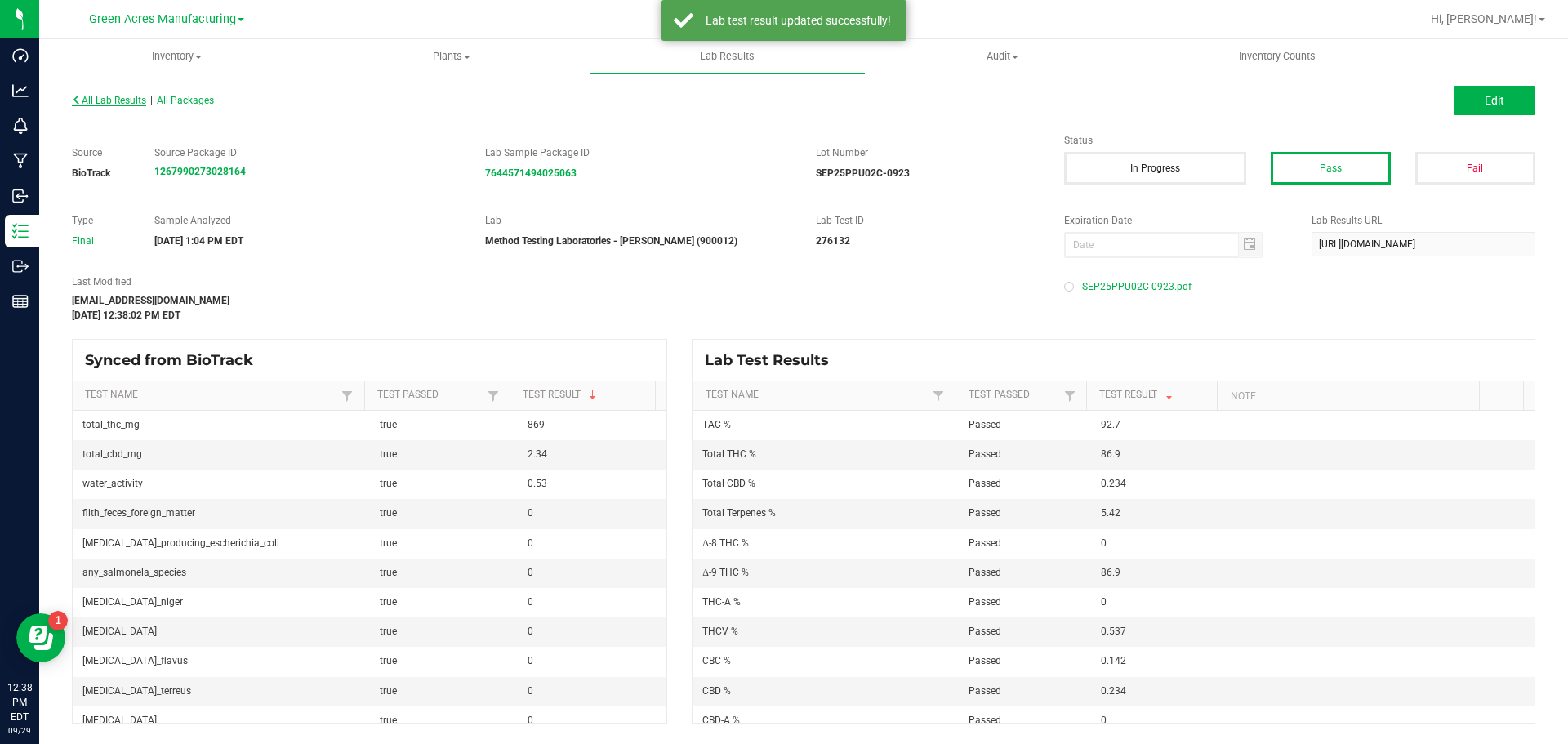
click at [120, 99] on span "All Lab Results" at bounding box center [109, 100] width 75 height 12
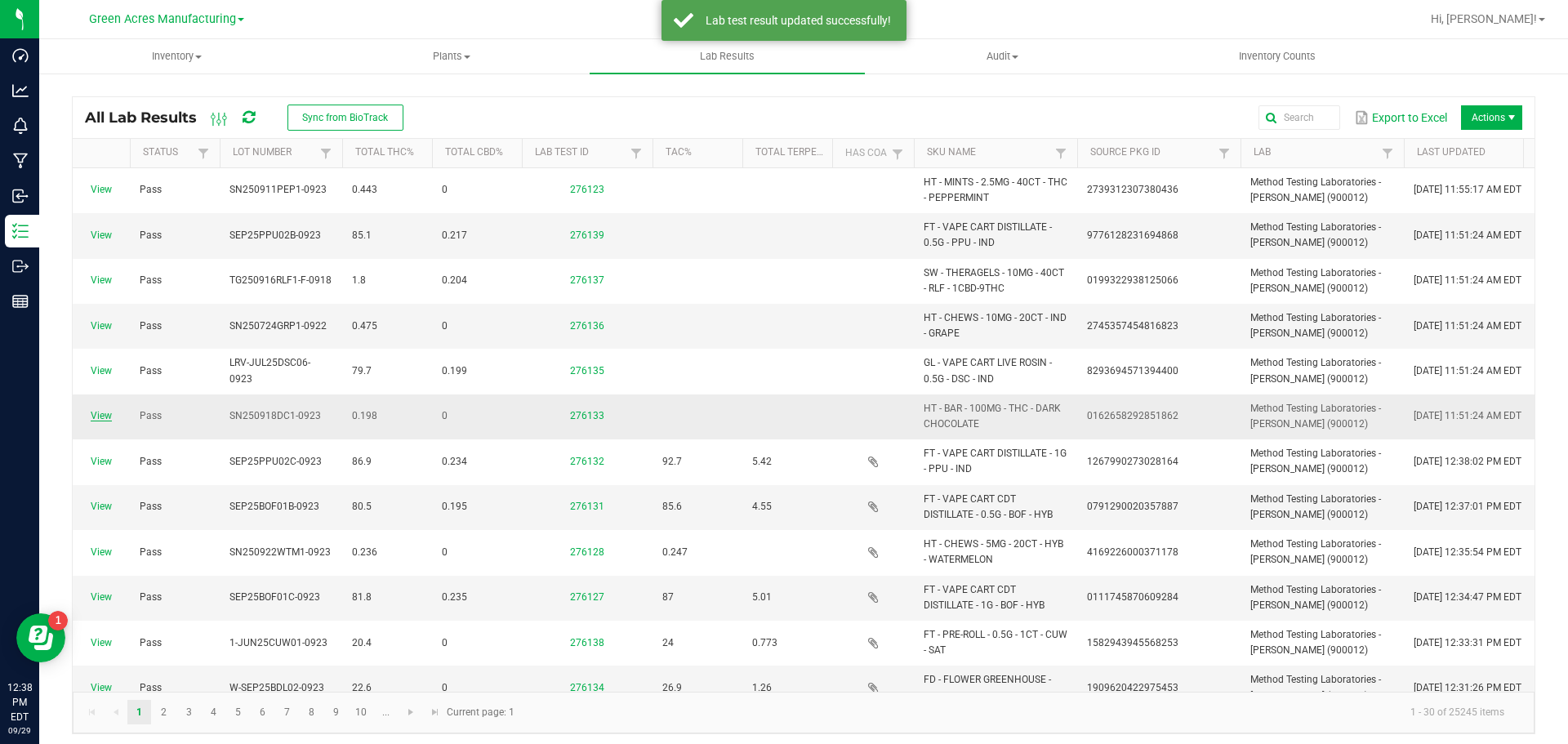
click at [109, 417] on link "View" at bounding box center [102, 416] width 22 height 12
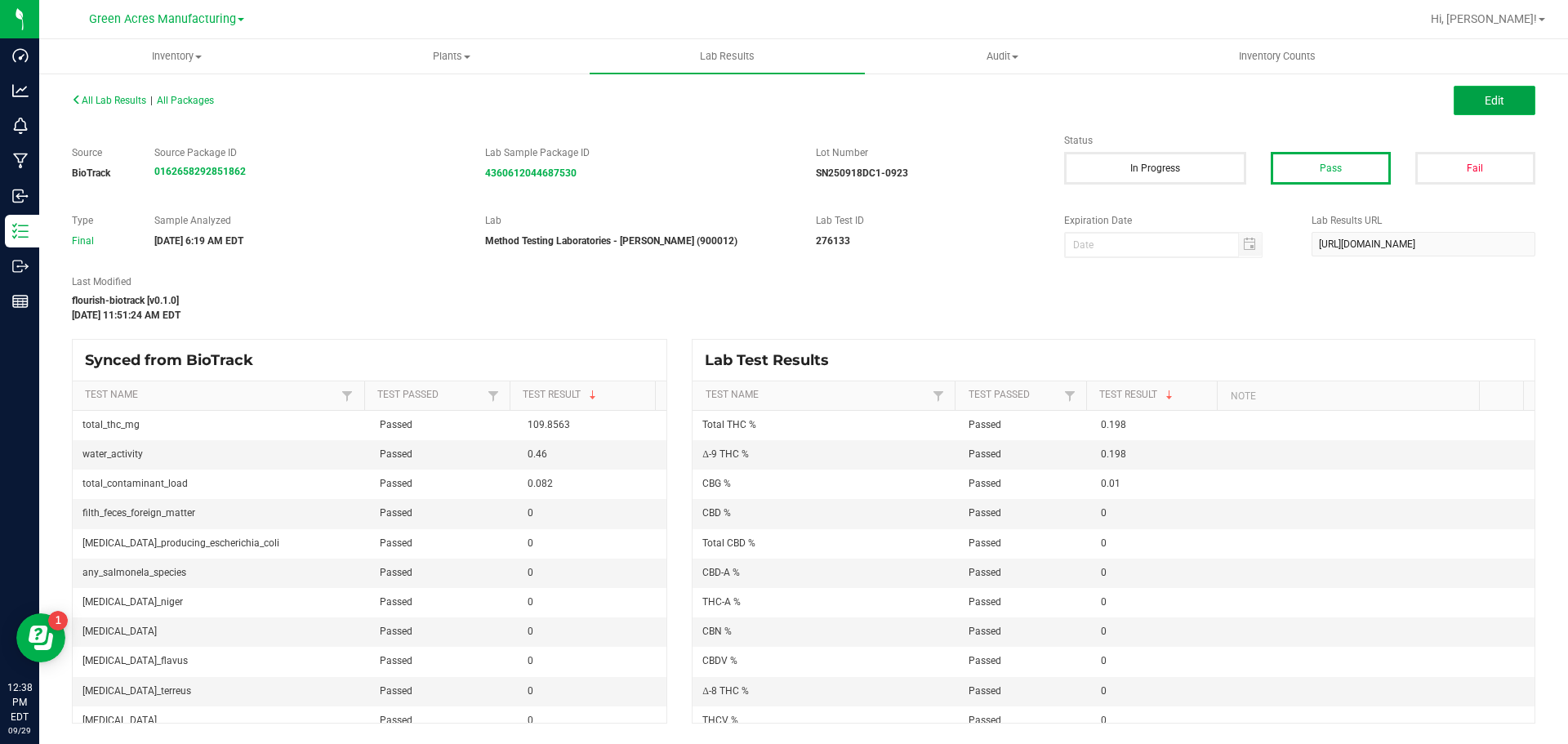
click at [1516, 94] on button "Edit" at bounding box center [1494, 100] width 82 height 30
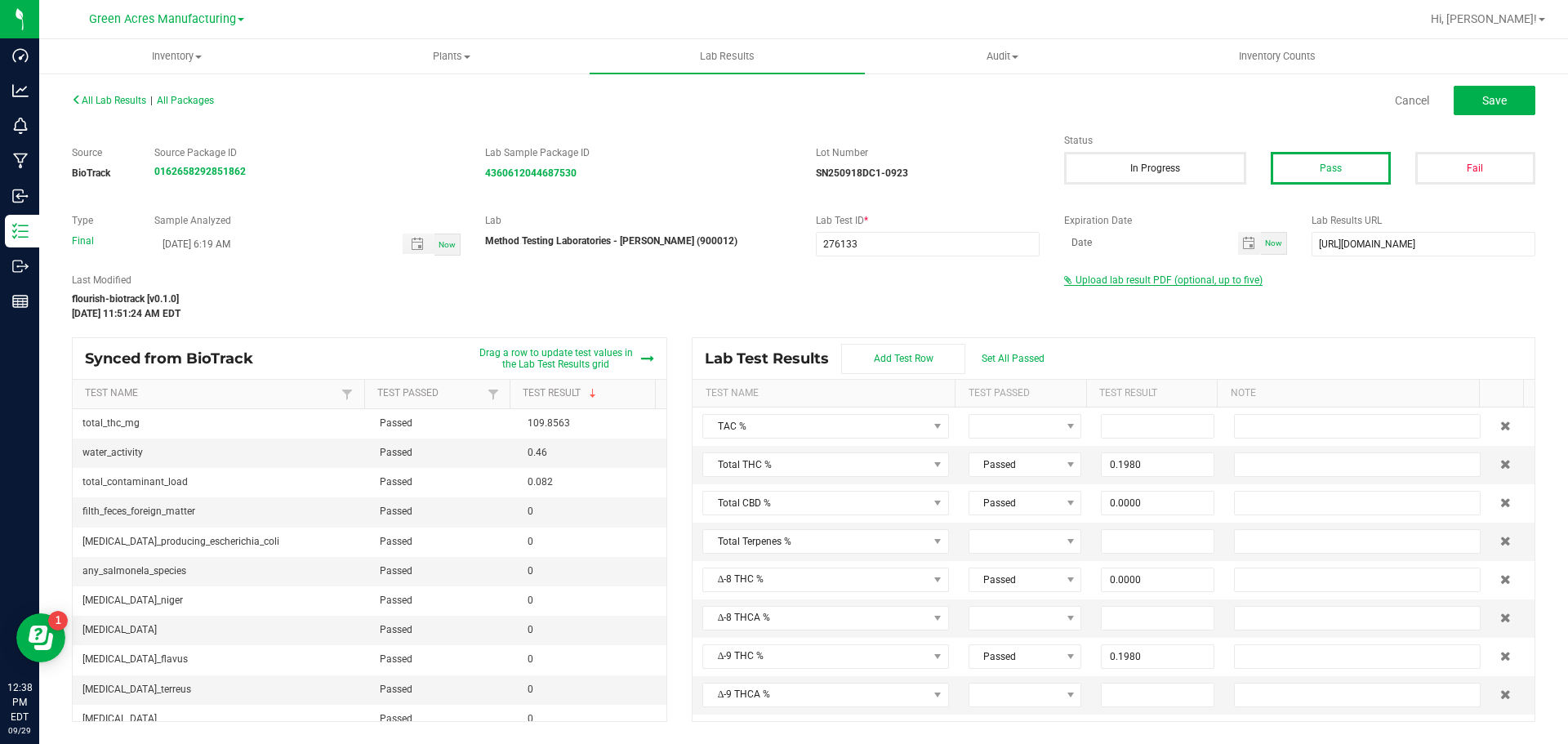
click at [1141, 282] on span "Upload lab result PDF (optional, up to five)" at bounding box center [1169, 280] width 187 height 12
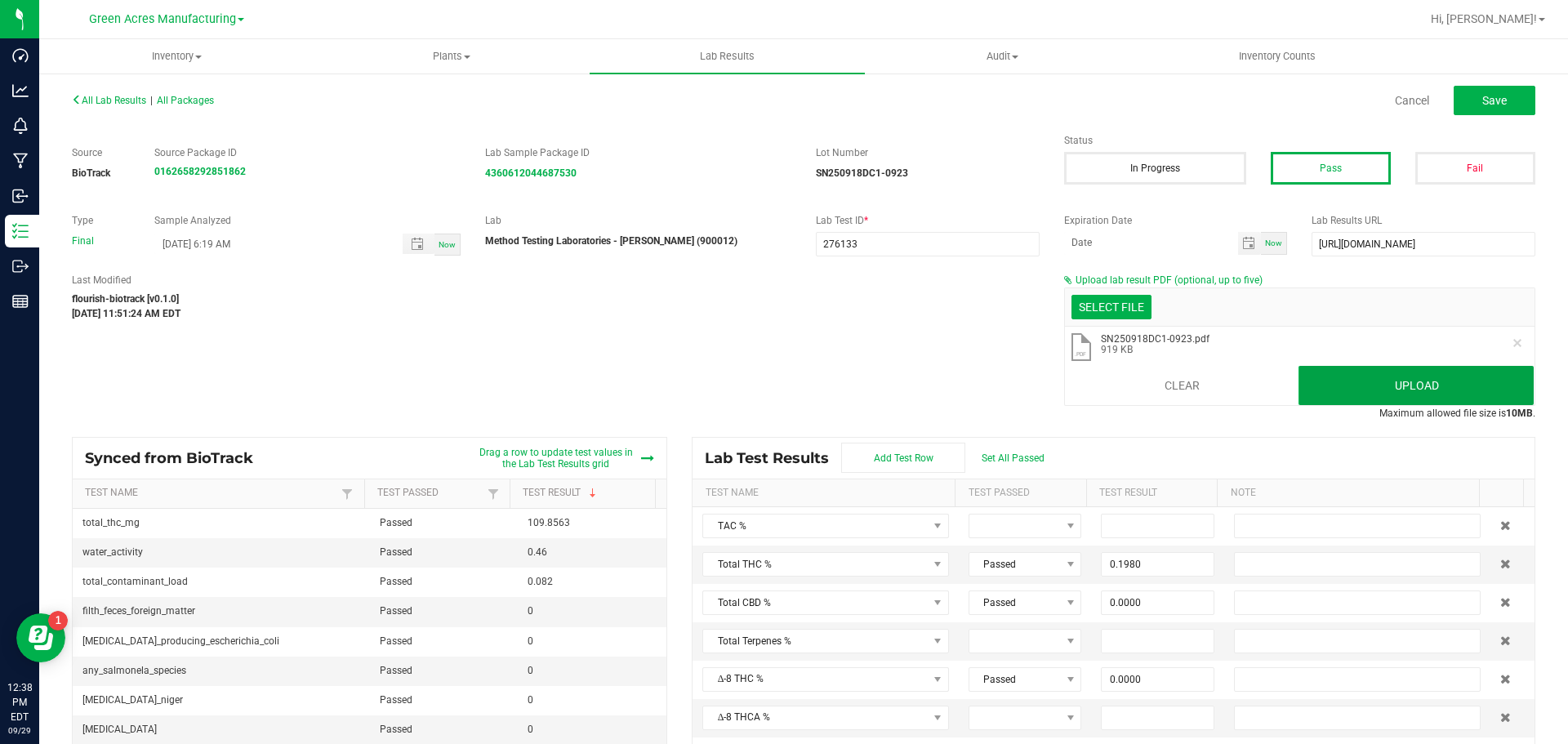
click at [1316, 376] on button "Upload" at bounding box center [1416, 386] width 236 height 40
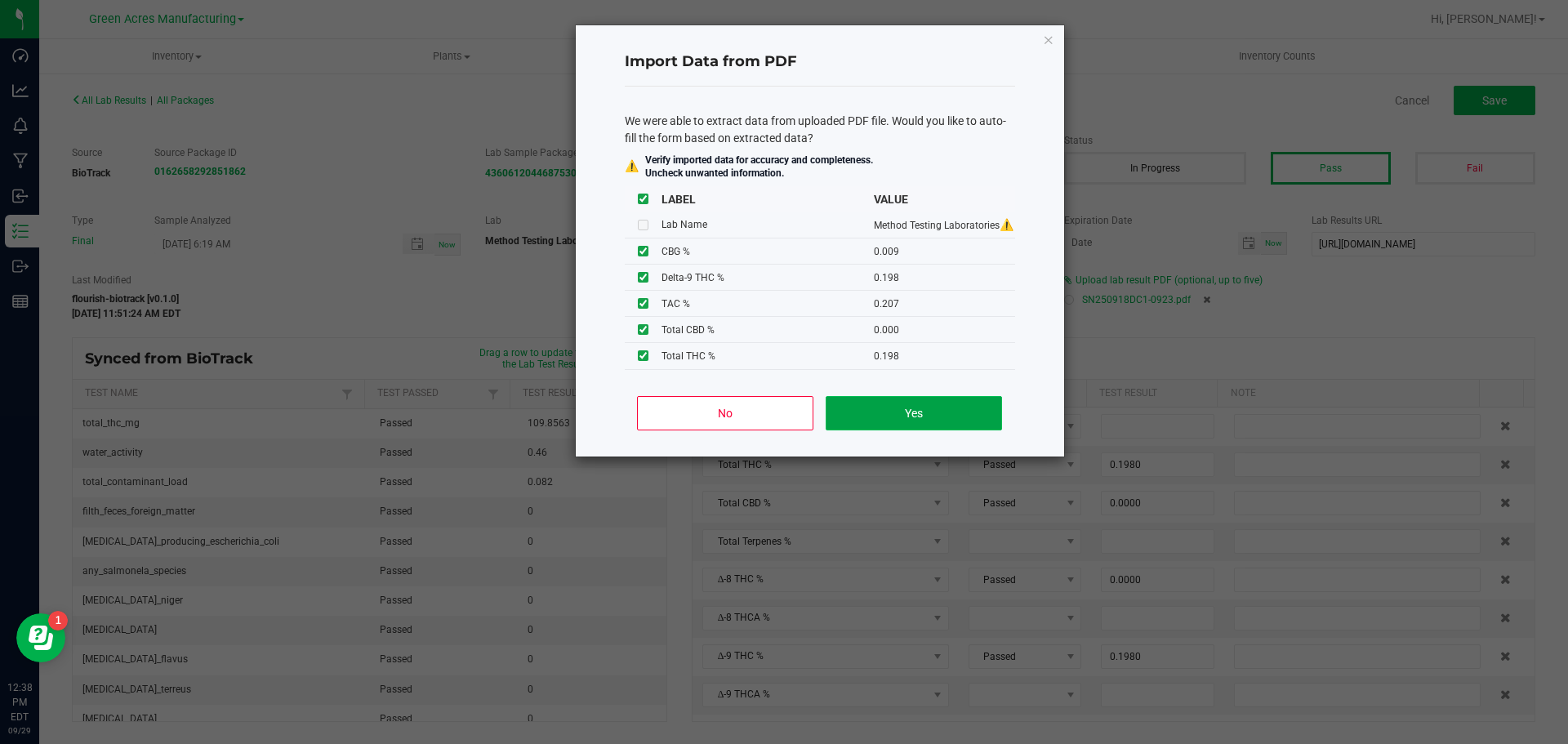
click at [876, 419] on button "Yes" at bounding box center [913, 413] width 175 height 34
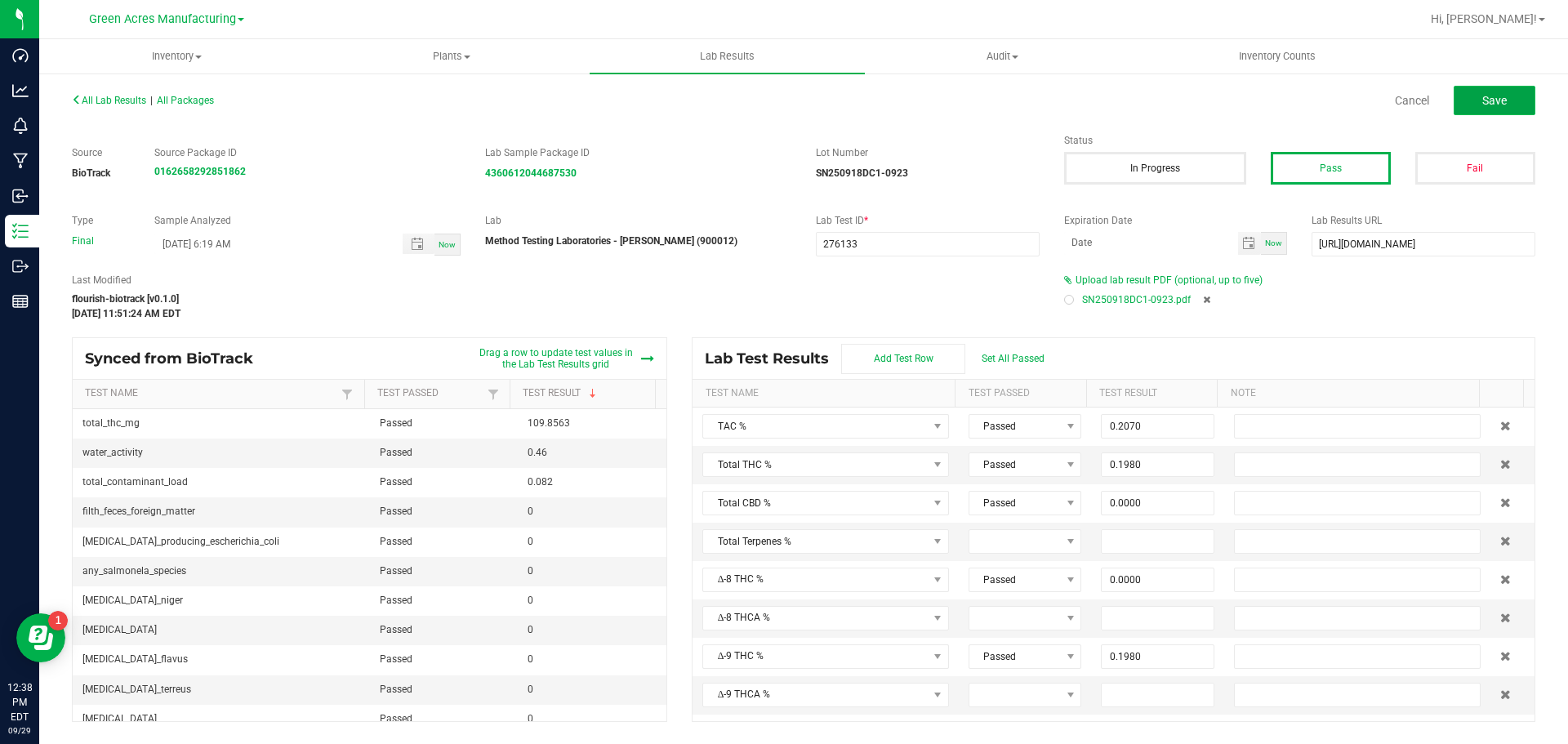
click at [1526, 93] on button "Save" at bounding box center [1494, 100] width 82 height 30
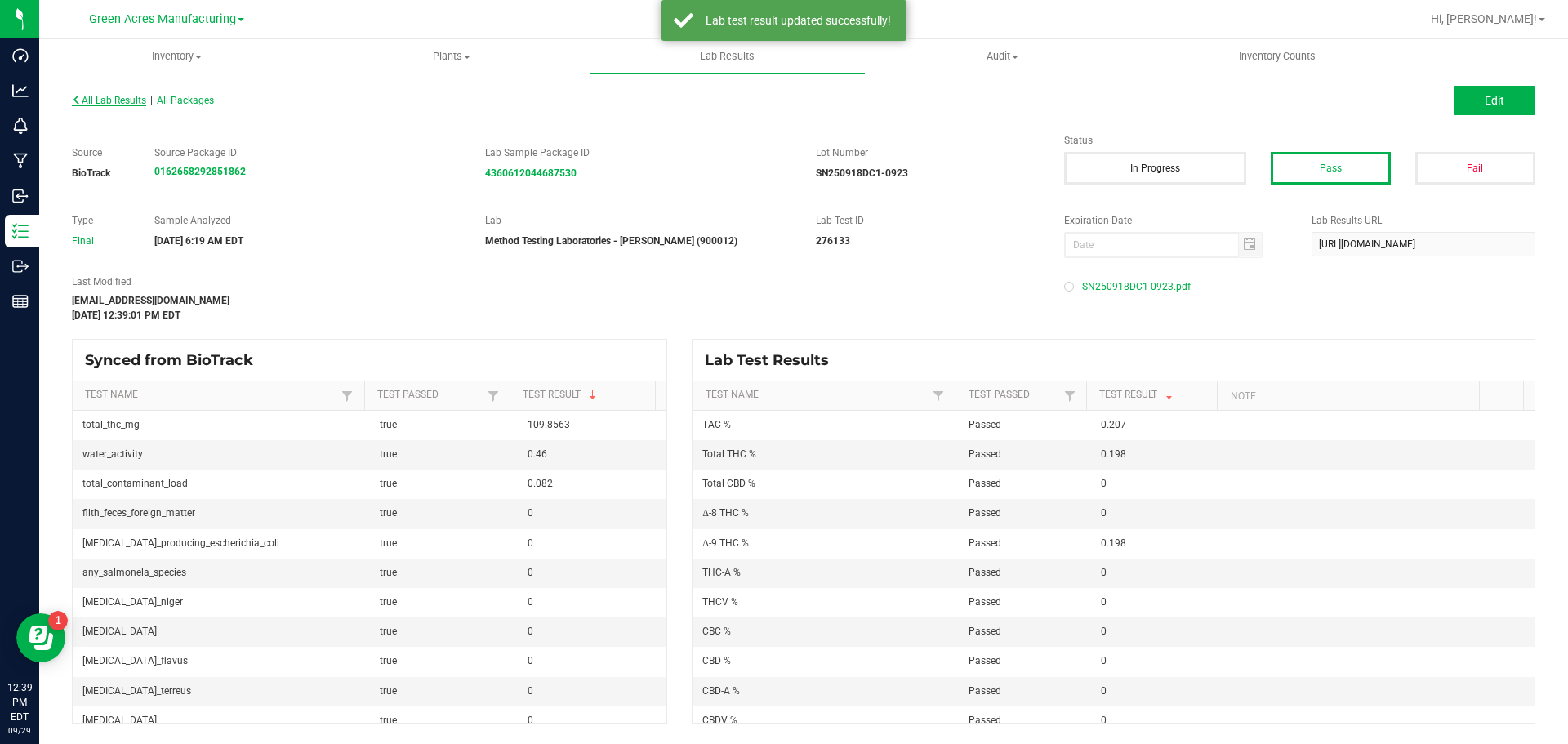
click at [96, 95] on span "All Lab Results" at bounding box center [109, 100] width 75 height 12
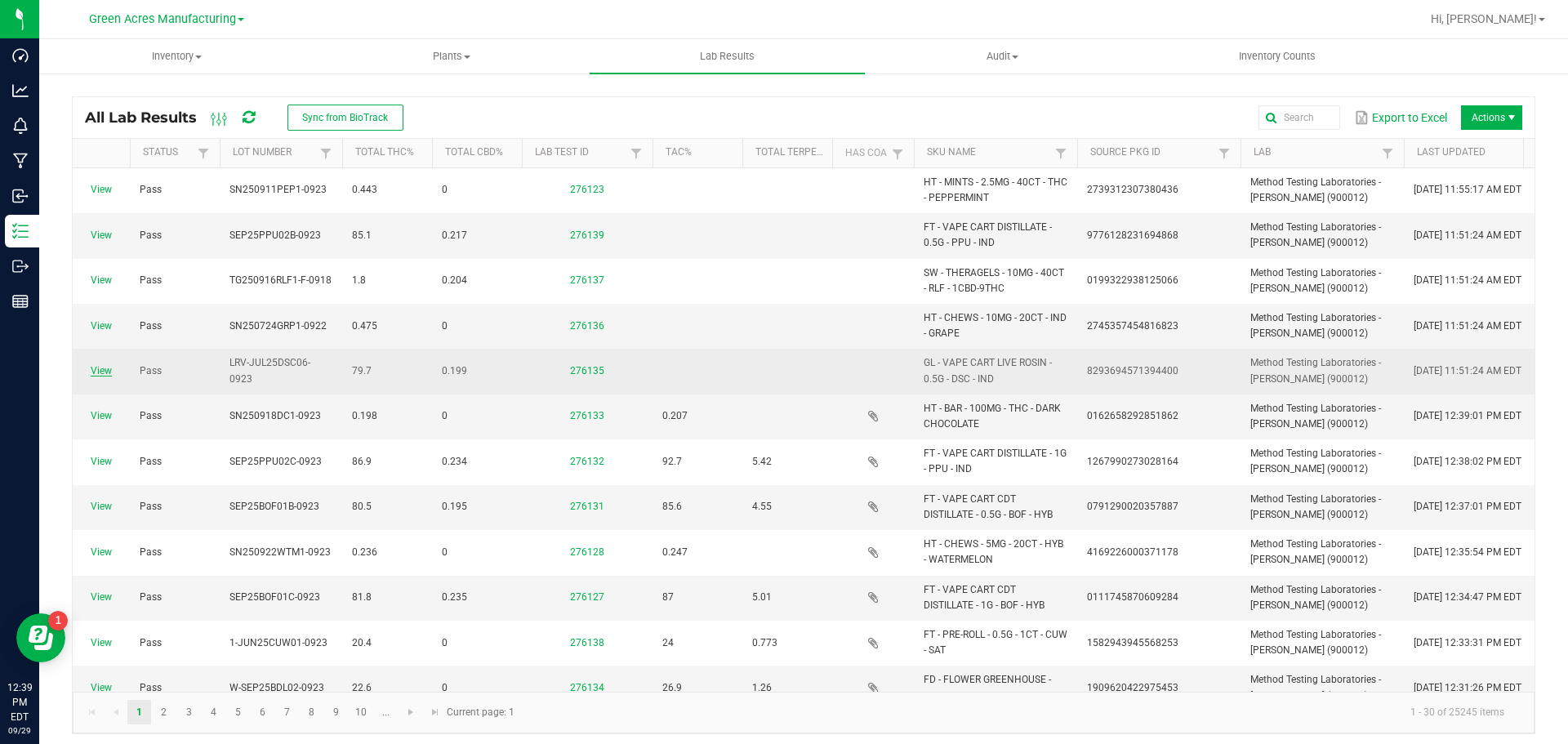
click at [98, 367] on link "View" at bounding box center [102, 371] width 22 height 12
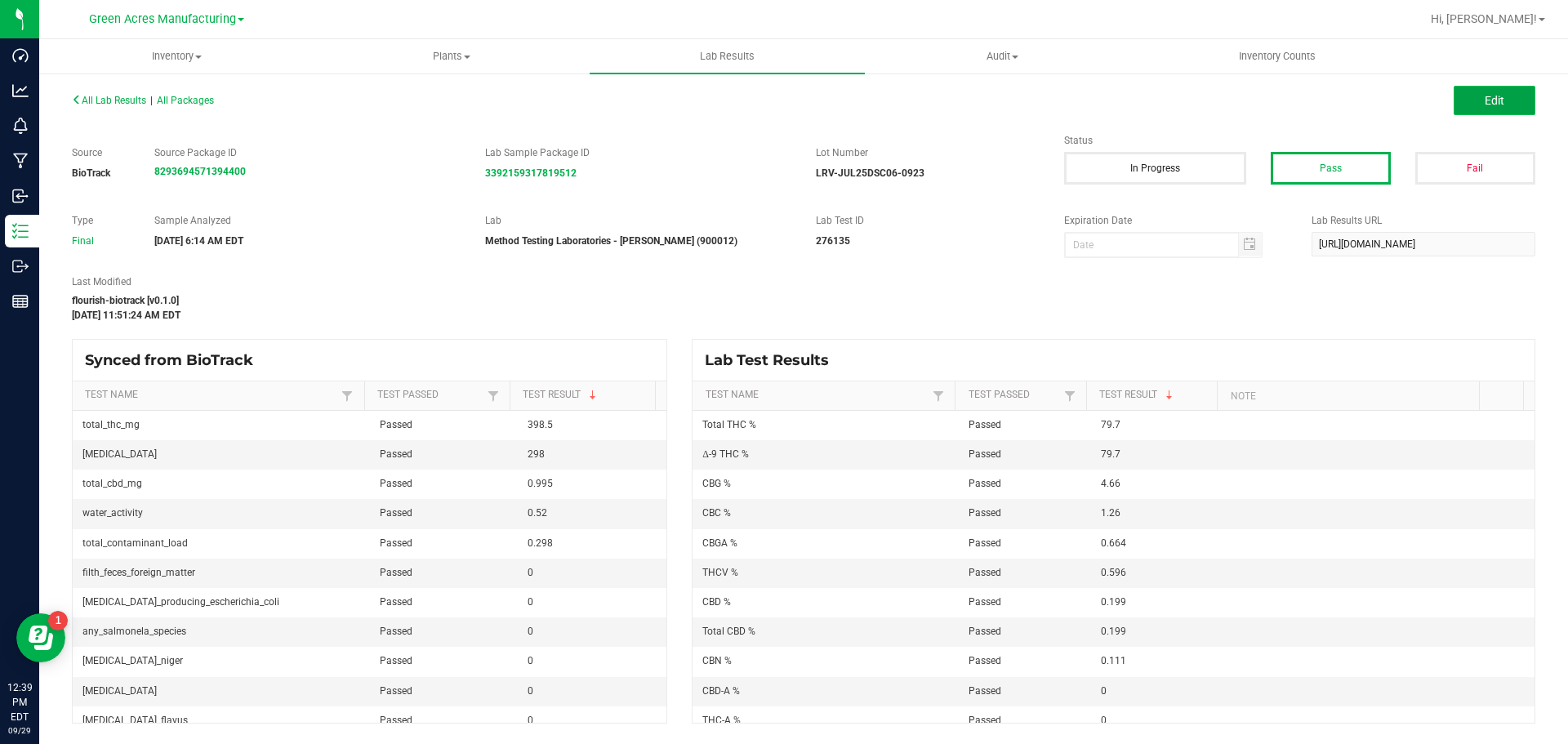
click at [1524, 94] on button "Edit" at bounding box center [1494, 100] width 82 height 30
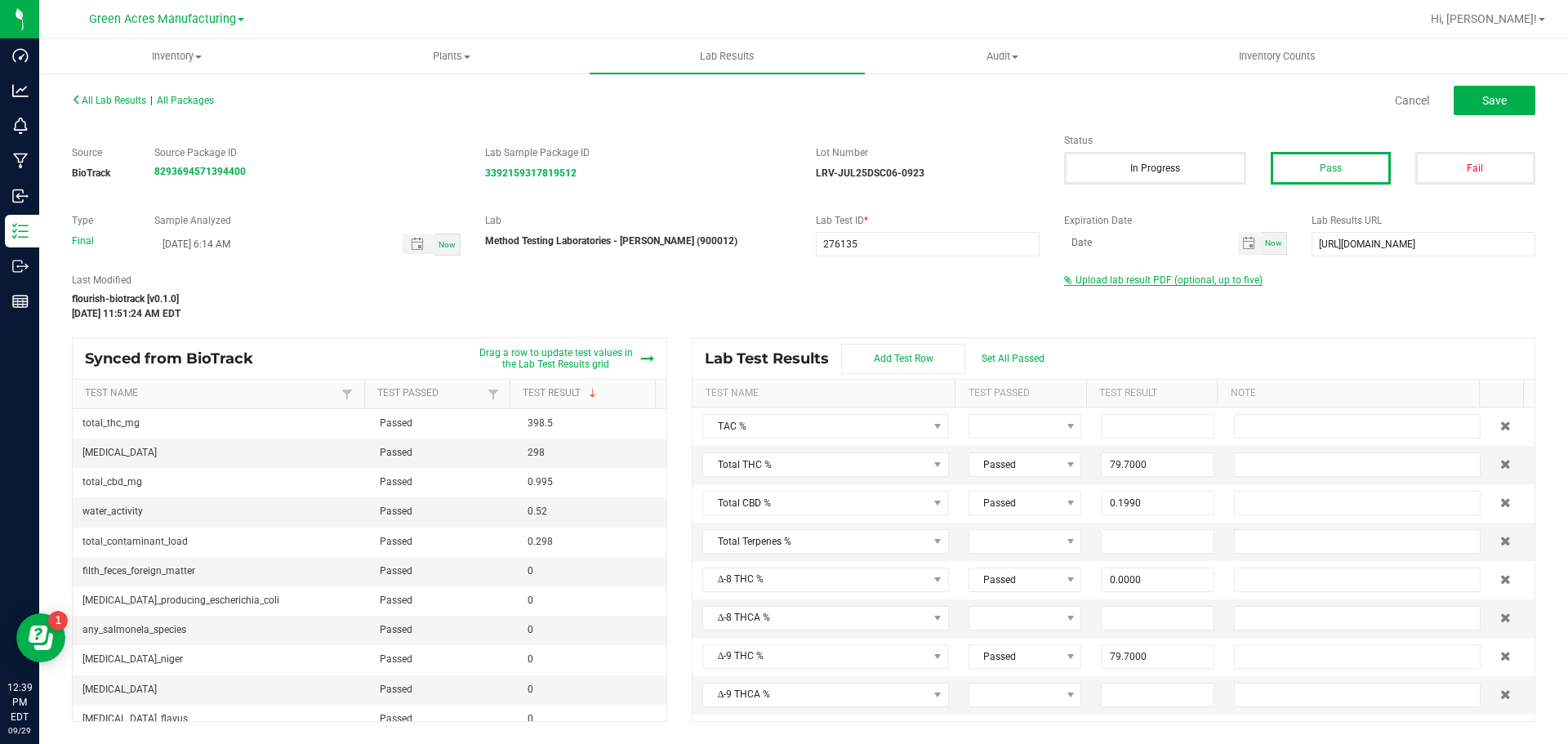
click at [1179, 285] on span "Upload lab result PDF (optional, up to five)" at bounding box center [1163, 280] width 199 height 12
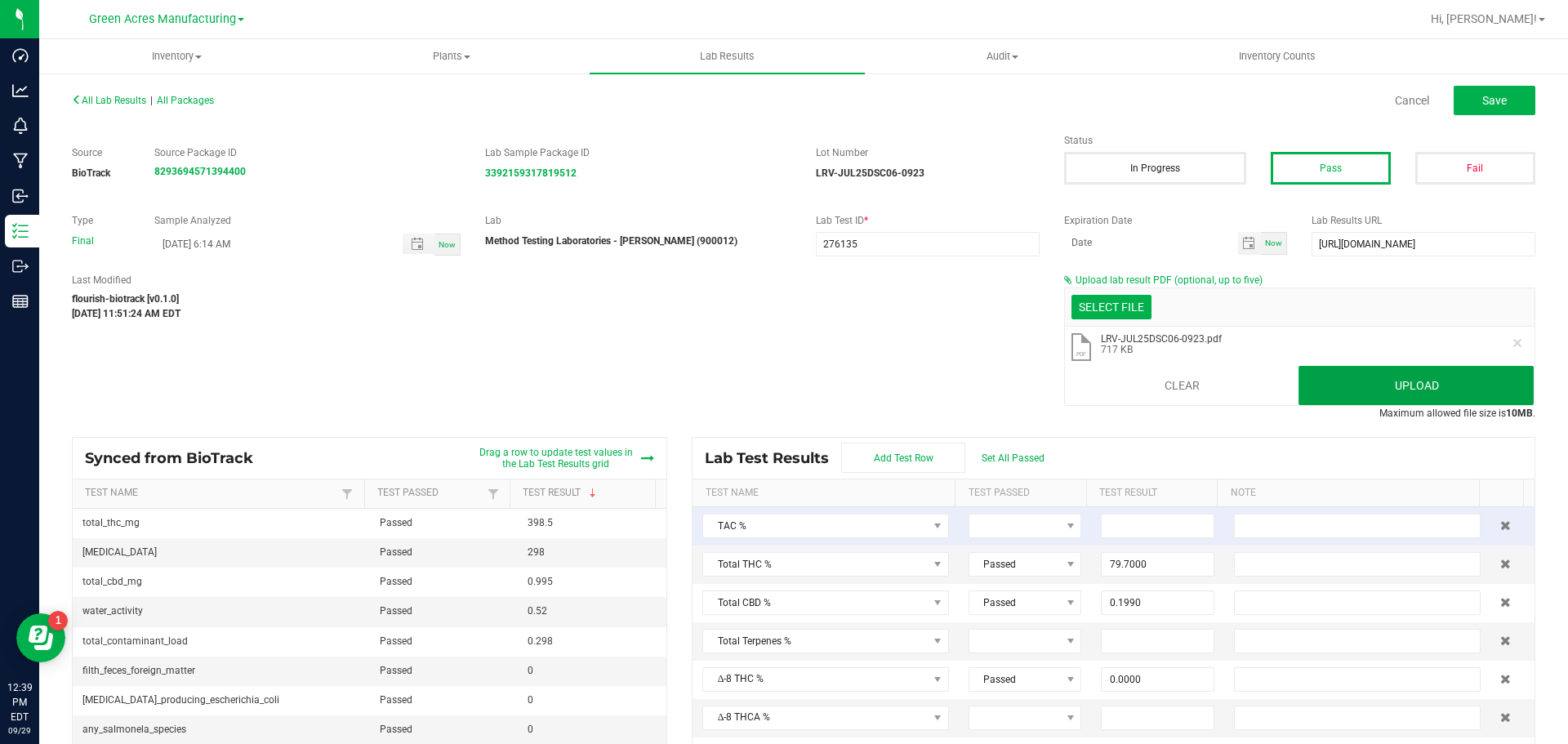
click at [1386, 387] on button "Upload" at bounding box center [1416, 386] width 236 height 40
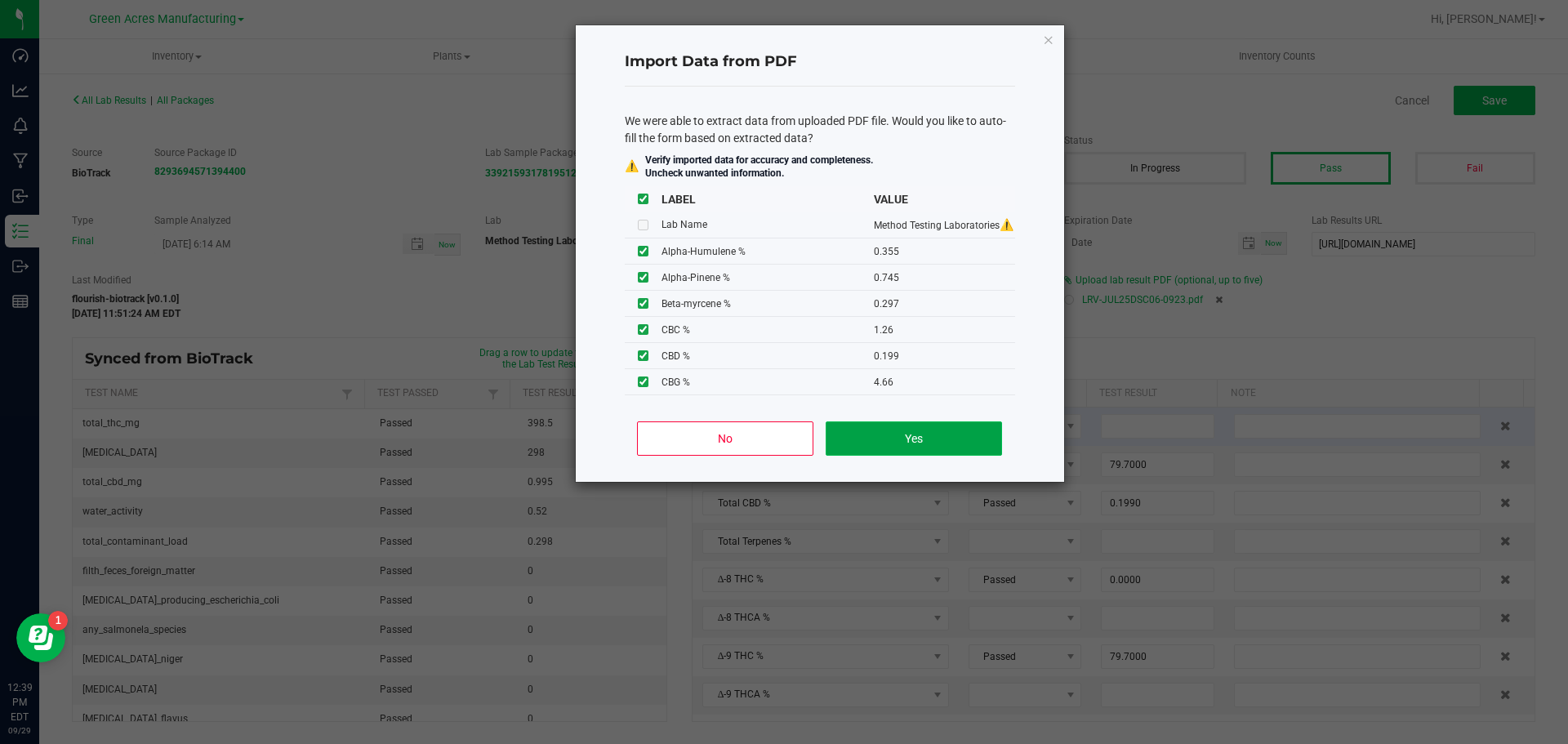
click at [886, 440] on button "Yes" at bounding box center [913, 439] width 175 height 34
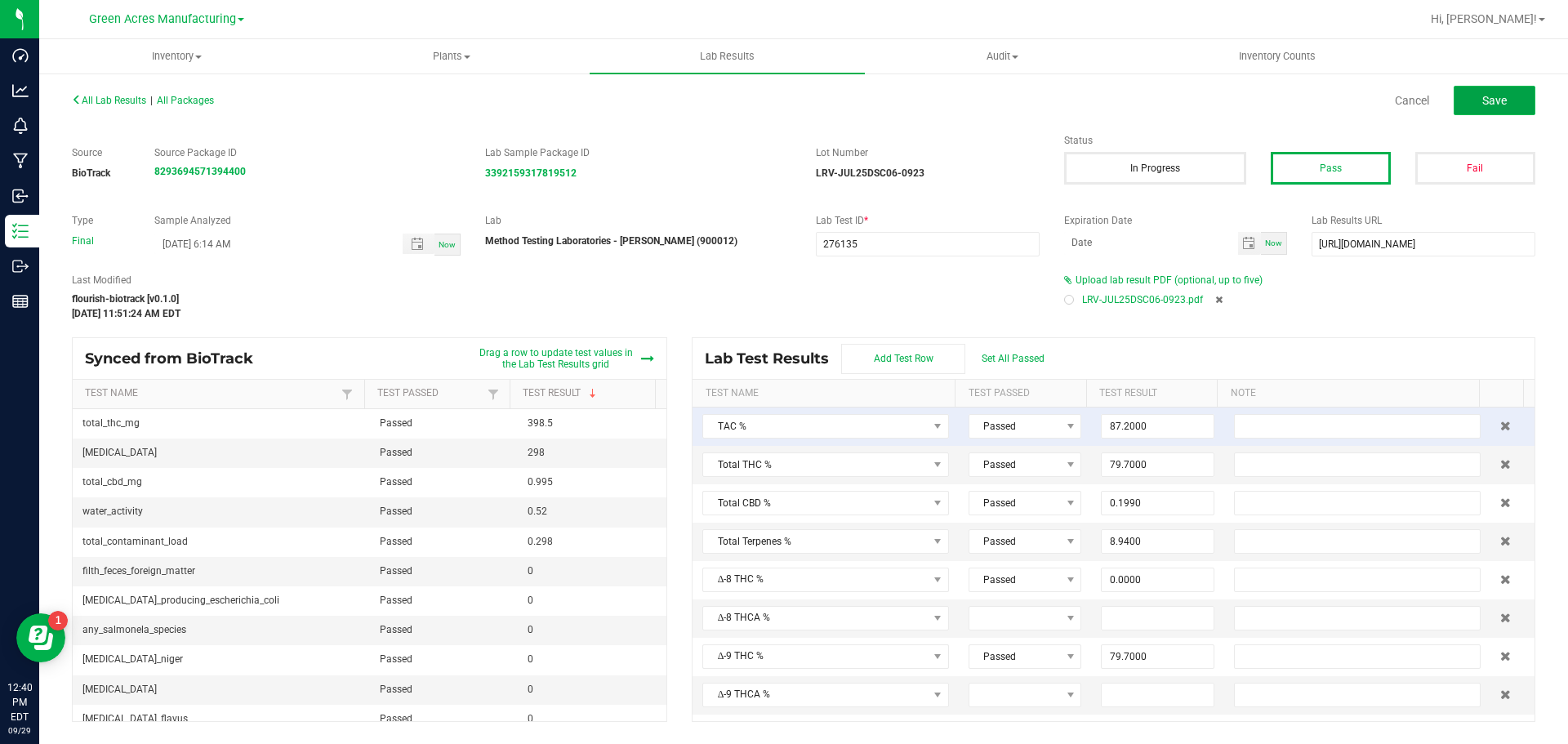
click at [1490, 112] on button "Save" at bounding box center [1494, 100] width 82 height 30
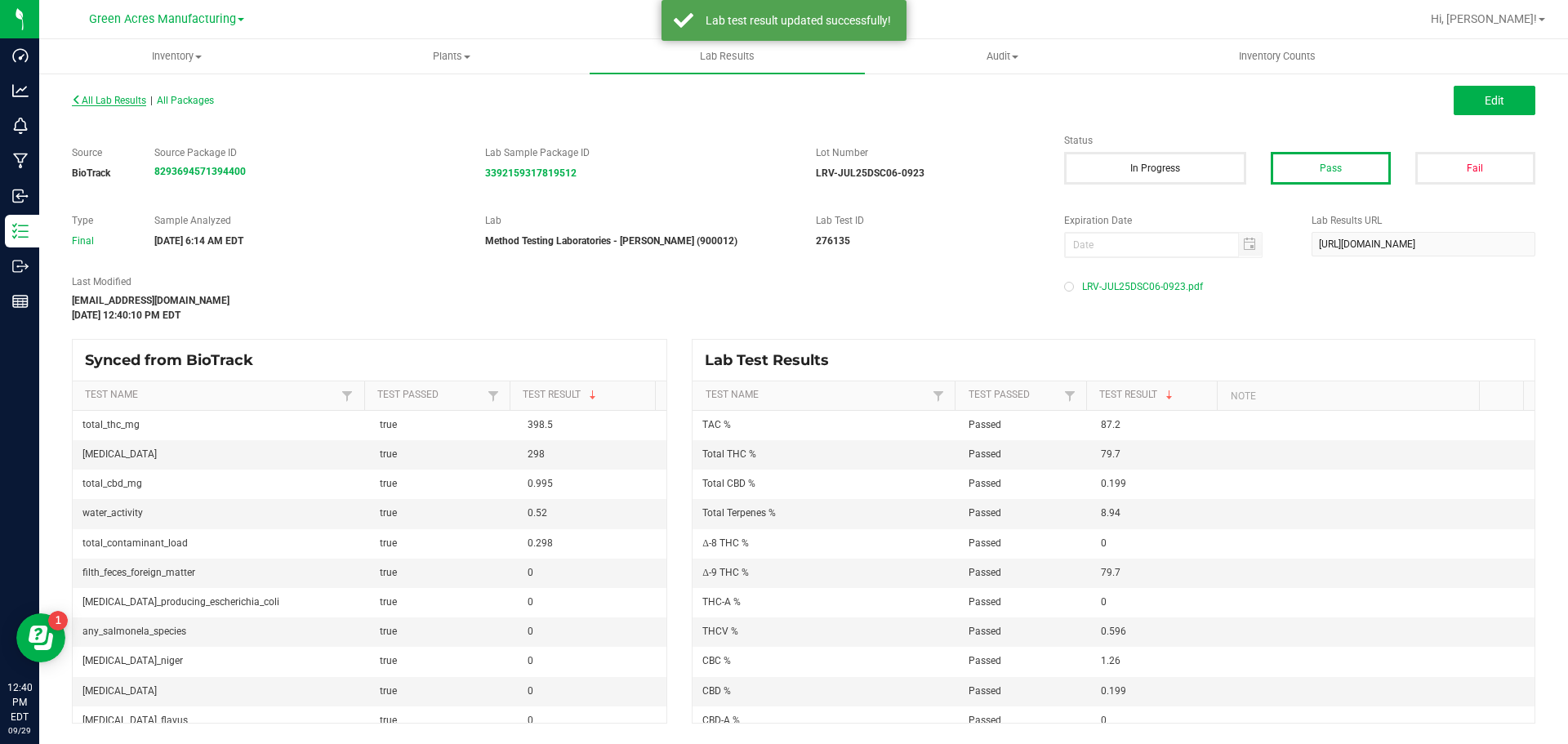
click at [110, 94] on span "All Lab Results" at bounding box center [109, 100] width 75 height 12
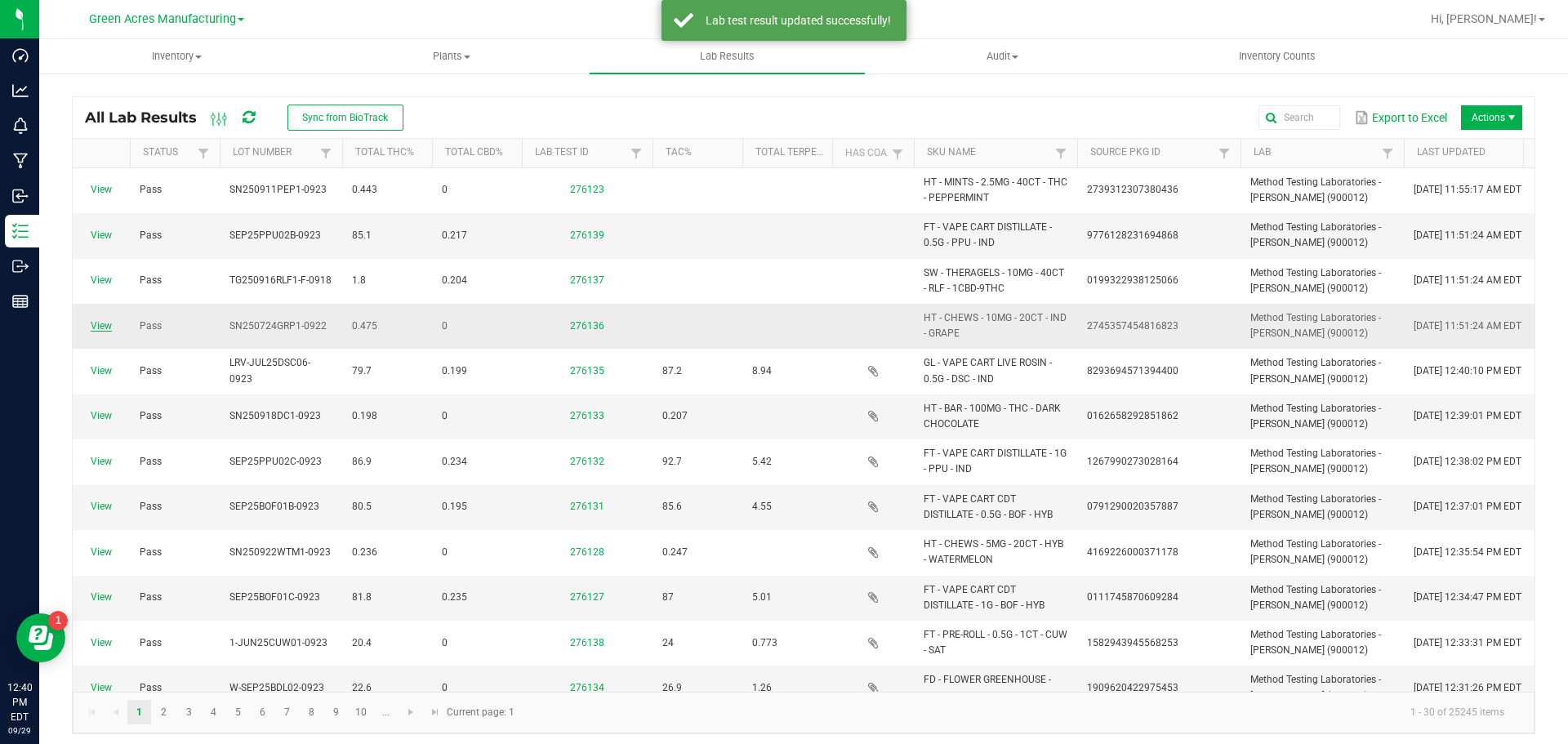
click at [105, 325] on link "View" at bounding box center [102, 326] width 22 height 12
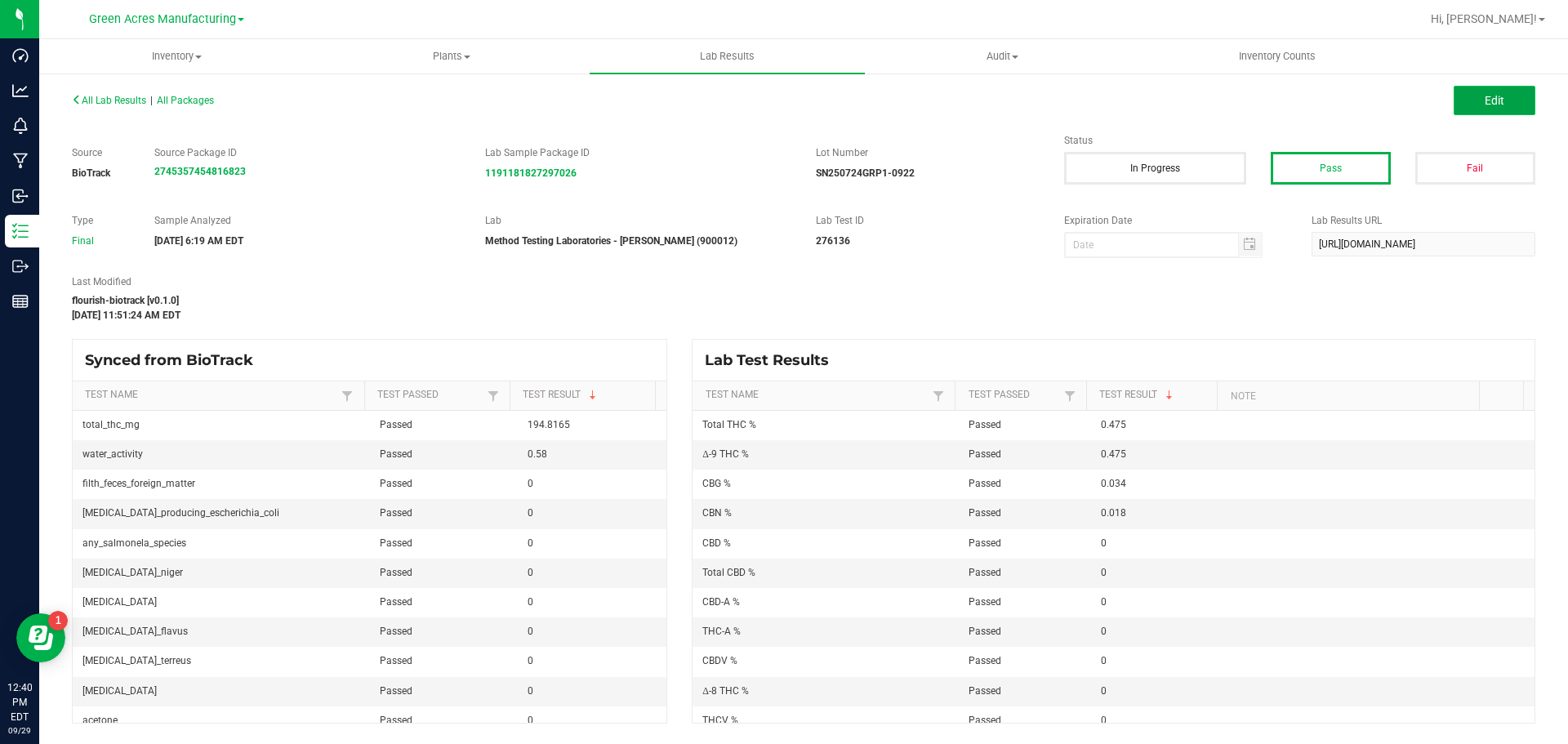
click at [1501, 103] on span "Edit" at bounding box center [1494, 100] width 20 height 13
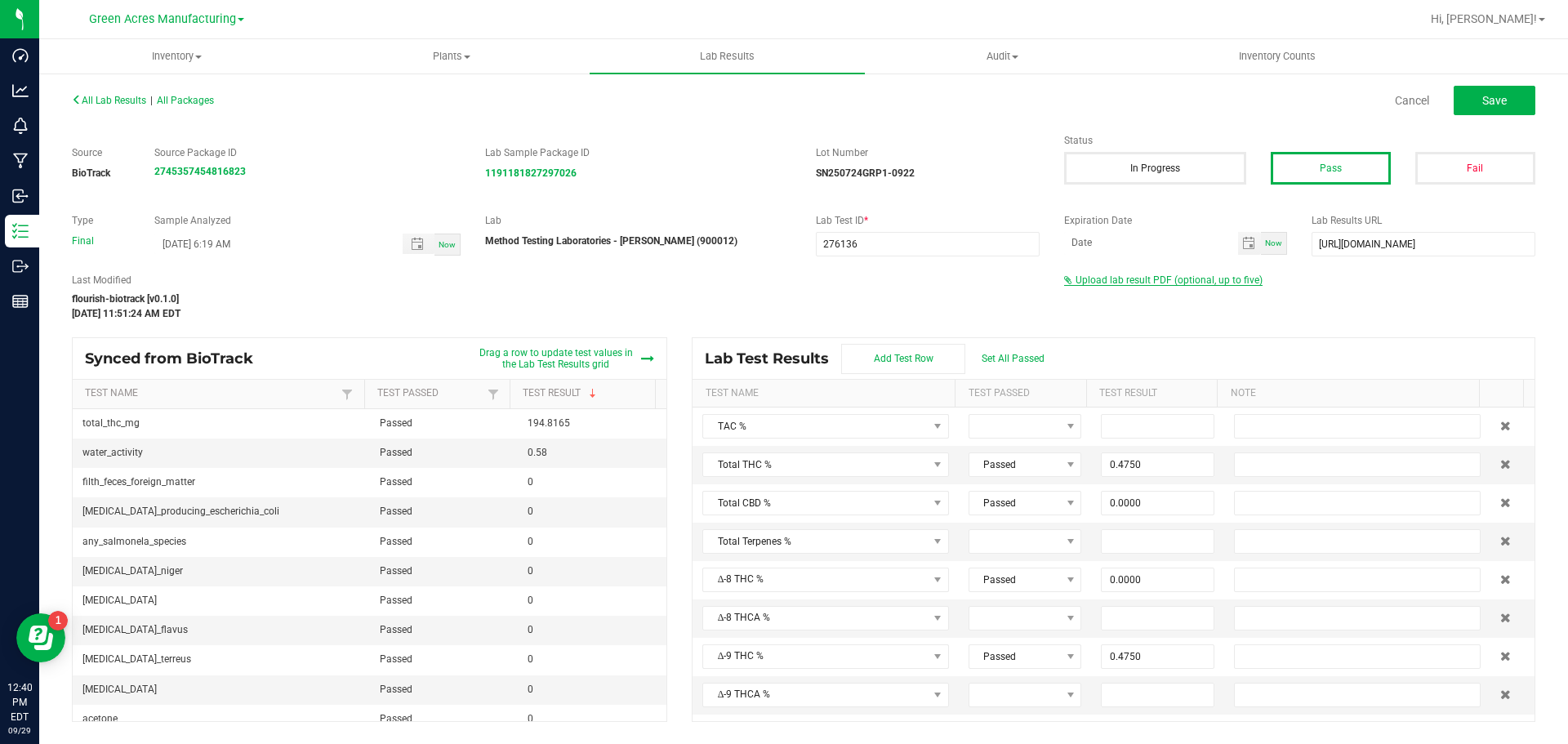
click at [1200, 282] on span "Upload lab result PDF (optional, up to five)" at bounding box center [1169, 280] width 187 height 12
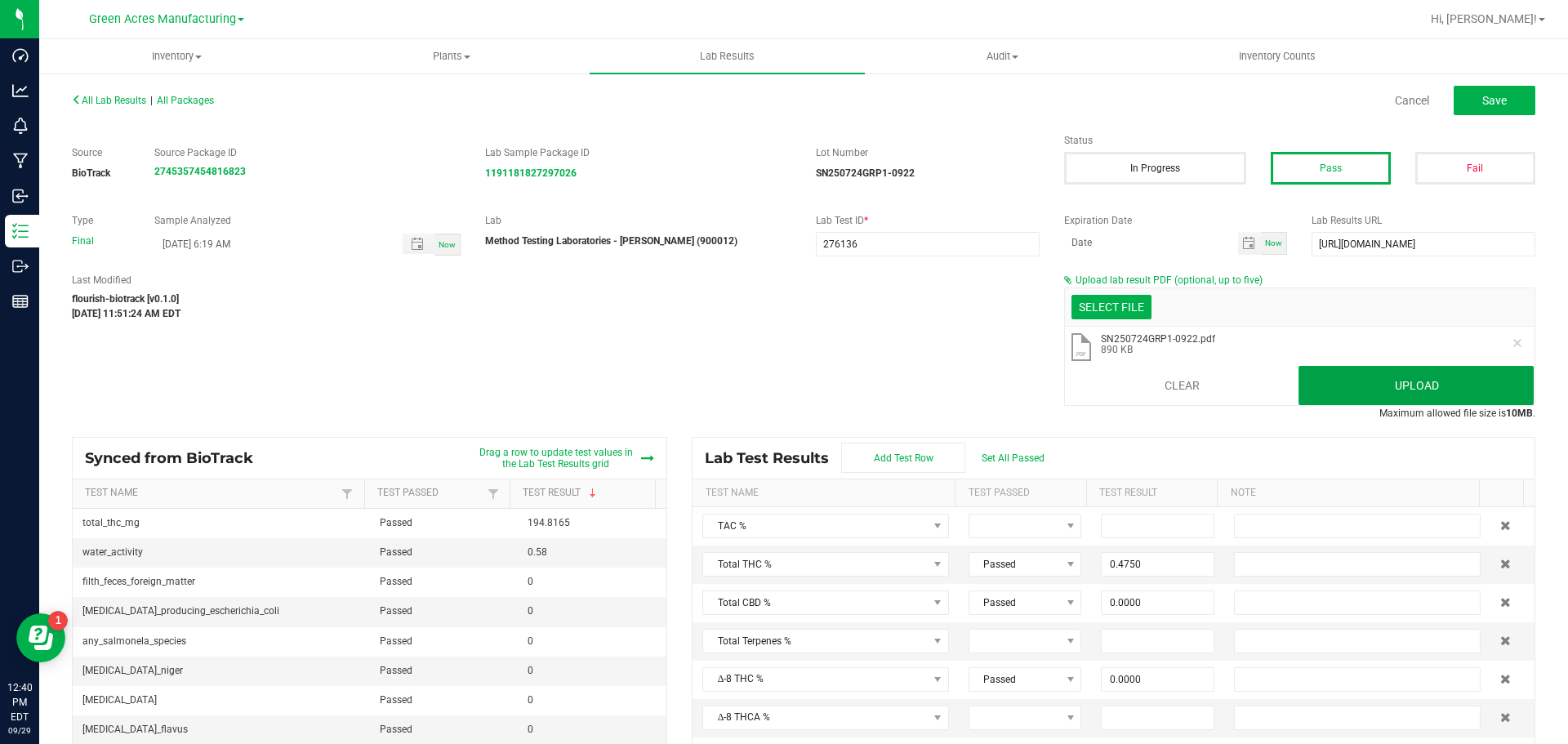
click at [1341, 392] on button "Upload" at bounding box center [1416, 386] width 236 height 40
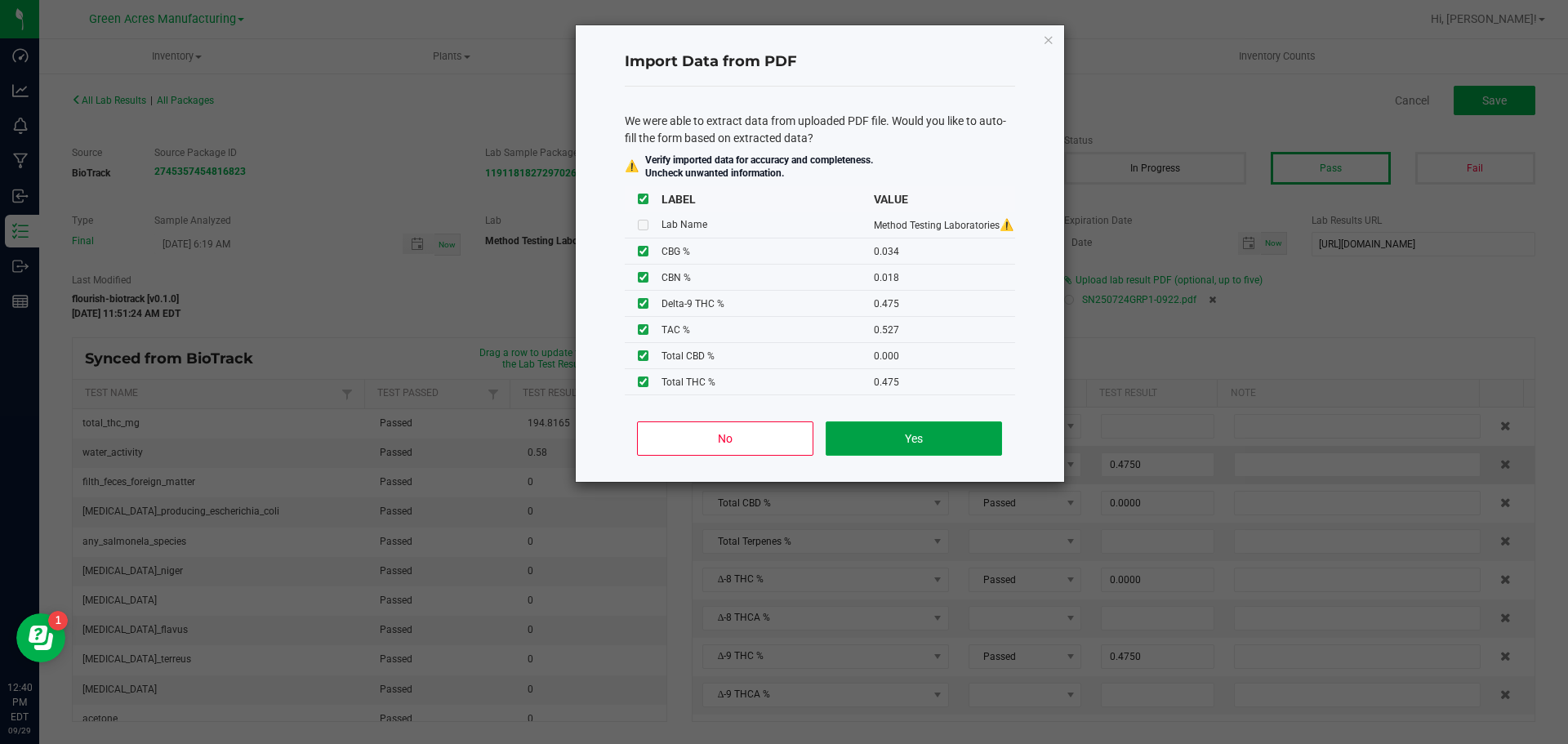
click at [916, 450] on button "Yes" at bounding box center [913, 439] width 175 height 34
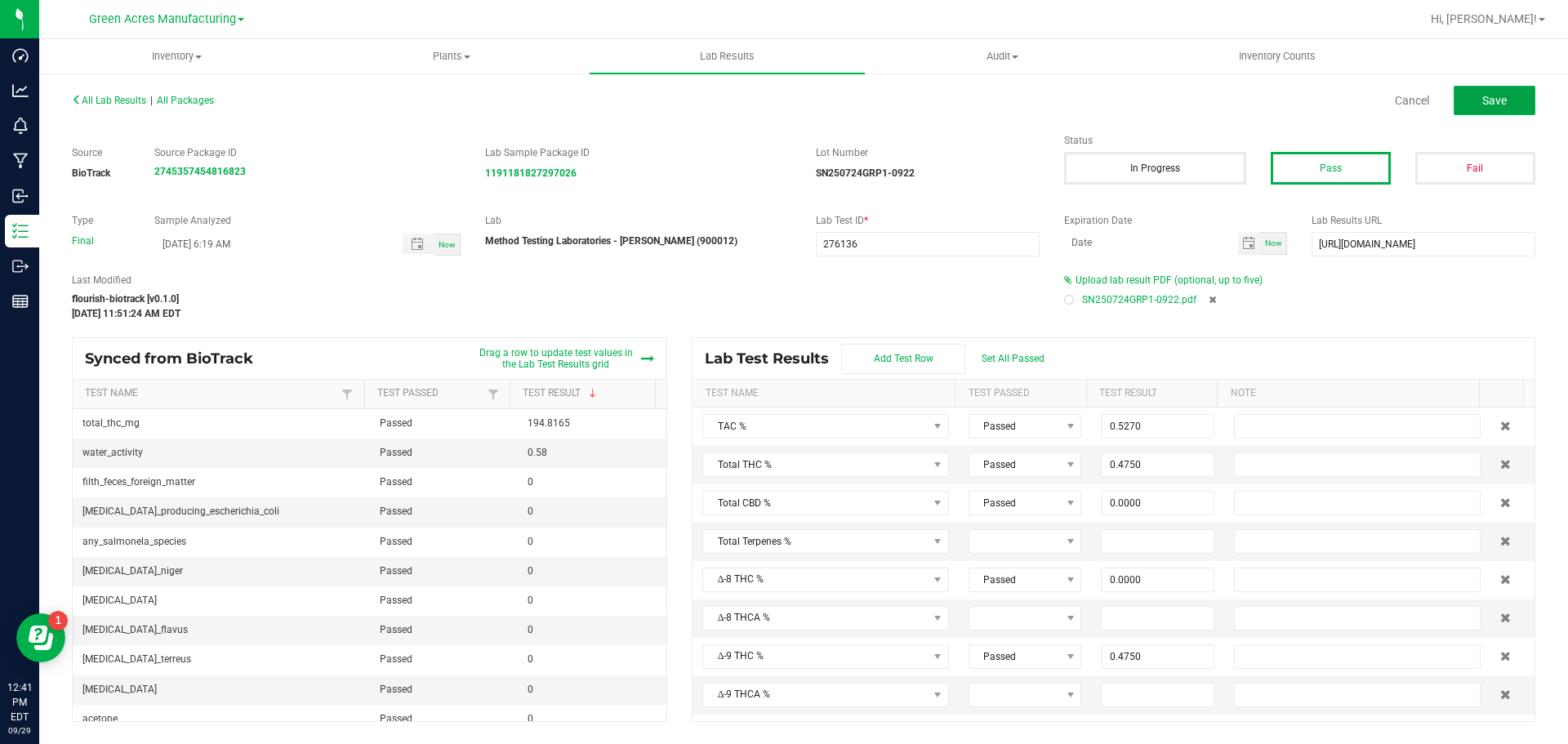
click at [1512, 103] on button "Save" at bounding box center [1494, 100] width 82 height 30
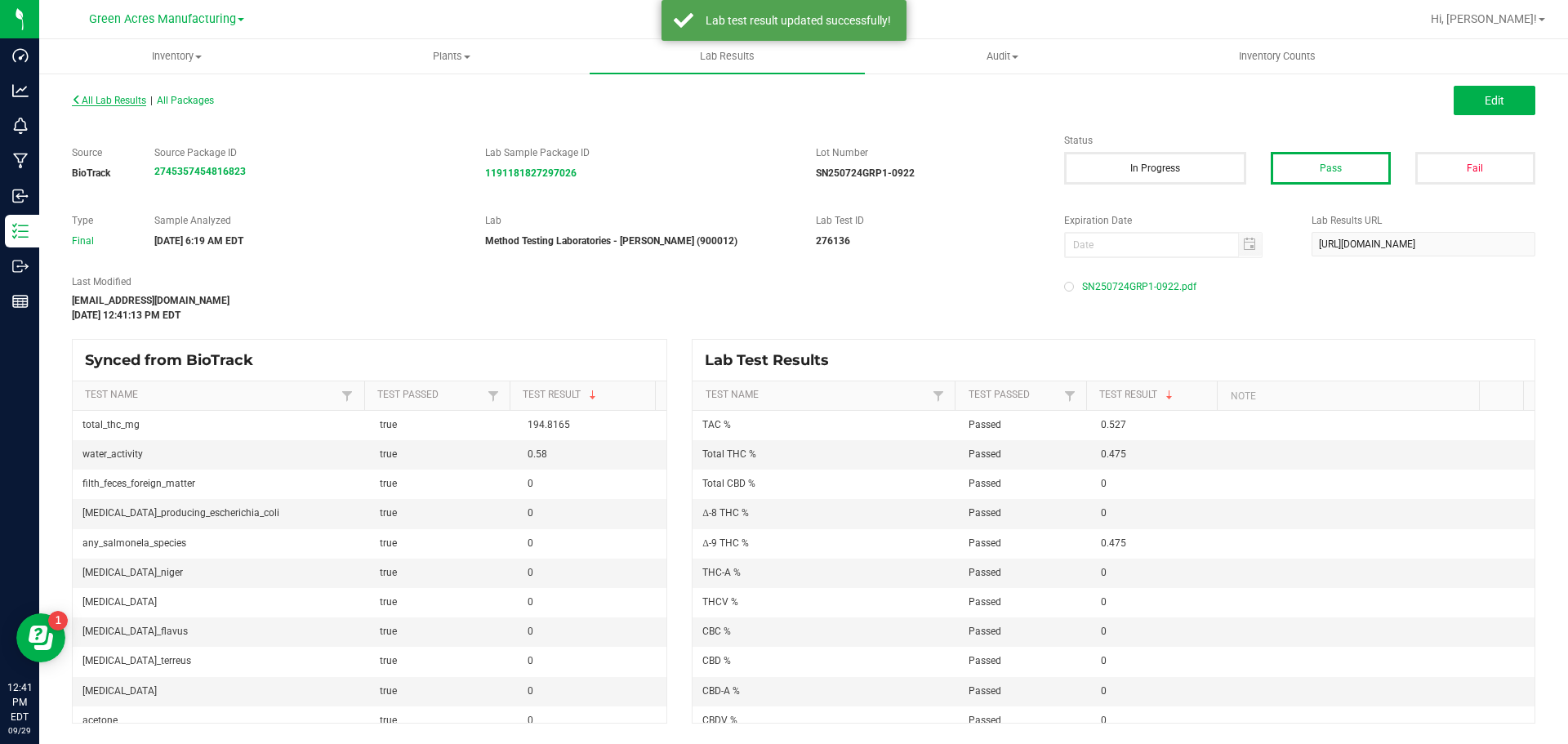
click at [96, 103] on span "All Lab Results" at bounding box center [109, 100] width 75 height 12
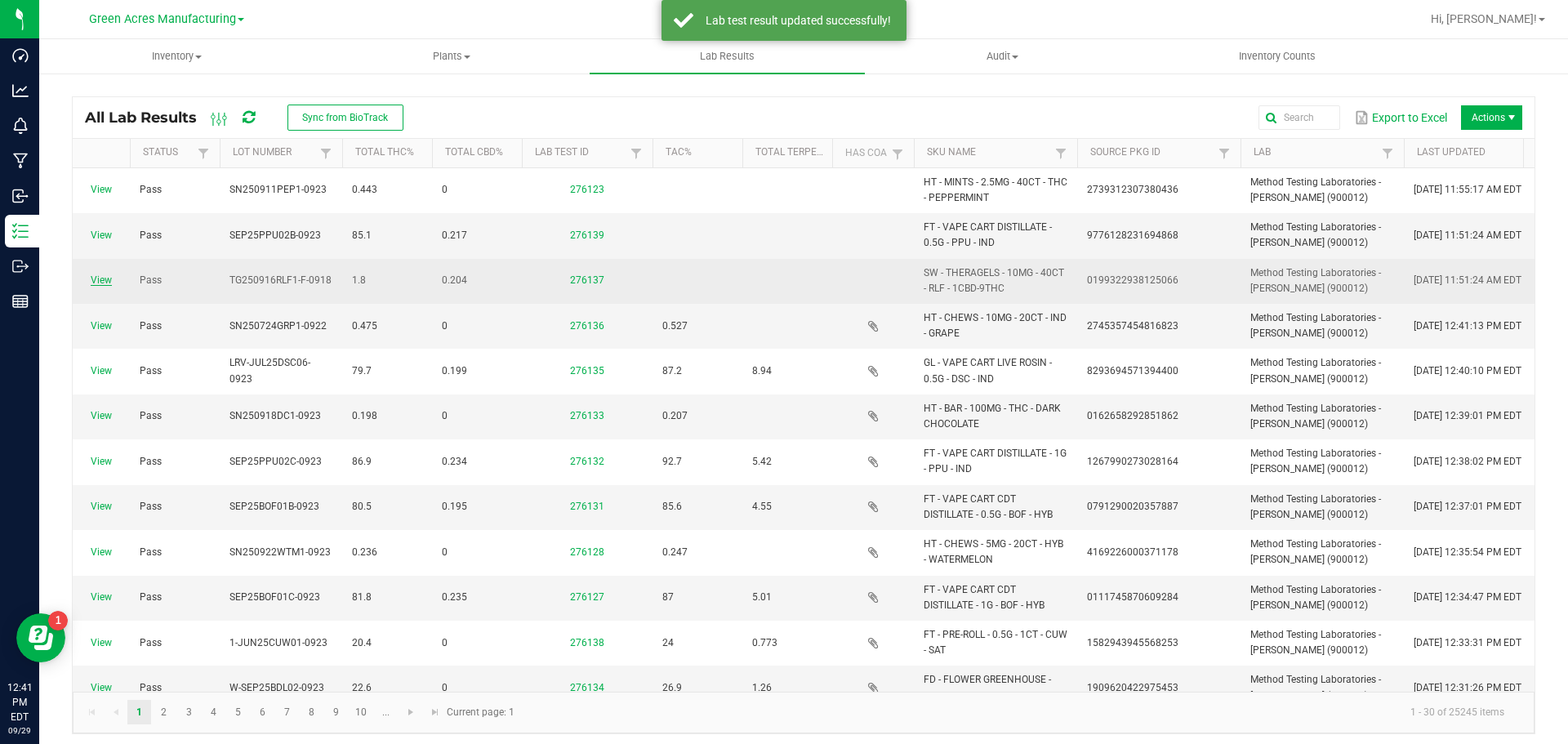
click at [103, 279] on link "View" at bounding box center [102, 280] width 22 height 12
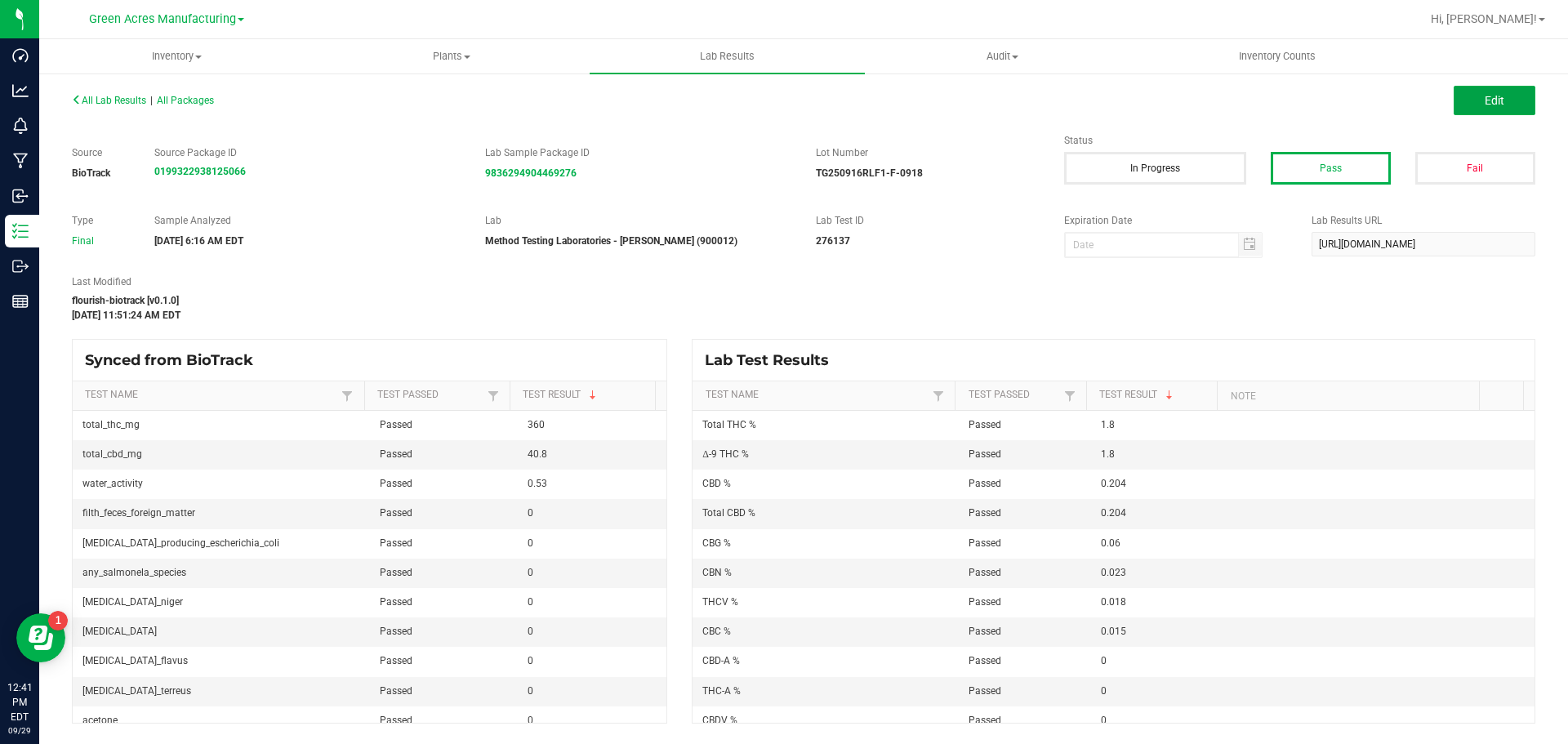
drag, startPoint x: 1505, startPoint y: 93, endPoint x: 1074, endPoint y: 350, distance: 501.8
click at [1505, 93] on button "Edit" at bounding box center [1494, 100] width 82 height 30
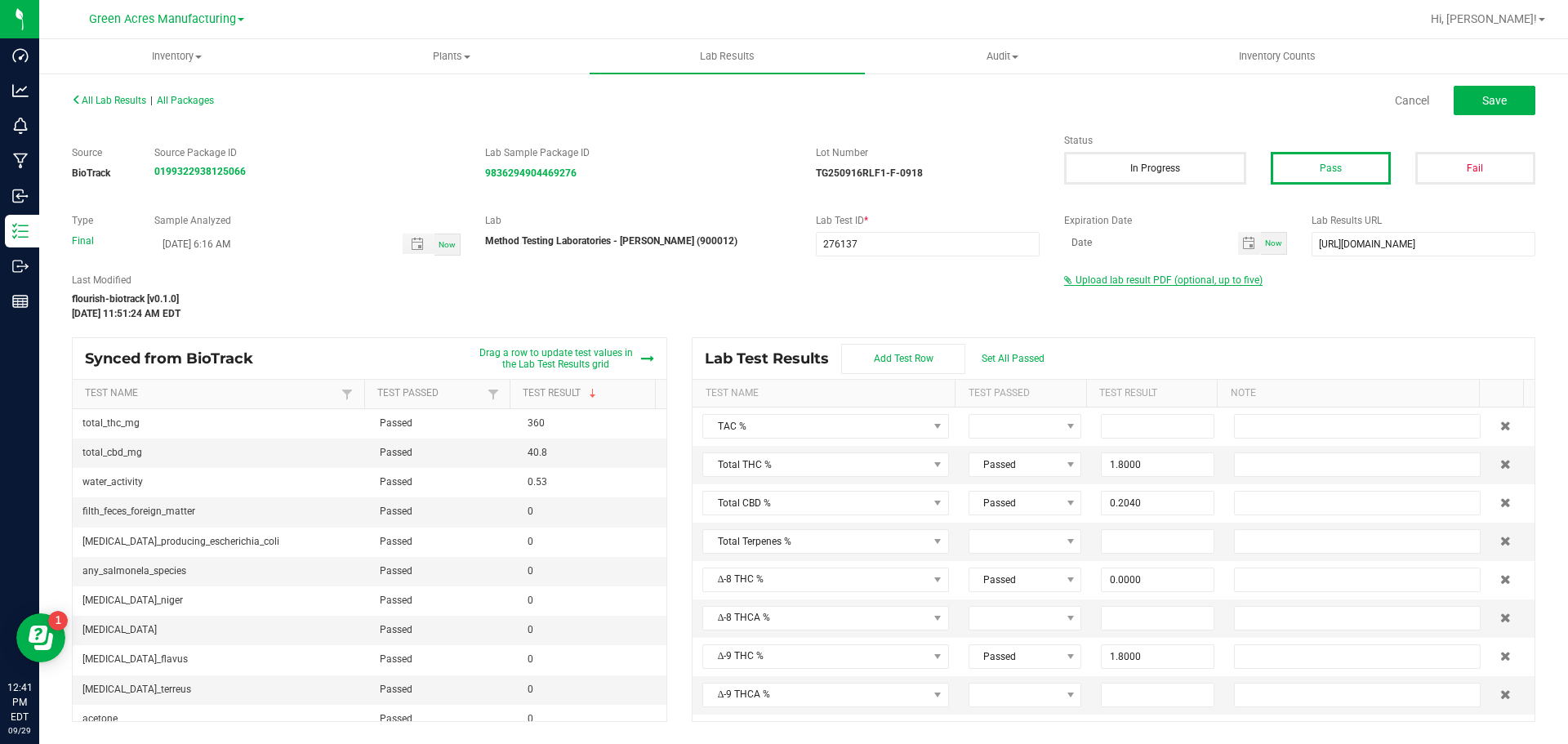
click at [1117, 282] on span "Upload lab result PDF (optional, up to five)" at bounding box center [1169, 280] width 187 height 12
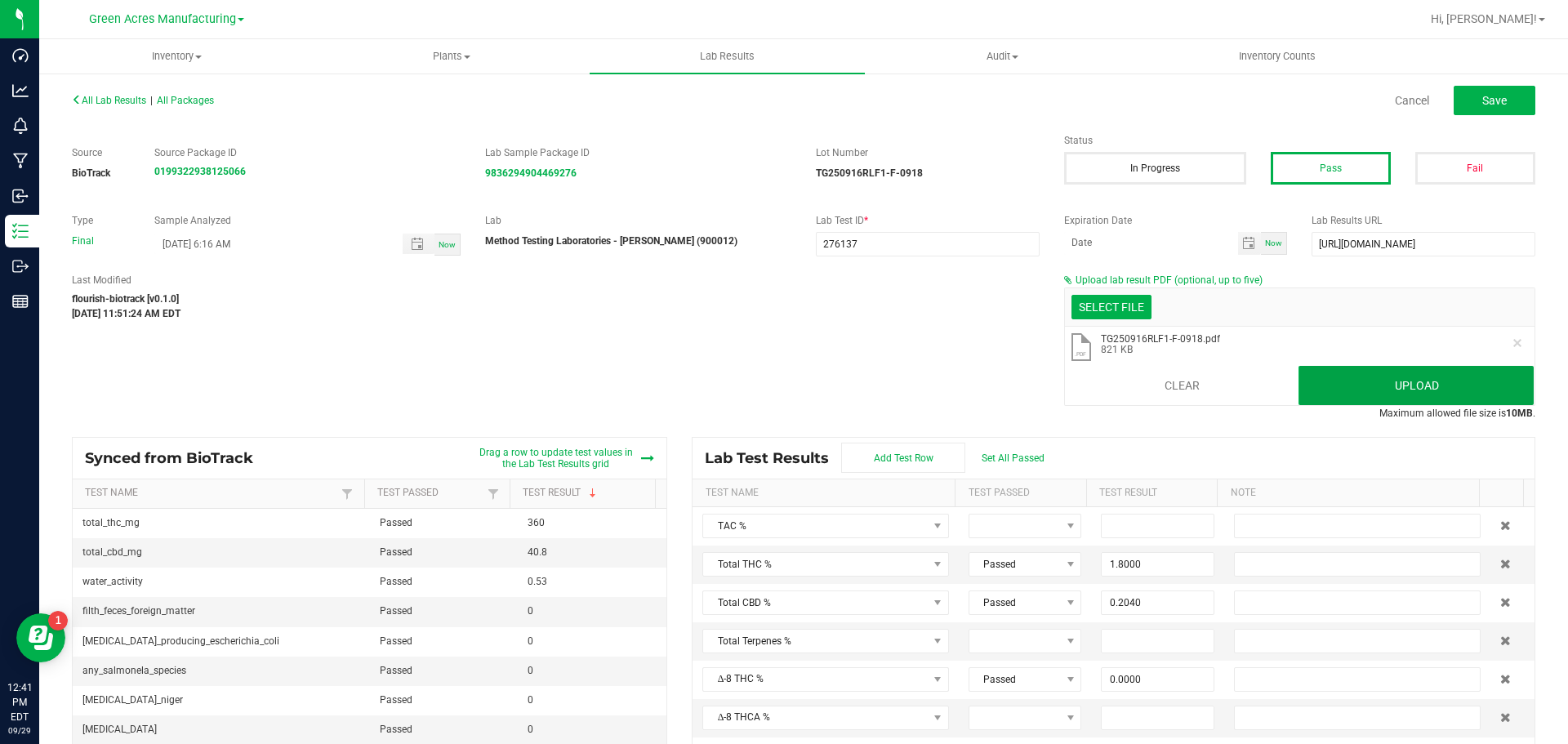
click at [1304, 376] on button "Upload" at bounding box center [1416, 386] width 236 height 40
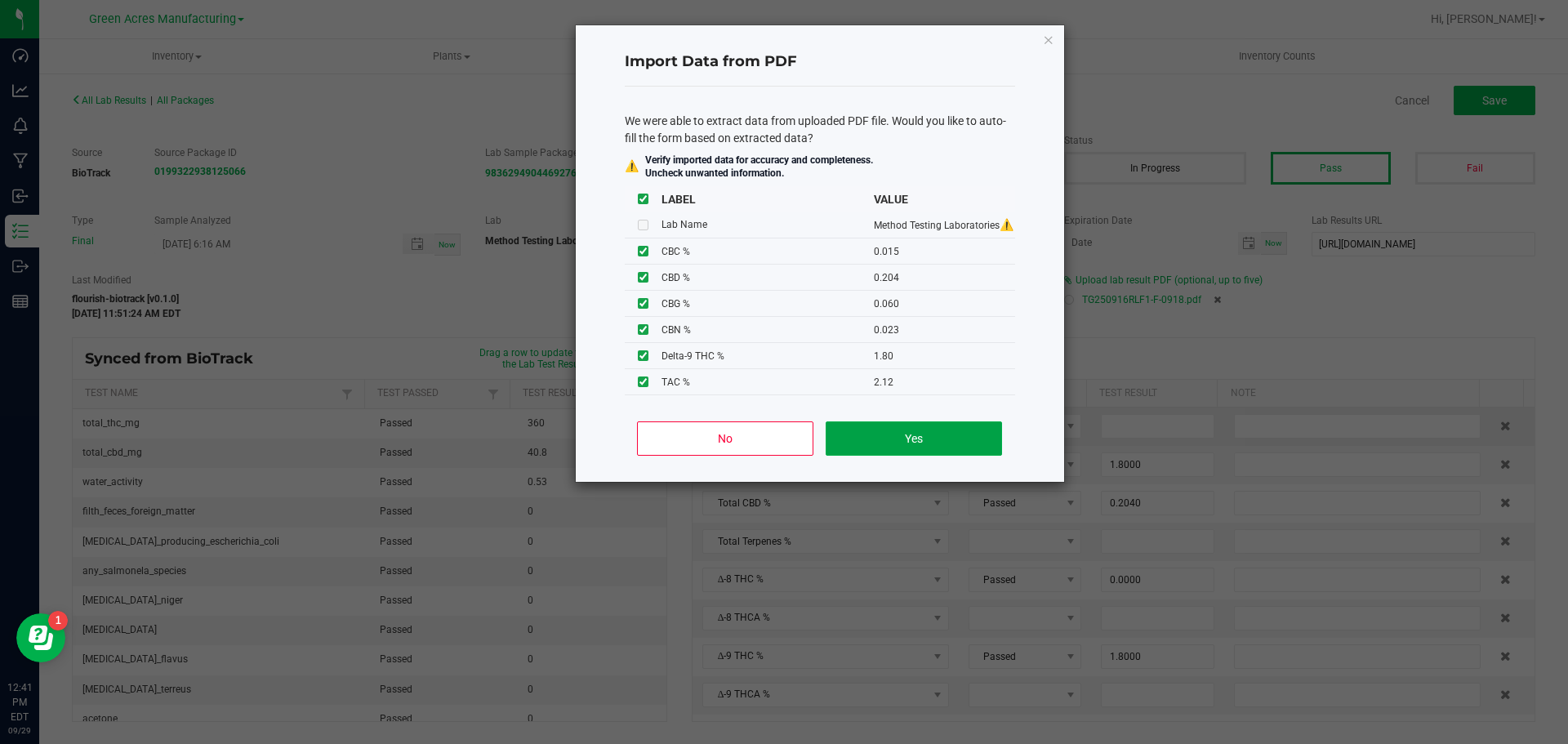
drag, startPoint x: 880, startPoint y: 436, endPoint x: 780, endPoint y: 409, distance: 103.6
click at [880, 436] on button "Yes" at bounding box center [913, 439] width 175 height 34
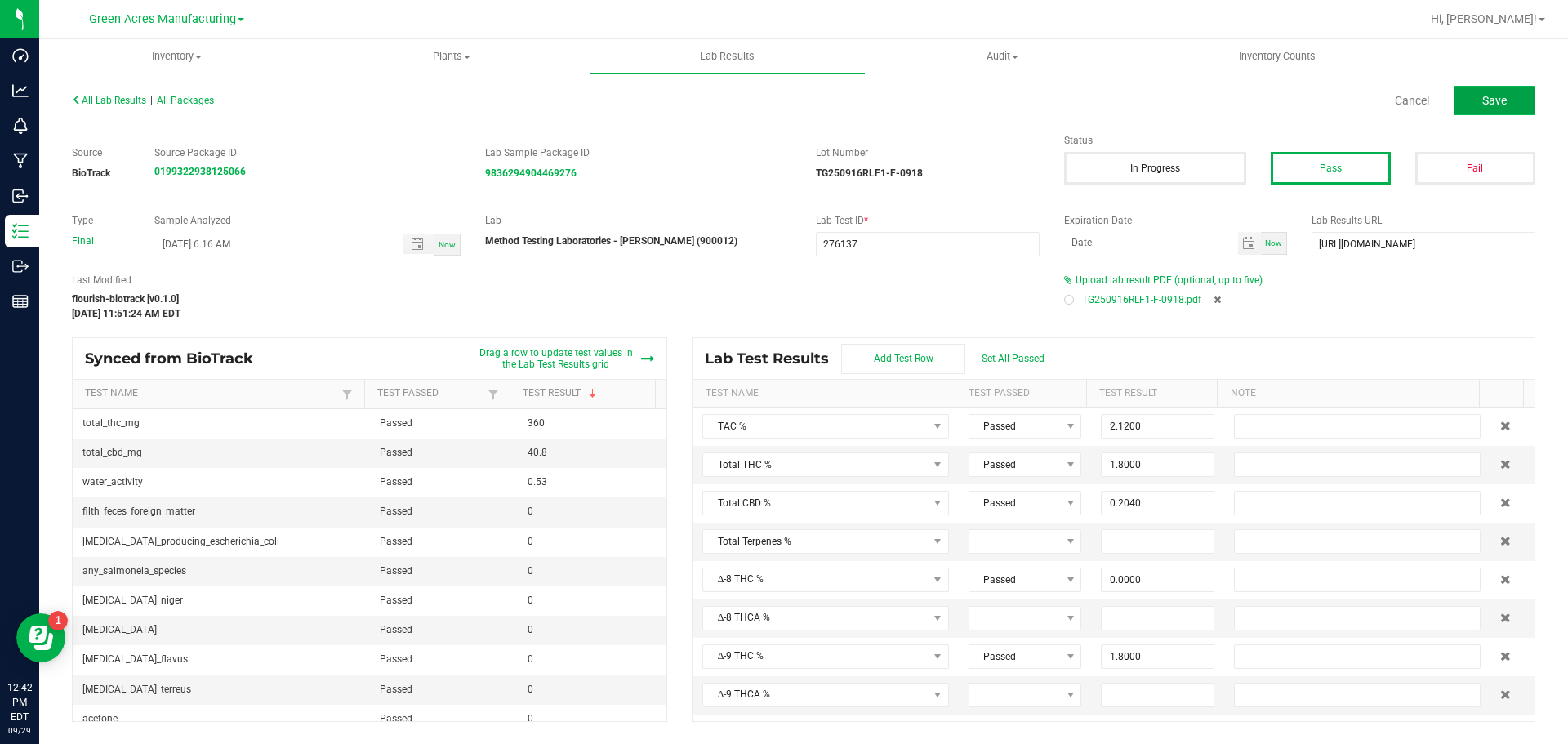
click at [1473, 105] on button "Save" at bounding box center [1494, 100] width 82 height 30
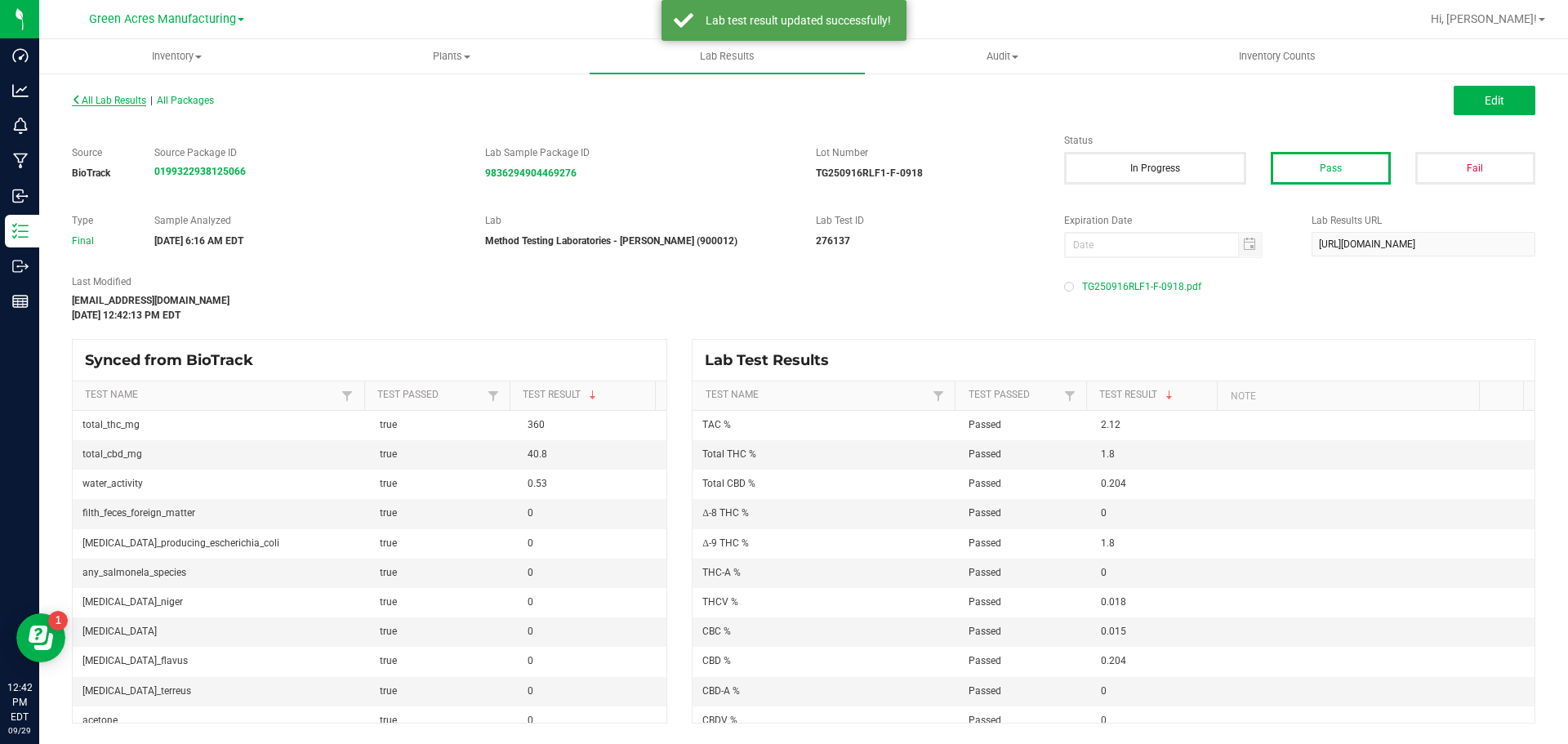
click at [102, 97] on span "All Lab Results" at bounding box center [109, 100] width 75 height 12
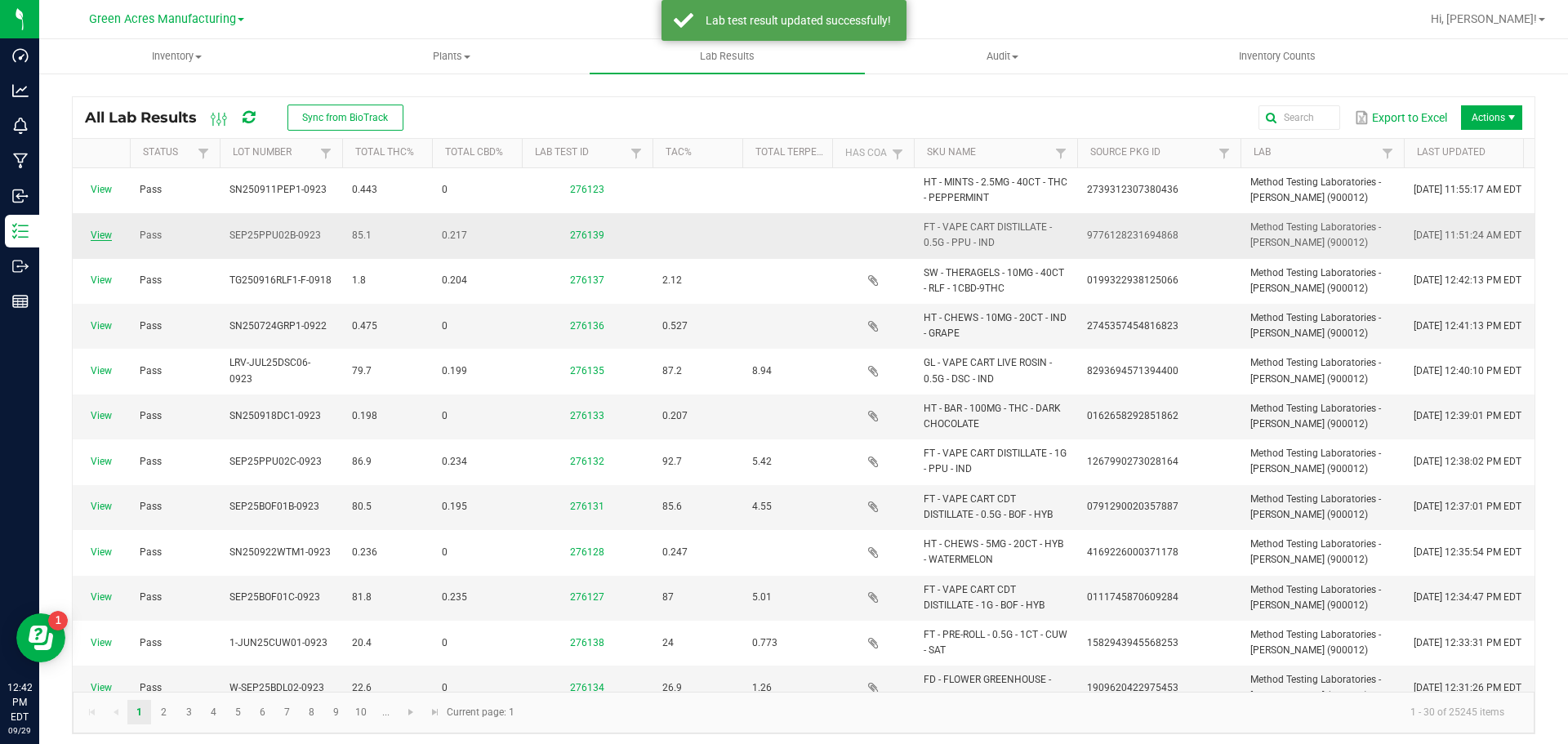
click at [94, 234] on link "View" at bounding box center [102, 235] width 22 height 12
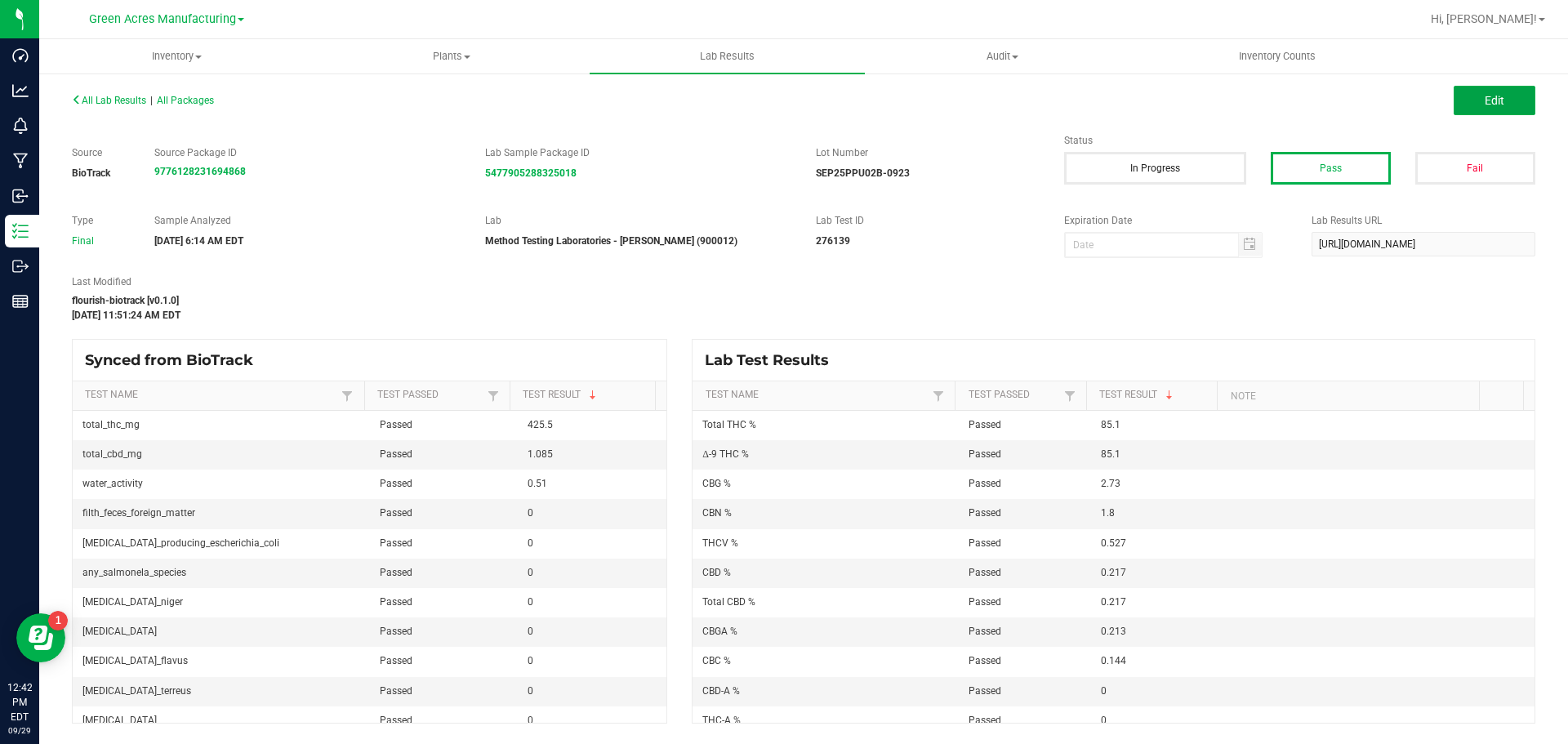
drag, startPoint x: 1528, startPoint y: 102, endPoint x: 1291, endPoint y: 260, distance: 284.8
click at [1528, 102] on button "Edit" at bounding box center [1494, 100] width 82 height 30
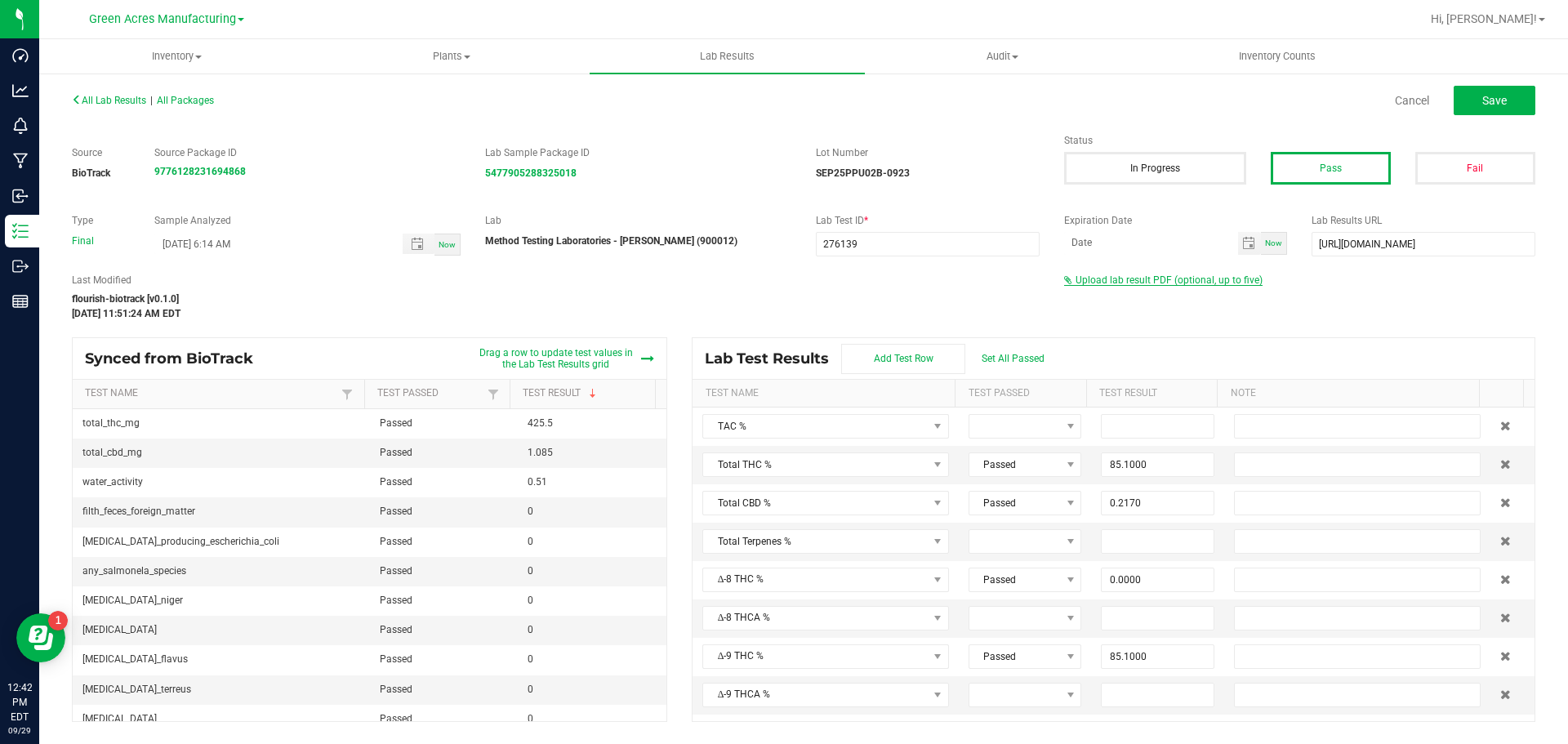
click at [1228, 279] on span "Upload lab result PDF (optional, up to five)" at bounding box center [1169, 280] width 187 height 12
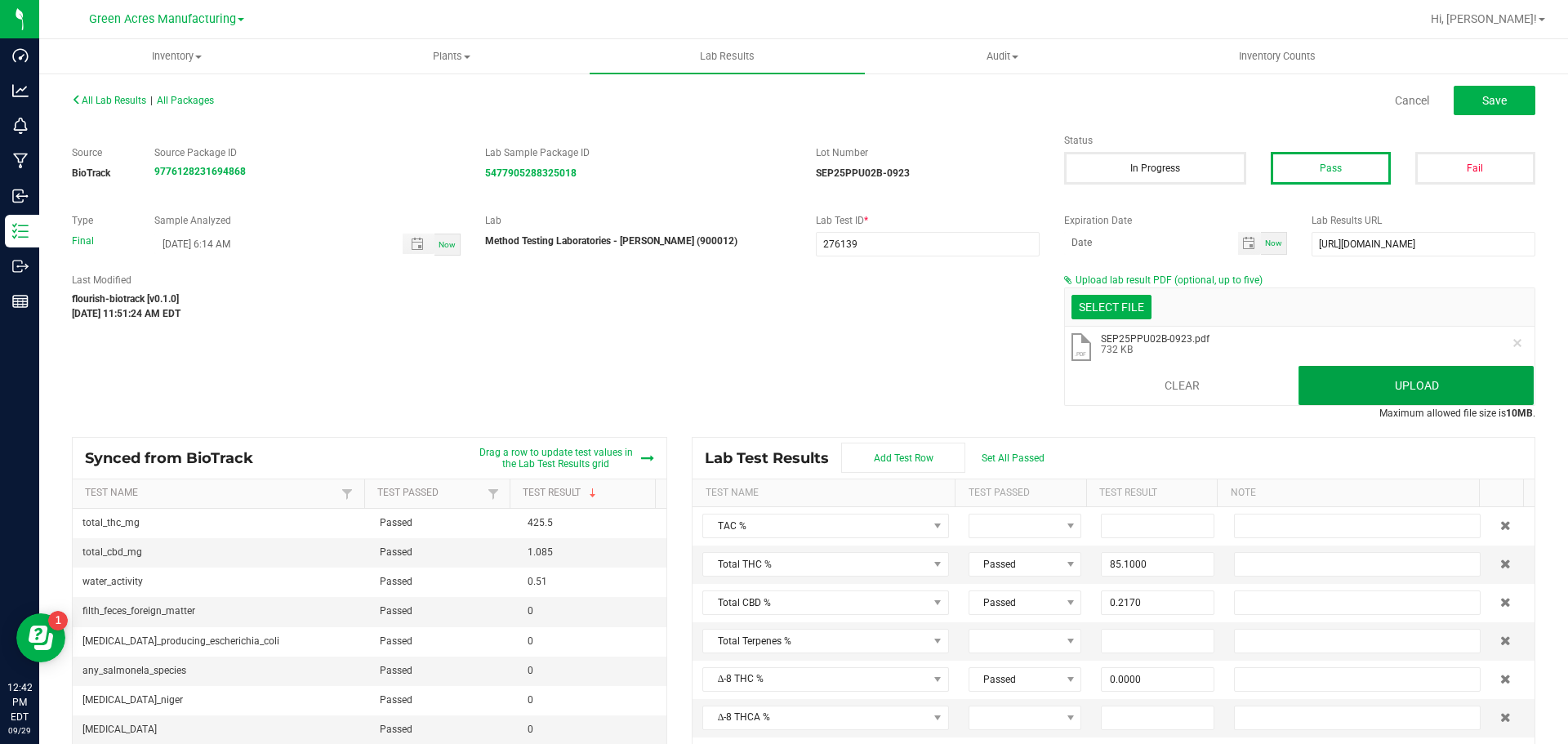
click at [1339, 379] on button "Upload" at bounding box center [1416, 386] width 236 height 40
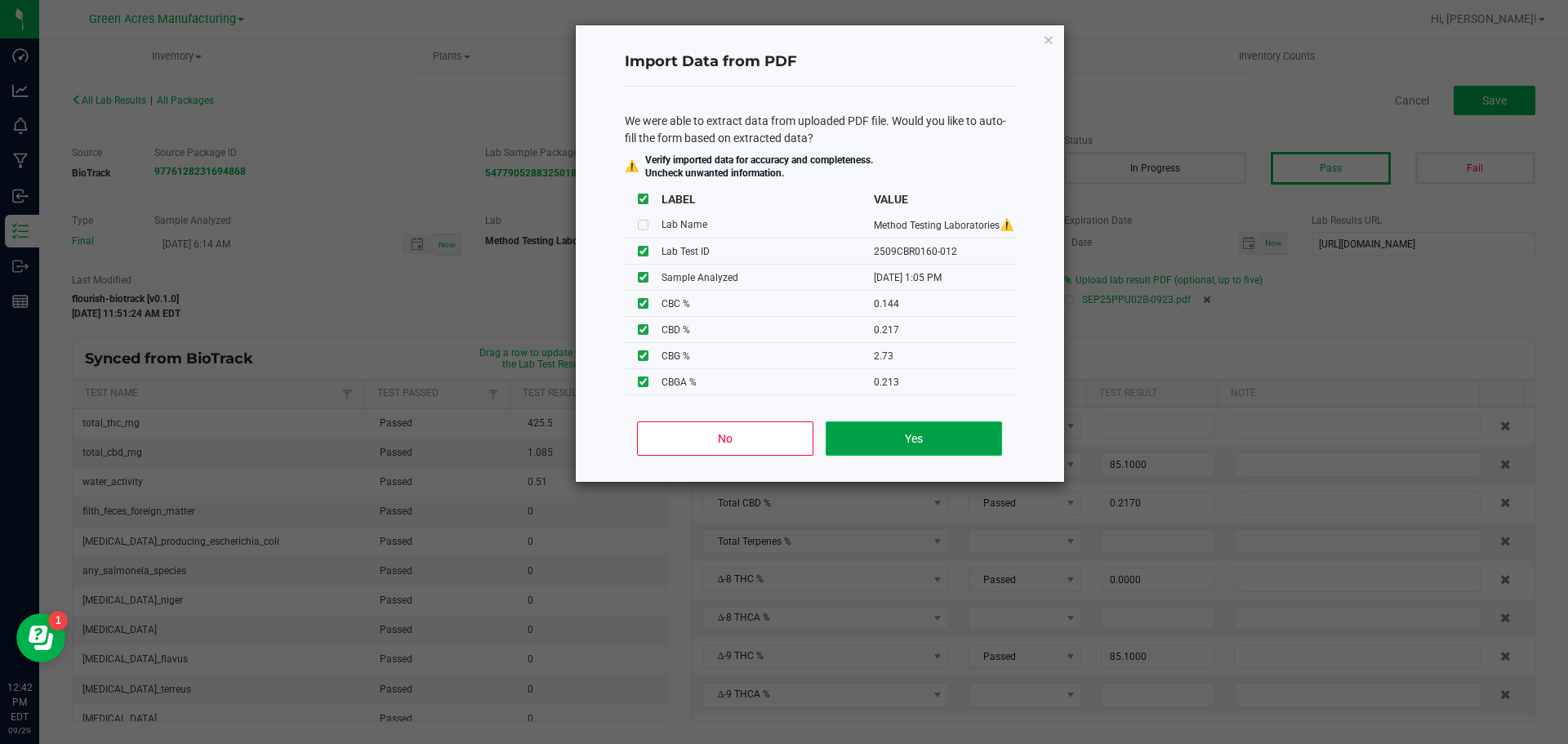
click at [933, 432] on button "Yes" at bounding box center [913, 439] width 175 height 34
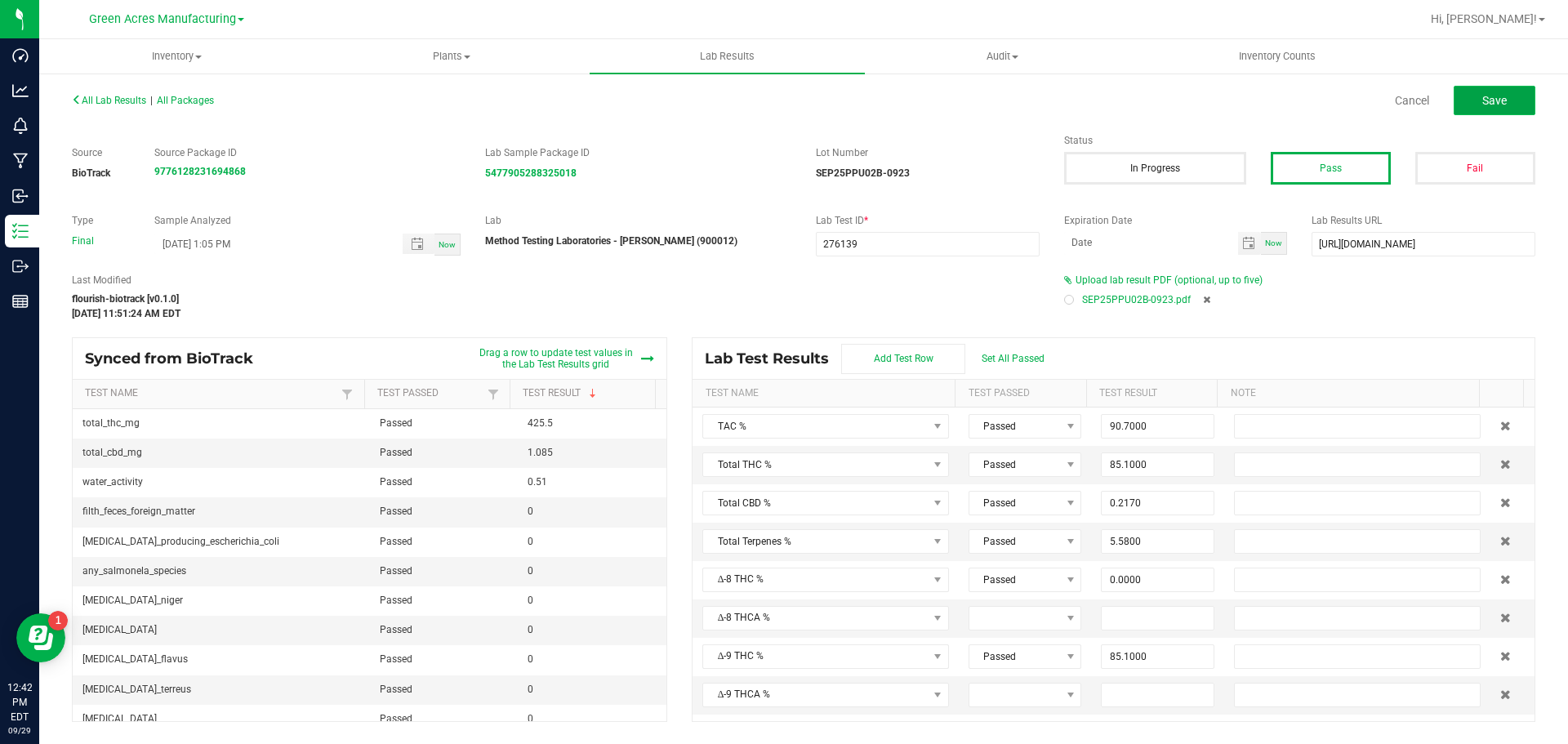
click at [1505, 112] on button "Save" at bounding box center [1494, 100] width 82 height 30
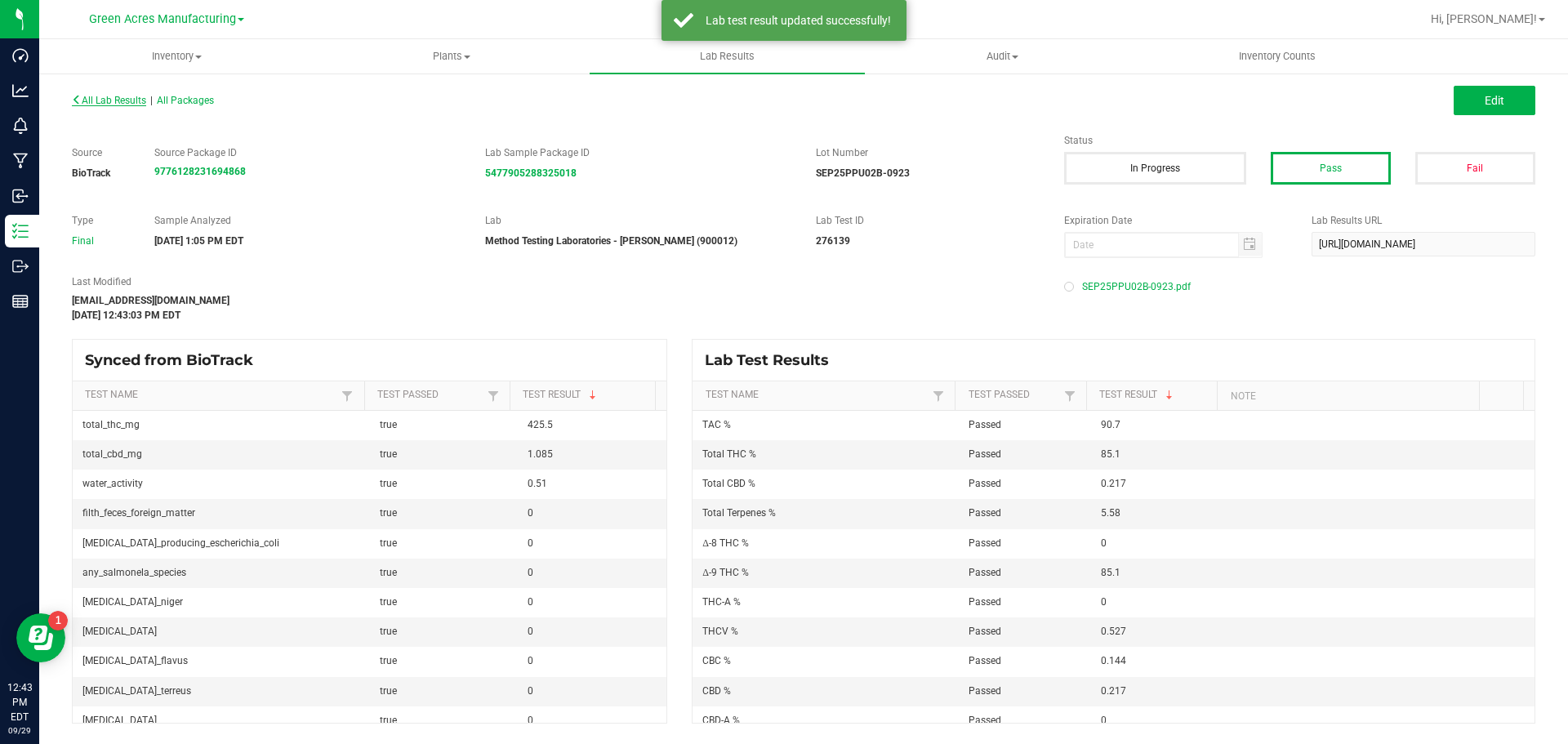
click at [116, 103] on span "All Lab Results" at bounding box center [109, 100] width 75 height 12
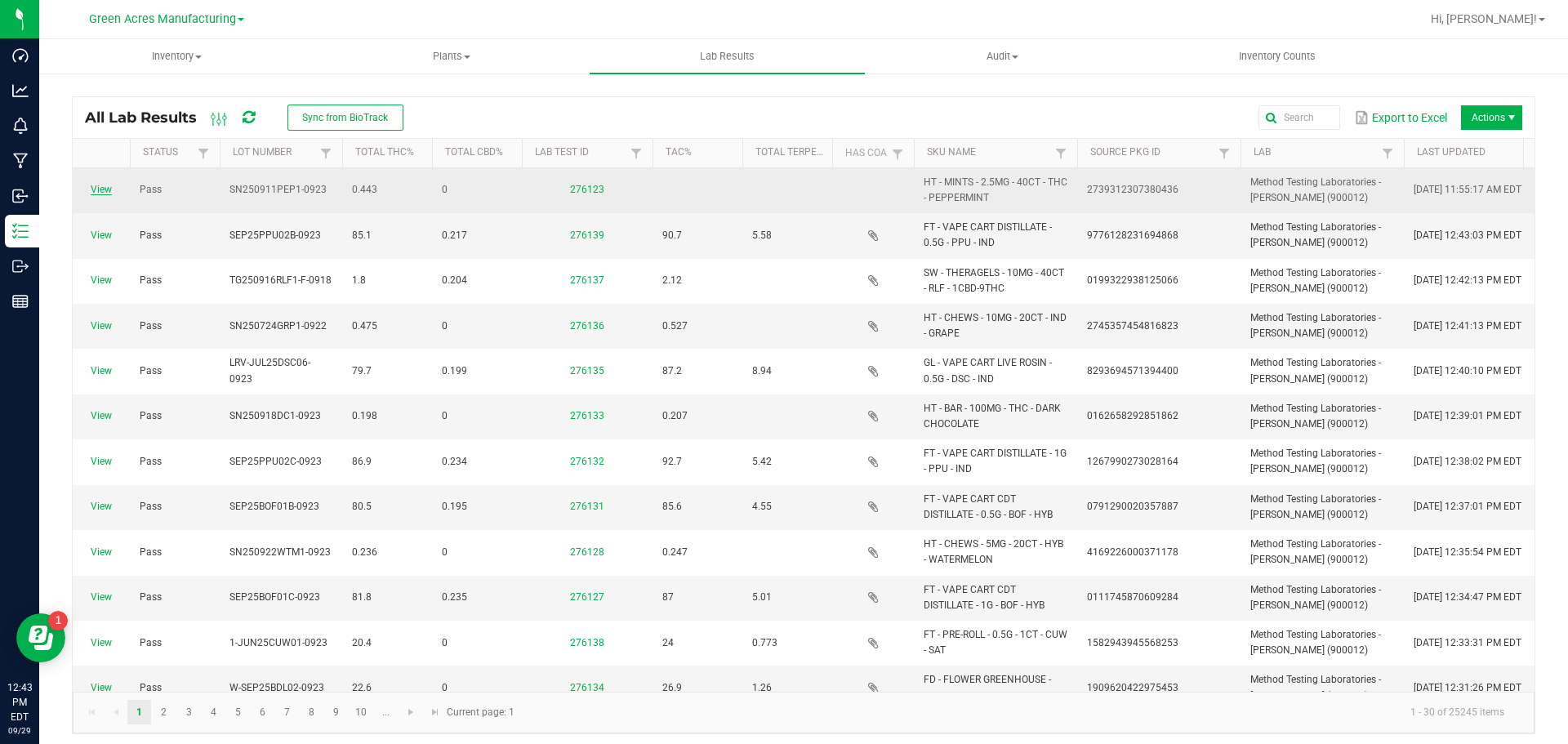
click at [102, 190] on link "View" at bounding box center [102, 189] width 22 height 12
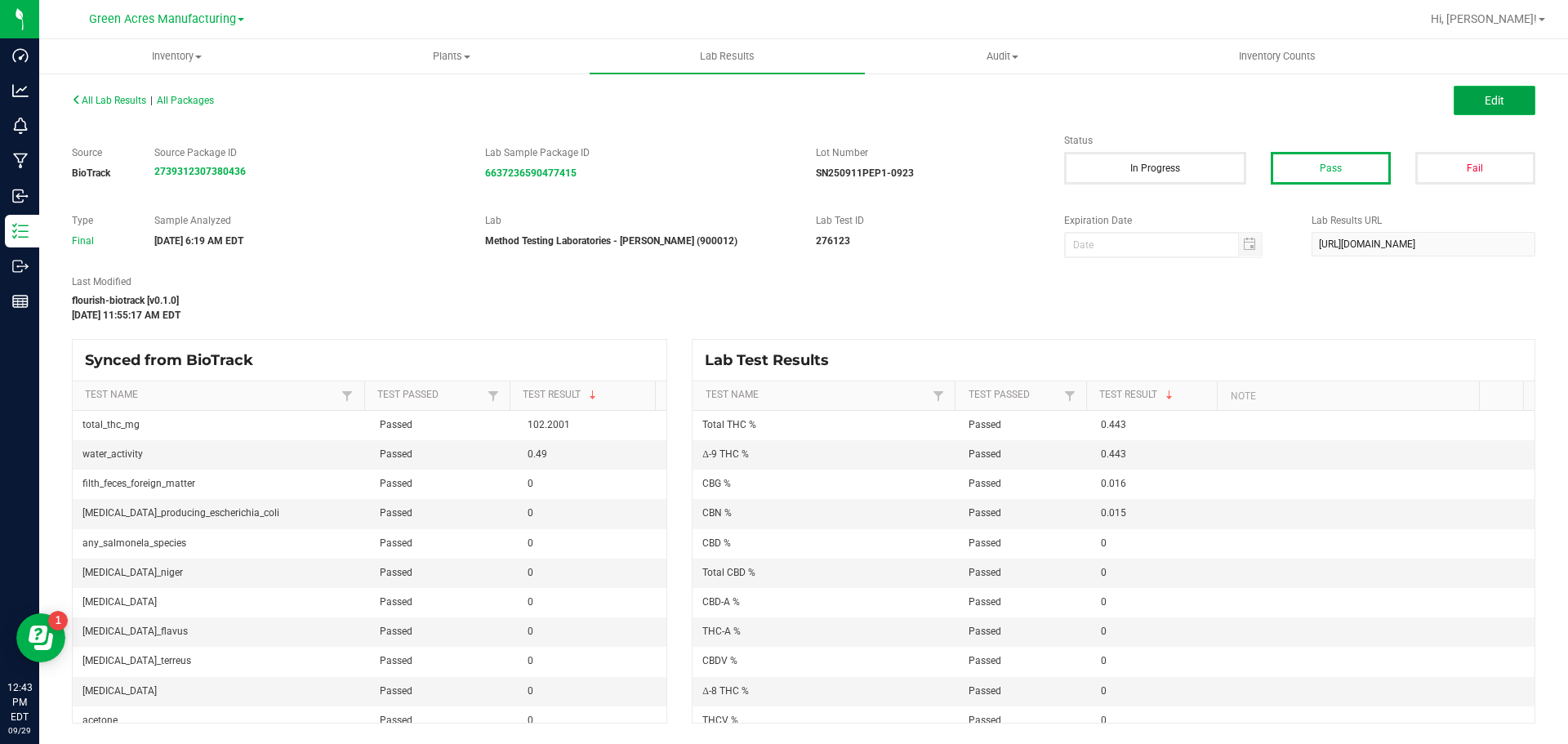
click at [1491, 112] on button "Edit" at bounding box center [1494, 100] width 82 height 30
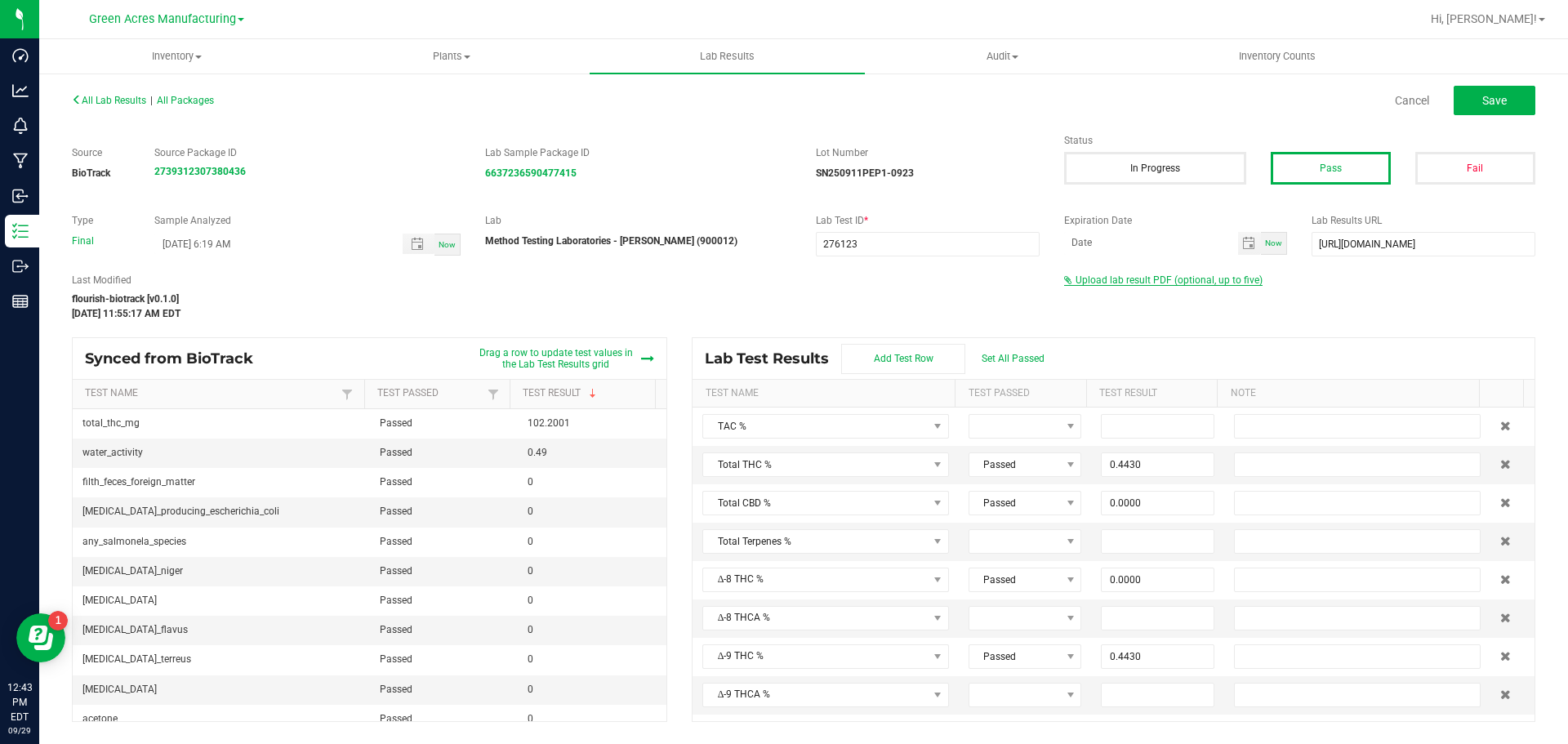
click at [1176, 279] on span "Upload lab result PDF (optional, up to five)" at bounding box center [1169, 280] width 187 height 12
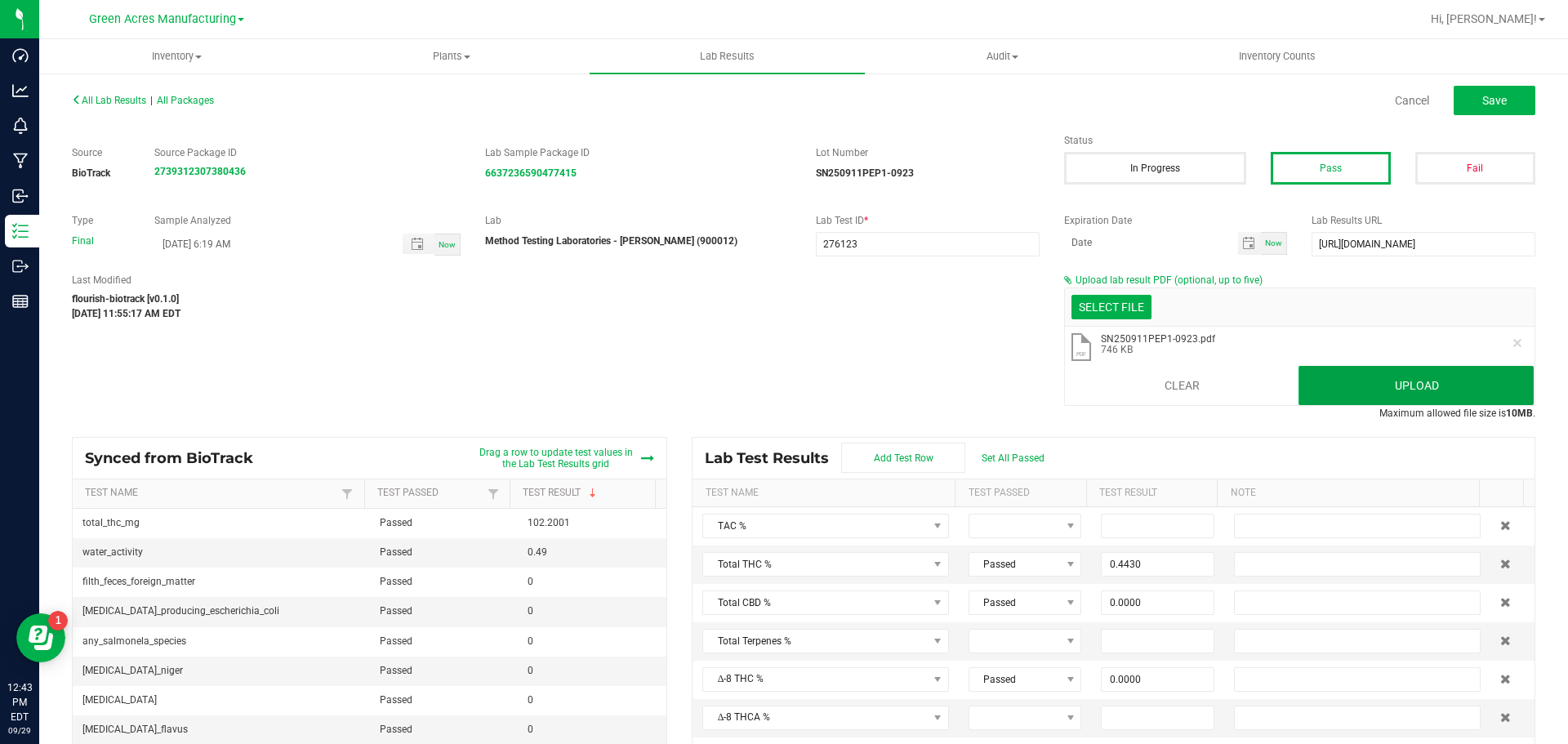
click at [1314, 374] on button "Upload" at bounding box center [1416, 386] width 236 height 40
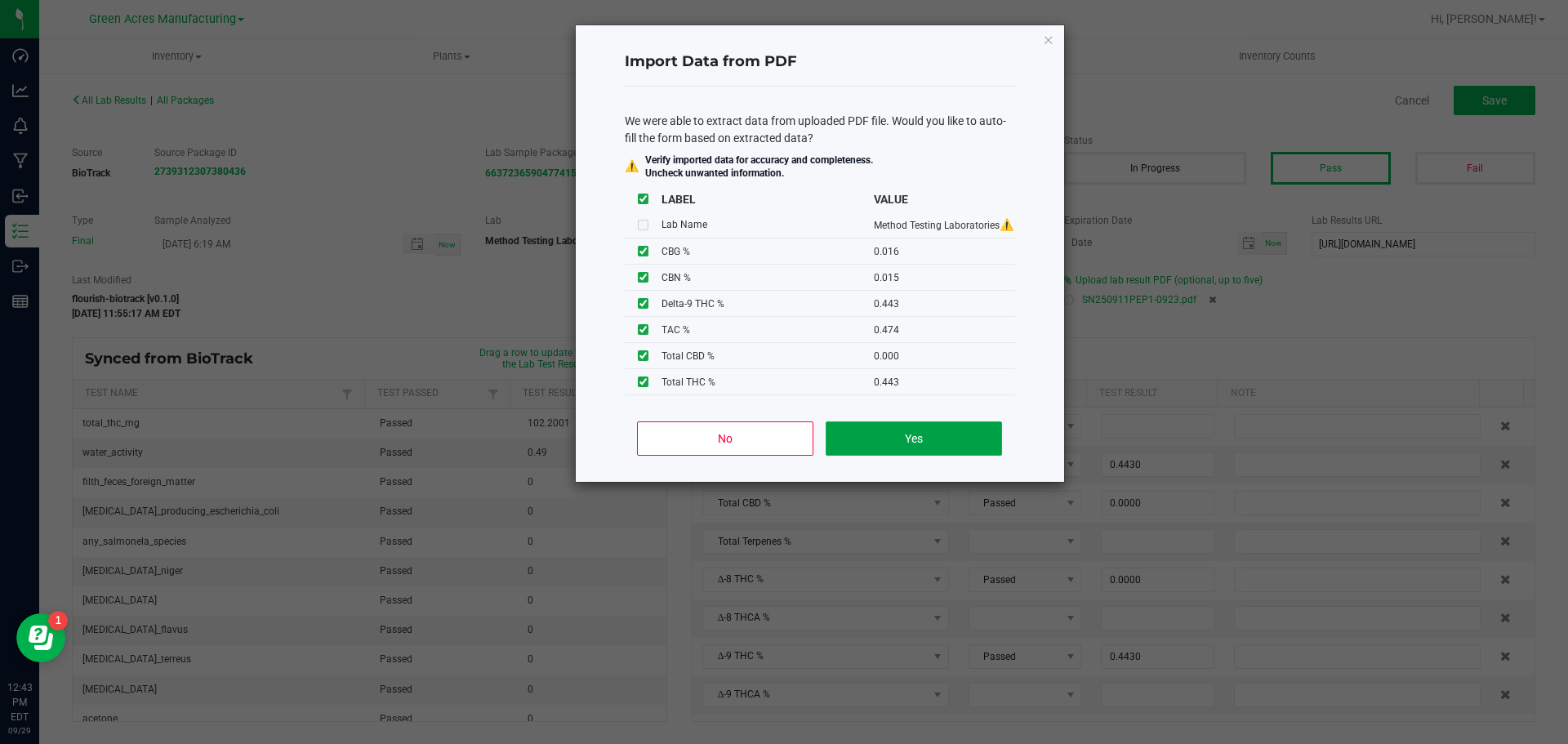
click at [900, 423] on button "Yes" at bounding box center [913, 439] width 175 height 34
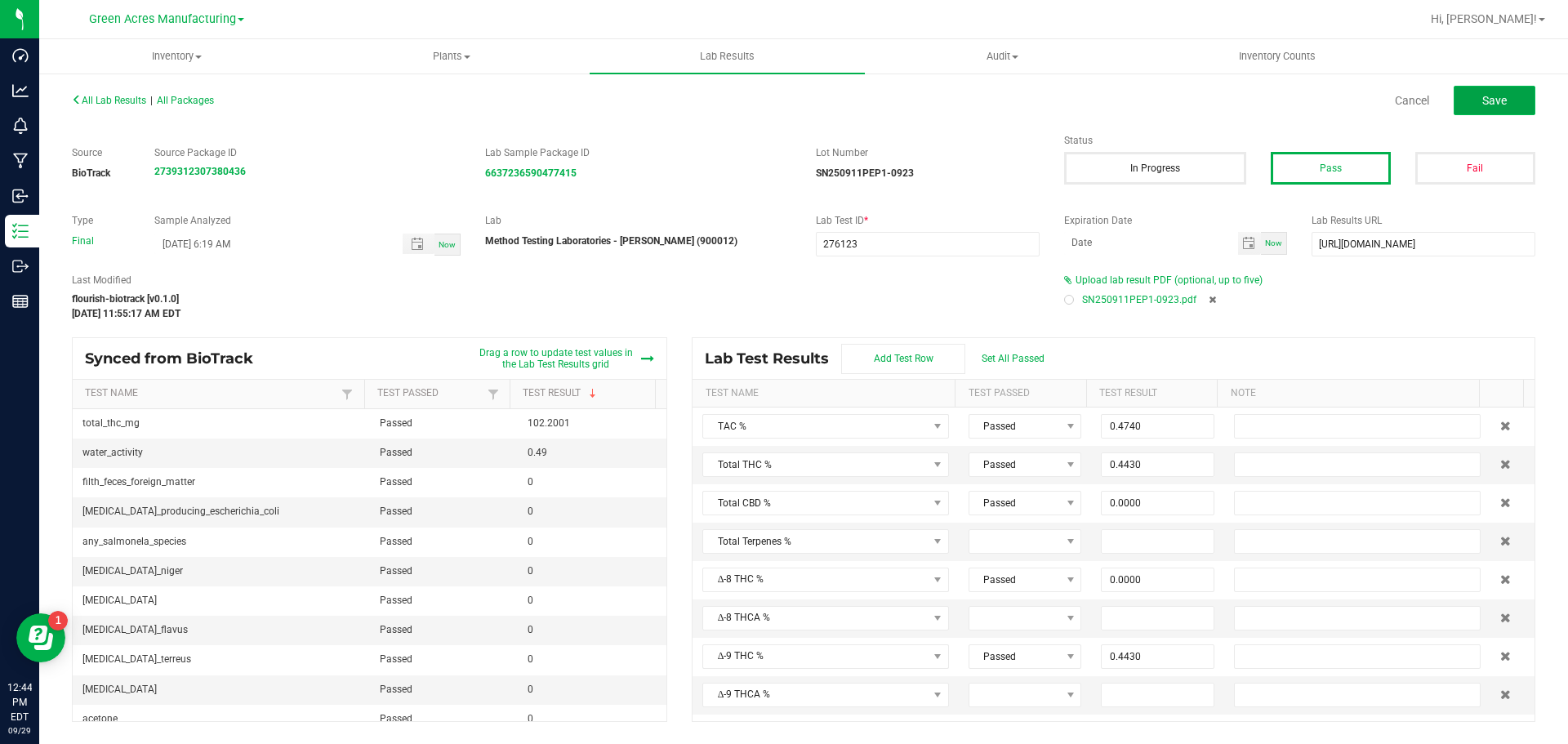
click at [1501, 105] on span "Save" at bounding box center [1493, 100] width 24 height 13
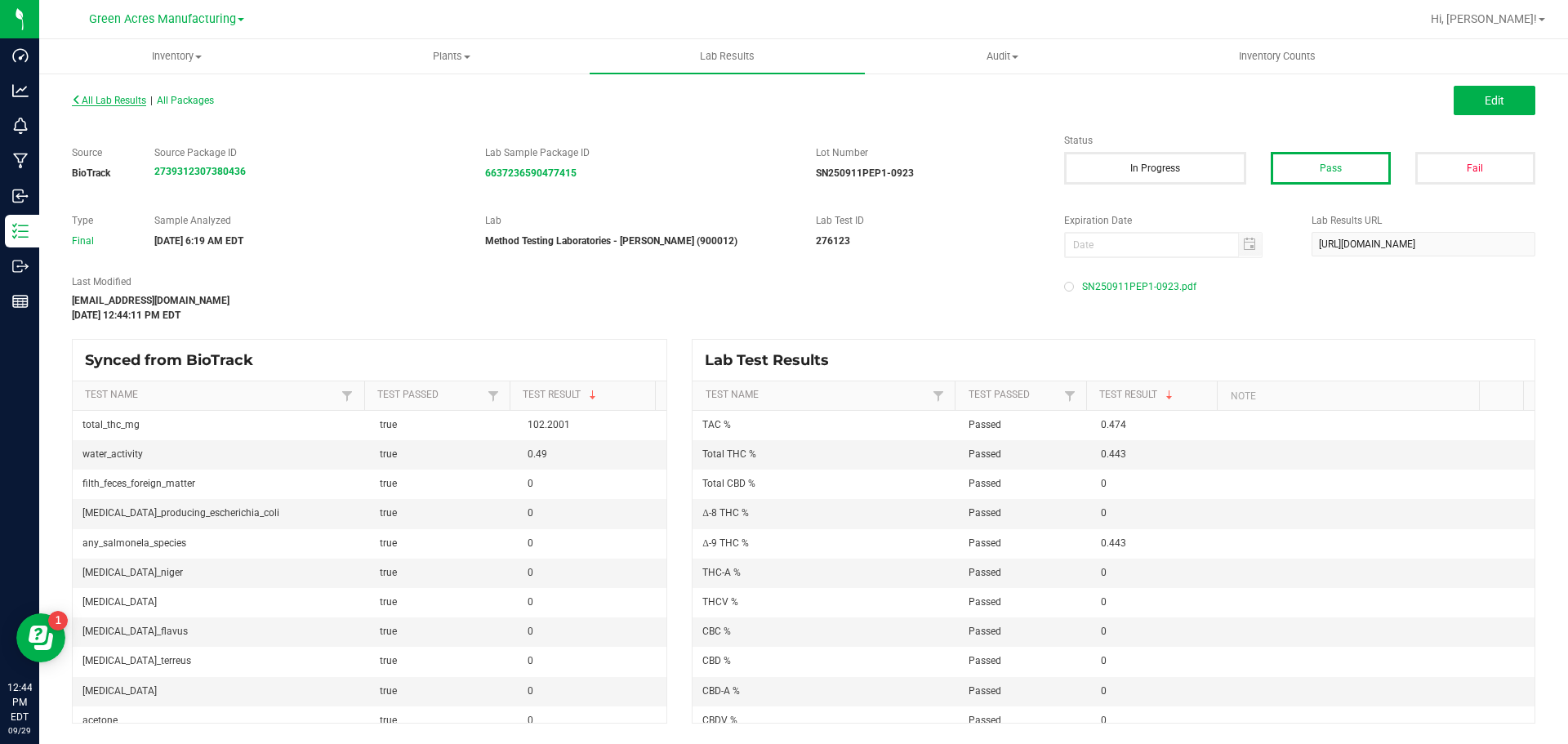
click at [131, 105] on span "All Lab Results" at bounding box center [109, 100] width 75 height 12
